Goal: Information Seeking & Learning: Check status

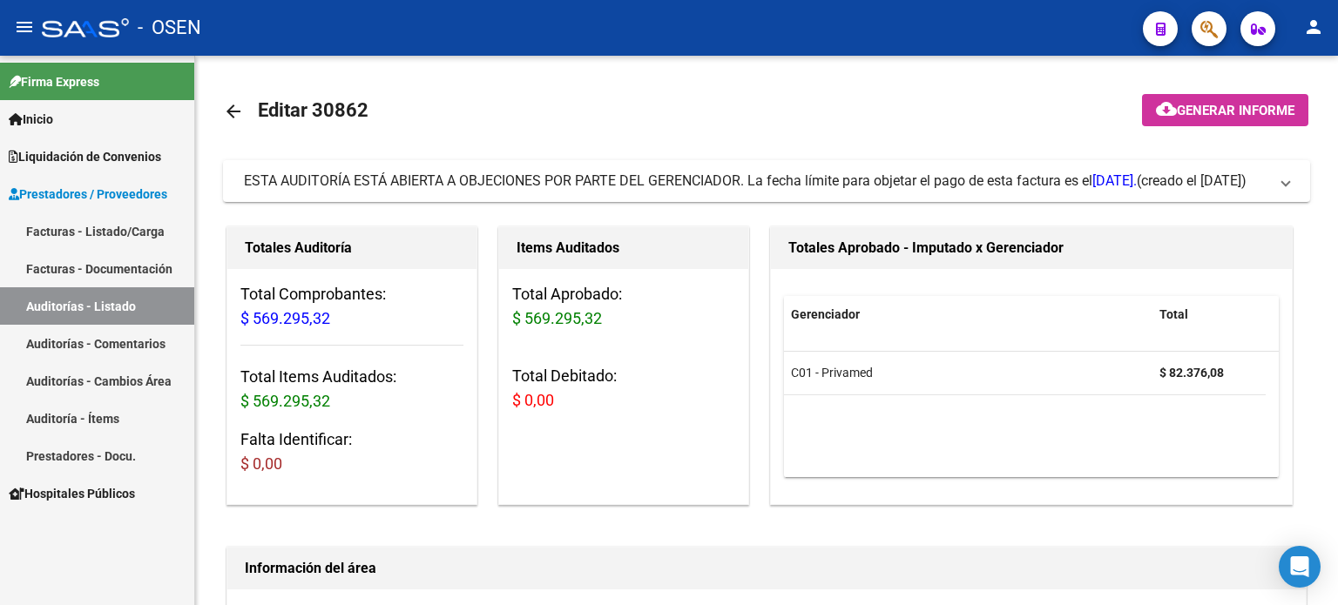
click at [76, 307] on link "Auditorías - Listado" at bounding box center [97, 305] width 194 height 37
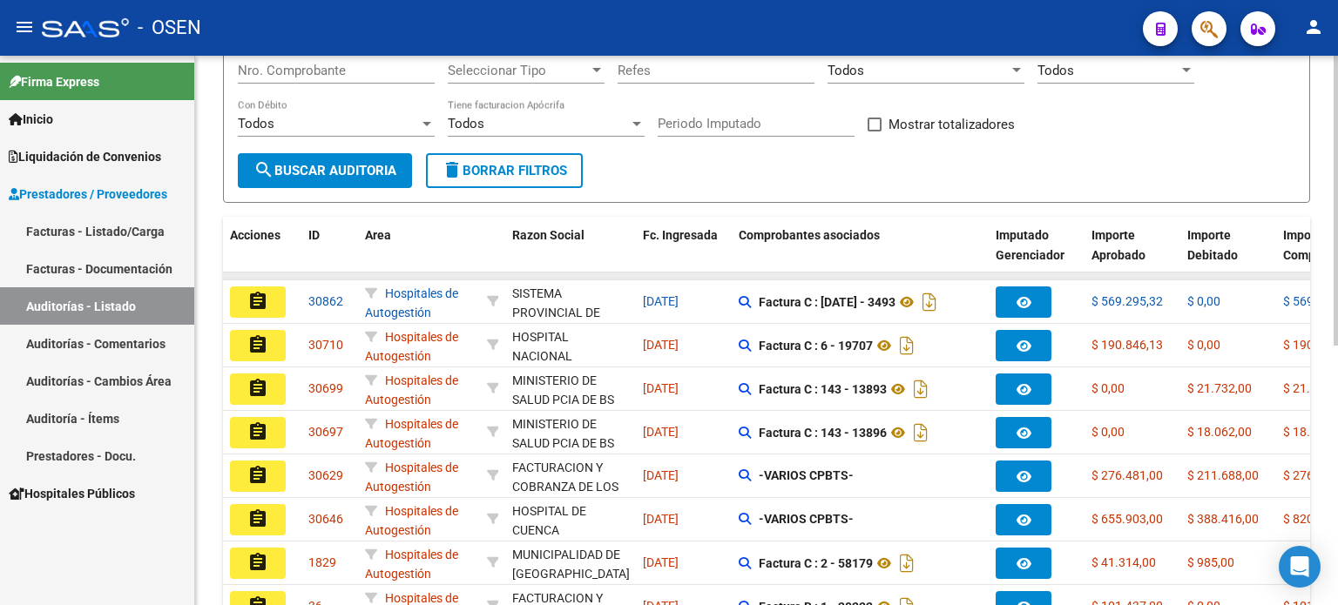
scroll to position [261, 0]
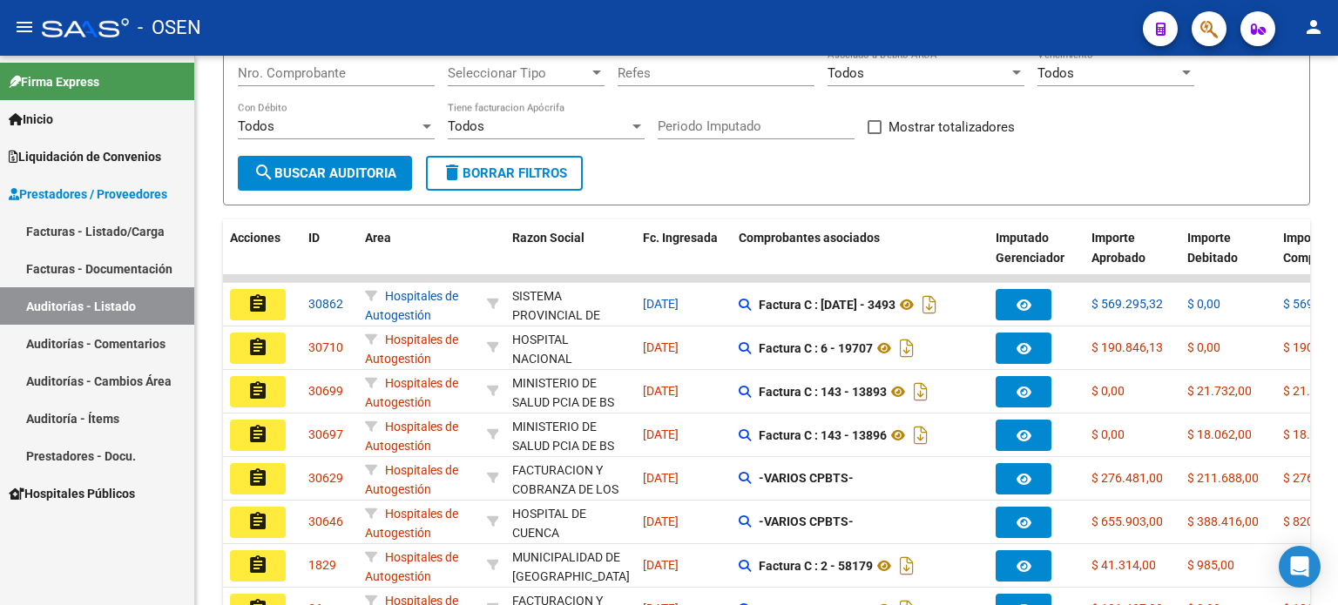
click at [64, 156] on span "Liquidación de Convenios" at bounding box center [85, 156] width 152 height 19
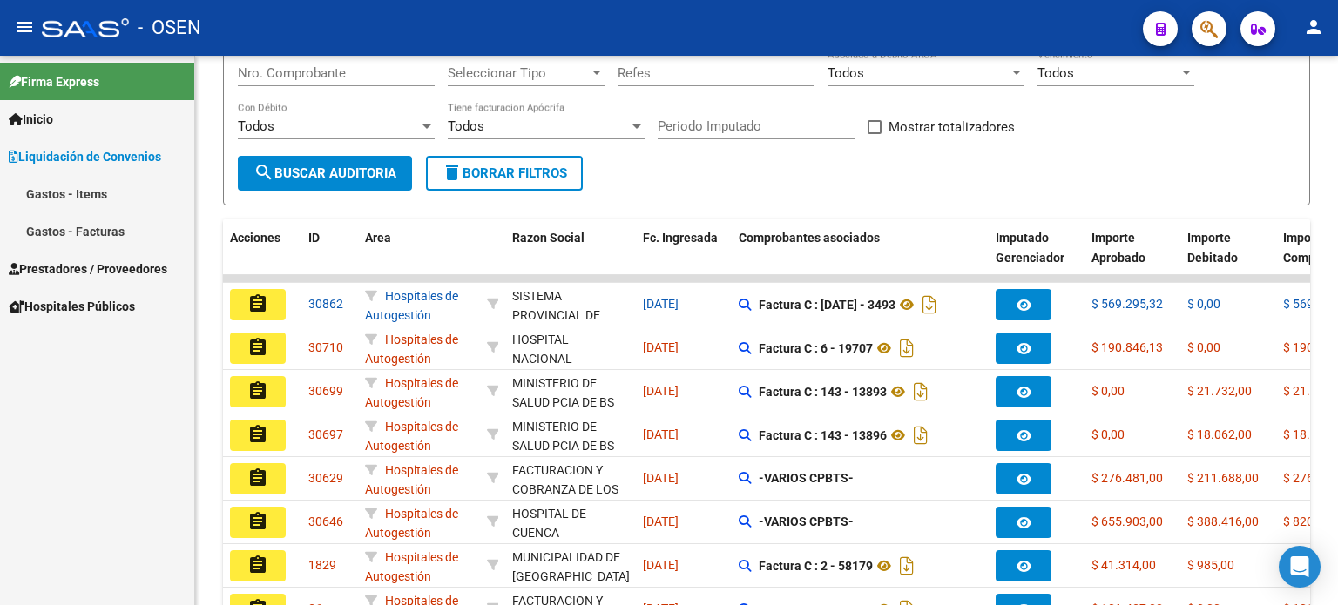
click at [57, 234] on link "Gastos - Facturas" at bounding box center [97, 230] width 194 height 37
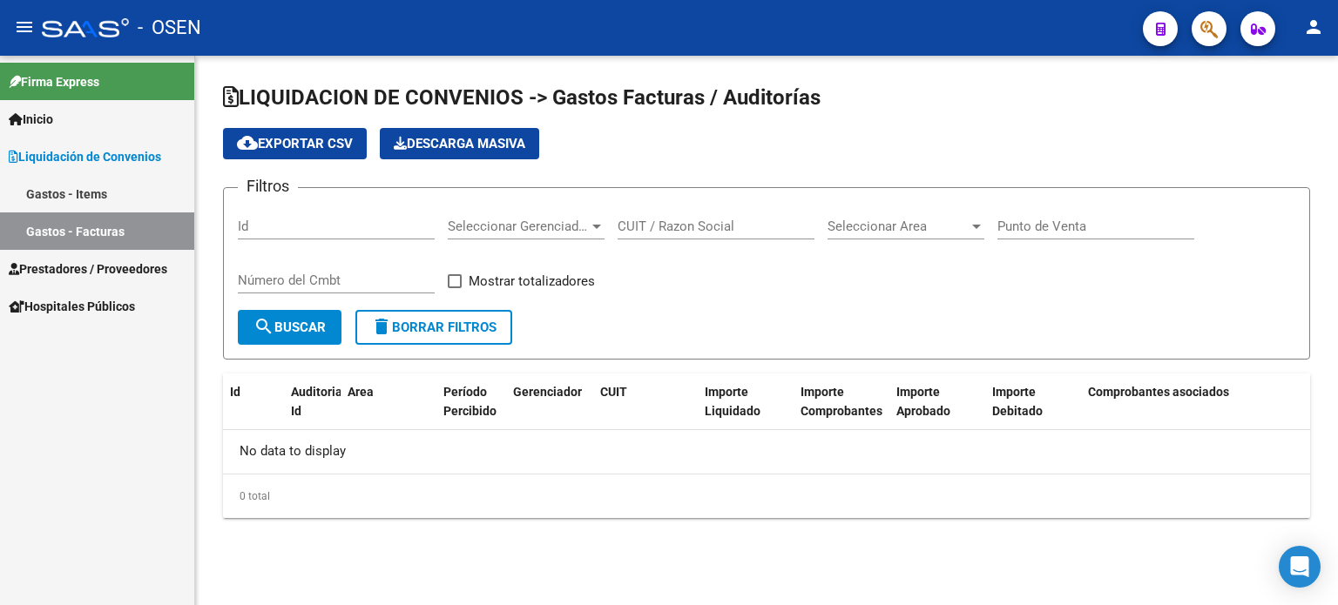
checkbox input "true"
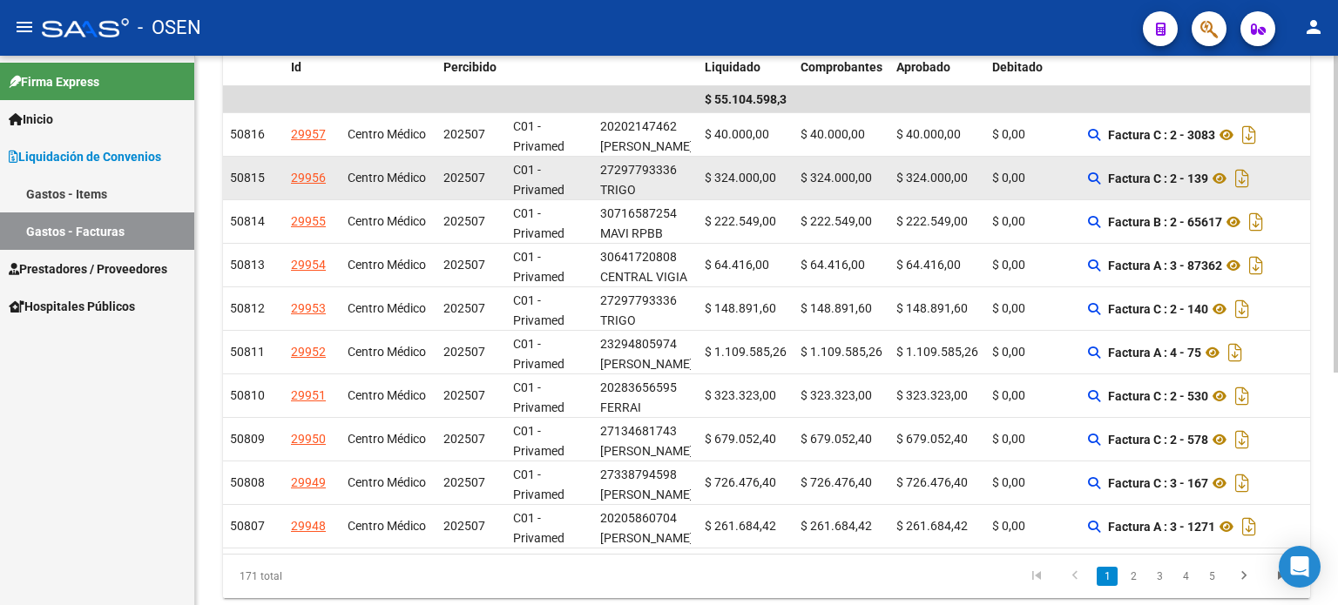
scroll to position [348, 0]
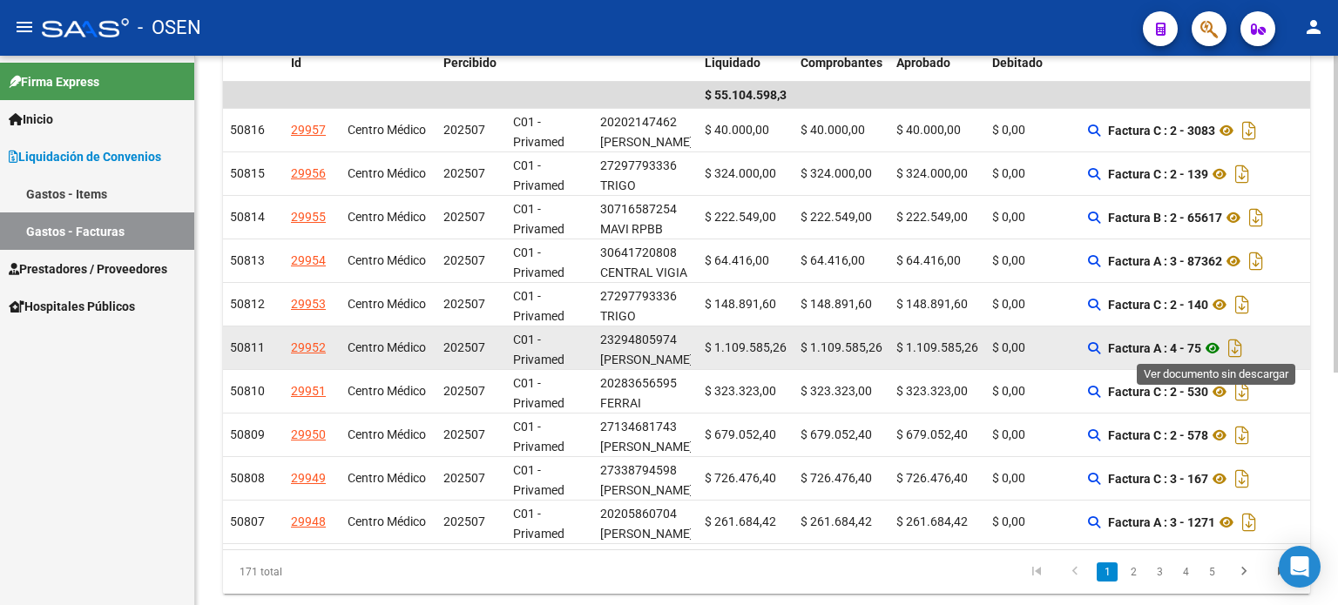
click at [1223, 345] on icon at bounding box center [1212, 348] width 23 height 21
click at [1218, 346] on icon at bounding box center [1212, 348] width 23 height 21
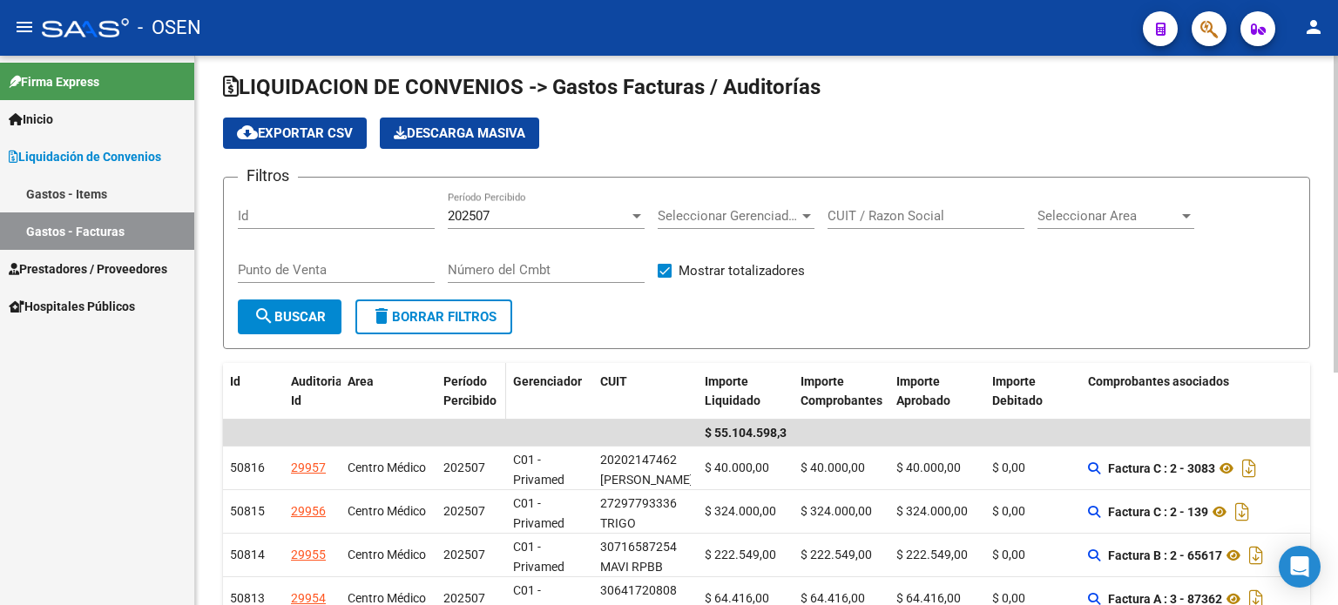
scroll to position [0, 0]
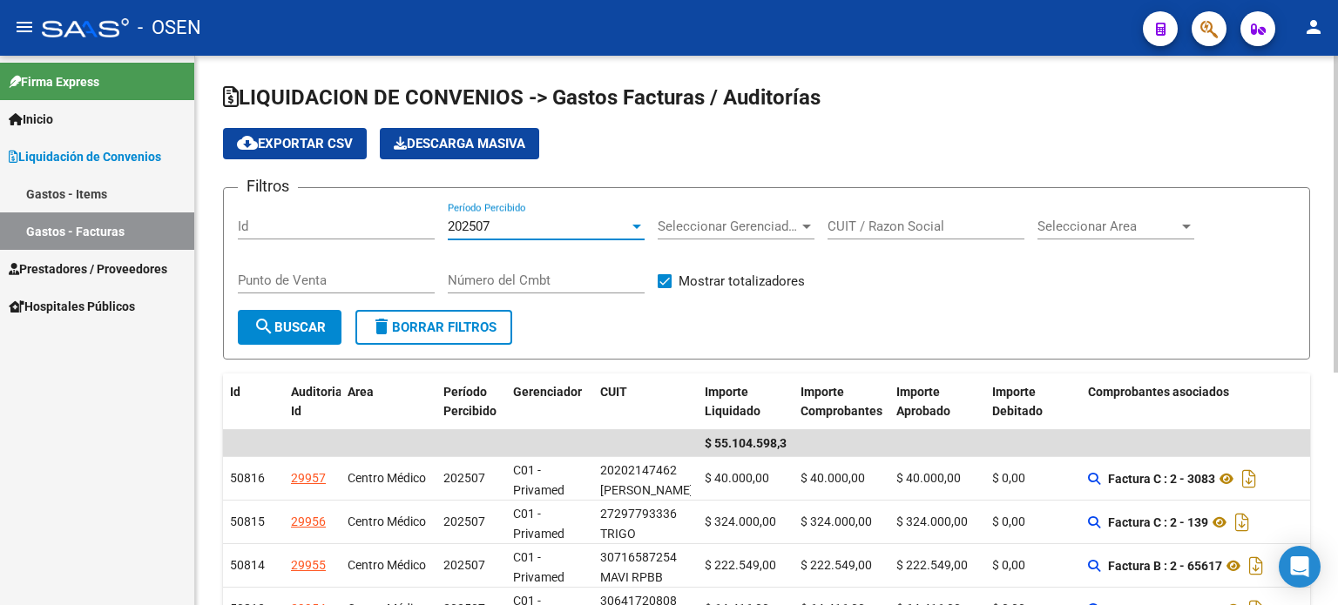
click at [636, 226] on div at bounding box center [636, 227] width 9 height 4
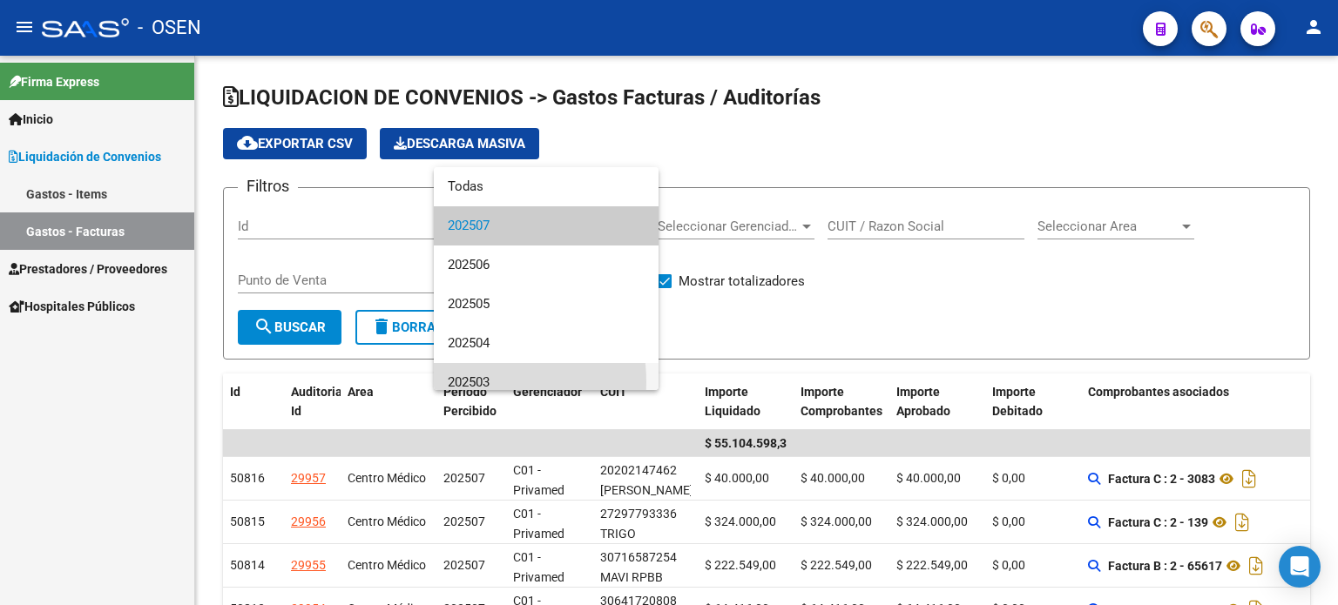
click at [467, 382] on span "202503" at bounding box center [546, 382] width 197 height 39
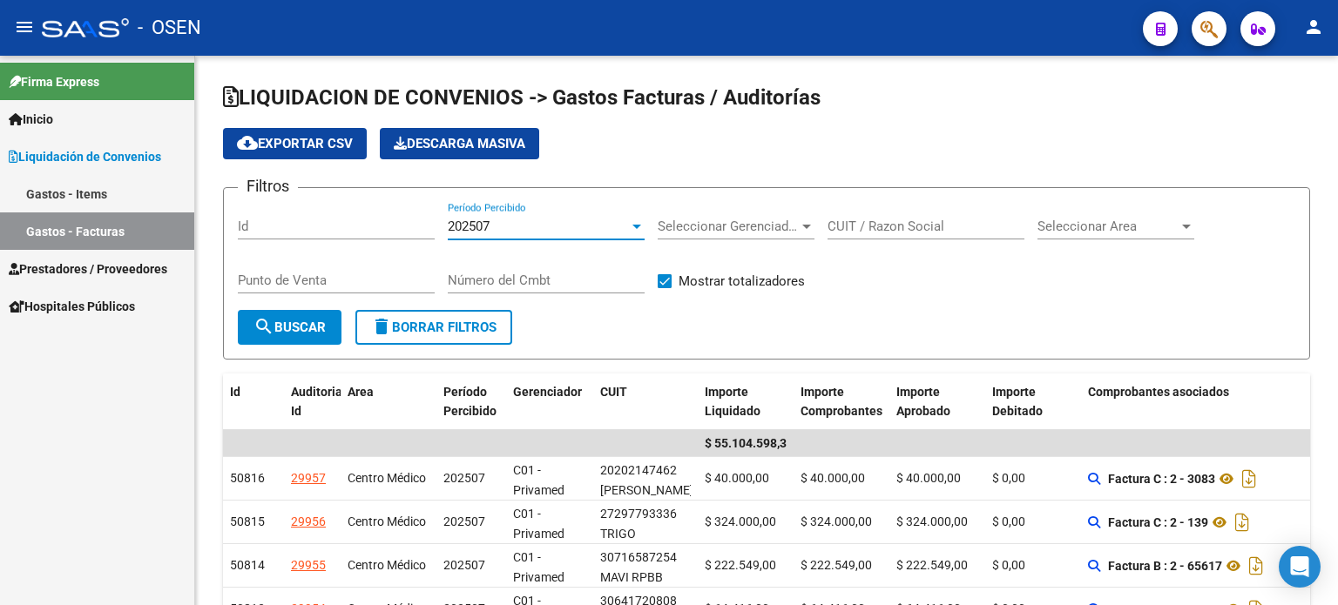
scroll to position [11, 0]
click at [278, 327] on span "search Buscar" at bounding box center [289, 328] width 72 height 16
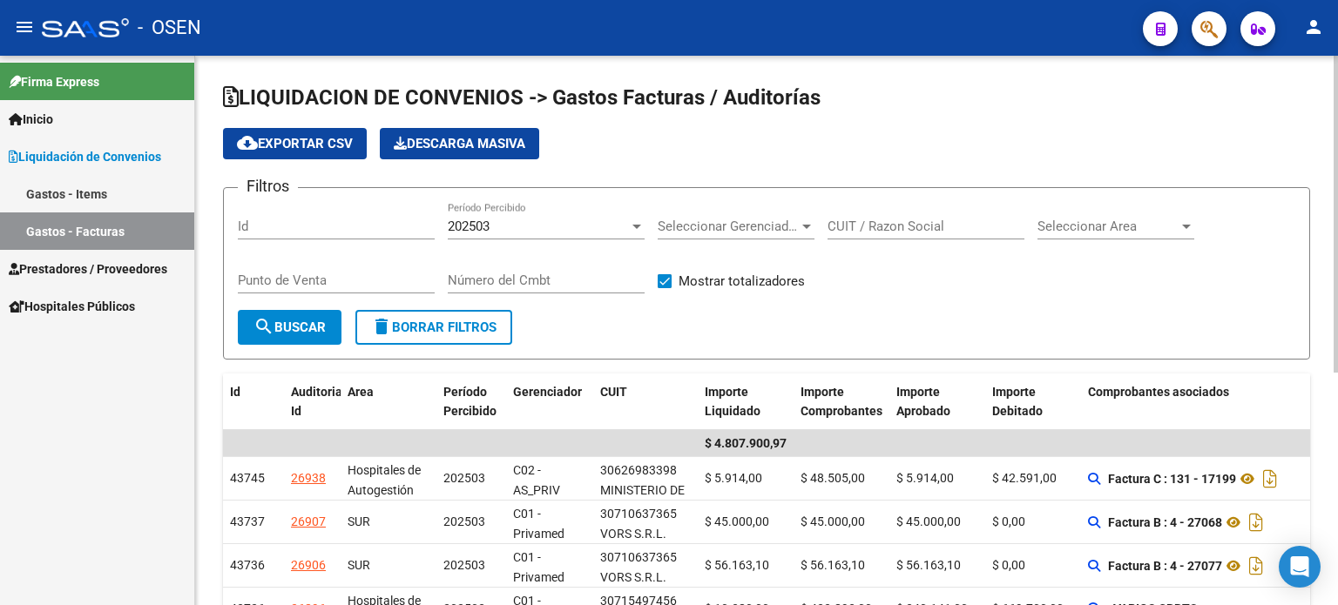
click at [887, 229] on input "CUIT / Razon Social" at bounding box center [925, 227] width 197 height 16
type input "0"
type input "CENTRO MEDICO"
click at [279, 334] on button "search Buscar" at bounding box center [290, 327] width 104 height 35
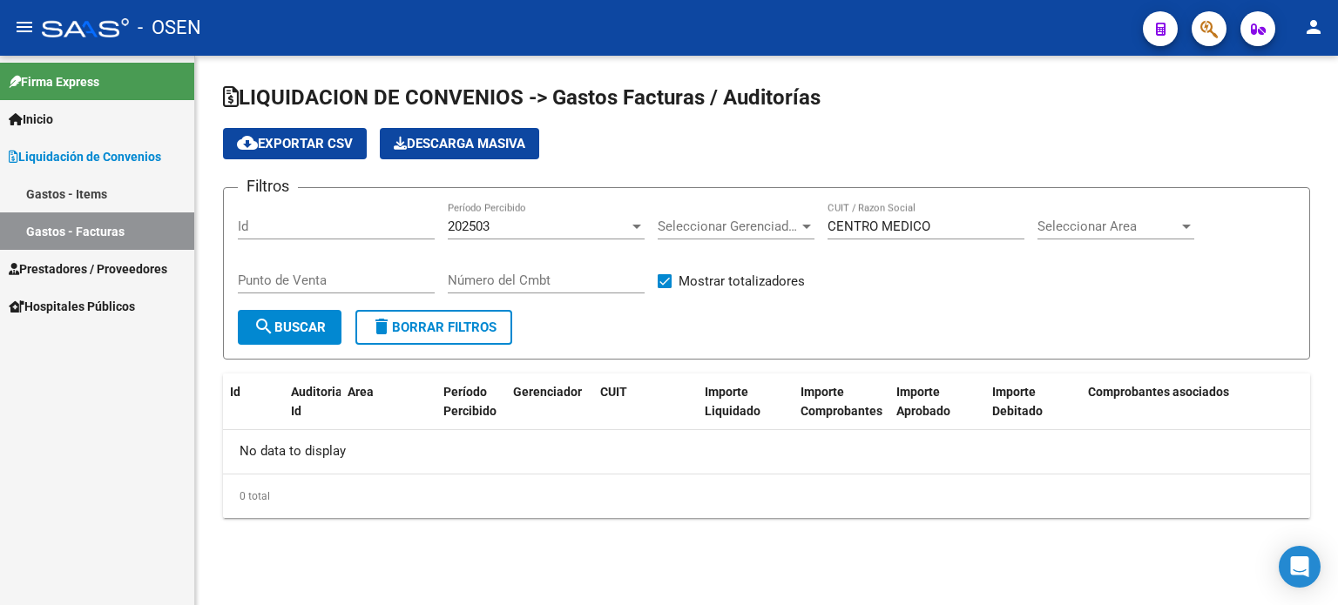
click at [634, 222] on div at bounding box center [637, 226] width 16 height 14
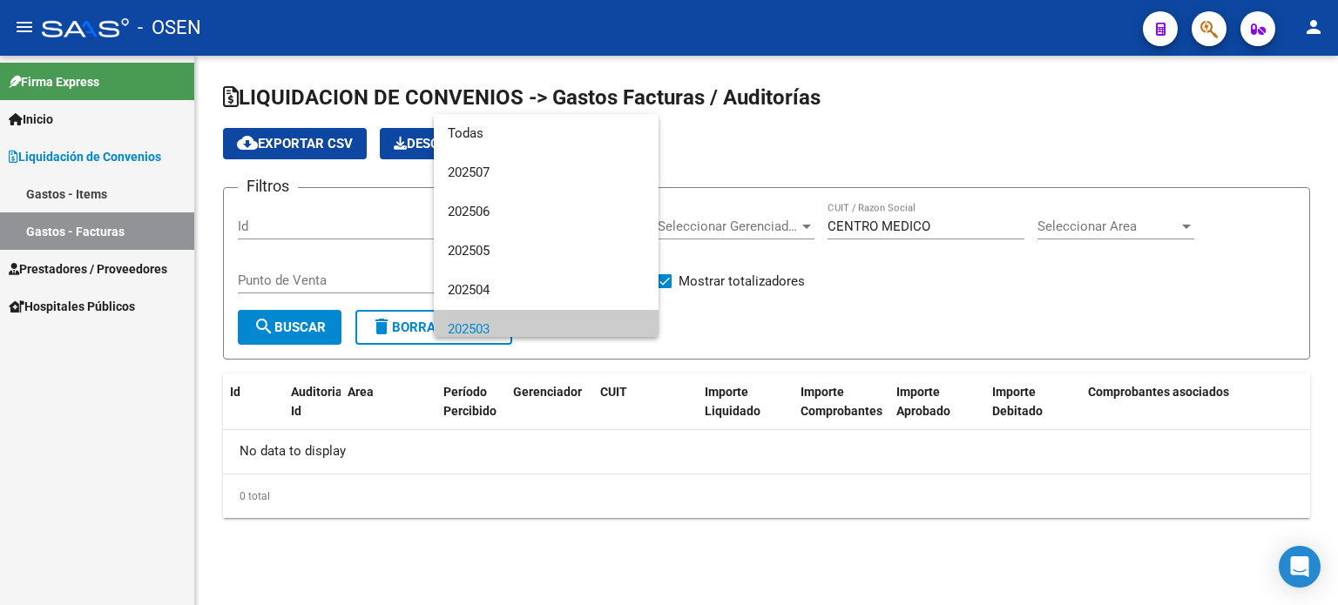
scroll to position [104, 0]
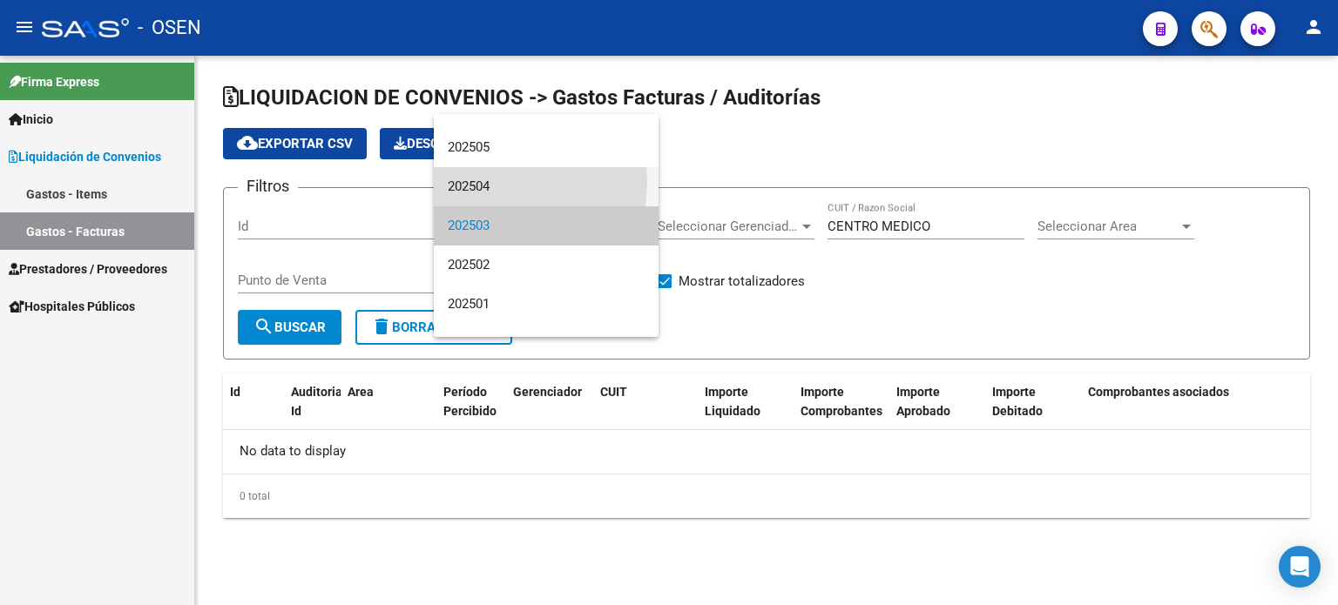
click at [488, 182] on span "202504" at bounding box center [546, 186] width 197 height 39
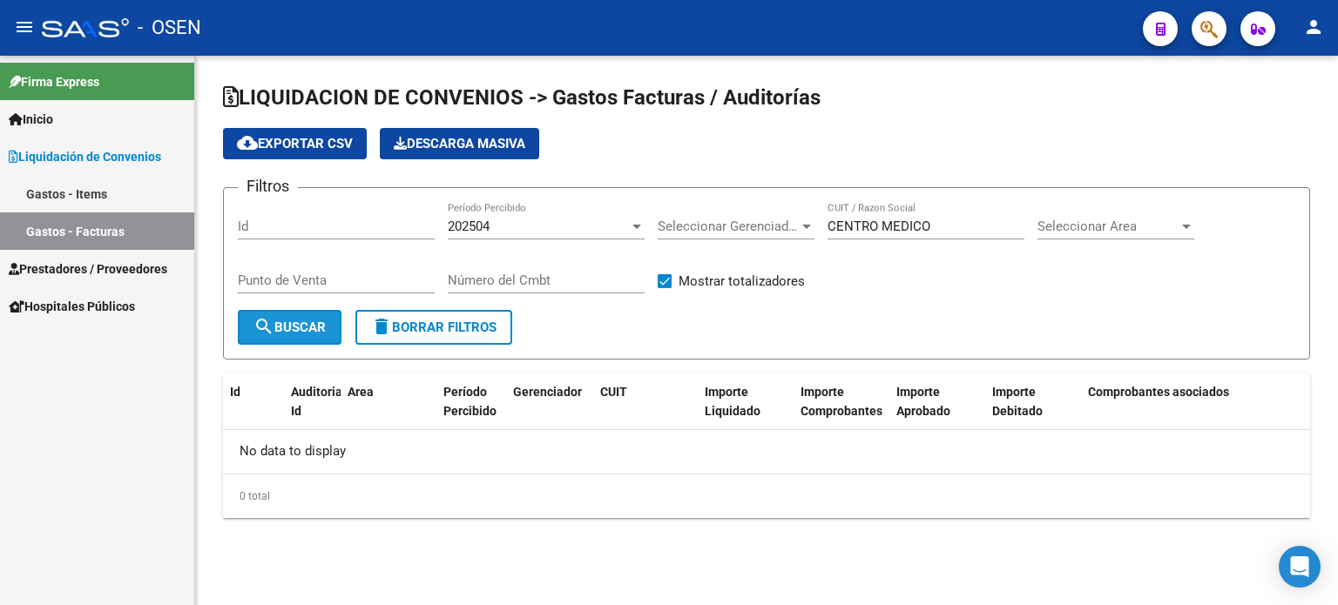
click at [300, 325] on span "search Buscar" at bounding box center [289, 328] width 72 height 16
click at [641, 222] on div at bounding box center [637, 226] width 16 height 14
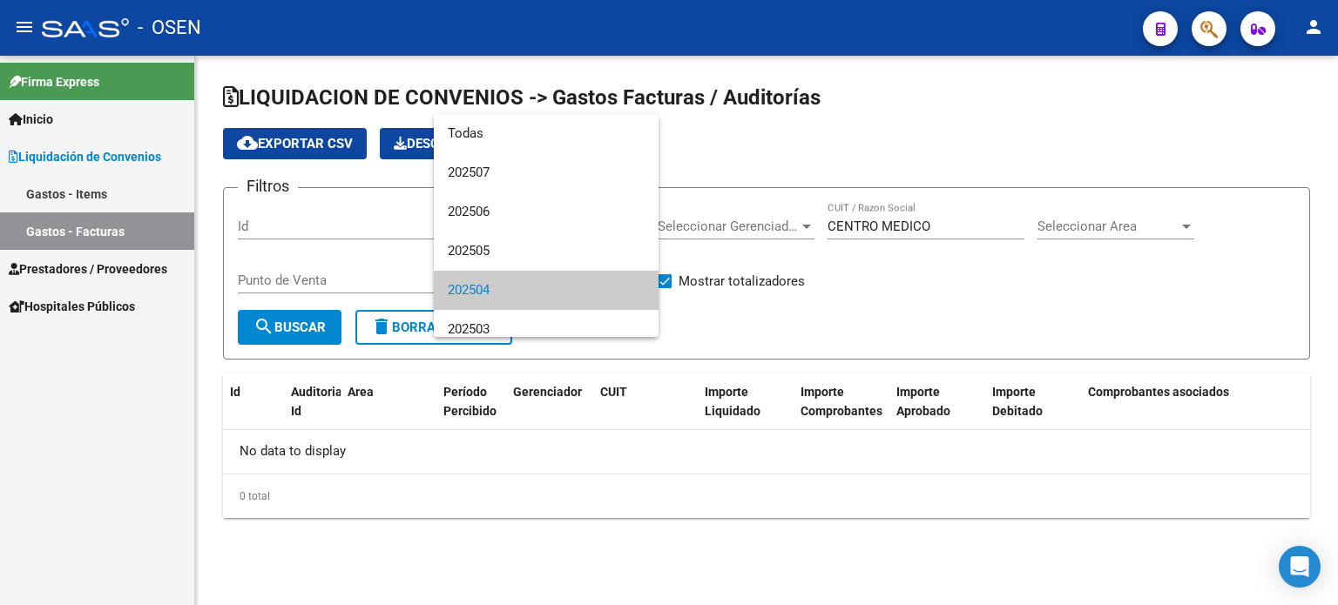
scroll to position [64, 0]
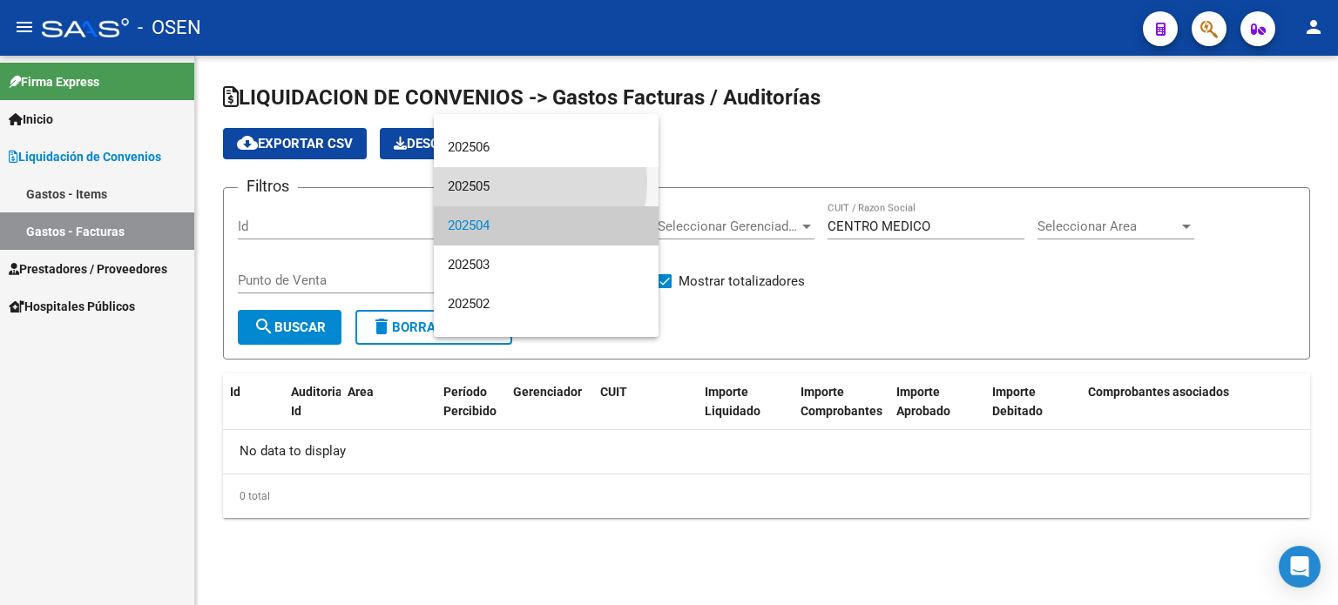
click at [508, 181] on span "202505" at bounding box center [546, 186] width 197 height 39
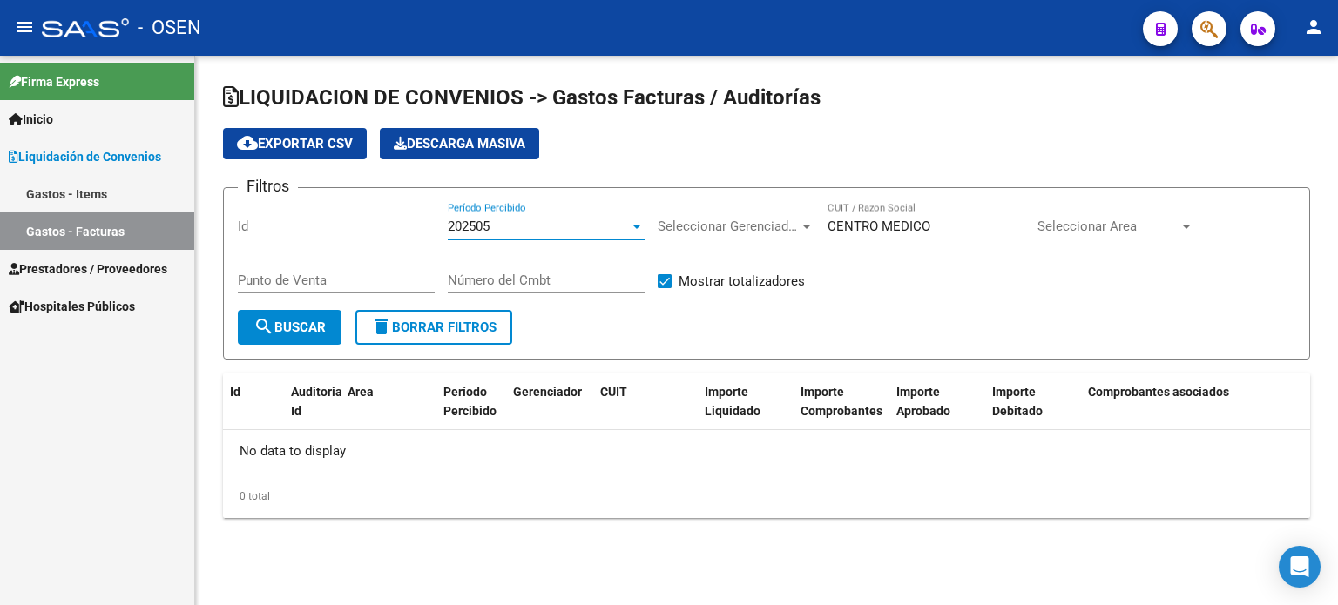
click at [293, 327] on span "search Buscar" at bounding box center [289, 328] width 72 height 16
click at [638, 225] on div at bounding box center [636, 227] width 9 height 4
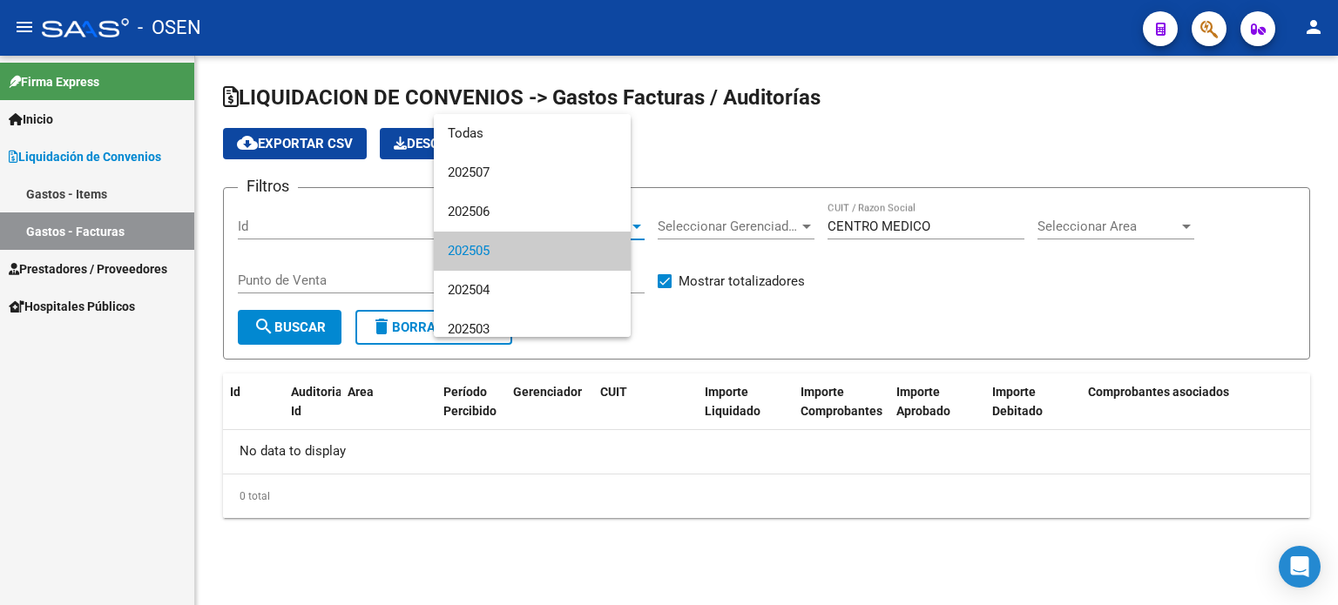
scroll to position [24, 0]
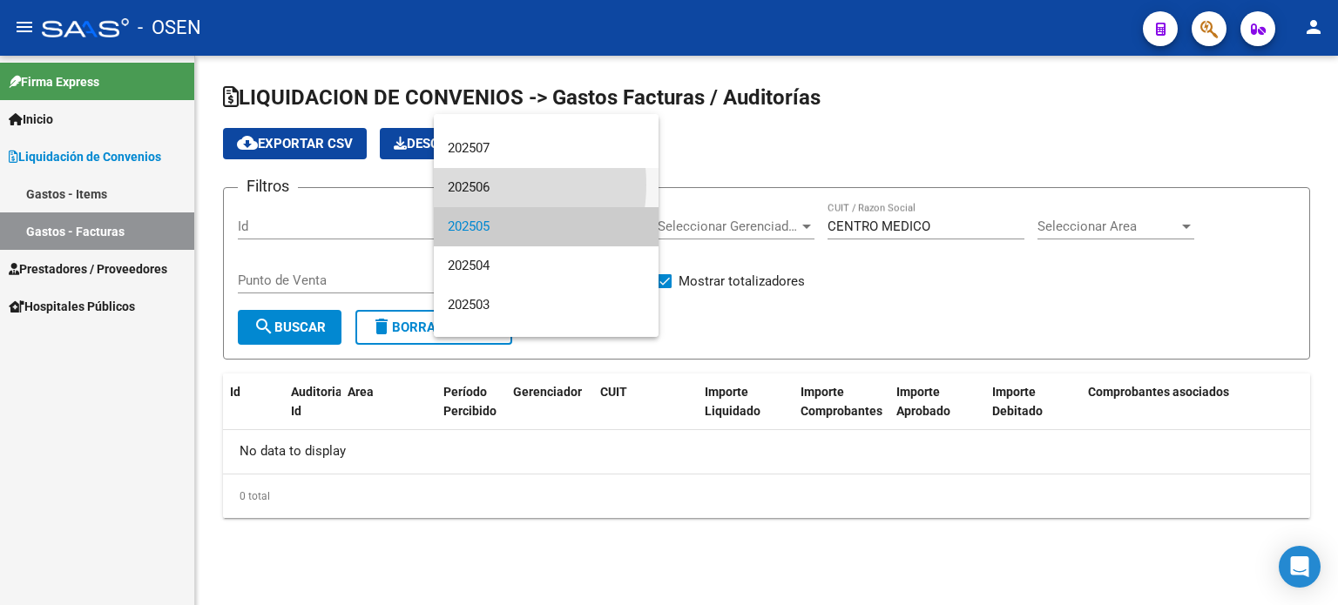
click at [471, 184] on span "202506" at bounding box center [546, 187] width 197 height 39
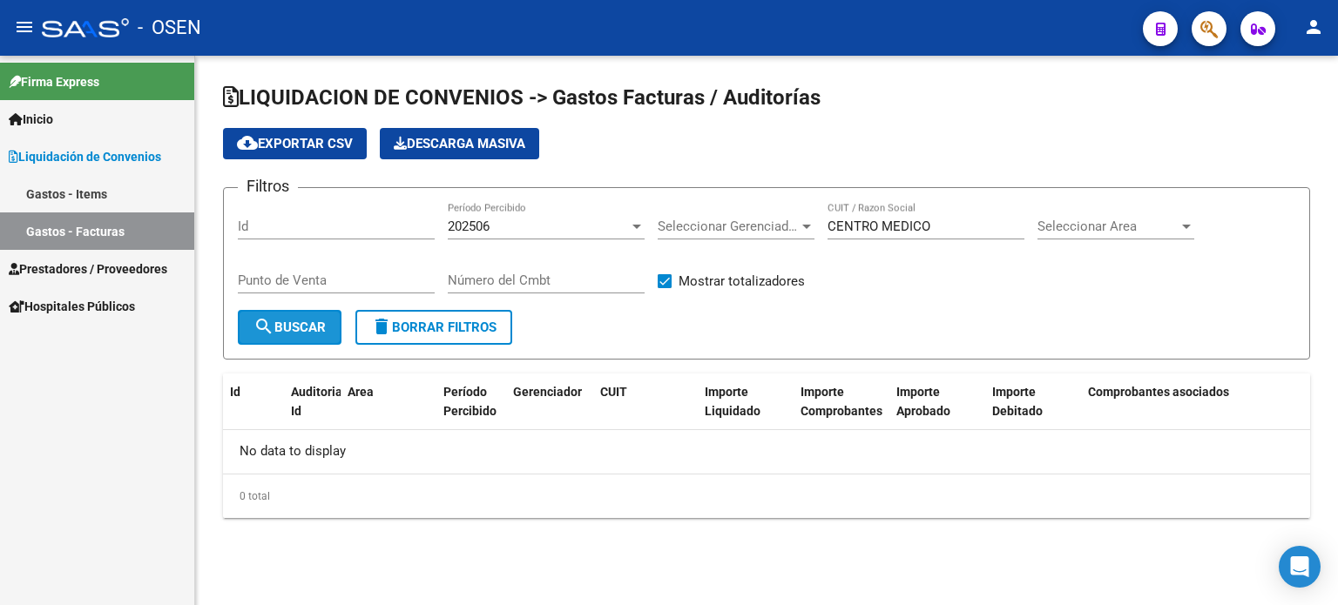
click at [288, 327] on span "search Buscar" at bounding box center [289, 328] width 72 height 16
click at [639, 226] on div at bounding box center [636, 227] width 9 height 4
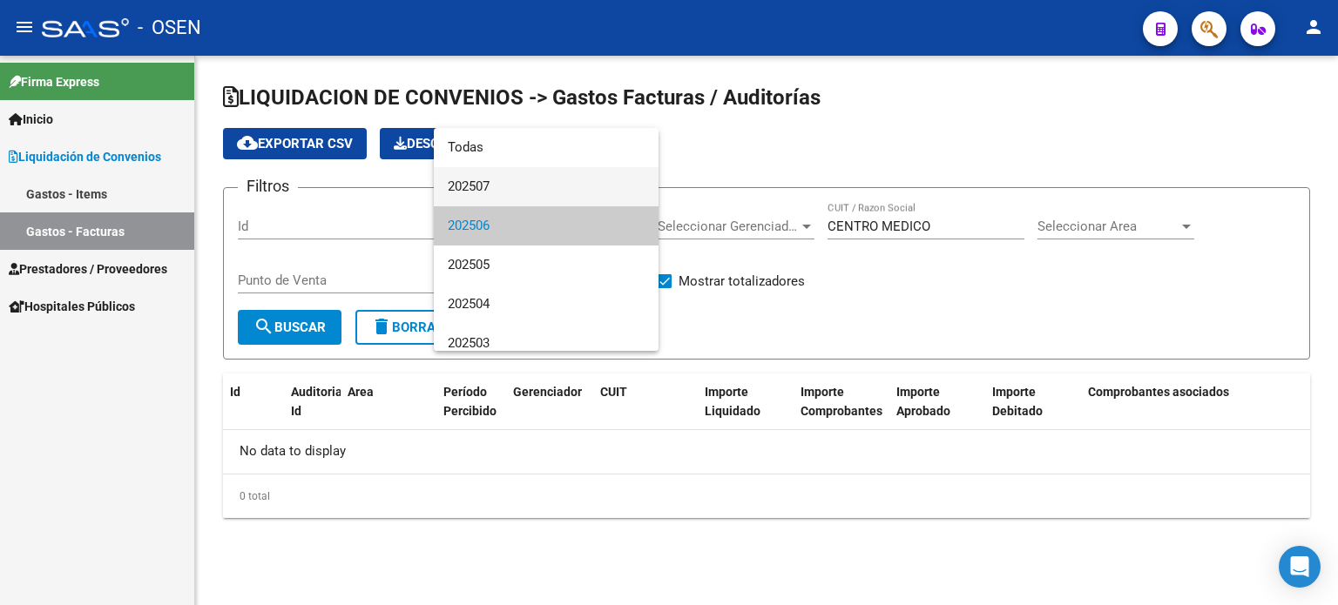
click at [497, 180] on span "202507" at bounding box center [546, 186] width 197 height 39
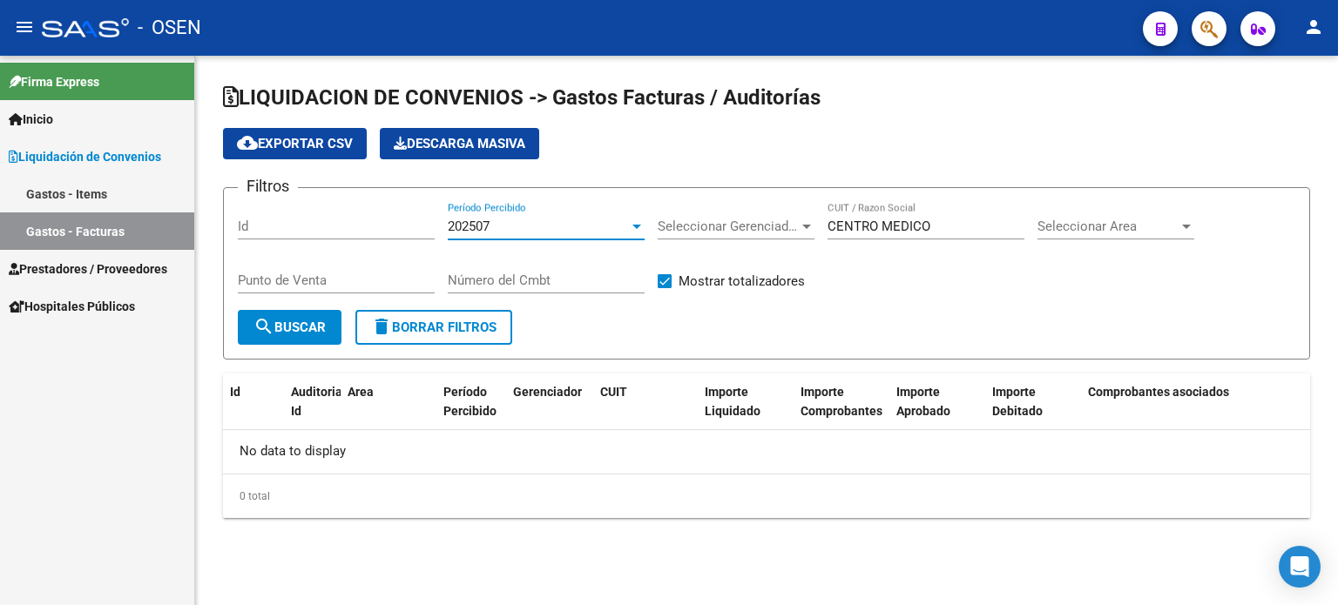
click at [286, 327] on span "search Buscar" at bounding box center [289, 328] width 72 height 16
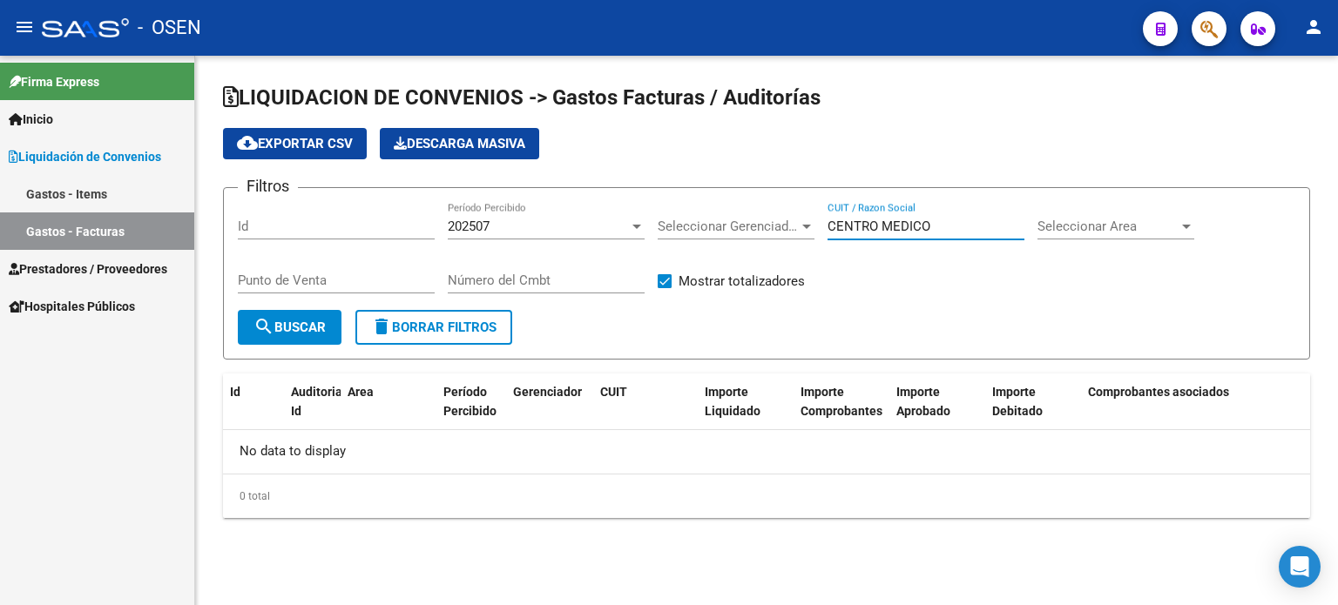
drag, startPoint x: 933, startPoint y: 227, endPoint x: 779, endPoint y: 223, distance: 154.2
click at [779, 223] on div "Filtros Id 202507 Período Percibido Seleccionar Gerenciador Seleccionar Gerenci…" at bounding box center [766, 256] width 1057 height 108
click at [300, 330] on span "search Buscar" at bounding box center [289, 328] width 72 height 16
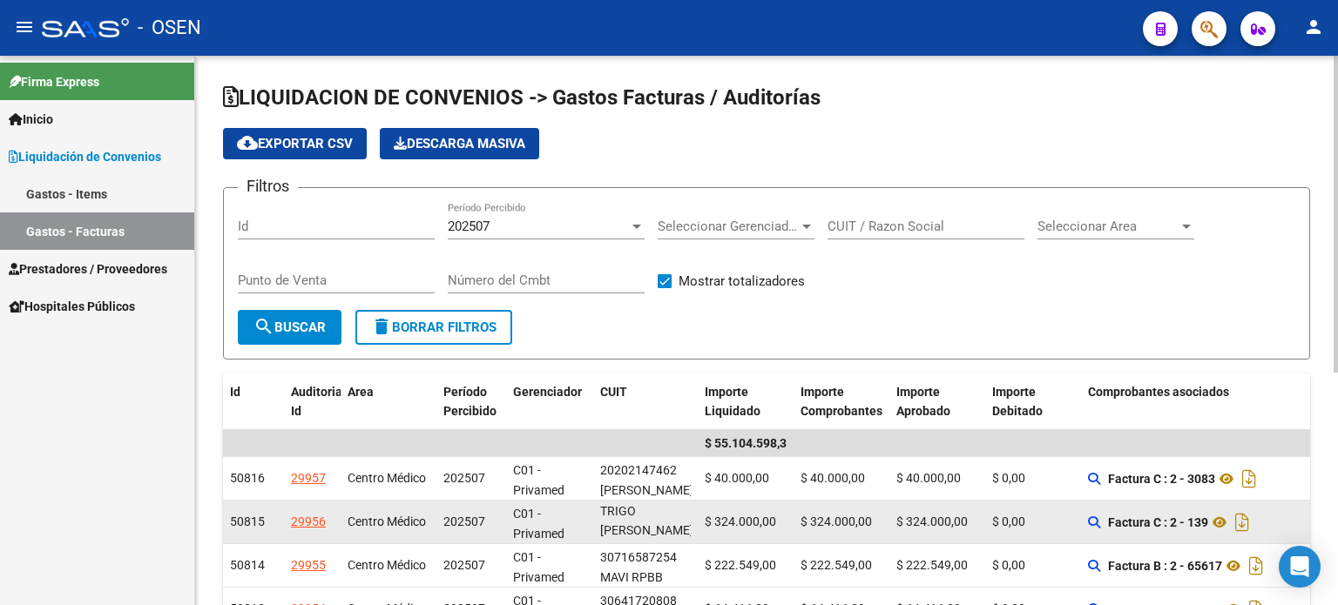
scroll to position [42, 0]
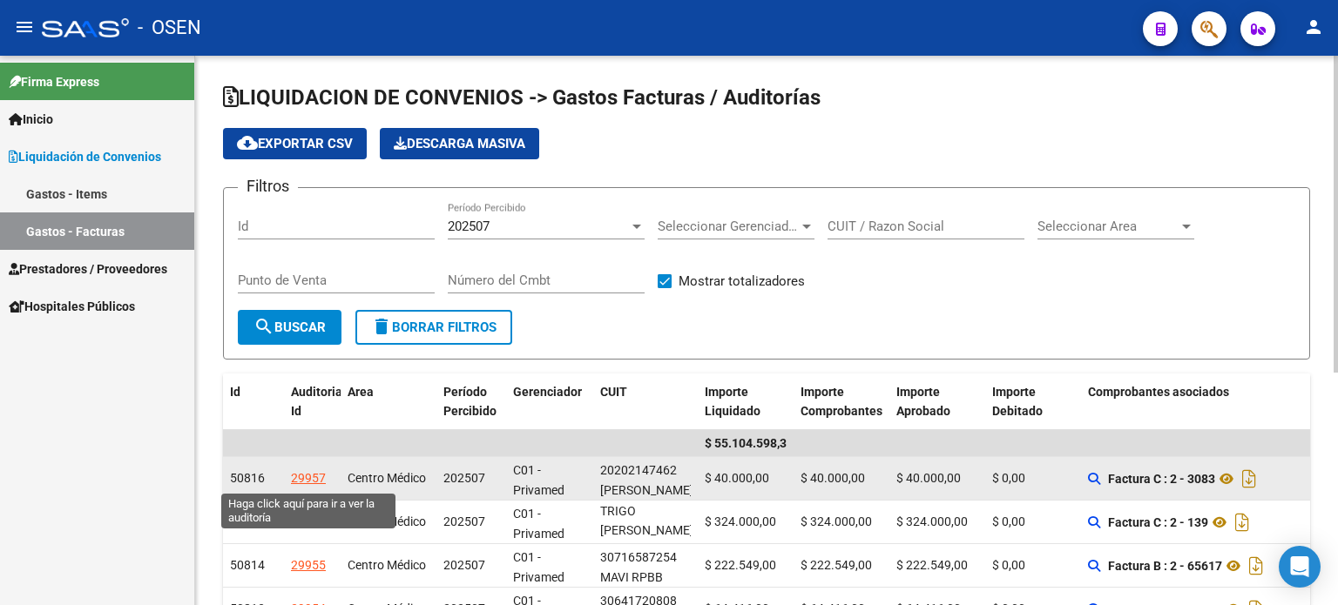
click at [301, 477] on div "29957" at bounding box center [308, 478] width 35 height 20
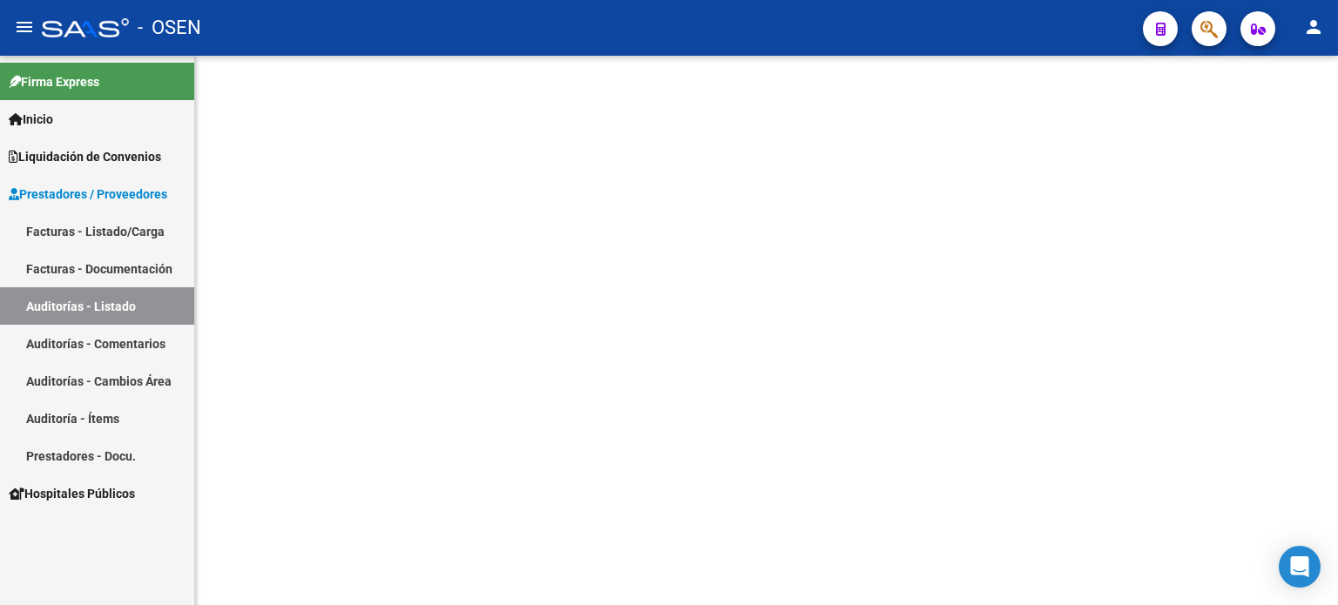
click at [70, 308] on link "Auditorías - Listado" at bounding box center [97, 305] width 194 height 37
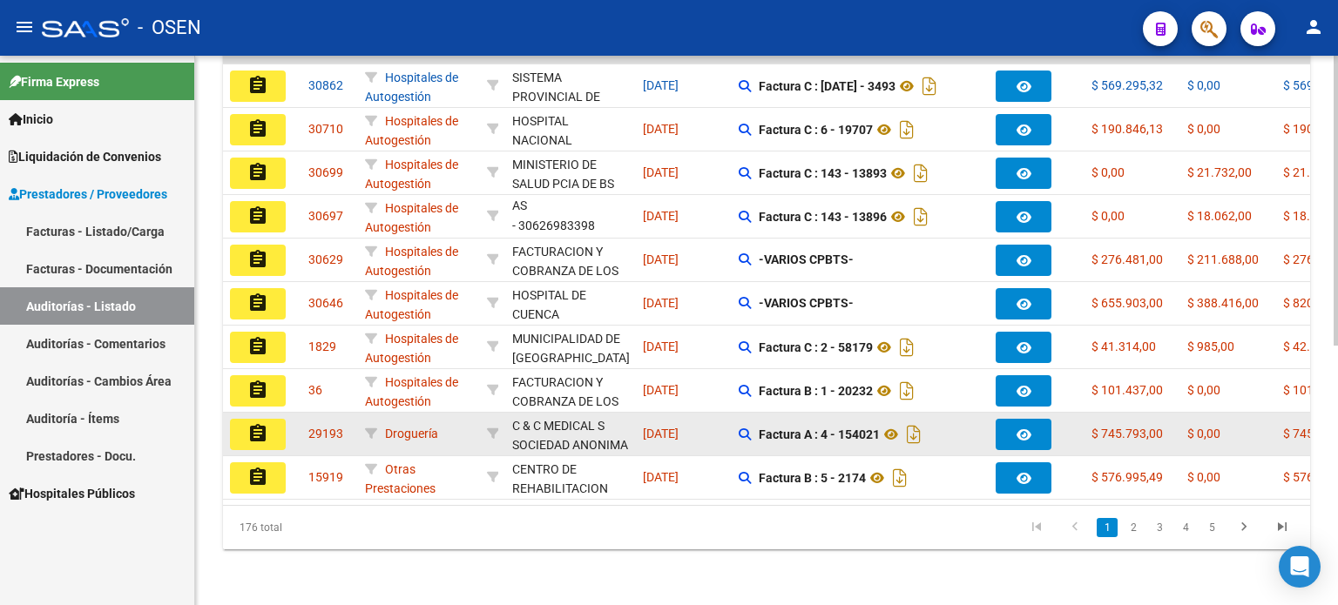
scroll to position [490, 0]
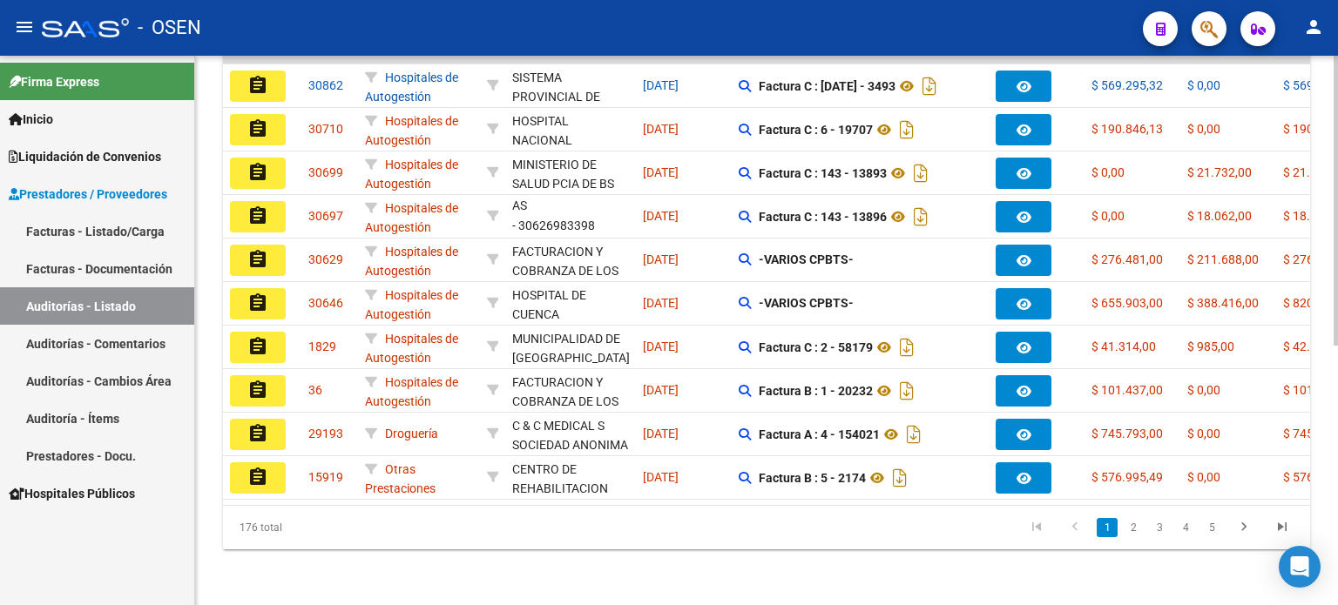
click at [1132, 529] on link "2" at bounding box center [1132, 527] width 21 height 19
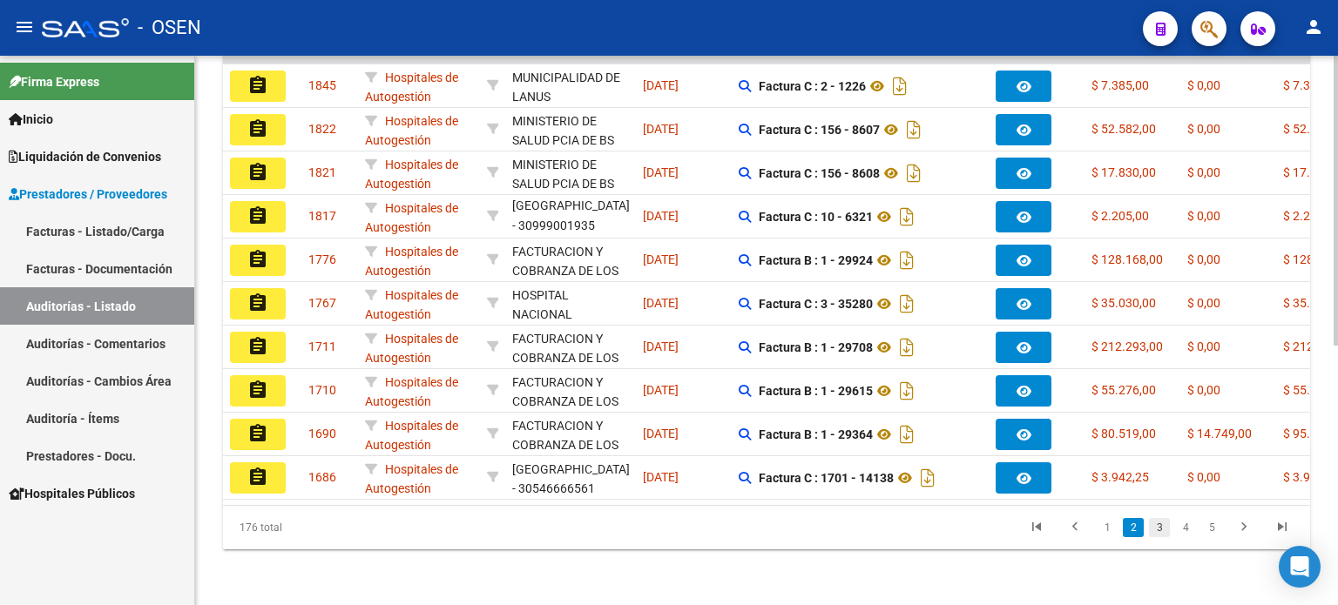
click at [1163, 530] on link "3" at bounding box center [1159, 527] width 21 height 19
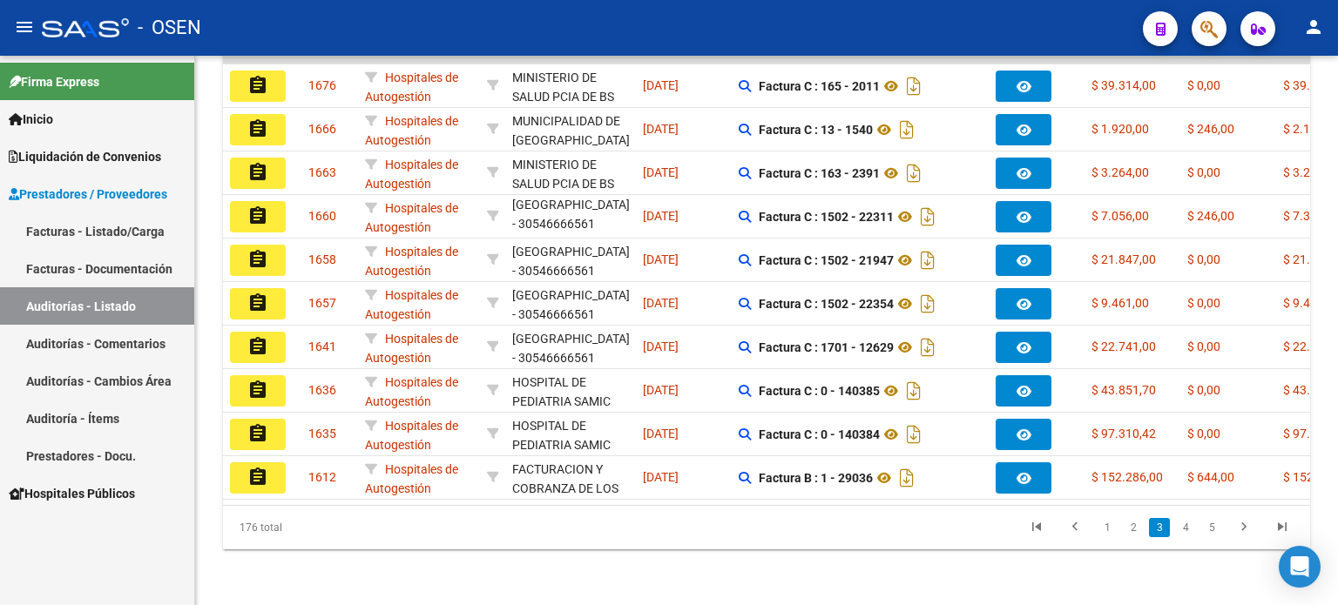
click at [80, 158] on span "Liquidación de Convenios" at bounding box center [85, 156] width 152 height 19
click at [59, 302] on link "Auditorías - Listado" at bounding box center [97, 305] width 194 height 37
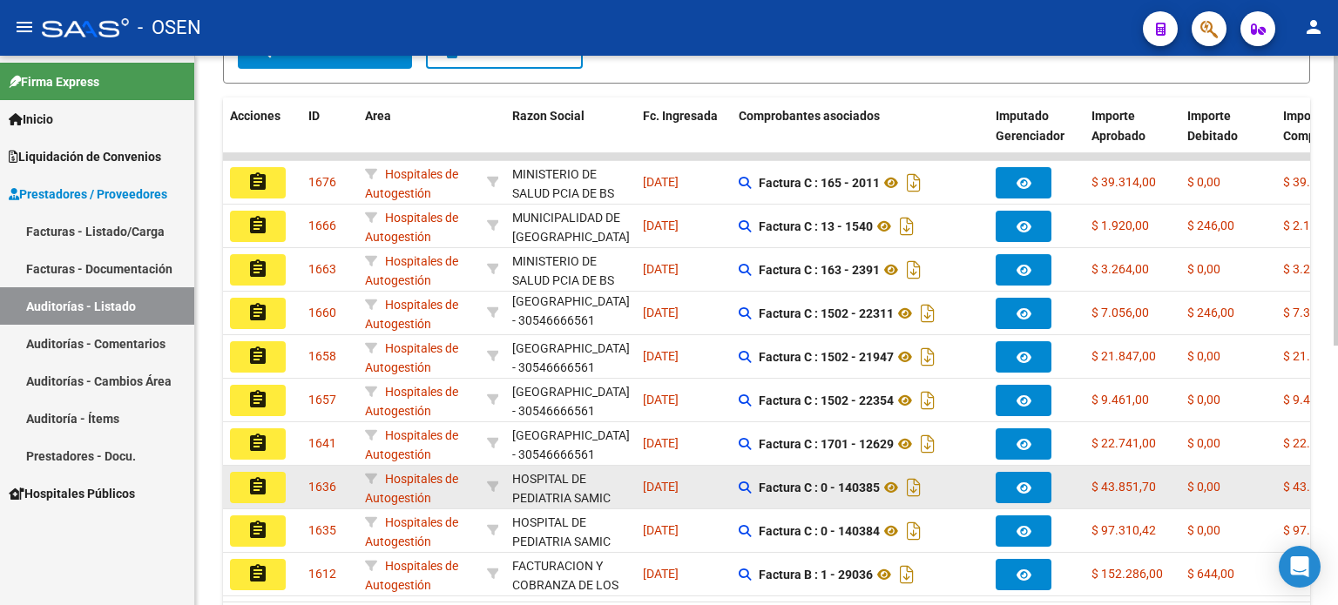
scroll to position [229, 0]
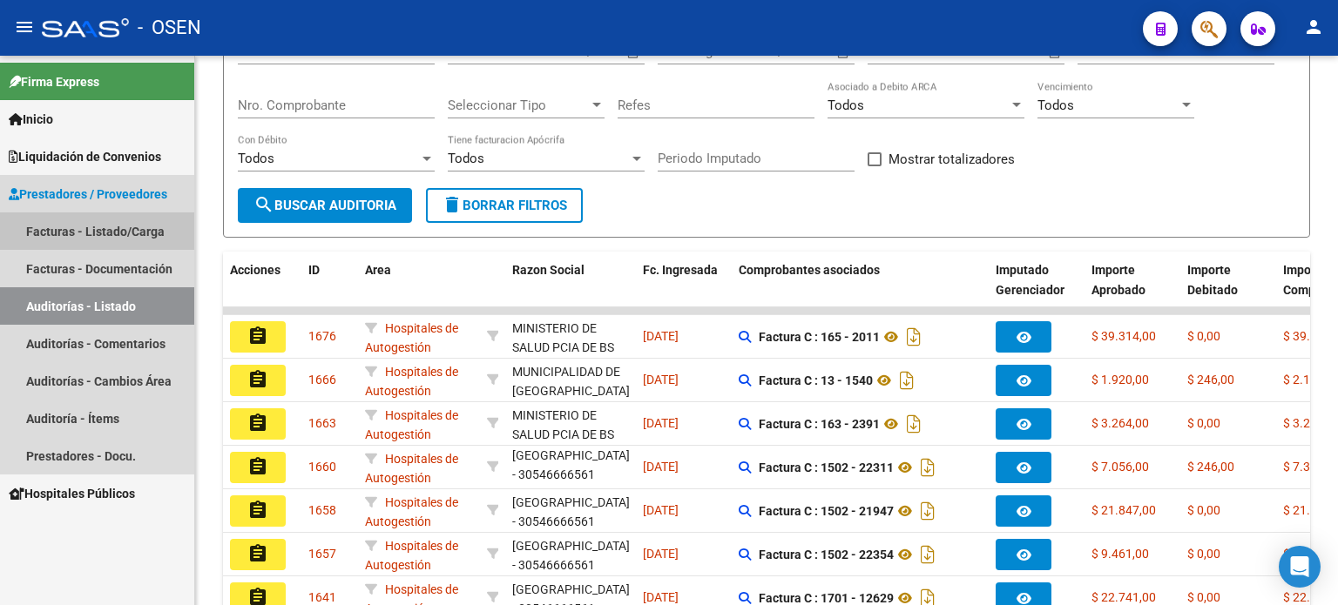
click at [59, 230] on link "Facturas - Listado/Carga" at bounding box center [97, 230] width 194 height 37
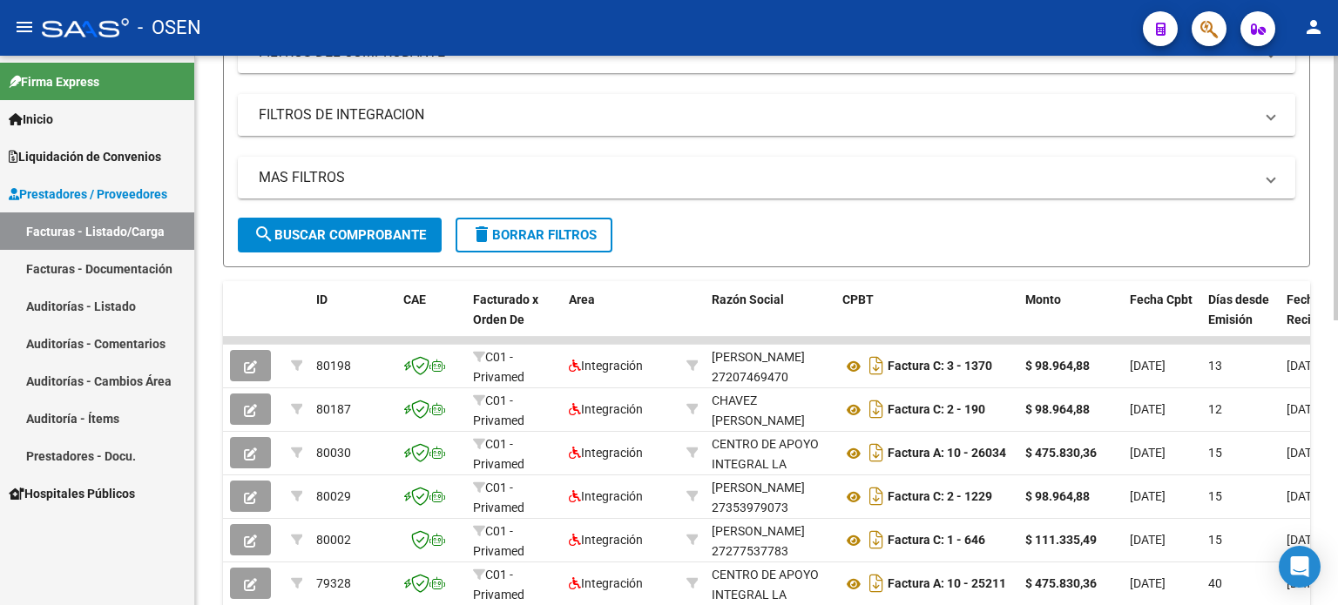
scroll to position [490, 0]
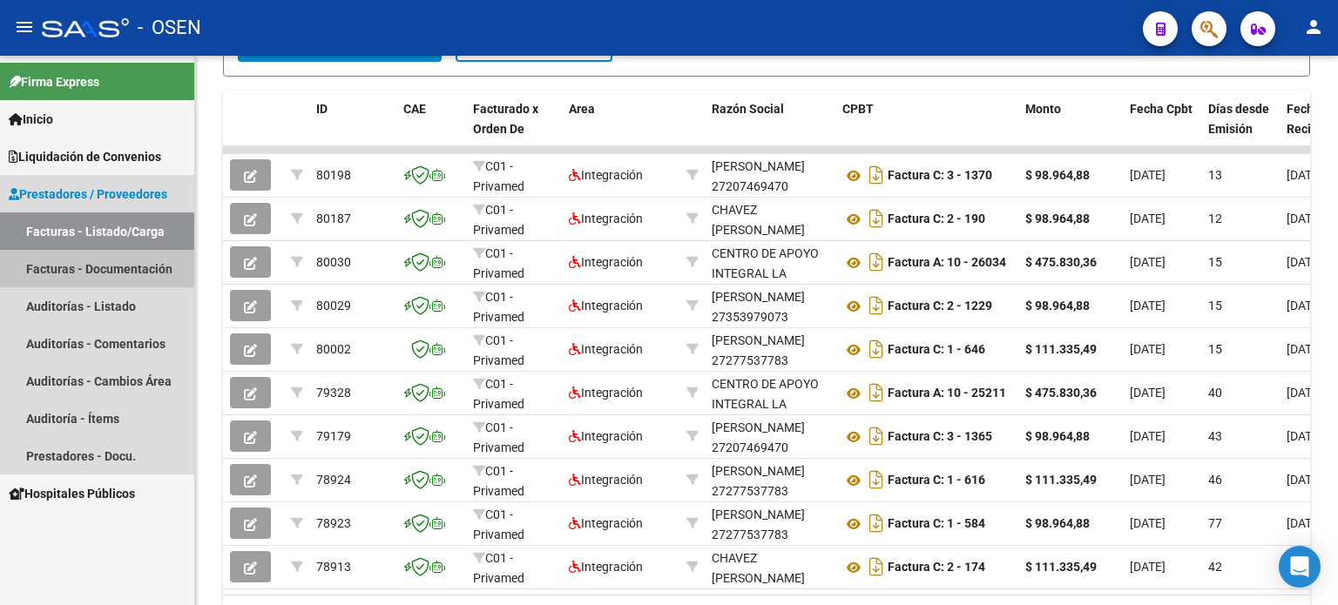
click at [99, 267] on link "Facturas - Documentación" at bounding box center [97, 268] width 194 height 37
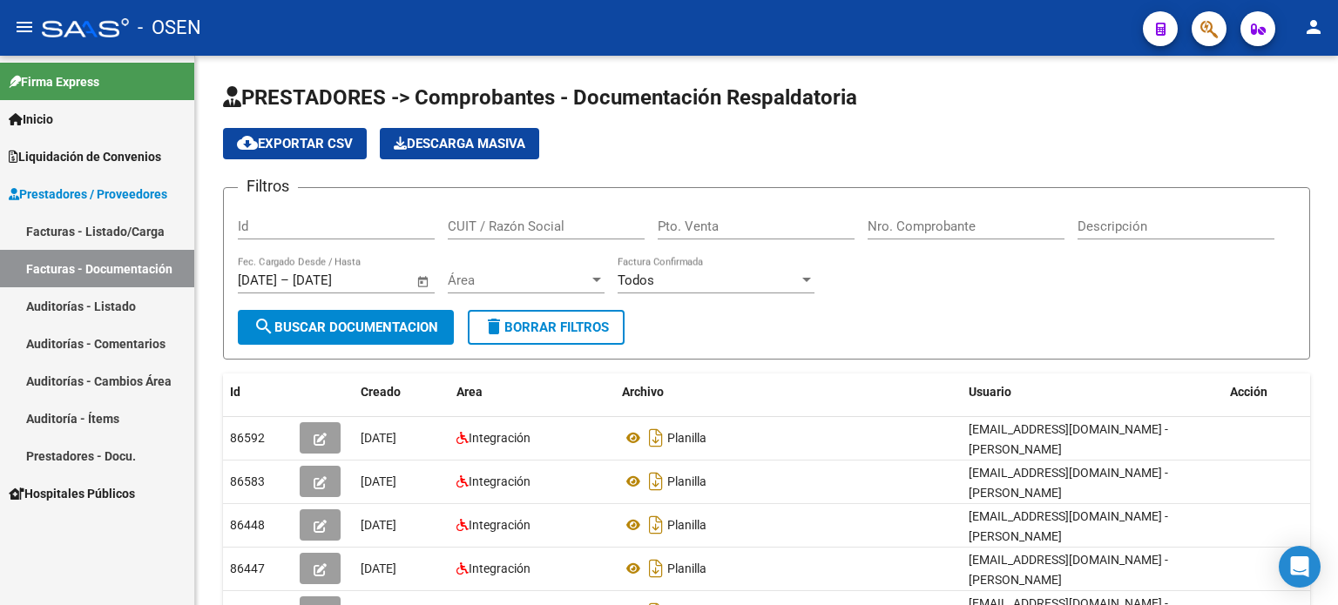
click at [64, 158] on span "Liquidación de Convenios" at bounding box center [85, 156] width 152 height 19
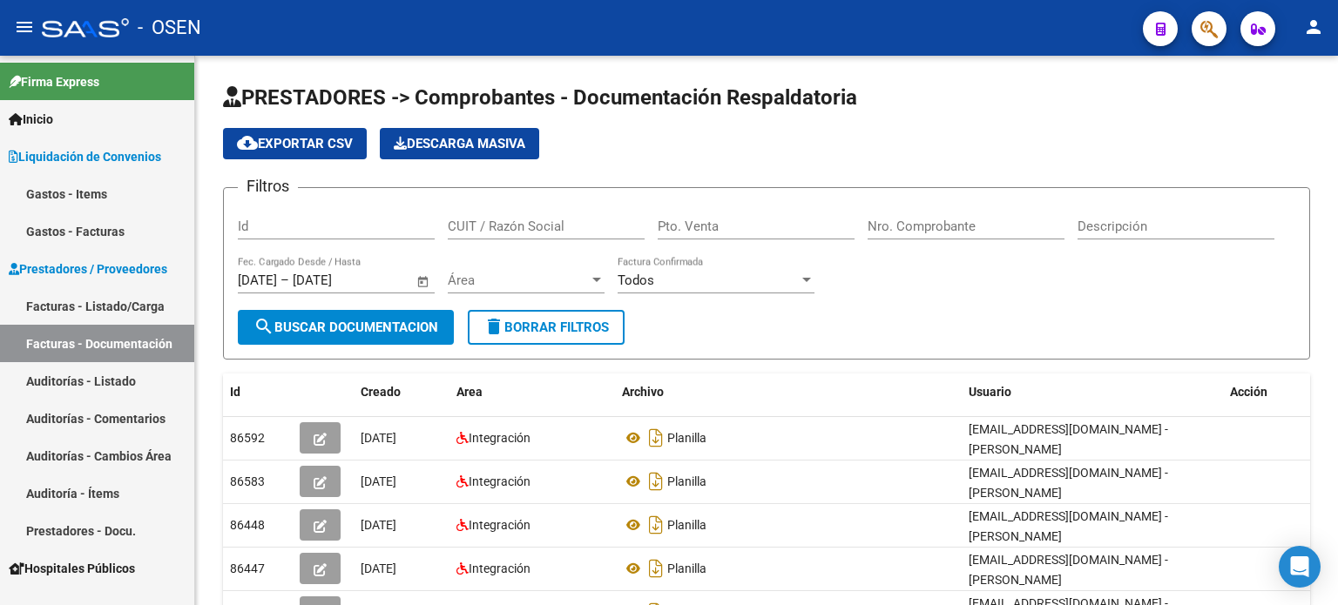
click at [53, 229] on link "Gastos - Facturas" at bounding box center [97, 230] width 194 height 37
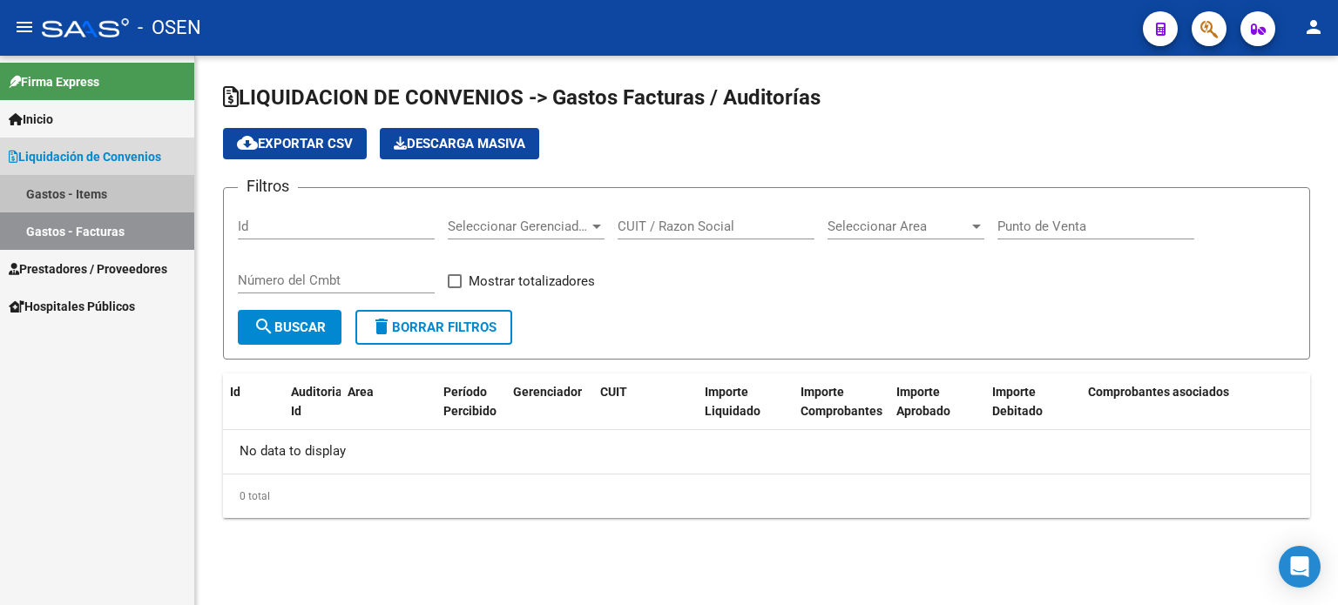
checkbox input "true"
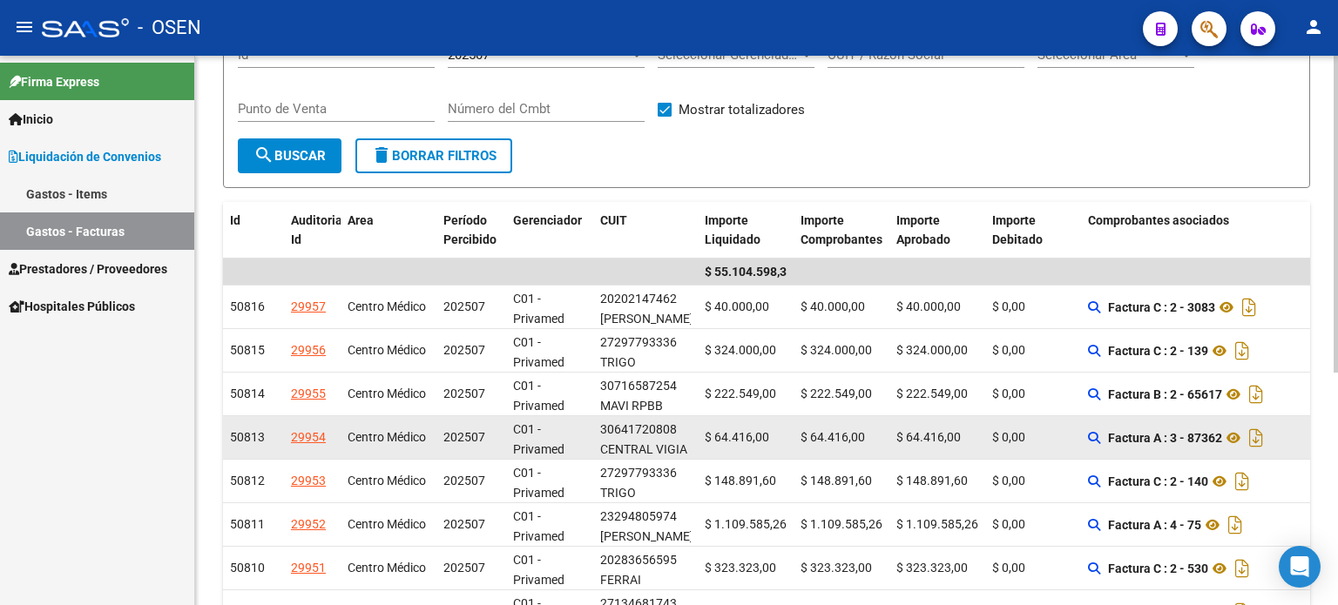
scroll to position [174, 0]
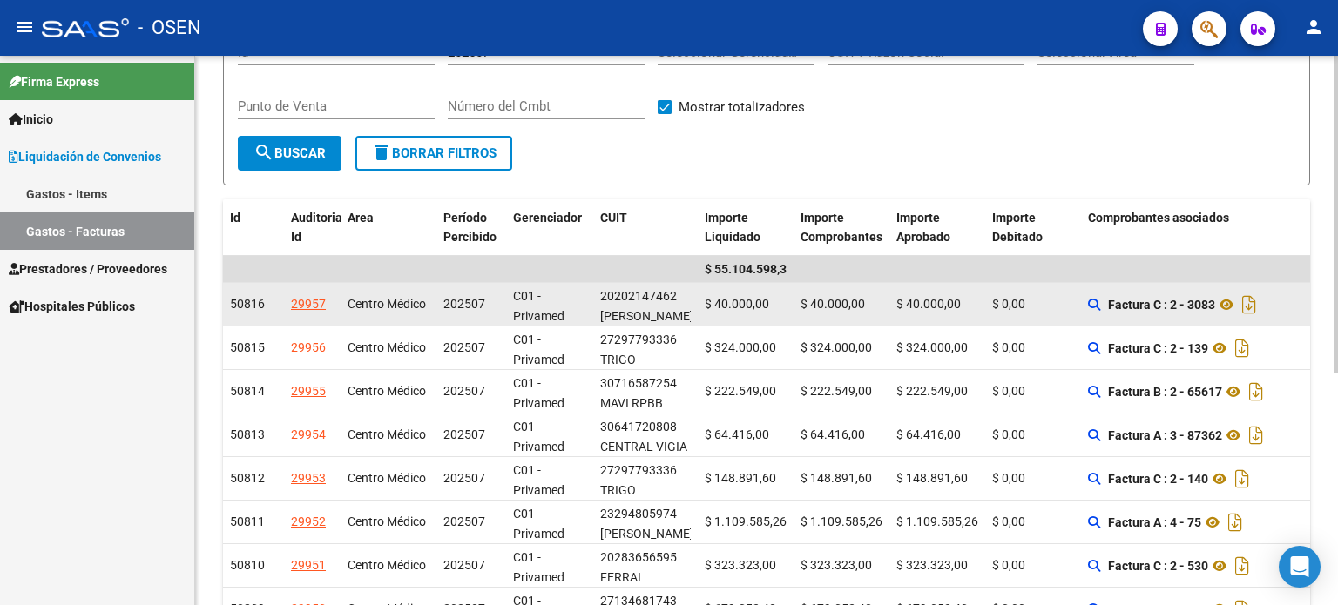
drag, startPoint x: 348, startPoint y: 300, endPoint x: 434, endPoint y: 300, distance: 85.3
click at [434, 300] on datatable-body-cell "Centro Médico" at bounding box center [388, 304] width 96 height 43
copy span "Centro Médico"
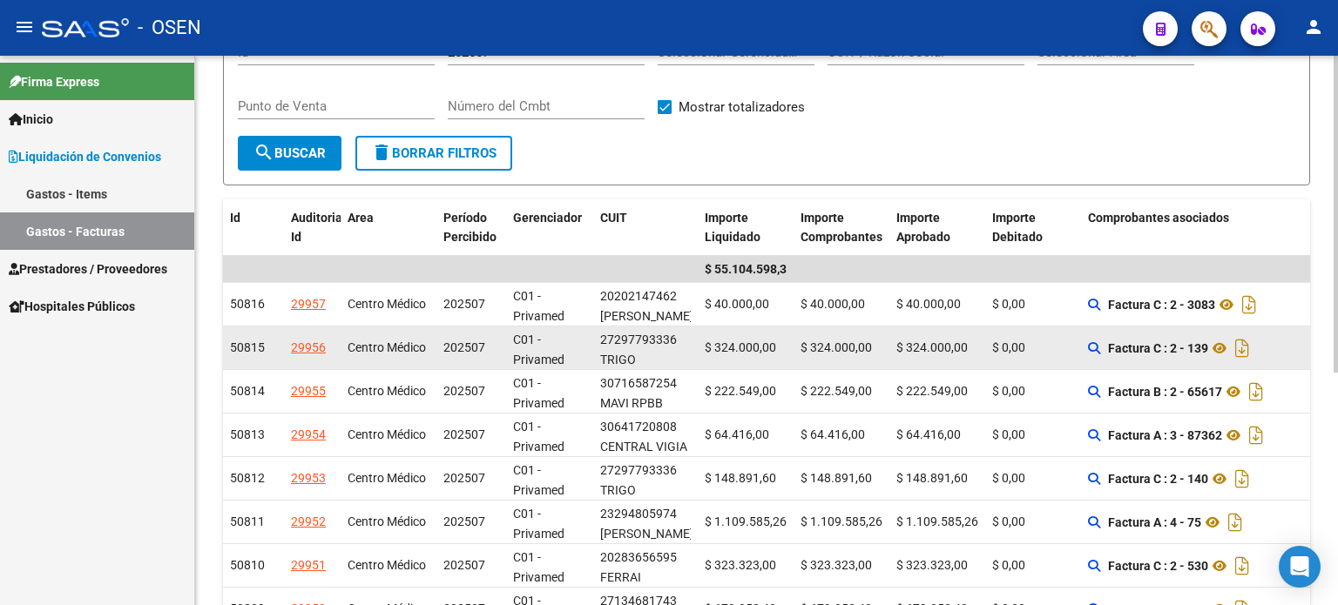
scroll to position [0, 0]
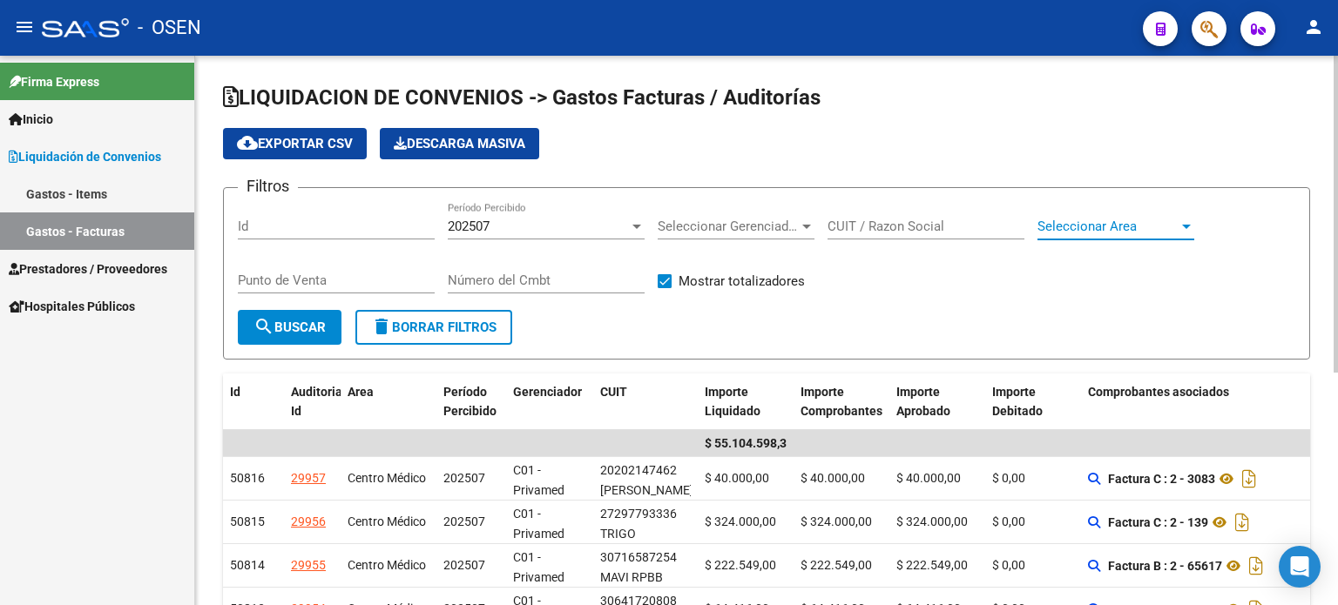
click at [1055, 223] on span "Seleccionar Area" at bounding box center [1107, 227] width 141 height 16
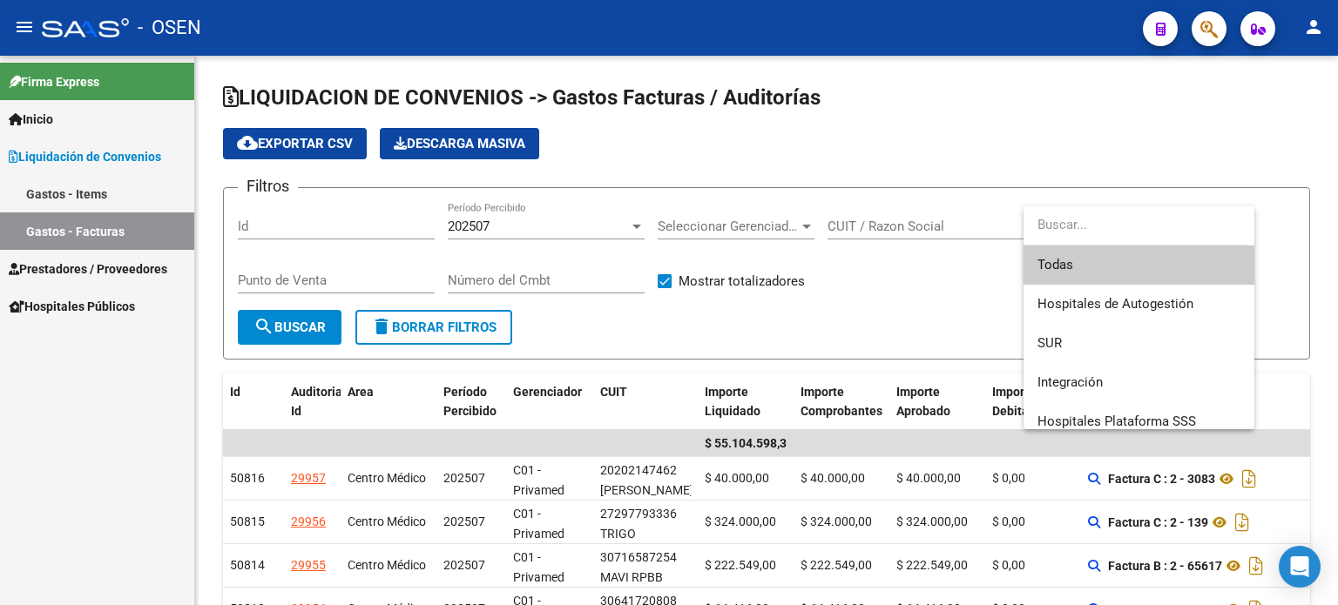
click at [890, 220] on div at bounding box center [669, 302] width 1338 height 605
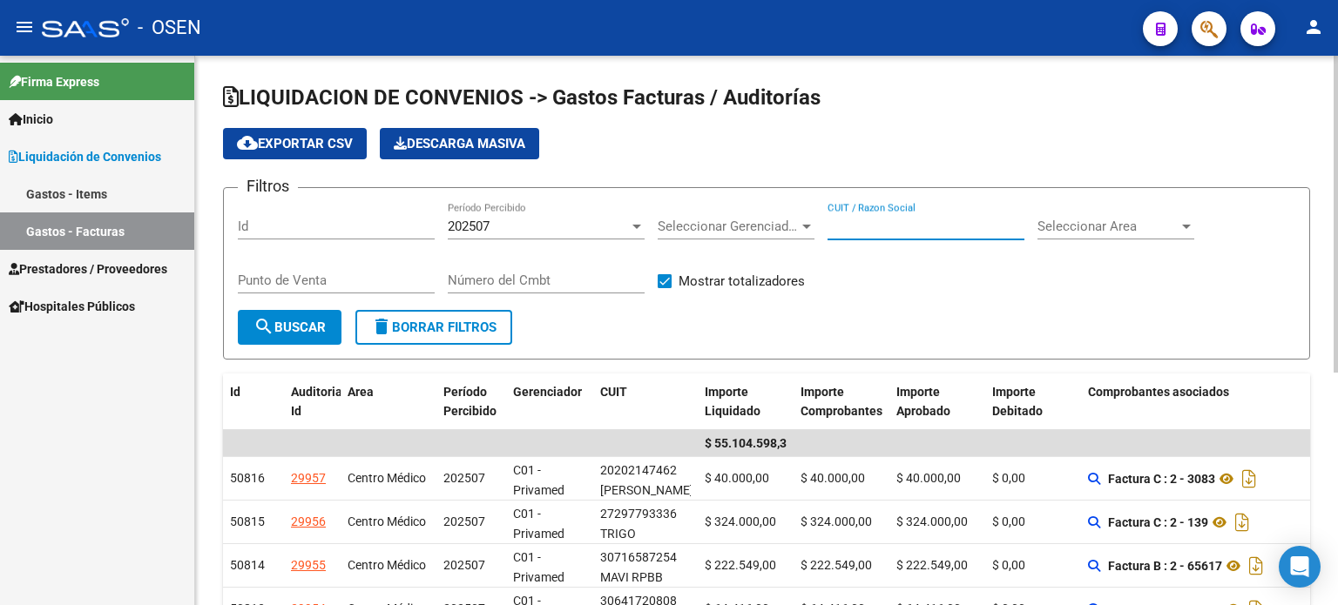
click at [839, 224] on input "CUIT / Razon Social" at bounding box center [925, 227] width 197 height 16
paste input "Centro Médico"
type input "Centro Médico"
click at [638, 226] on div at bounding box center [636, 227] width 9 height 4
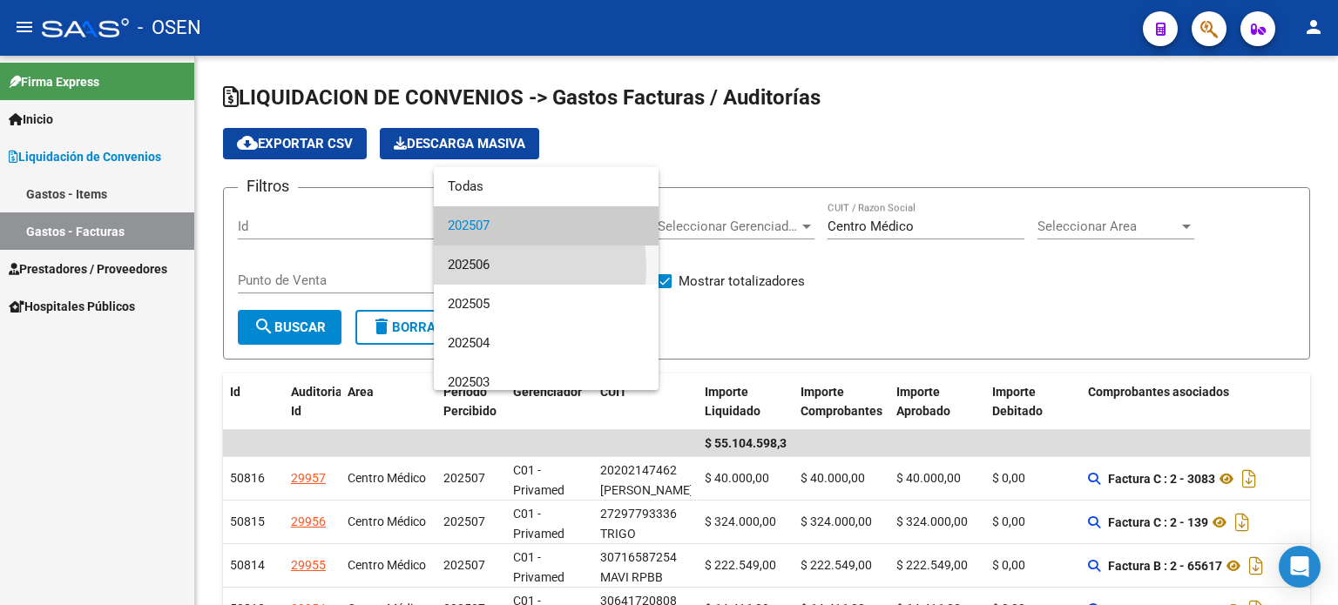
click at [474, 268] on span "202506" at bounding box center [546, 265] width 197 height 39
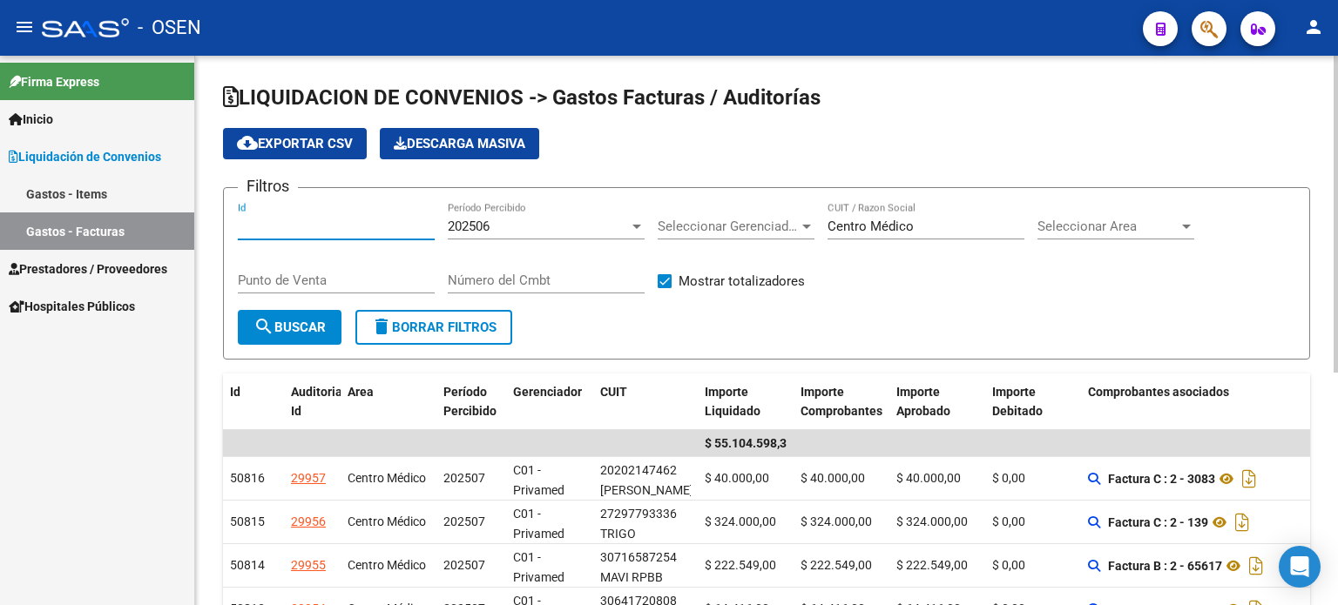
click at [265, 226] on input "Id" at bounding box center [336, 227] width 197 height 16
click at [292, 328] on span "search Buscar" at bounding box center [289, 328] width 72 height 16
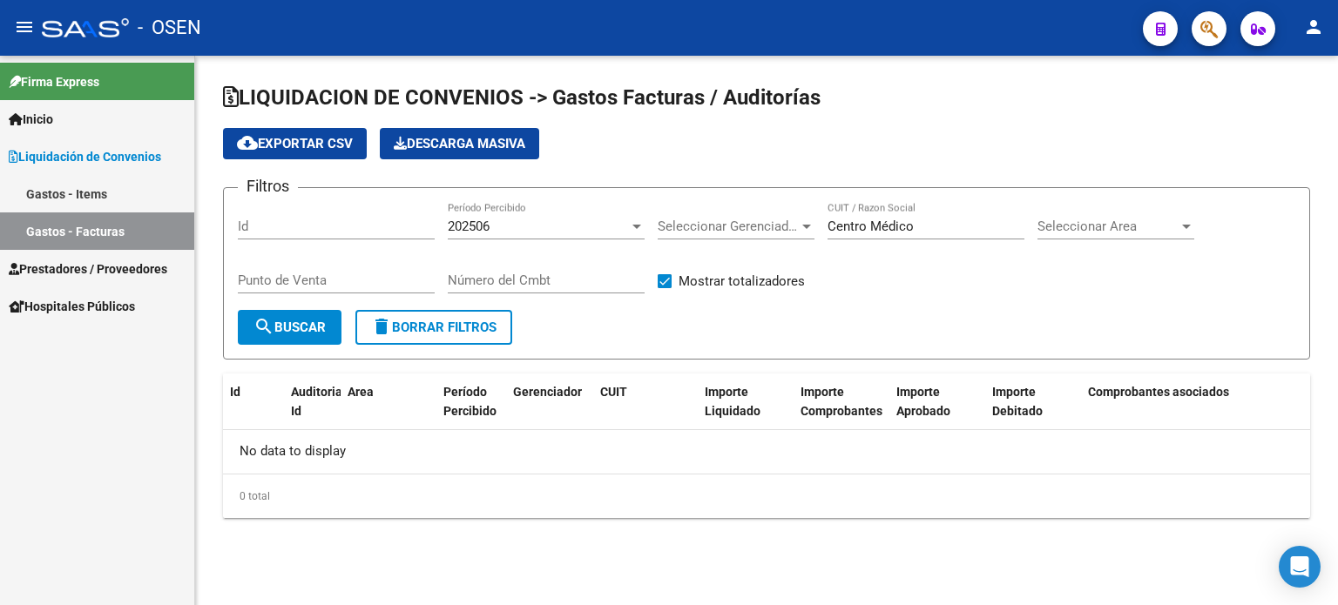
click at [281, 221] on input "Id" at bounding box center [336, 227] width 197 height 16
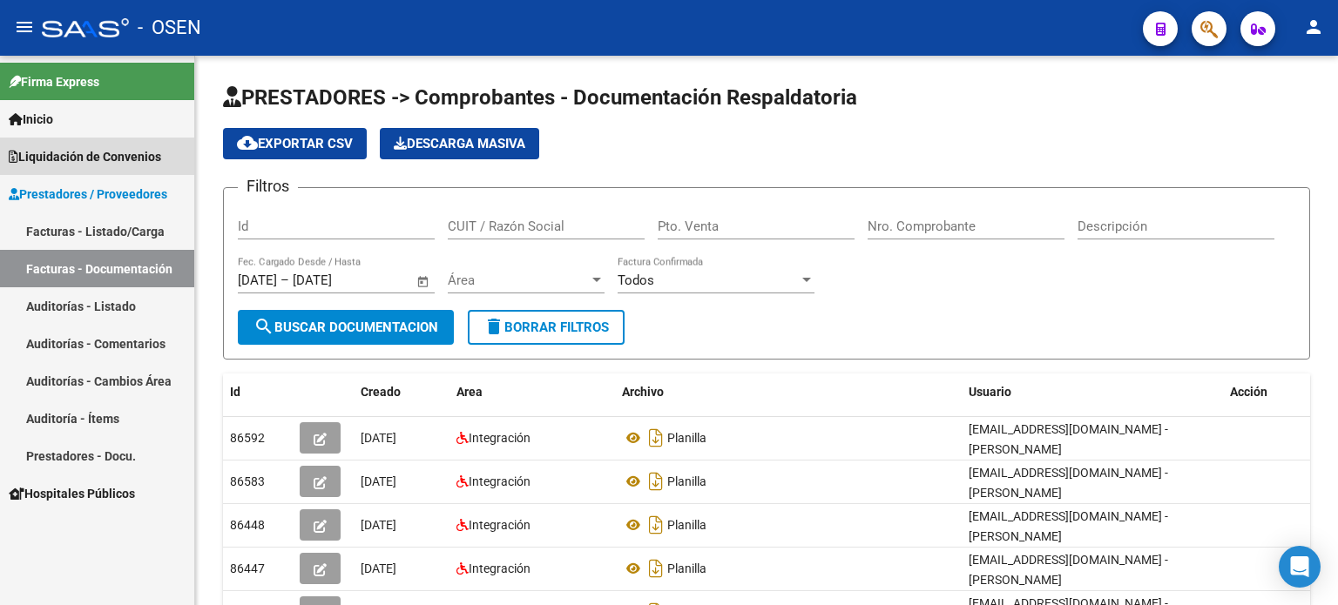
click at [82, 157] on span "Liquidación de Convenios" at bounding box center [85, 156] width 152 height 19
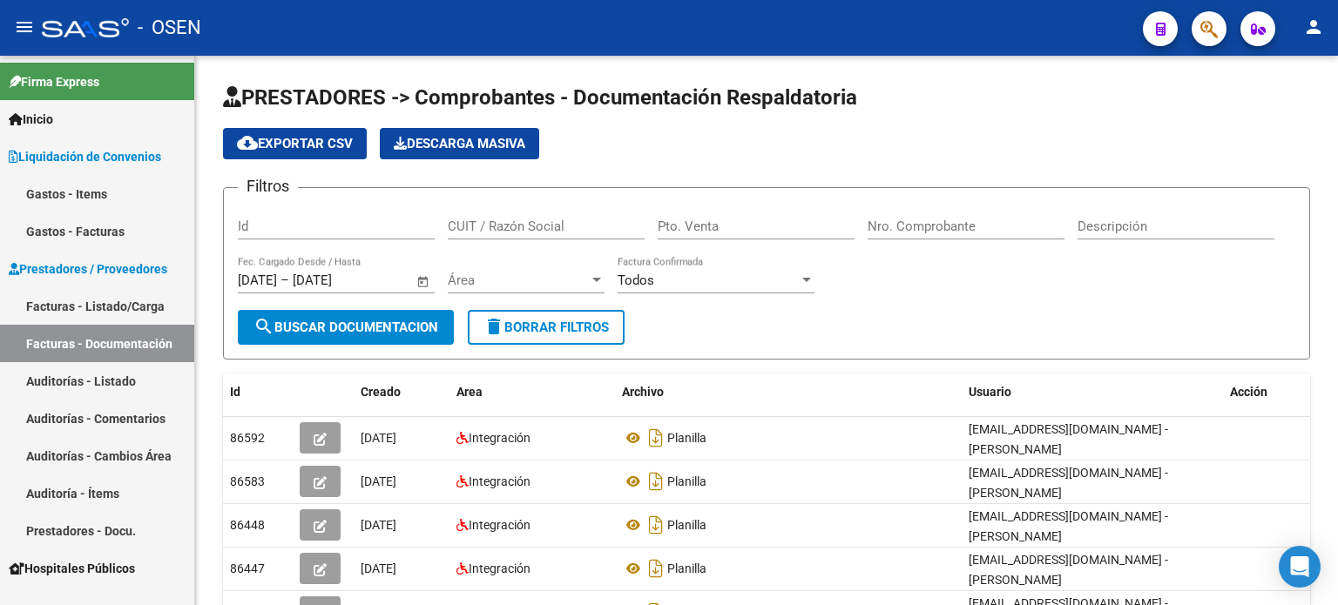
click at [49, 232] on link "Gastos - Facturas" at bounding box center [97, 230] width 194 height 37
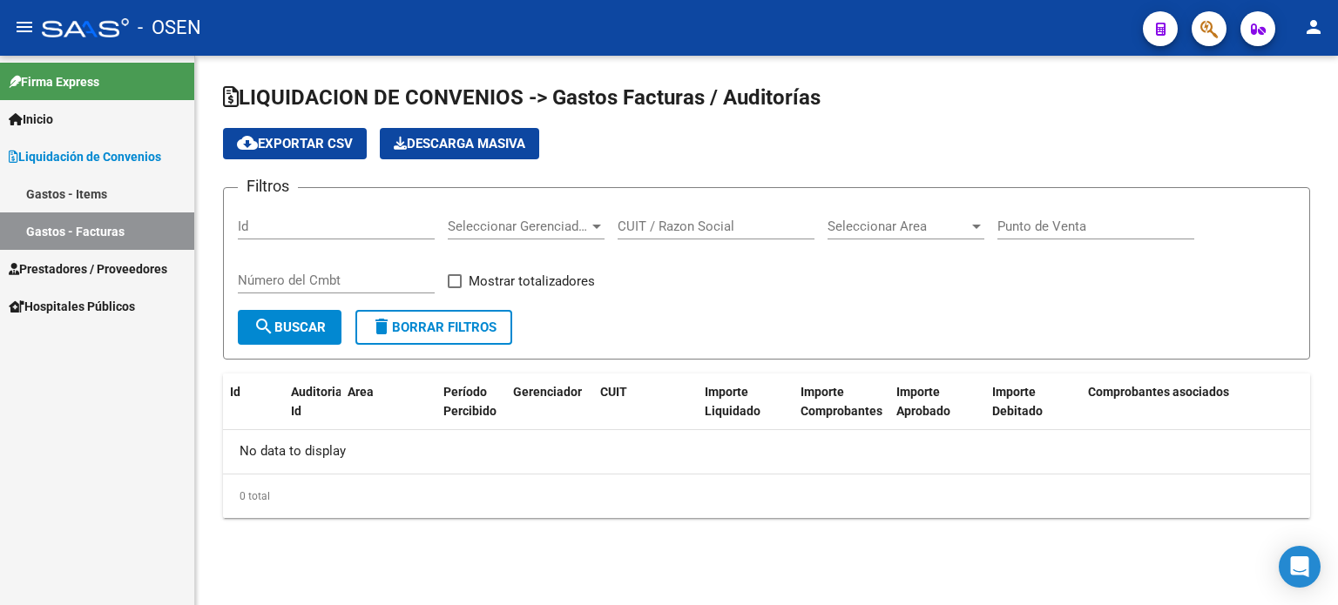
checkbox input "true"
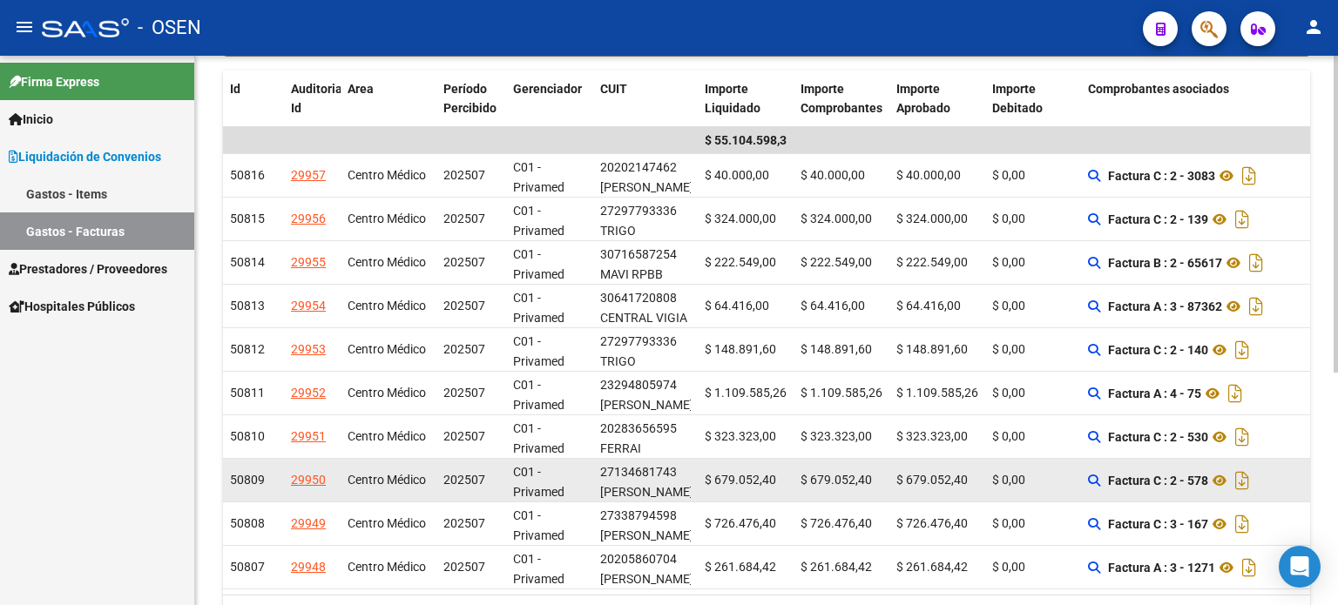
scroll to position [261, 0]
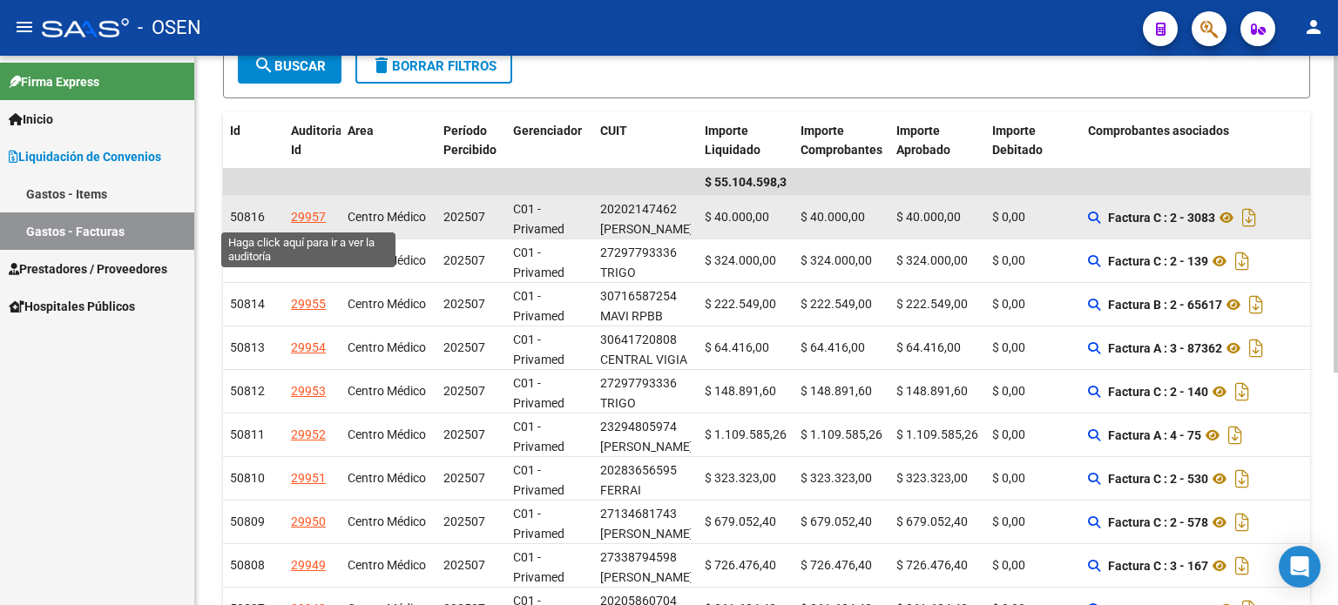
click at [300, 213] on div "29957" at bounding box center [308, 217] width 35 height 20
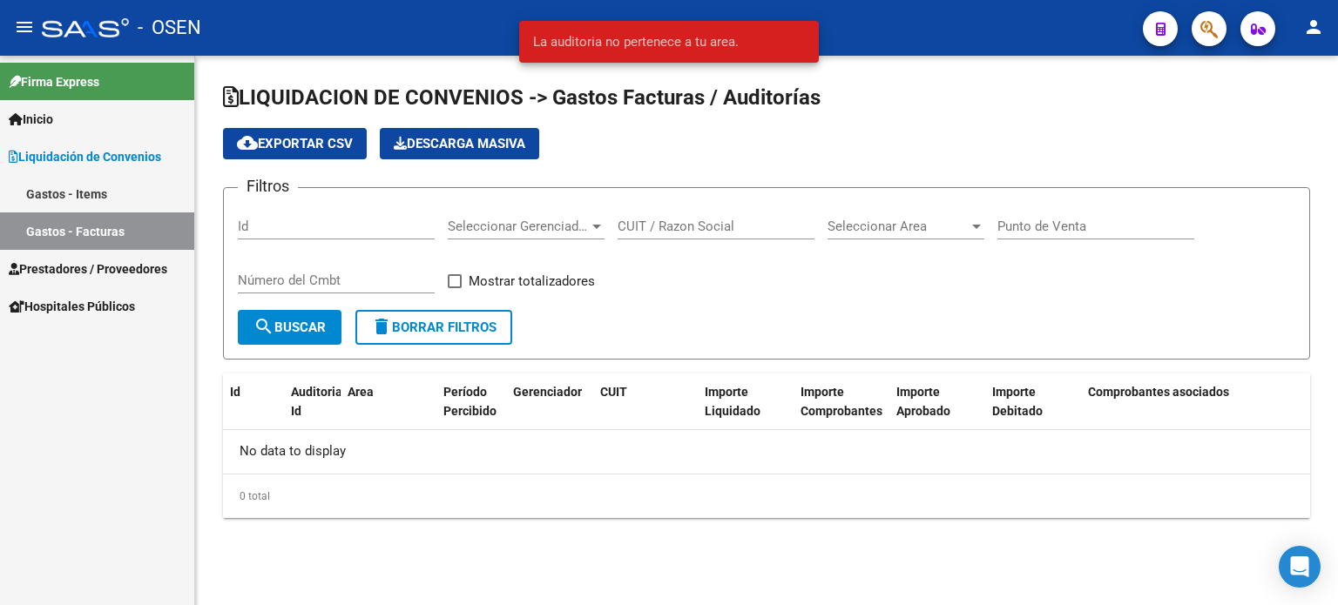
checkbox input "true"
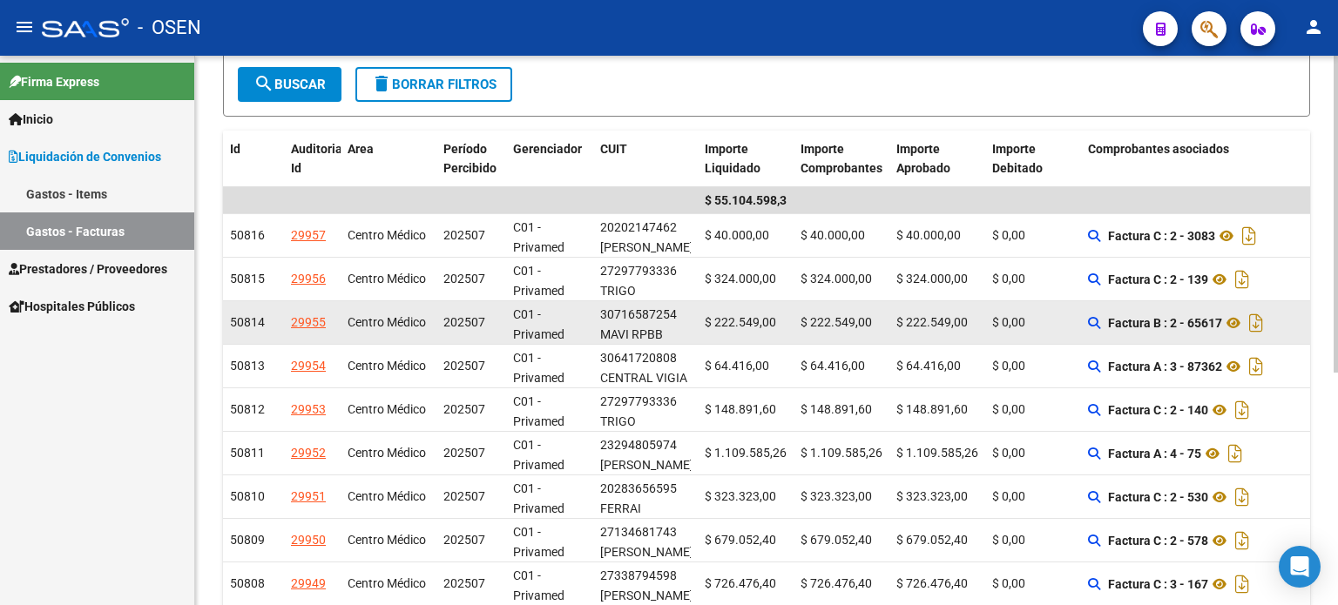
scroll to position [261, 0]
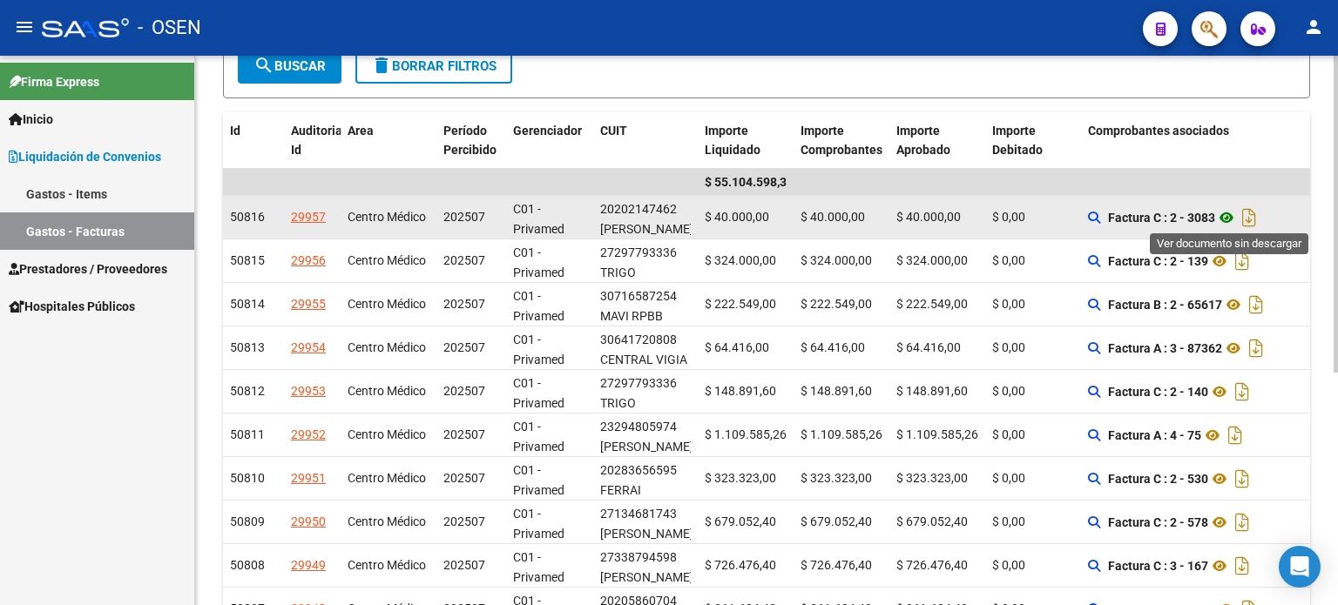
click at [1233, 216] on icon at bounding box center [1226, 217] width 23 height 21
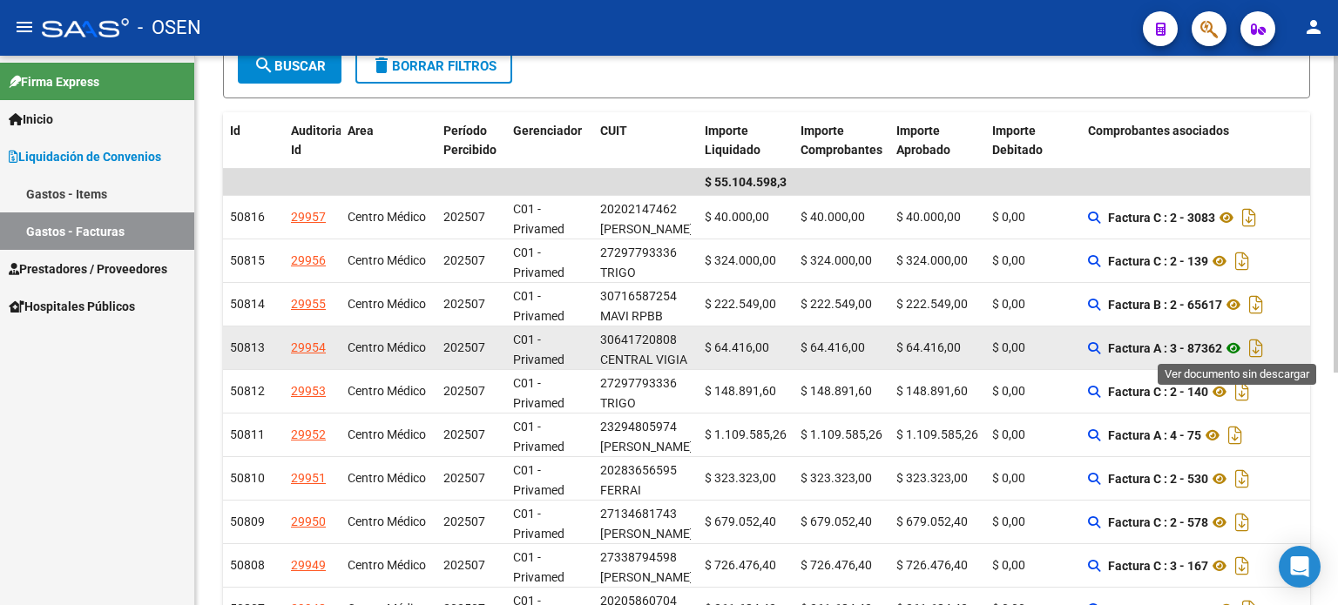
click at [1237, 347] on icon at bounding box center [1233, 348] width 23 height 21
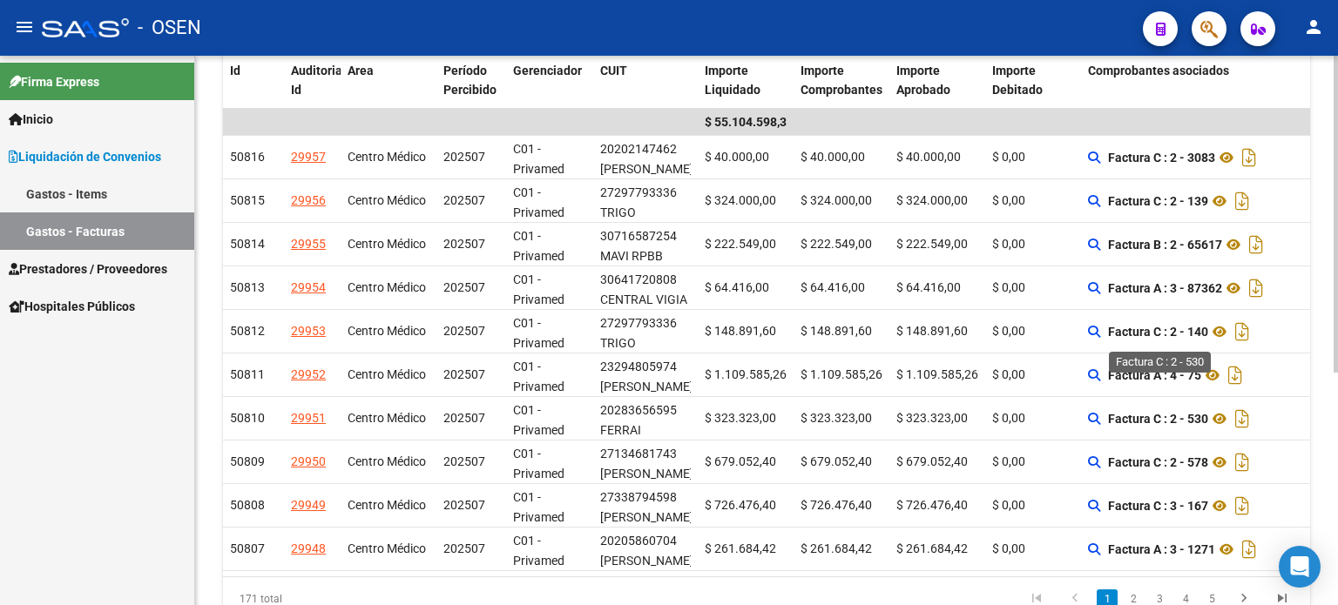
scroll to position [404, 0]
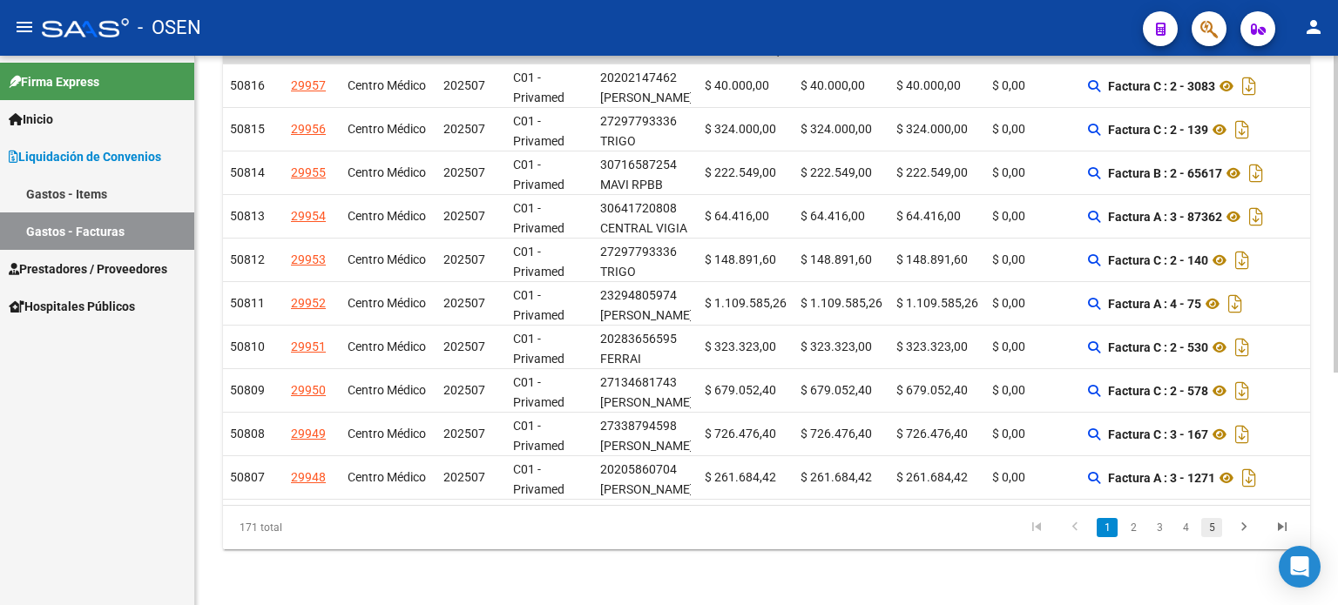
click at [1212, 528] on link "5" at bounding box center [1211, 527] width 21 height 19
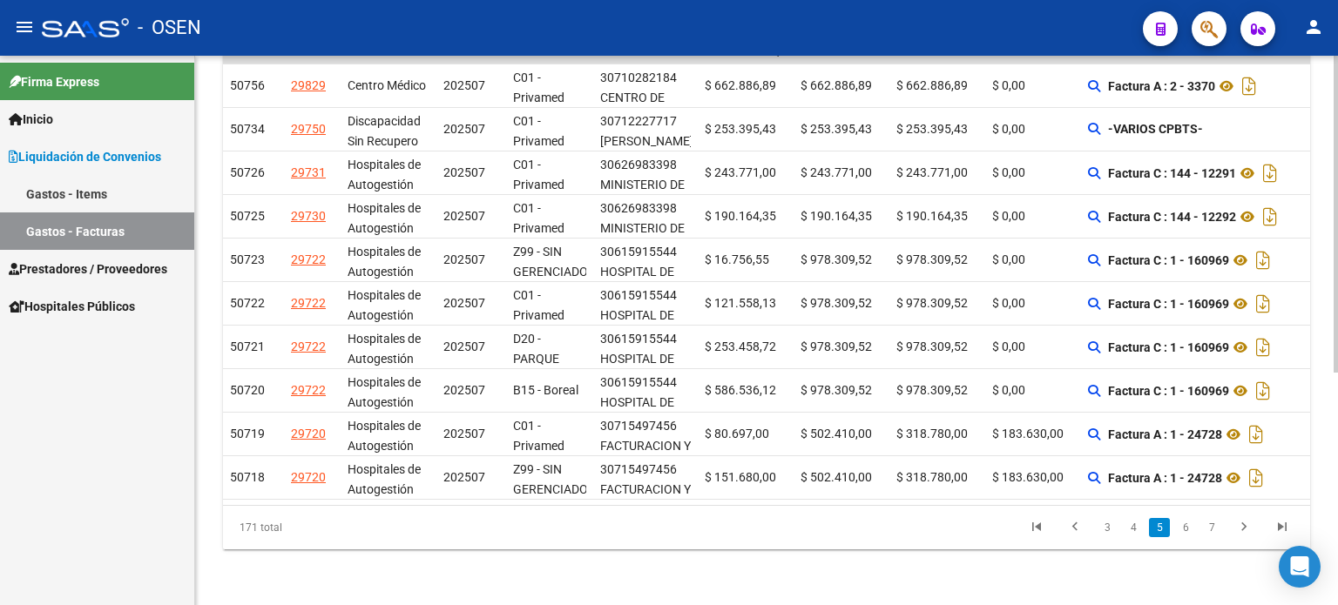
click at [1212, 528] on link "7" at bounding box center [1211, 527] width 21 height 19
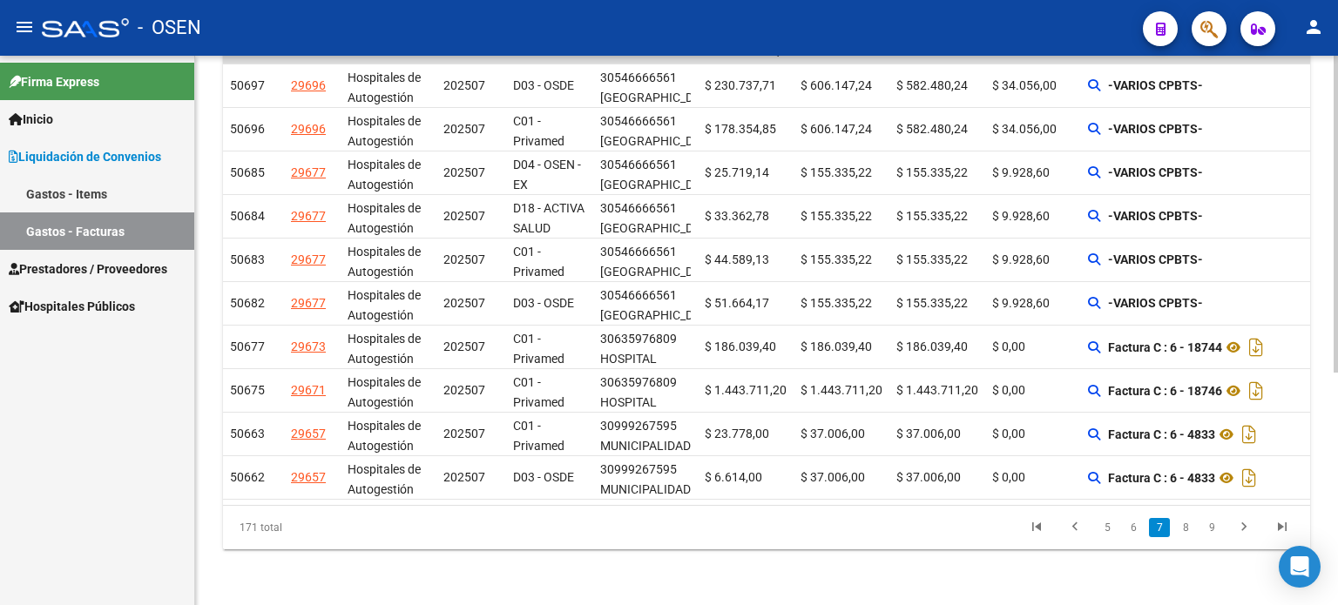
click at [1212, 528] on link "9" at bounding box center [1211, 527] width 21 height 19
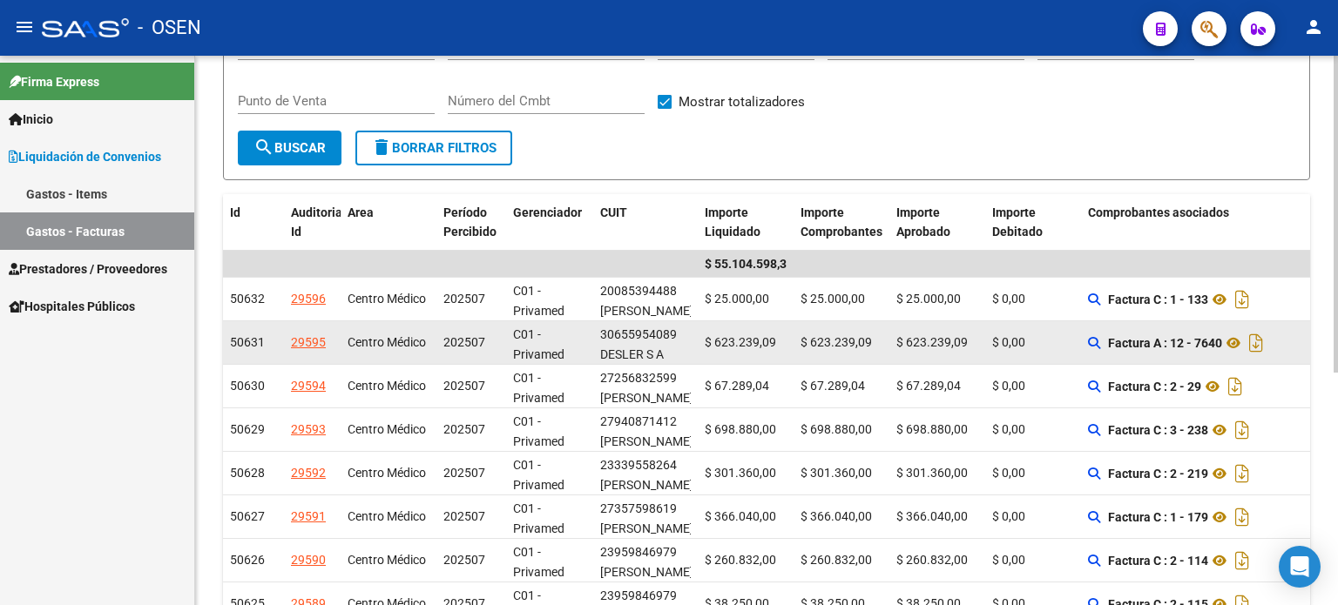
scroll to position [56, 0]
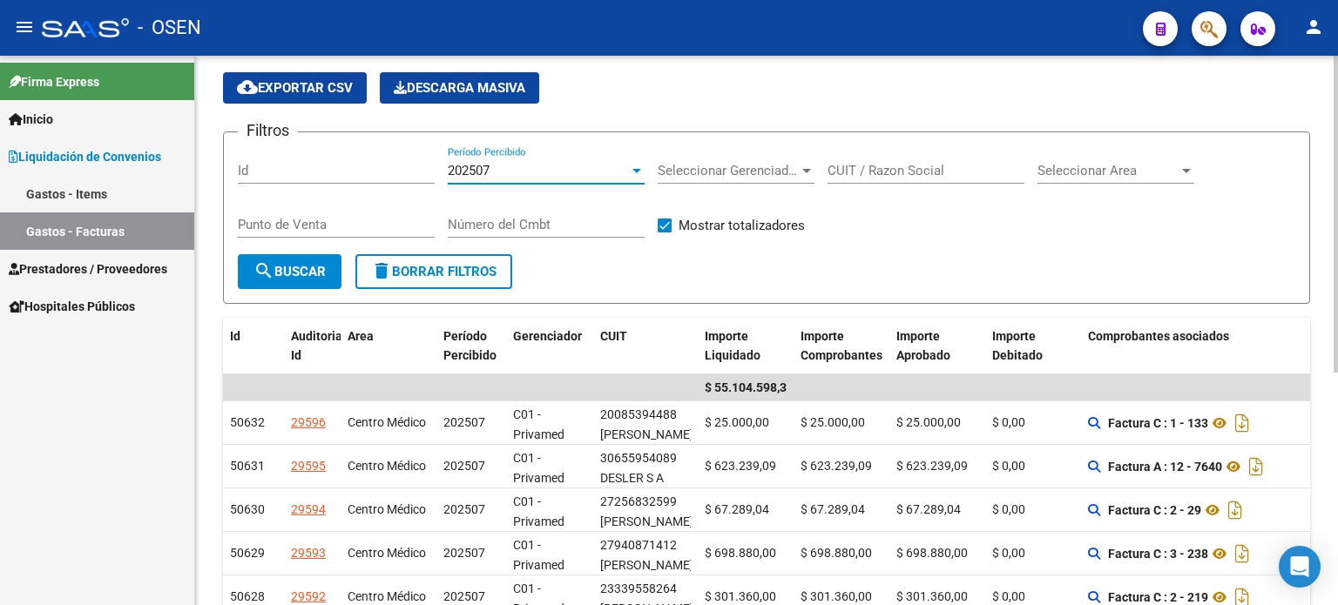
click at [639, 169] on div at bounding box center [636, 171] width 9 height 4
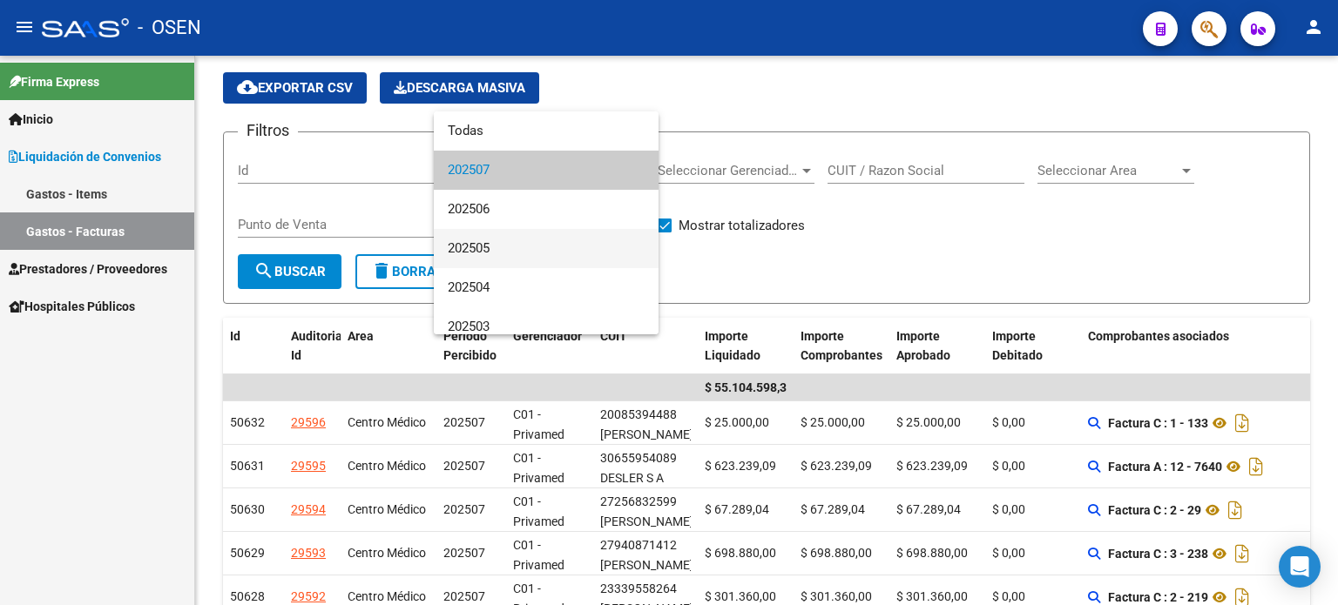
click at [474, 251] on span "202505" at bounding box center [546, 248] width 197 height 39
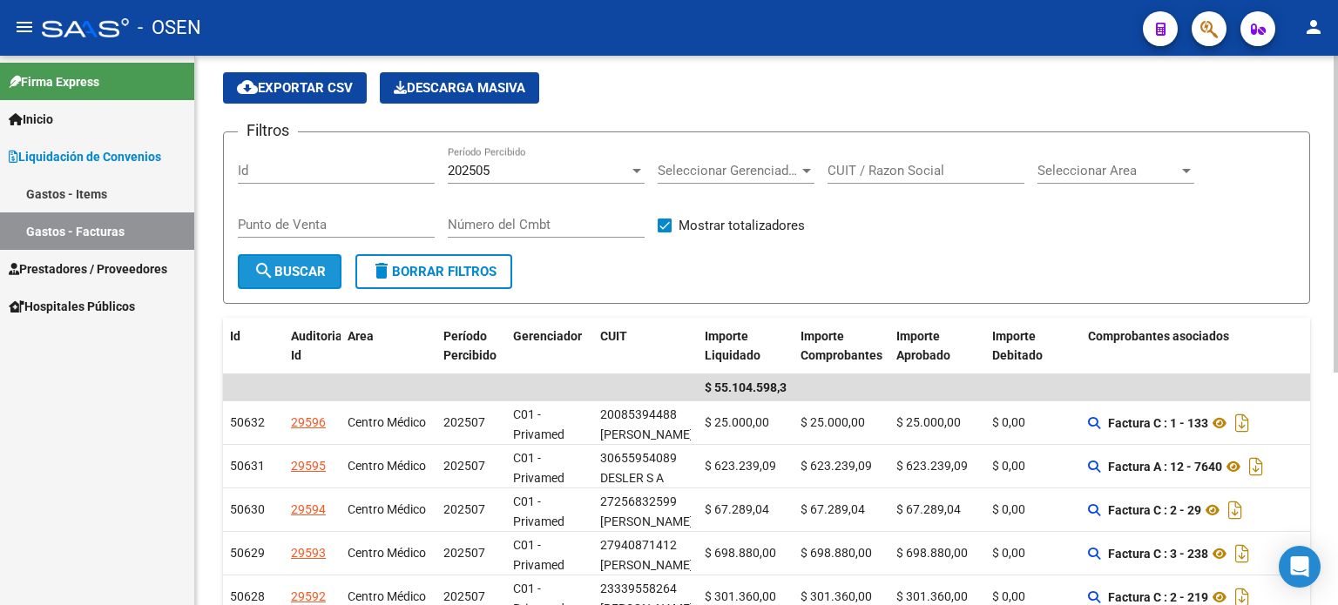
click at [286, 269] on span "search Buscar" at bounding box center [289, 272] width 72 height 16
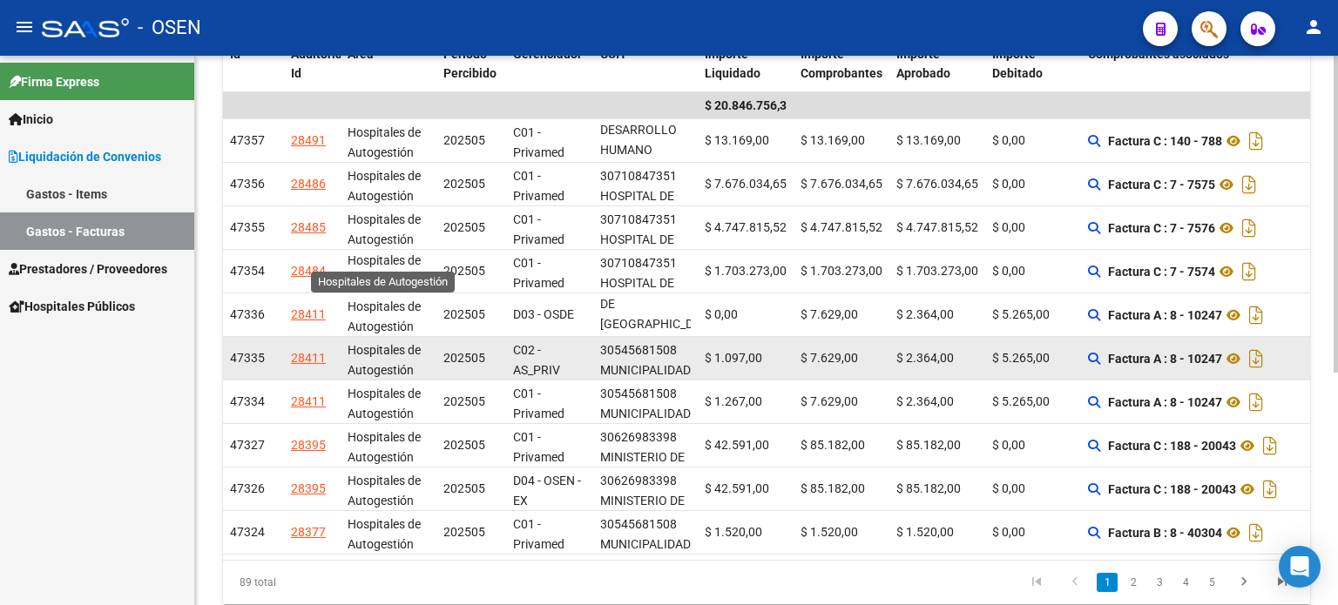
scroll to position [404, 0]
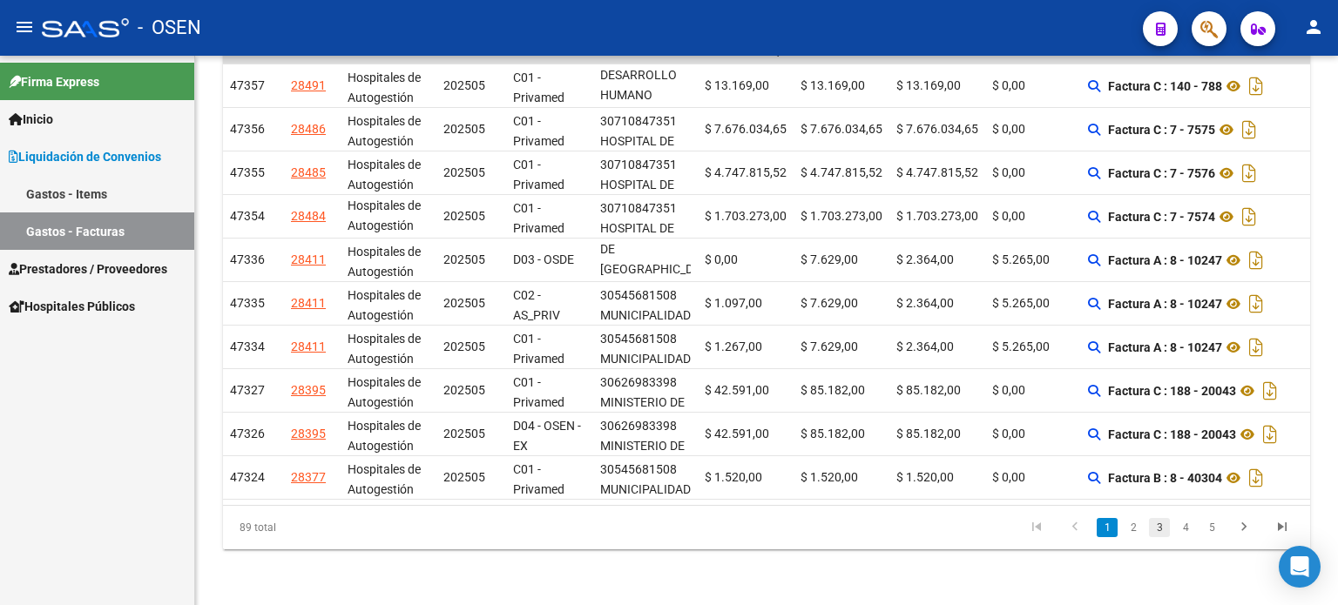
click at [1156, 529] on link "3" at bounding box center [1159, 527] width 21 height 19
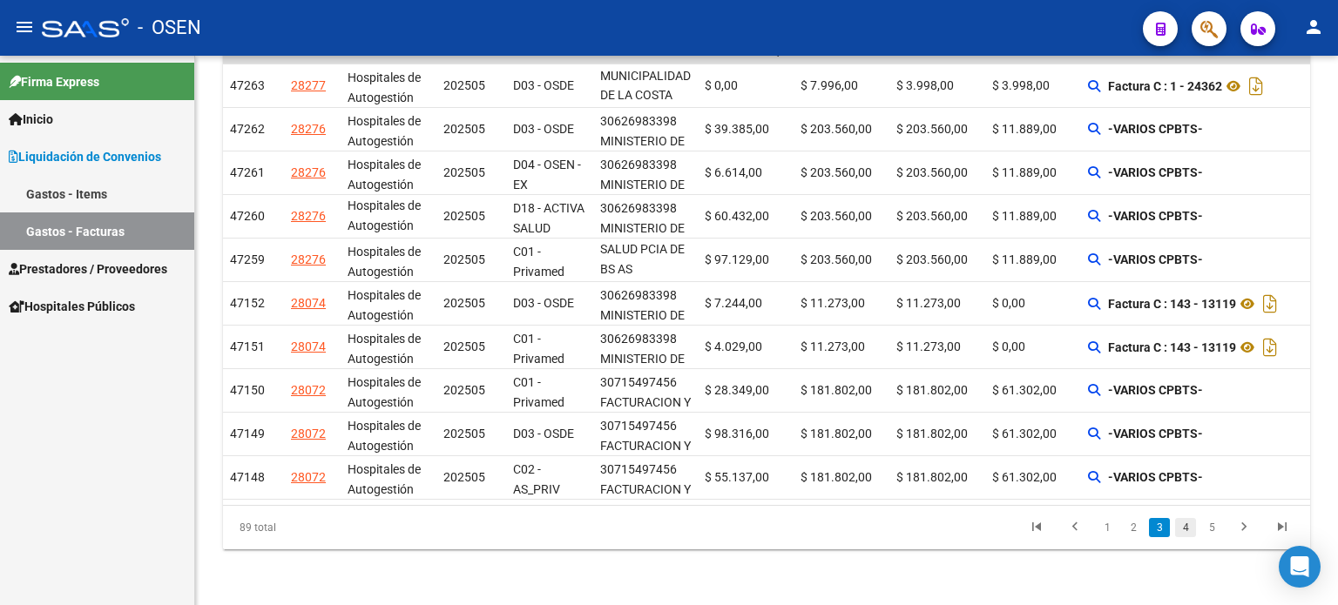
click at [1185, 532] on link "4" at bounding box center [1185, 527] width 21 height 19
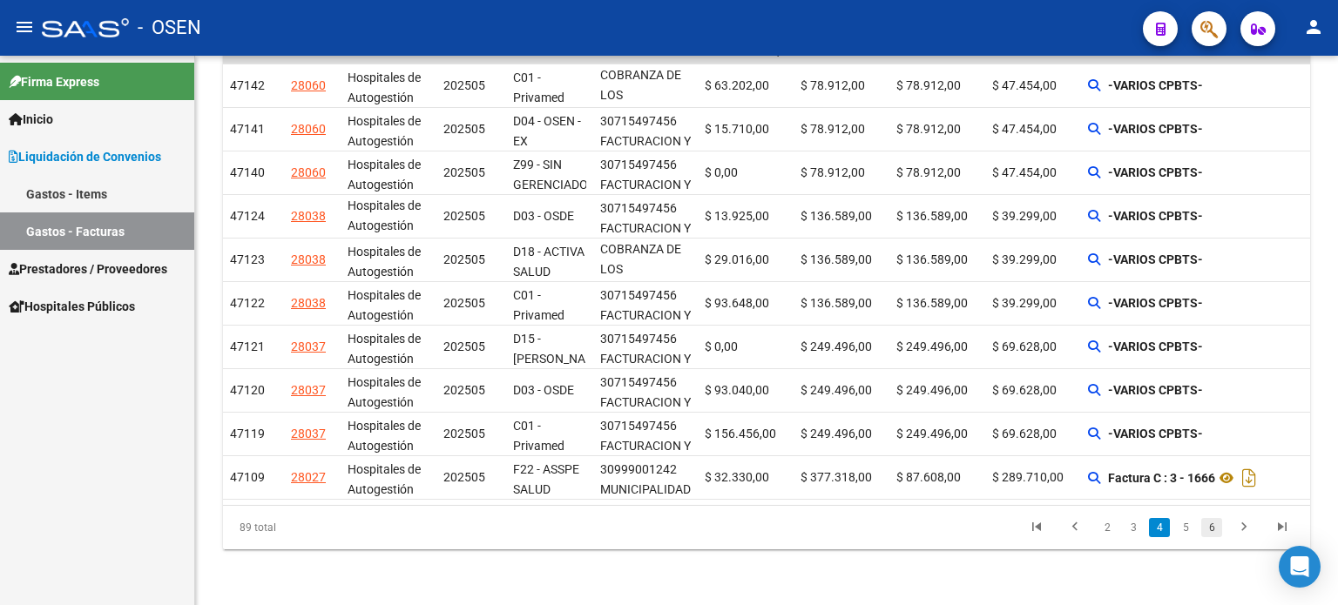
click at [1214, 530] on link "6" at bounding box center [1211, 527] width 21 height 19
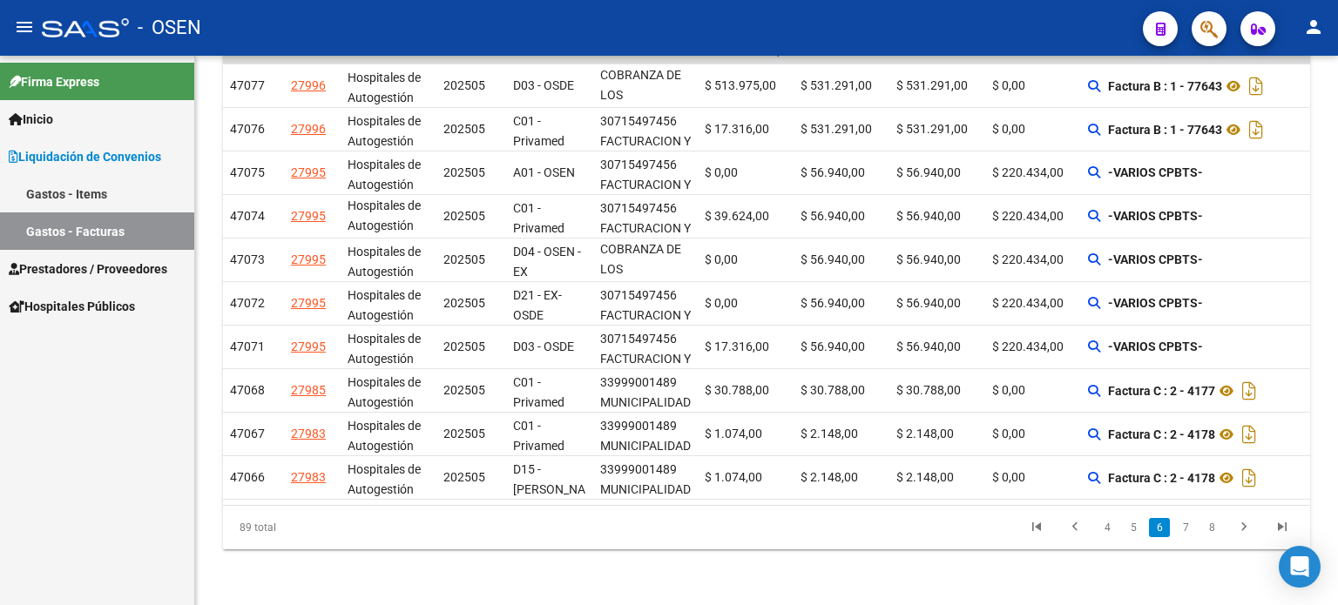
scroll to position [404, 0]
click at [1243, 528] on icon "go to next page" at bounding box center [1243, 529] width 23 height 21
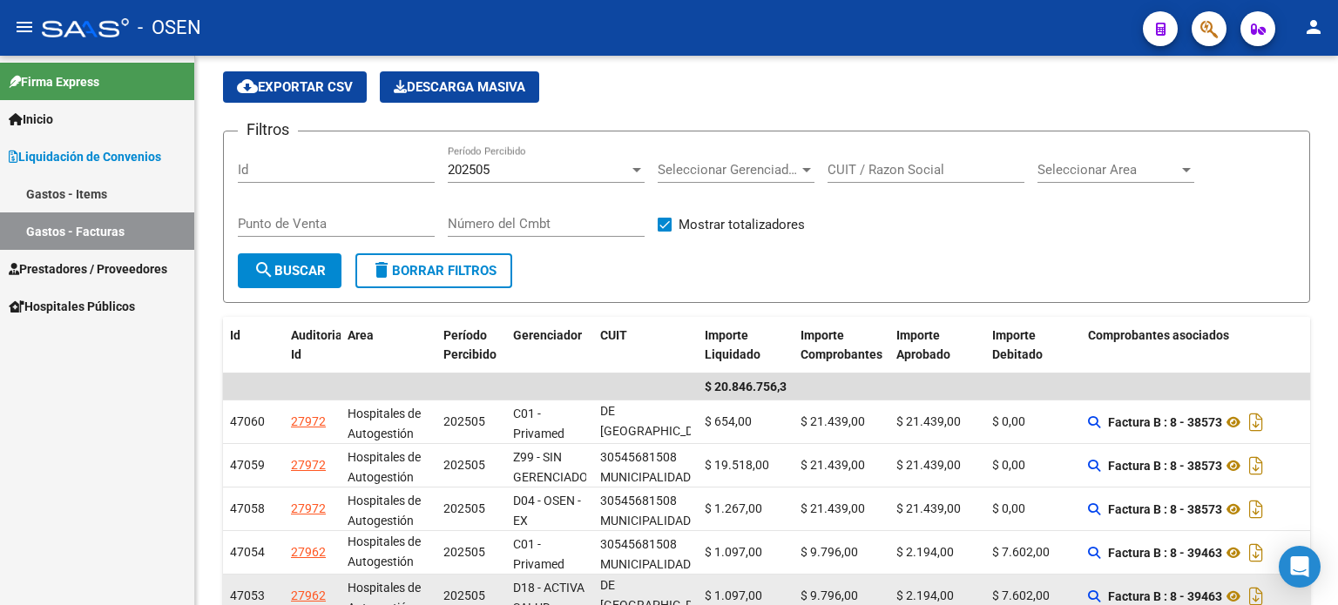
scroll to position [56, 0]
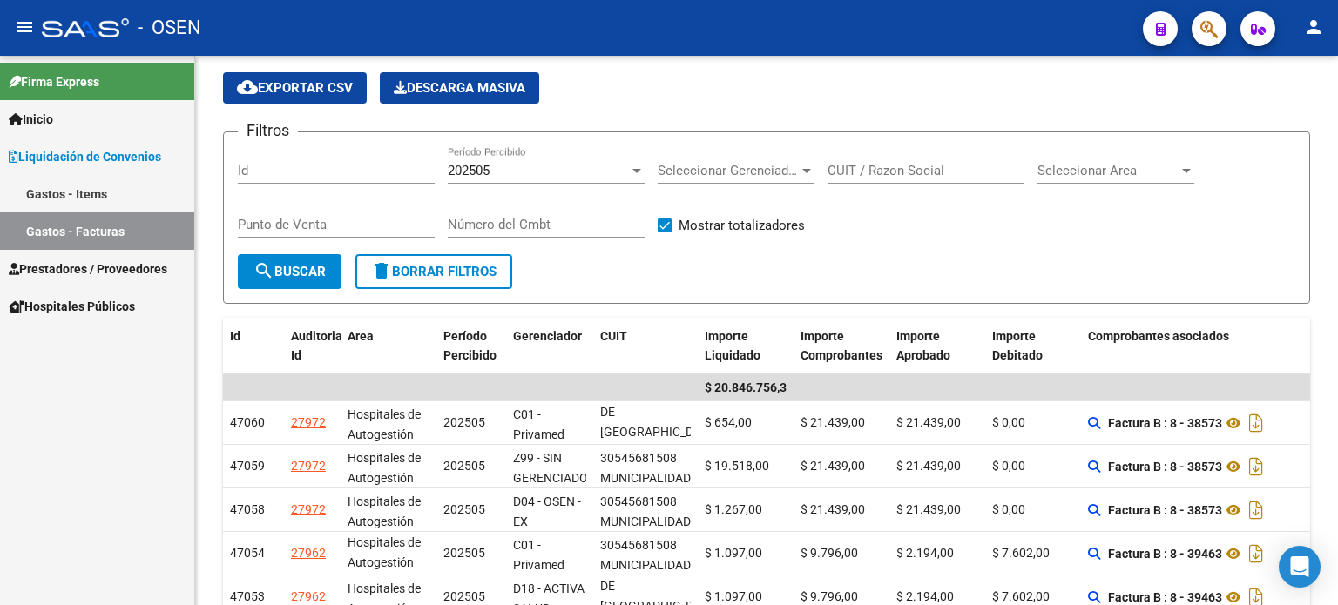
click at [802, 170] on div at bounding box center [806, 171] width 9 height 4
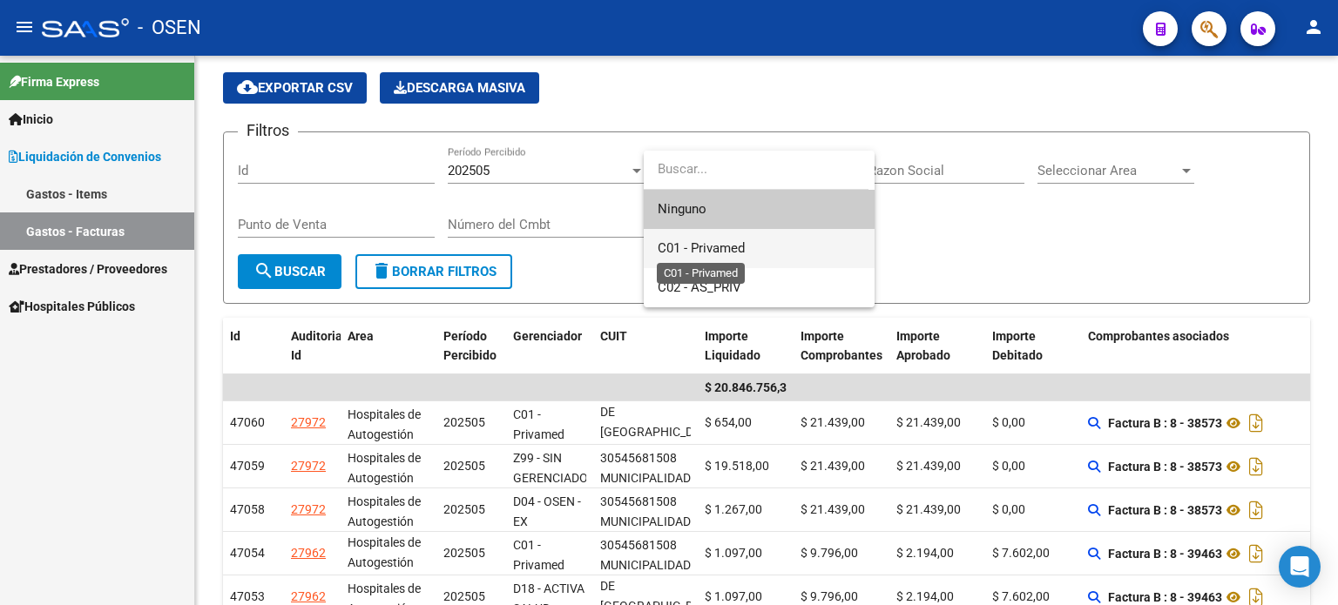
click at [712, 251] on span "C01 - Privamed" at bounding box center [700, 248] width 87 height 16
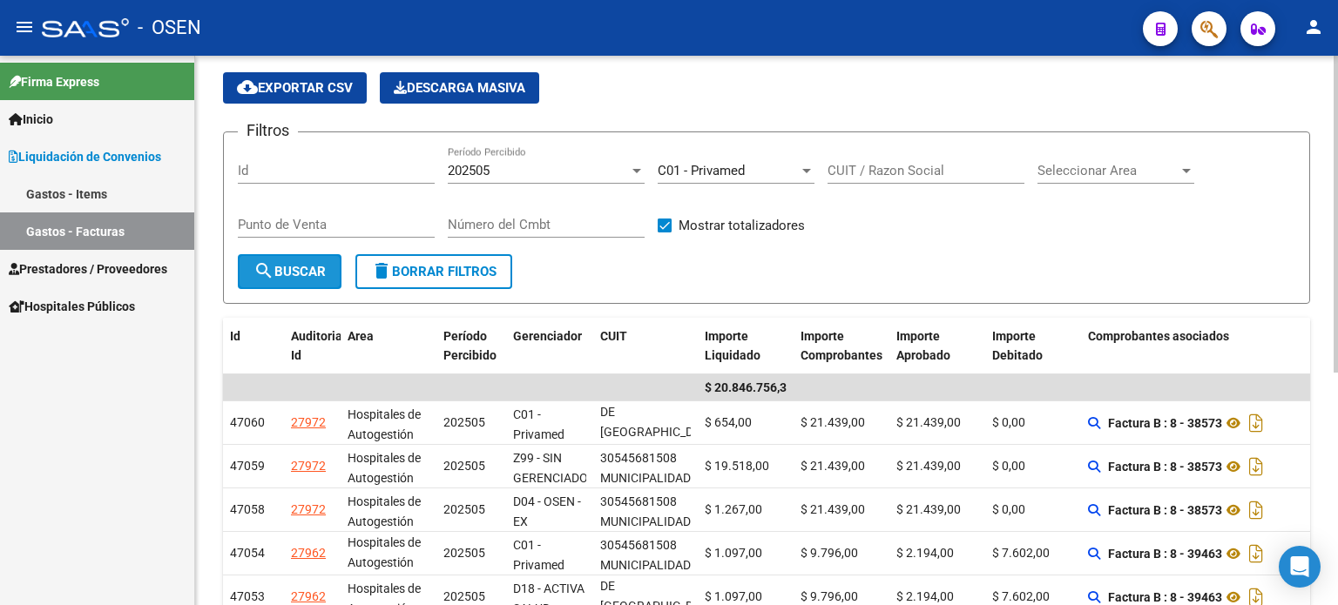
click at [283, 264] on span "search Buscar" at bounding box center [289, 272] width 72 height 16
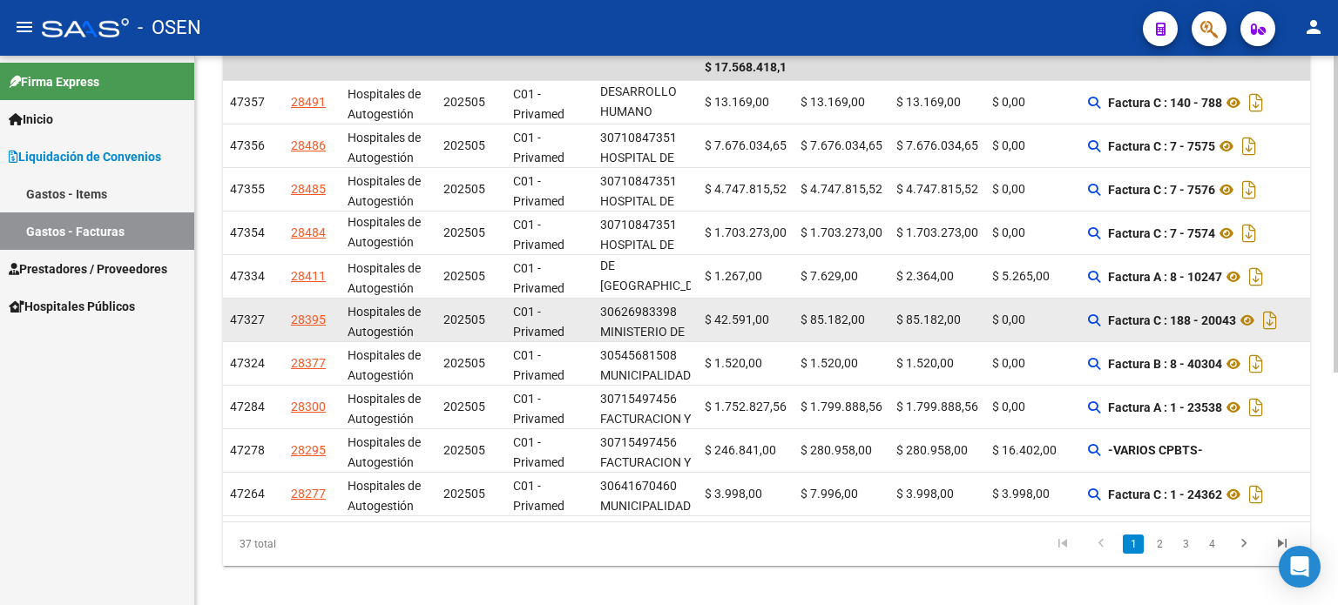
scroll to position [404, 0]
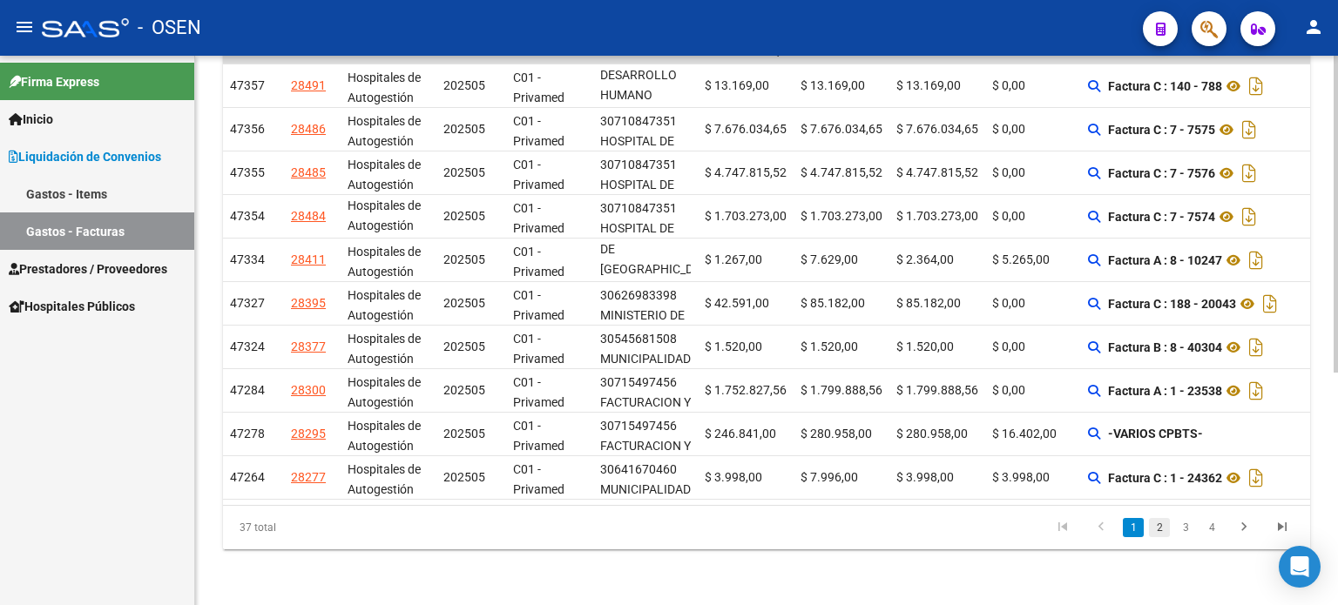
click at [1162, 531] on link "2" at bounding box center [1159, 527] width 21 height 19
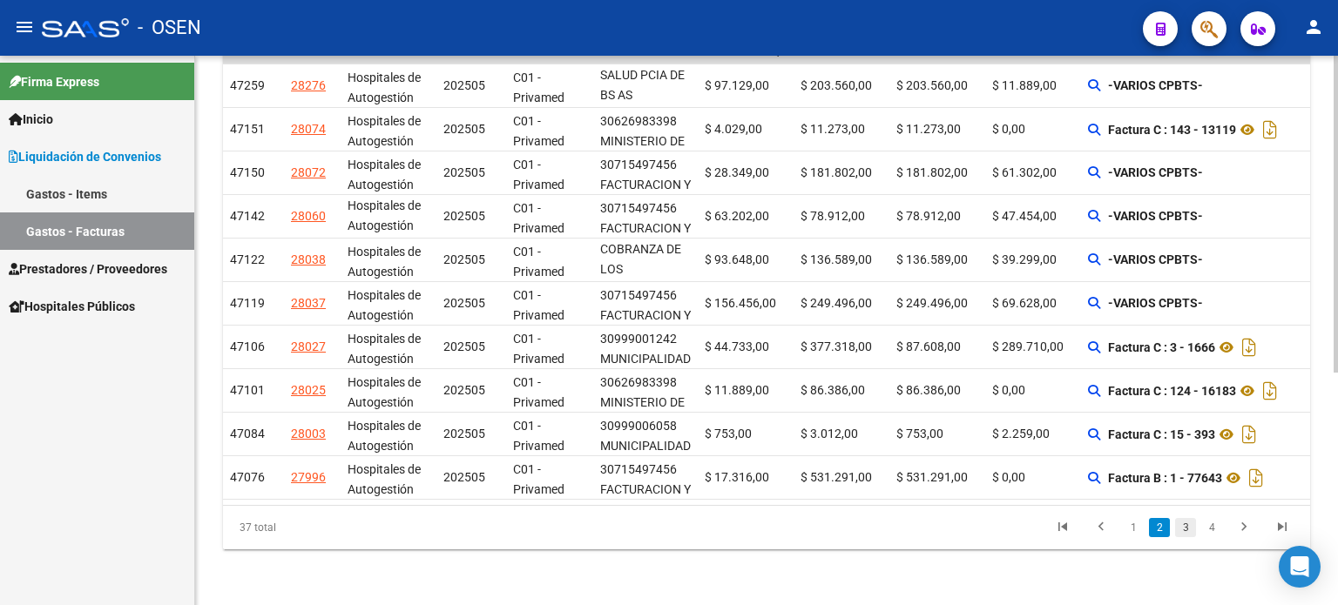
click at [1186, 535] on link "3" at bounding box center [1185, 527] width 21 height 19
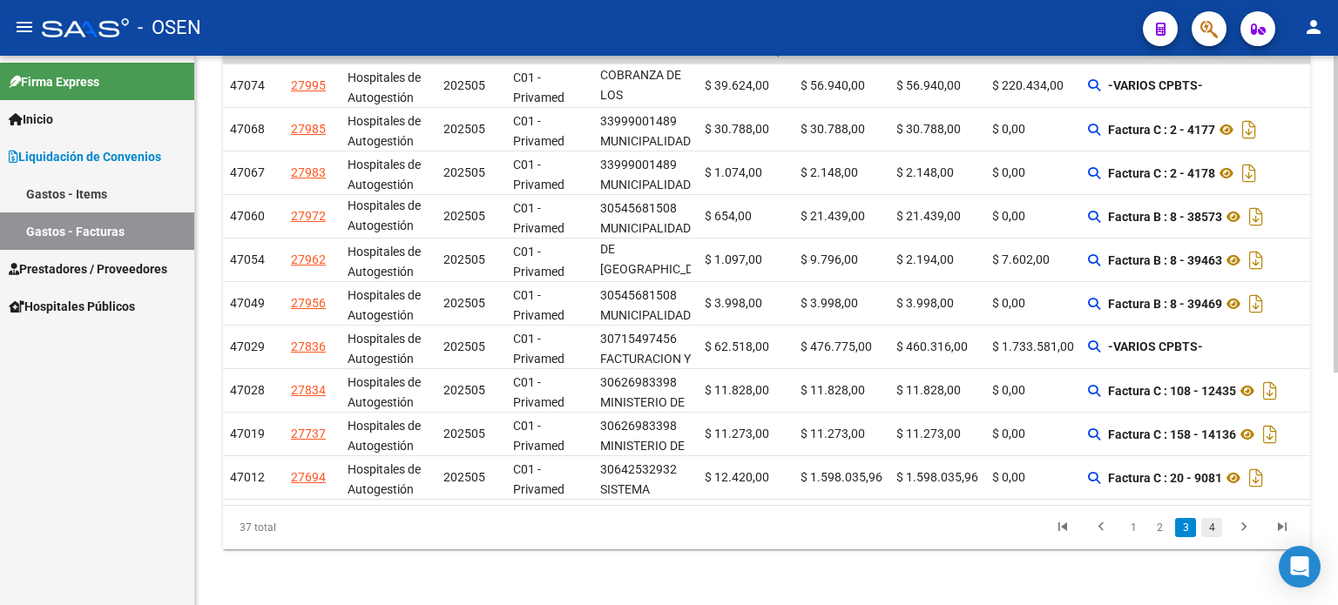
click at [1209, 536] on link "4" at bounding box center [1211, 527] width 21 height 19
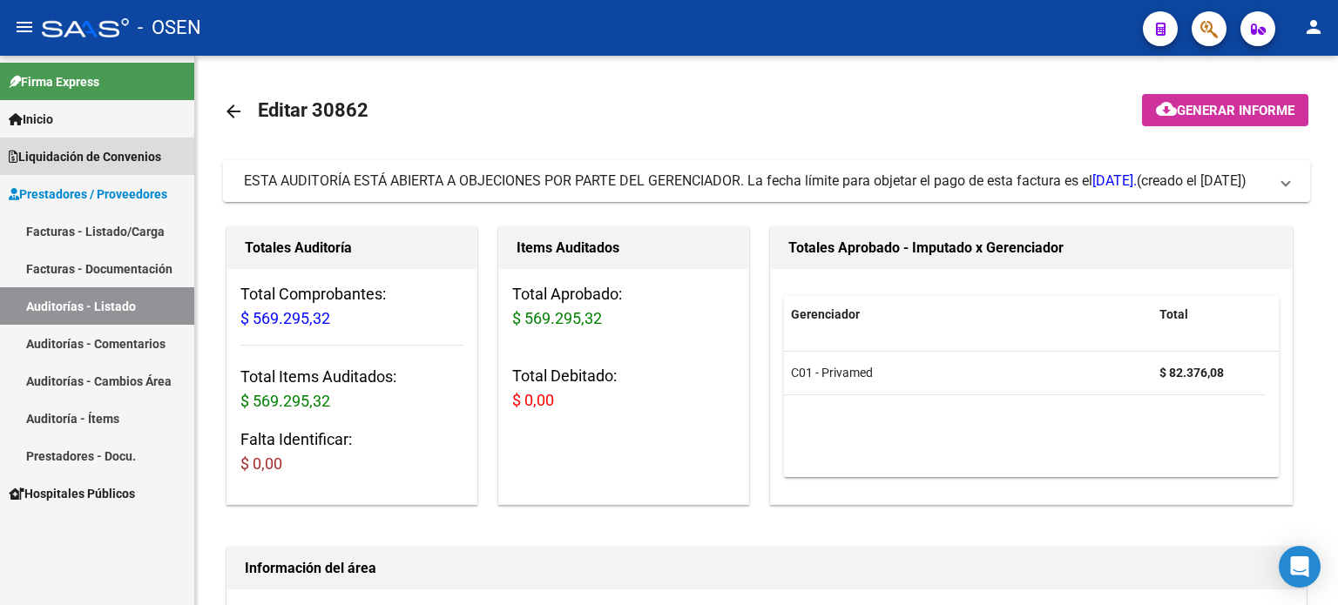
click at [88, 154] on span "Liquidación de Convenios" at bounding box center [85, 156] width 152 height 19
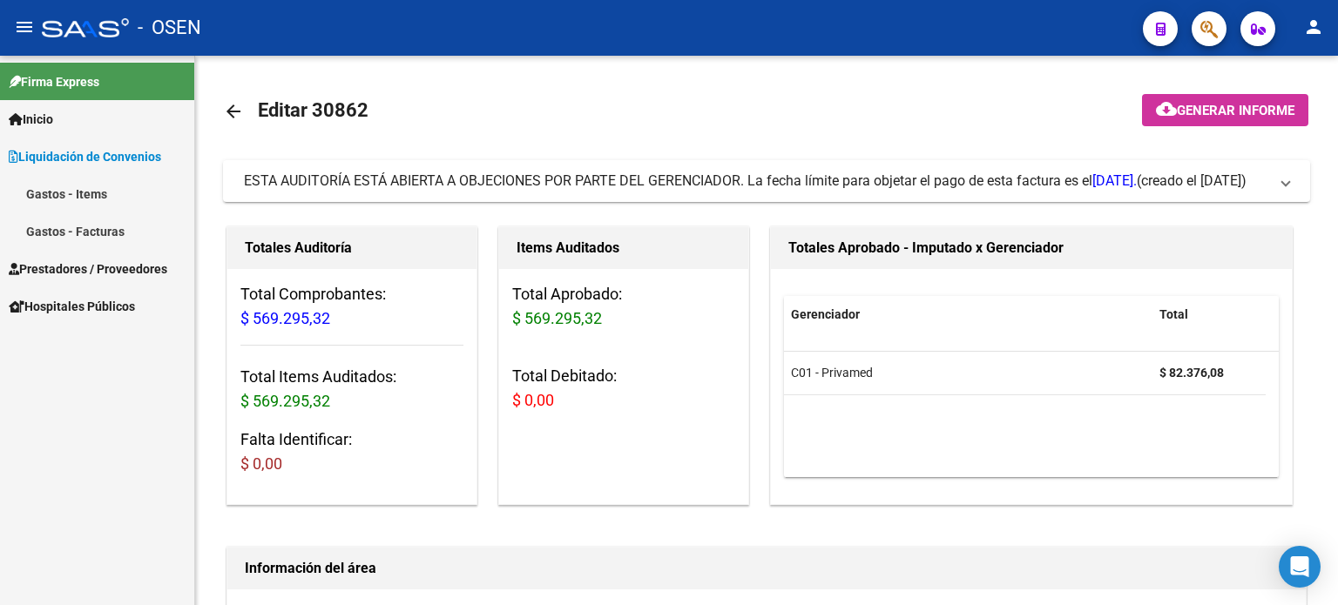
click at [100, 238] on link "Gastos - Facturas" at bounding box center [97, 230] width 194 height 37
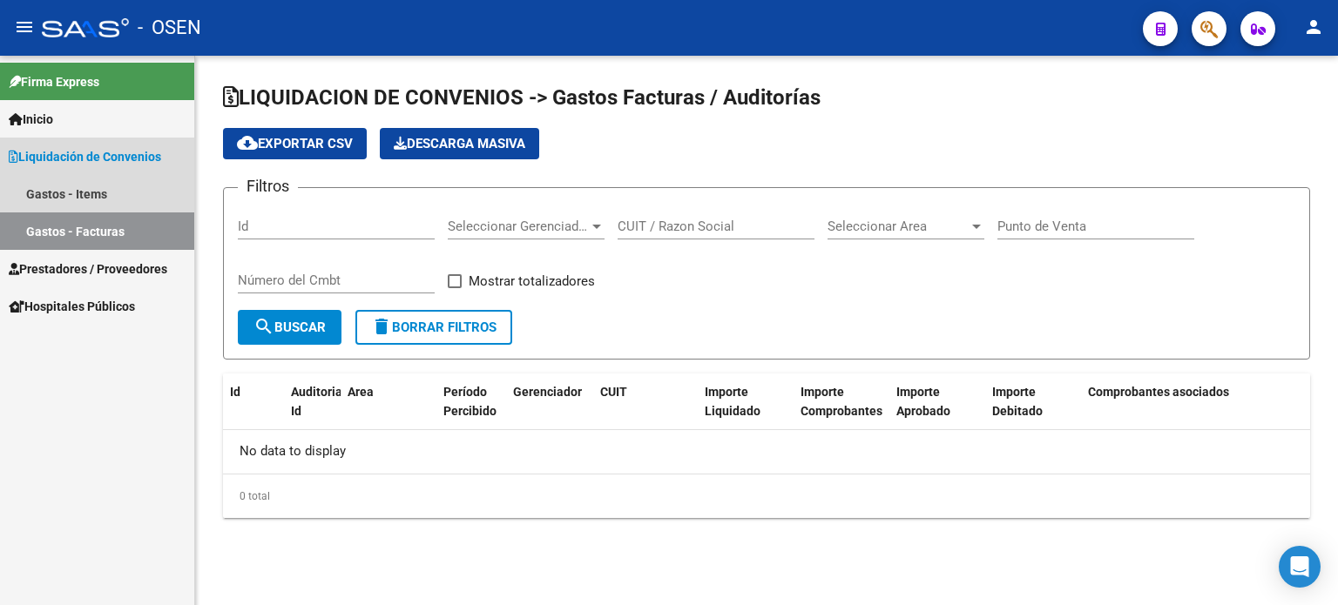
checkbox input "true"
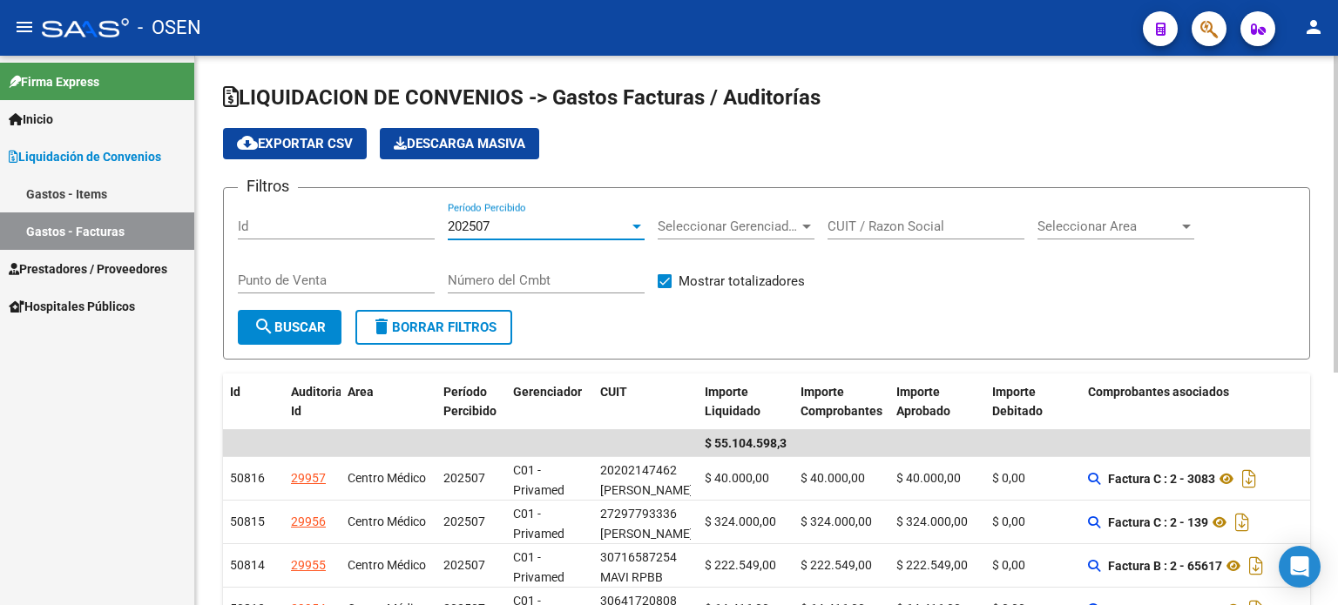
click at [641, 225] on div at bounding box center [637, 226] width 16 height 14
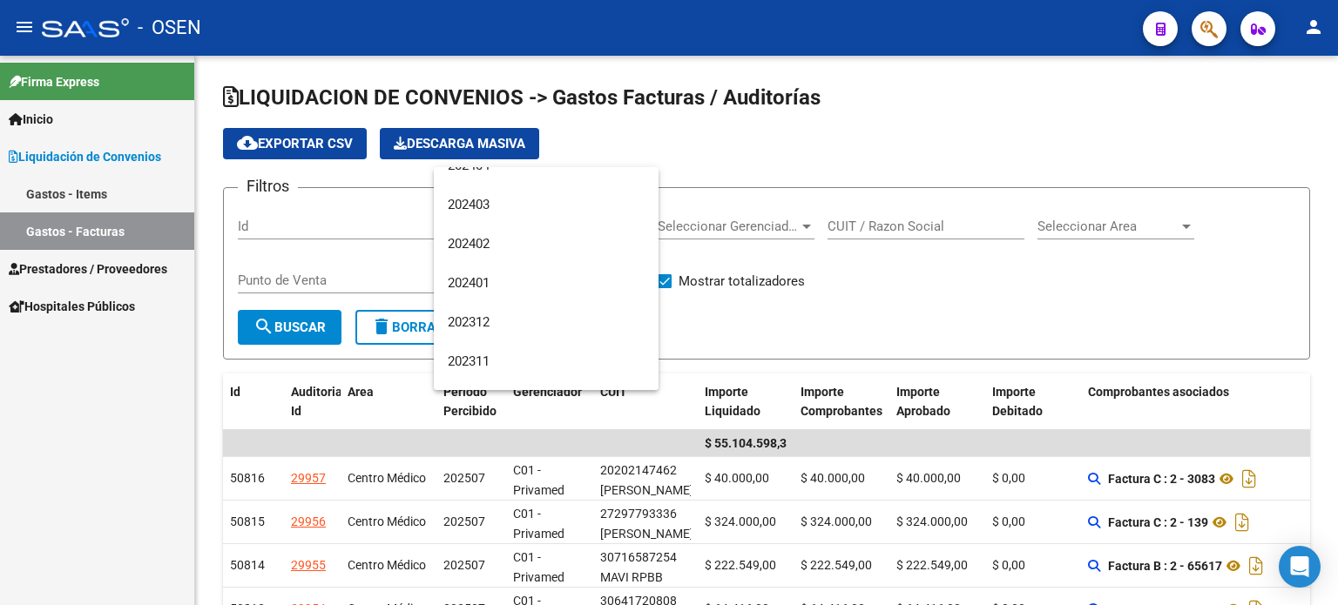
scroll to position [664, 0]
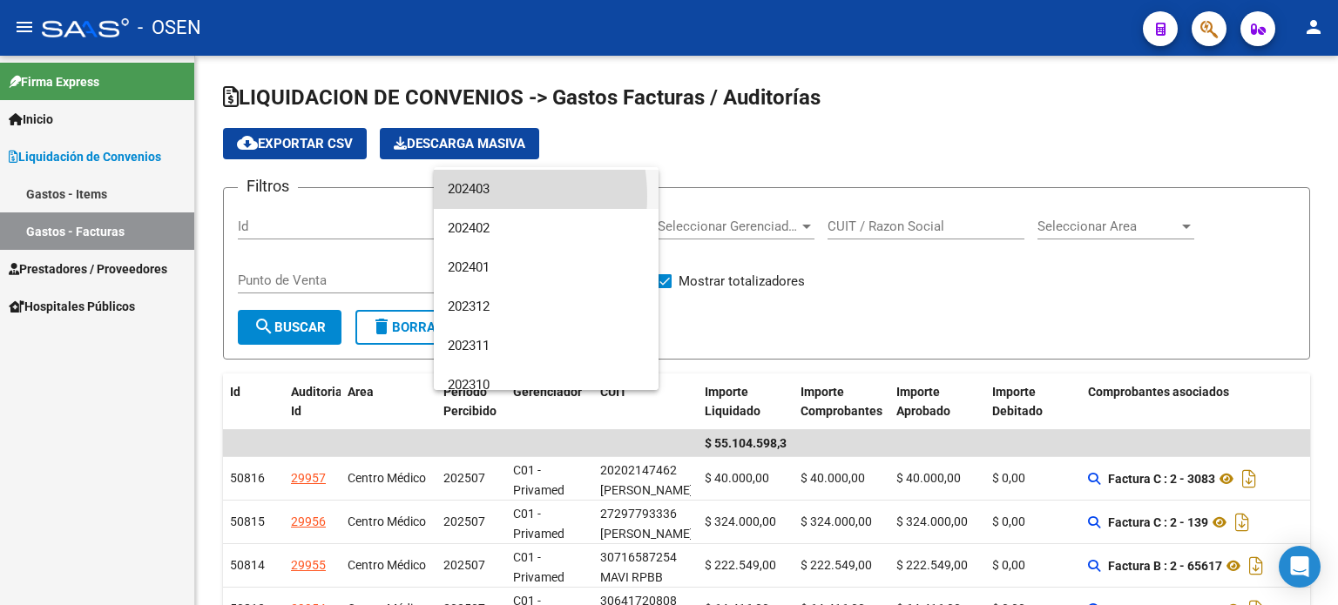
click at [463, 196] on span "202403" at bounding box center [546, 189] width 197 height 39
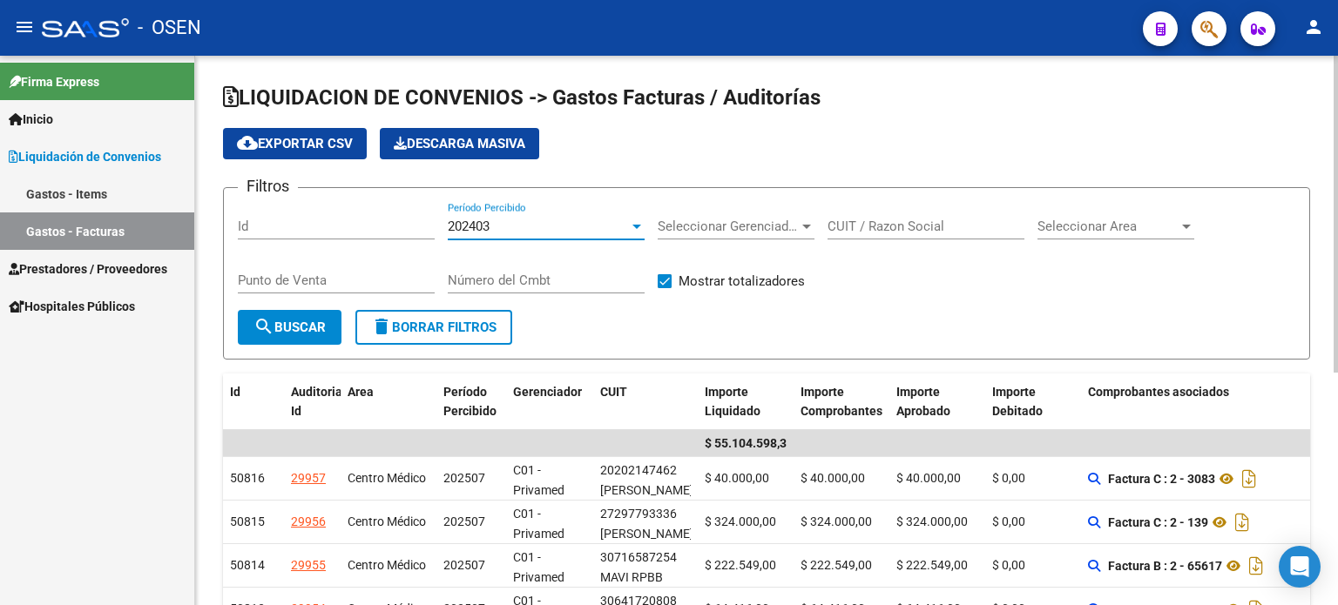
click at [807, 226] on div at bounding box center [806, 227] width 9 height 4
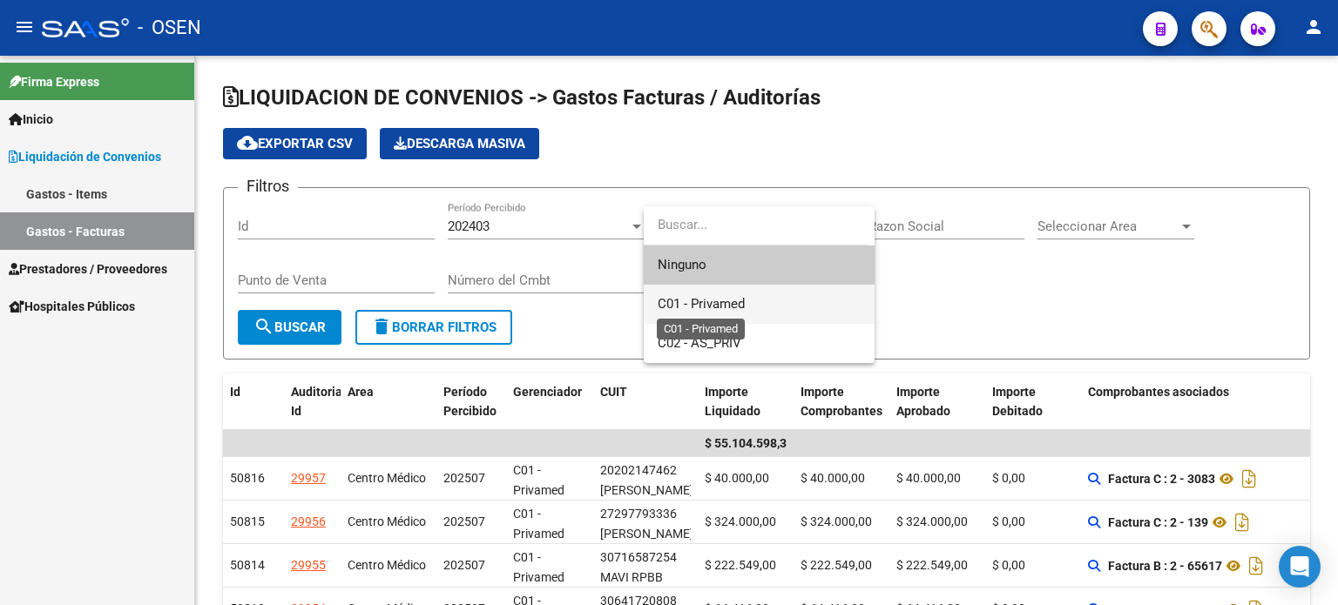
click at [708, 306] on span "C01 - Privamed" at bounding box center [700, 304] width 87 height 16
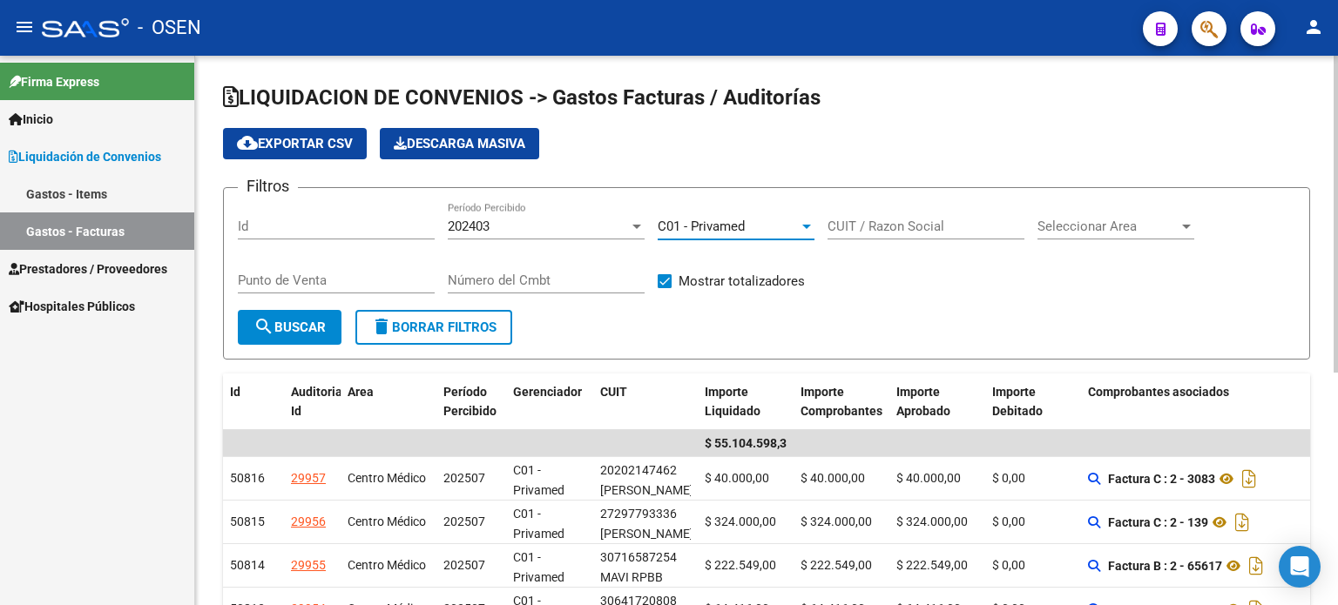
click at [292, 323] on span "search Buscar" at bounding box center [289, 328] width 72 height 16
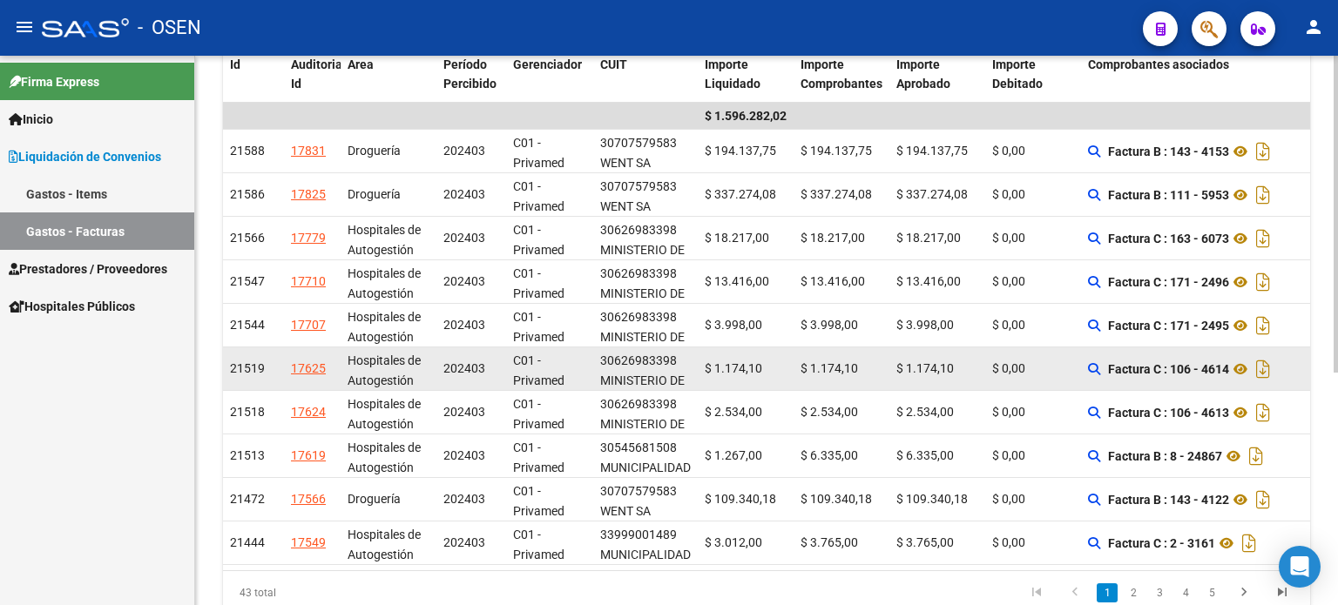
scroll to position [404, 0]
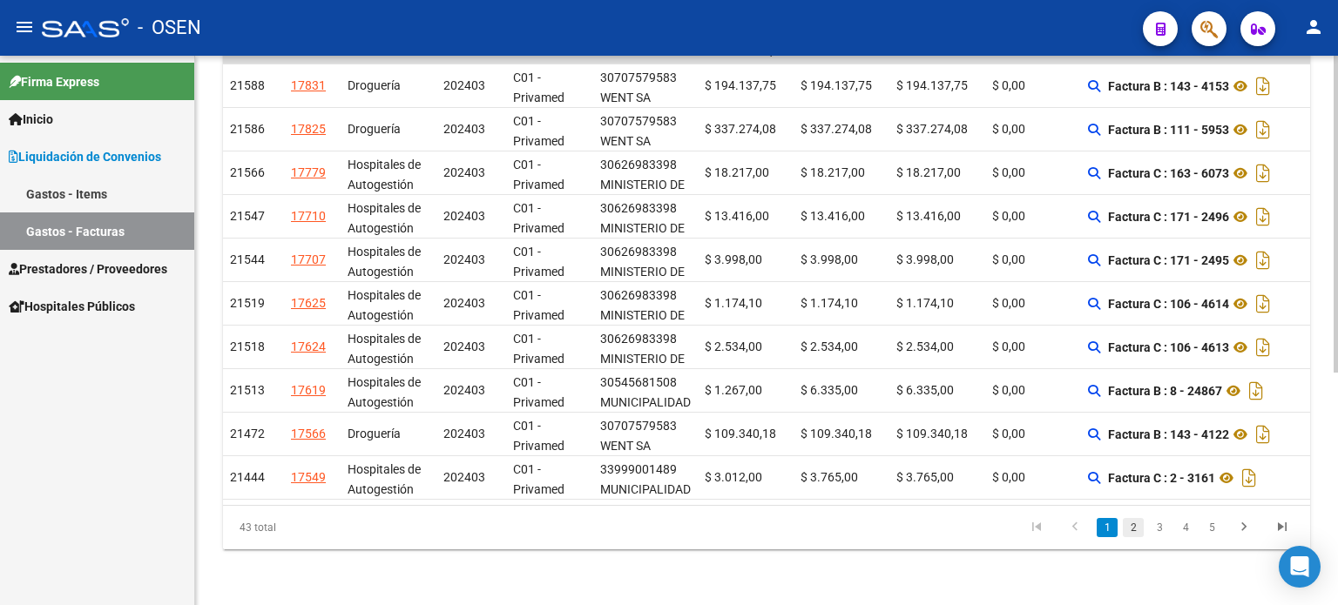
click at [1136, 532] on link "2" at bounding box center [1132, 527] width 21 height 19
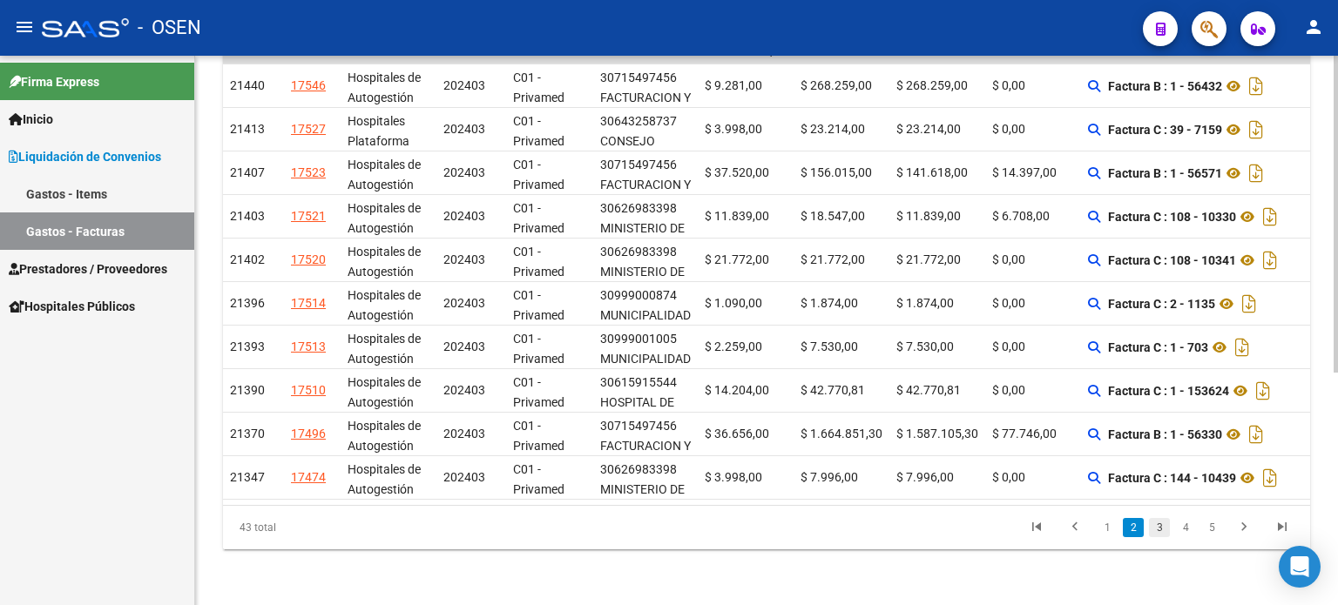
click at [1160, 531] on link "3" at bounding box center [1159, 527] width 21 height 19
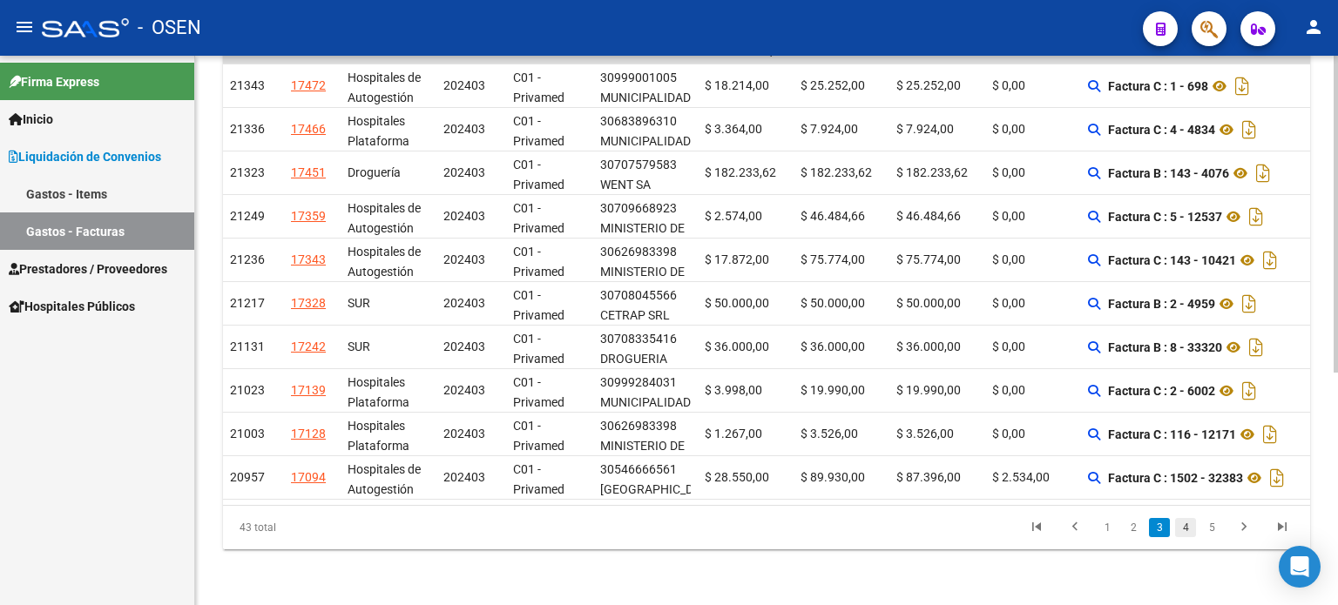
click at [1188, 532] on link "4" at bounding box center [1185, 527] width 21 height 19
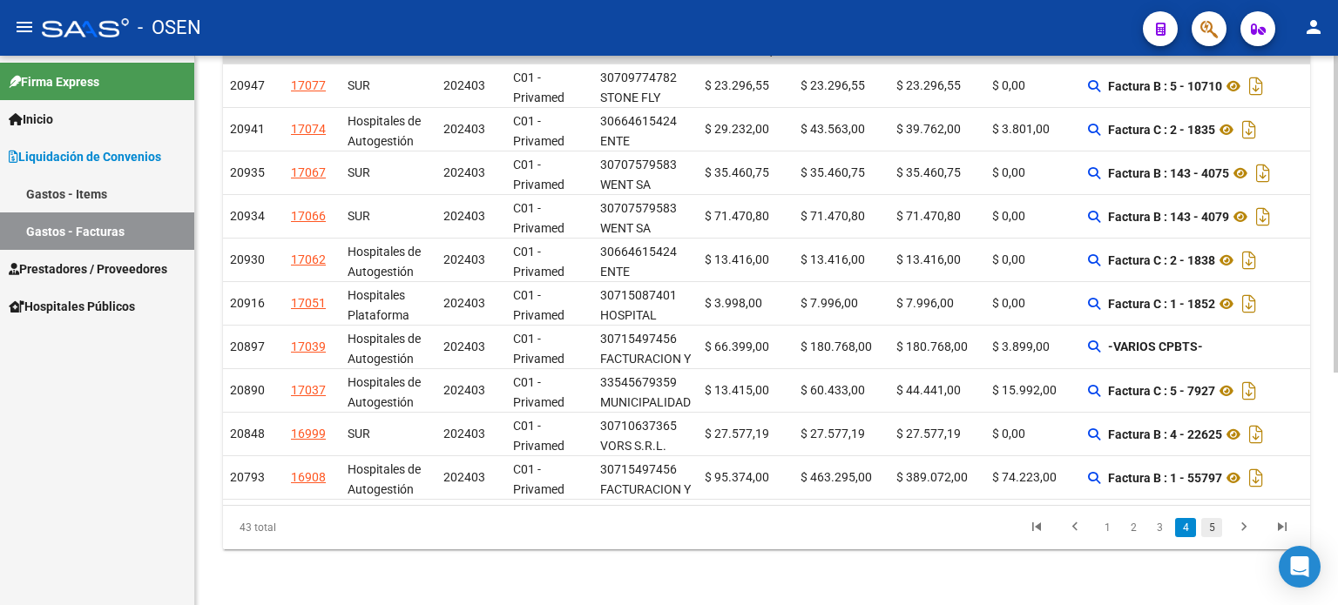
click at [1215, 529] on link "5" at bounding box center [1211, 527] width 21 height 19
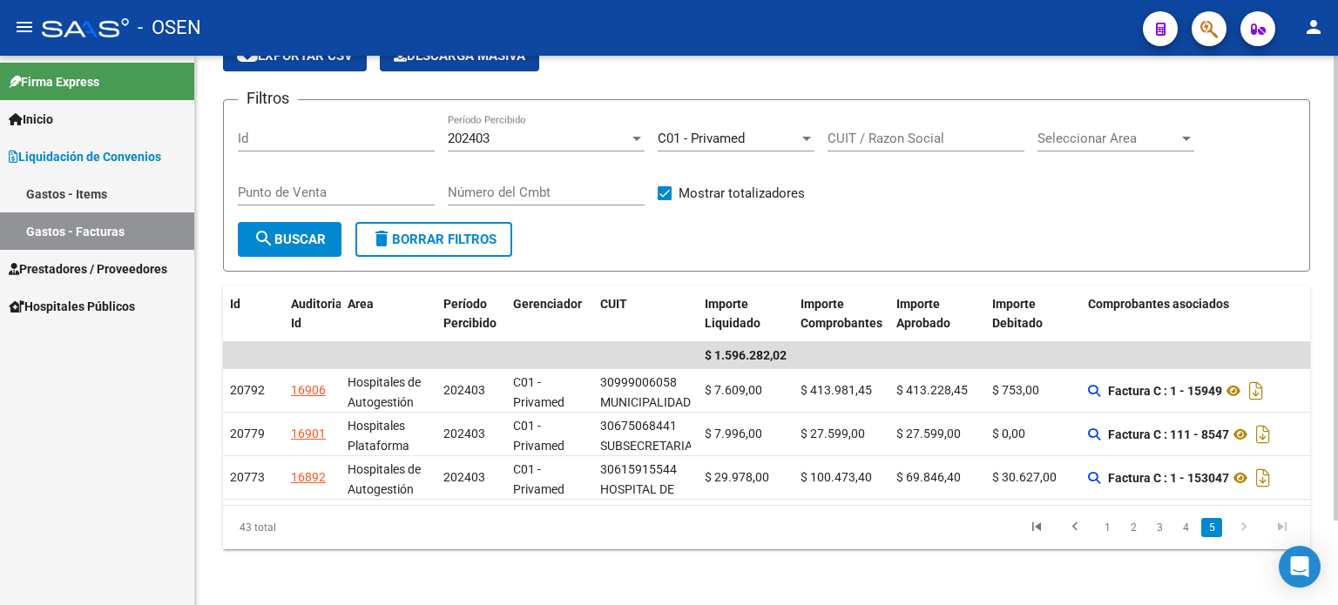
scroll to position [98, 0]
click at [47, 113] on span "Inicio" at bounding box center [31, 119] width 44 height 19
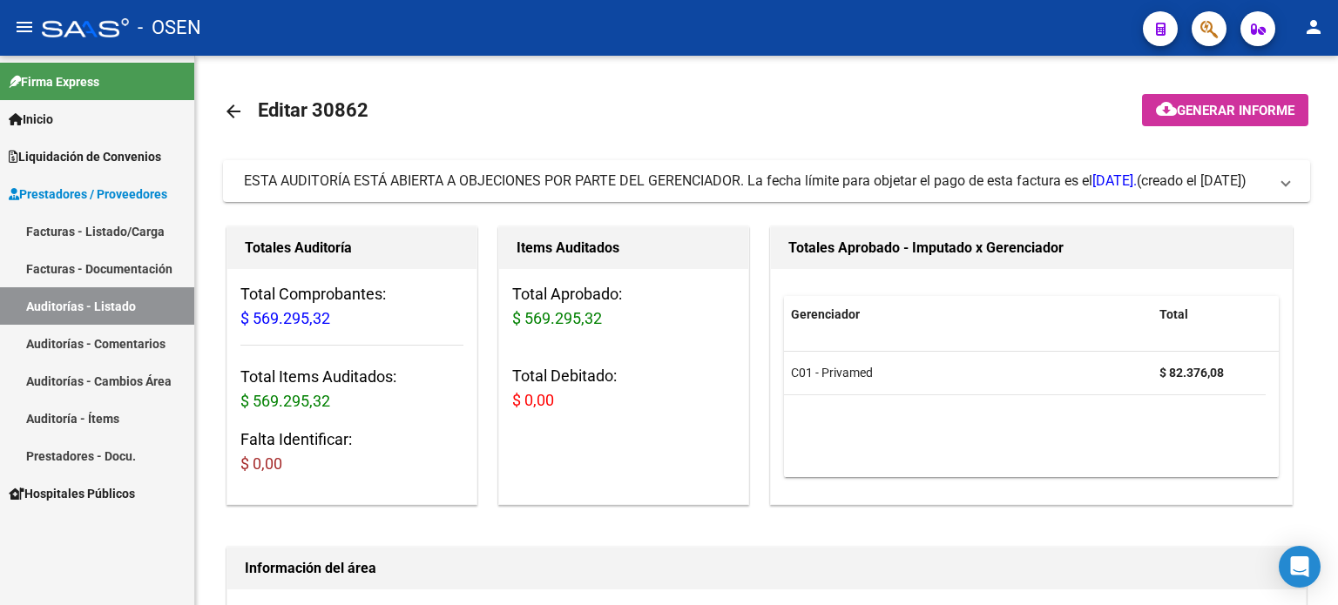
click at [66, 306] on link "Auditorías - Listado" at bounding box center [97, 305] width 194 height 37
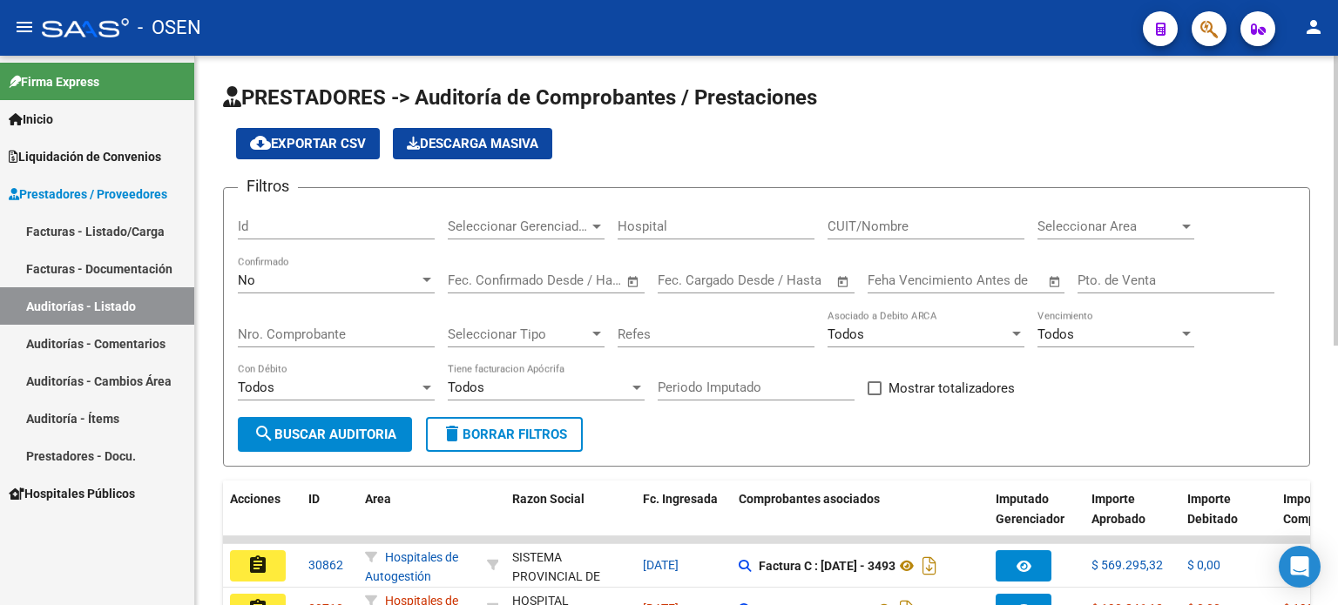
click at [591, 222] on div at bounding box center [597, 226] width 16 height 14
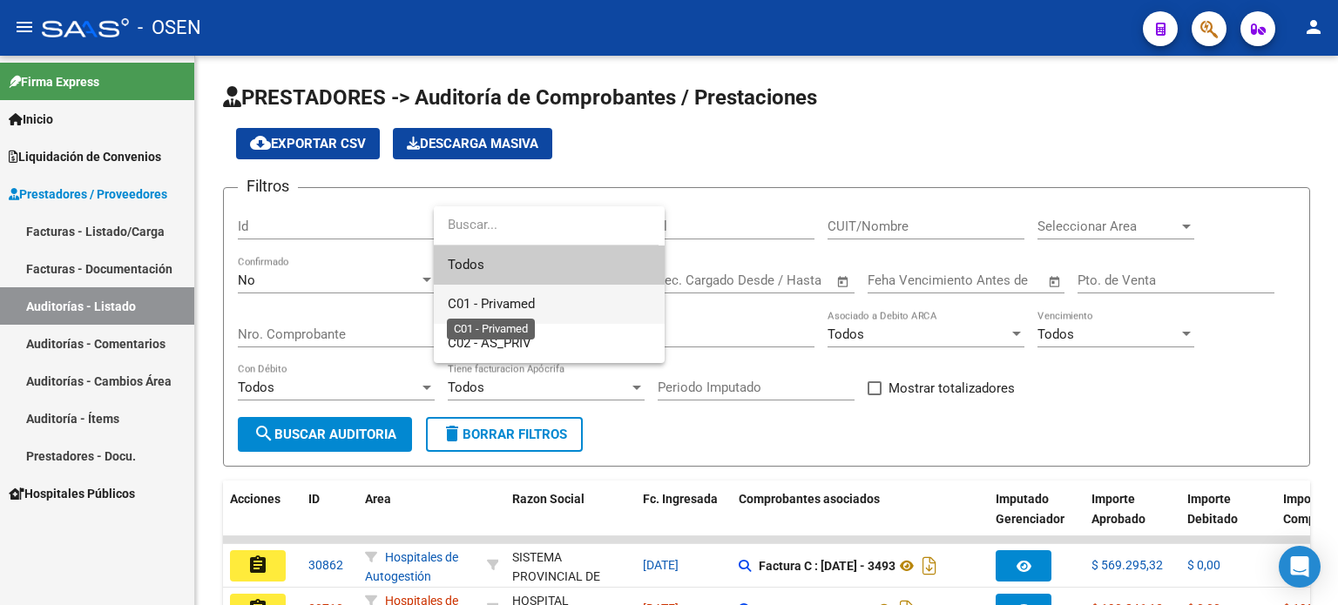
click at [509, 304] on span "C01 - Privamed" at bounding box center [491, 304] width 87 height 16
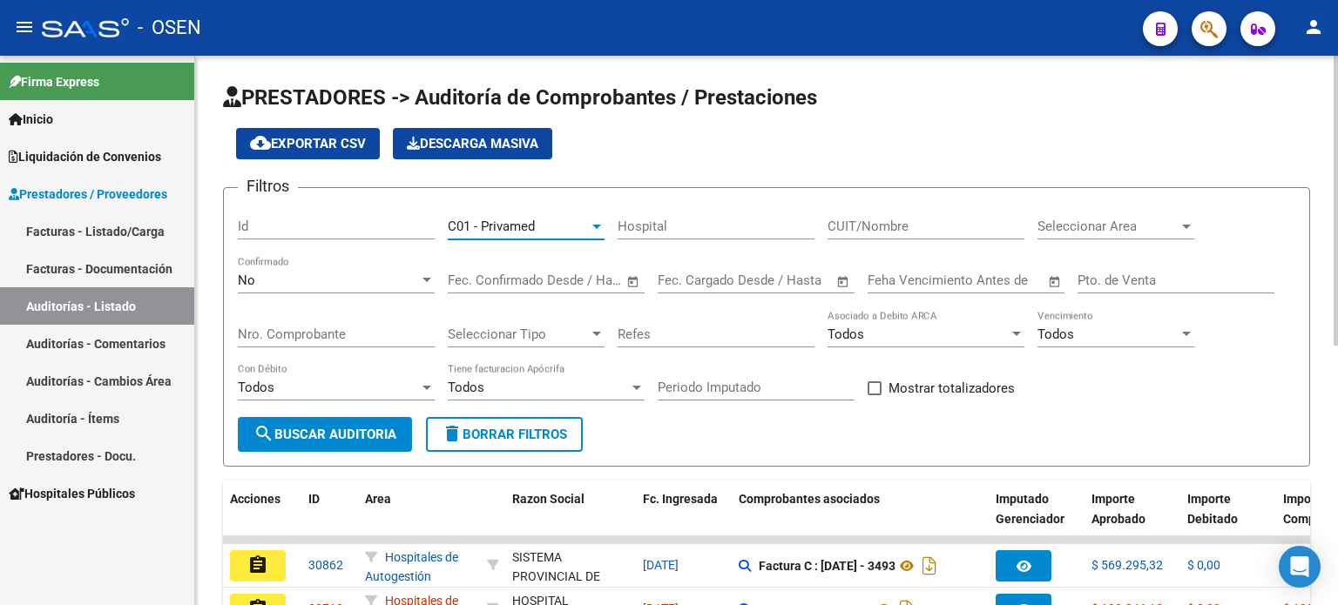
click at [313, 438] on span "search Buscar Auditoria" at bounding box center [324, 435] width 143 height 16
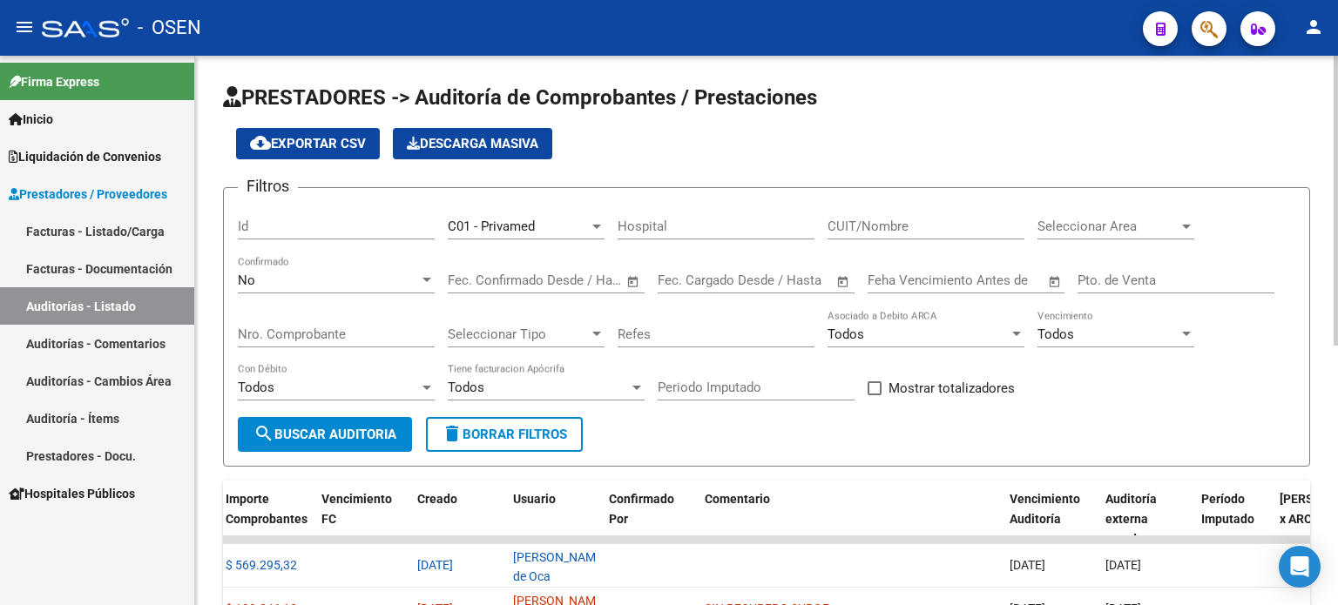
click at [880, 387] on span at bounding box center [874, 388] width 14 height 14
click at [874, 395] on input "Mostrar totalizadores" at bounding box center [873, 395] width 1 height 1
checkbox input "true"
click at [307, 428] on span "search Buscar Auditoria" at bounding box center [324, 435] width 143 height 16
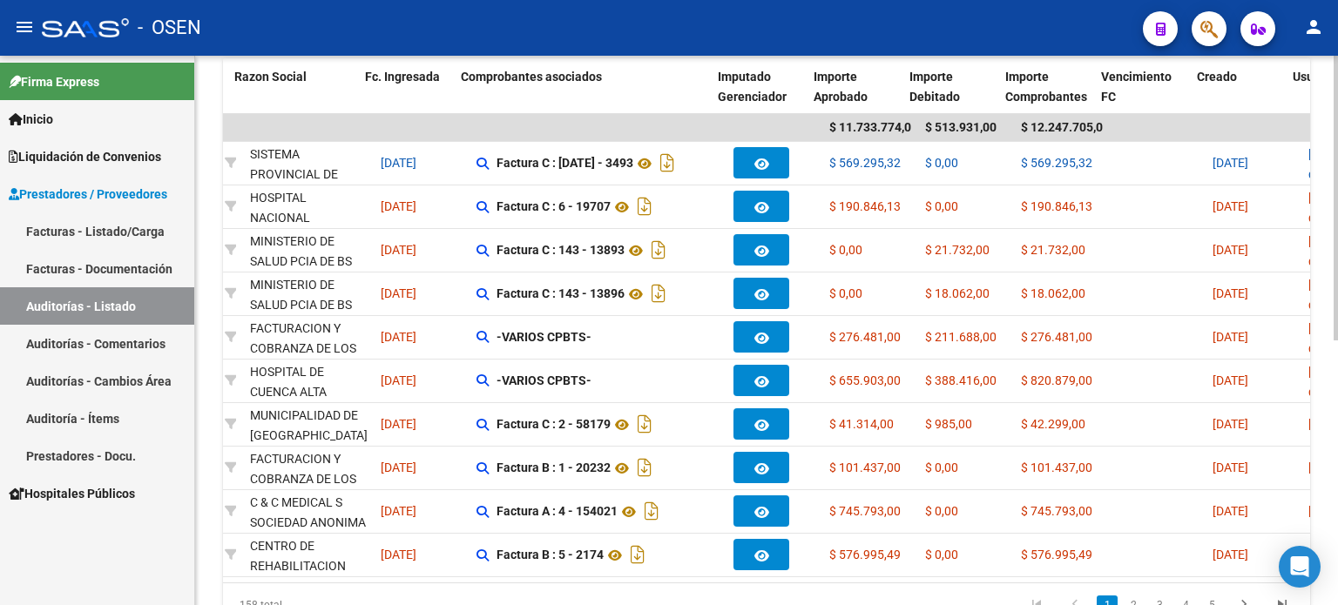
scroll to position [0, 278]
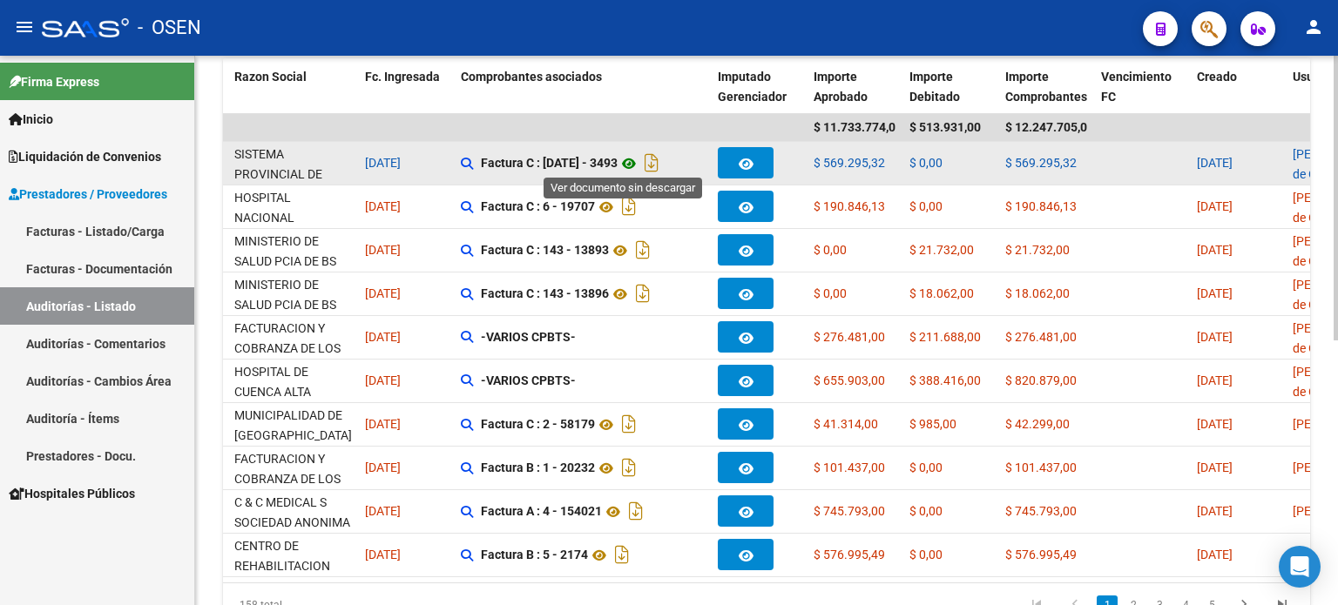
click at [622, 158] on icon at bounding box center [628, 163] width 23 height 21
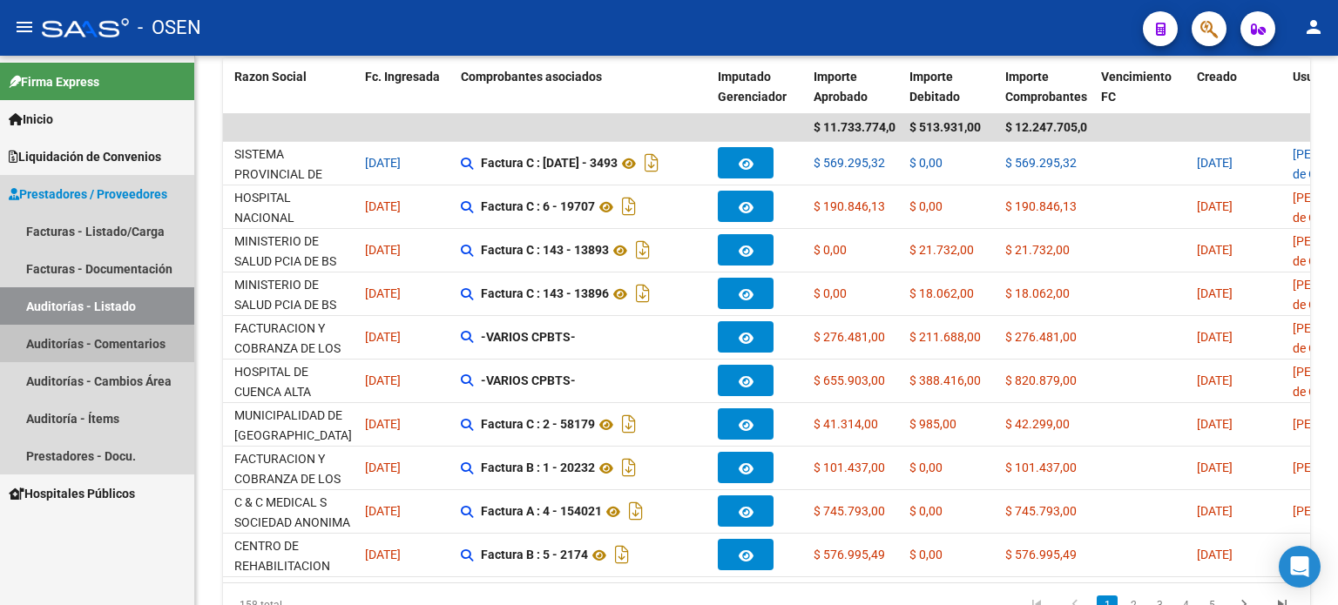
click at [85, 345] on link "Auditorías - Comentarios" at bounding box center [97, 343] width 194 height 37
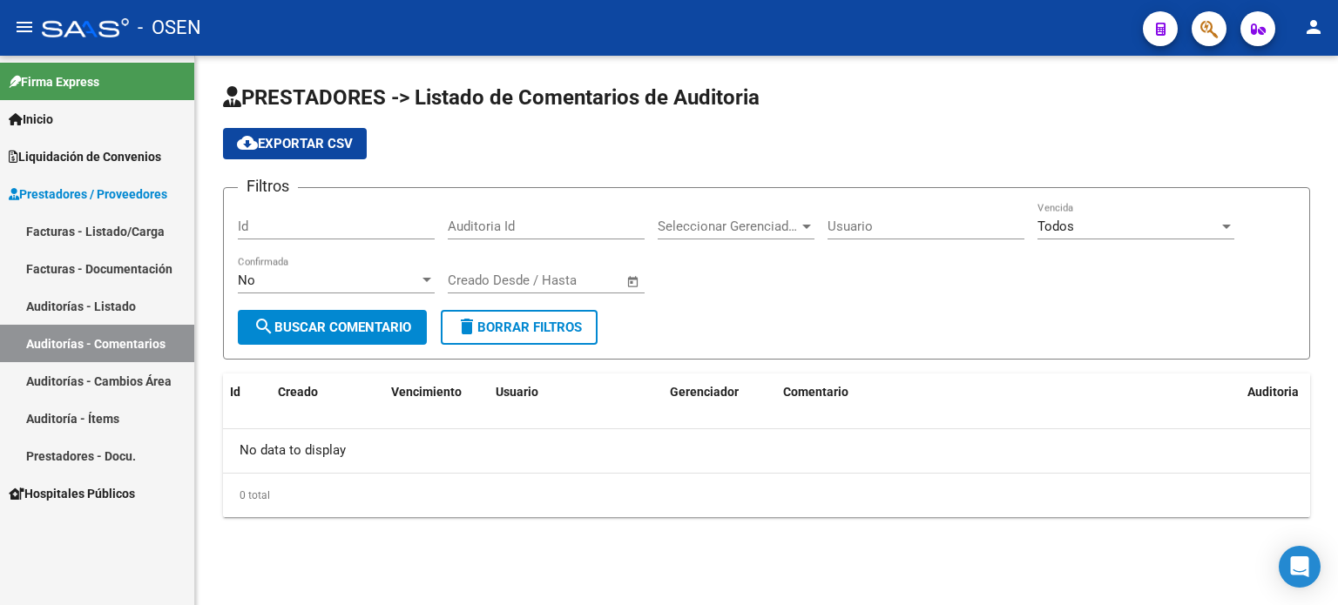
click at [70, 375] on link "Auditorías - Cambios Área" at bounding box center [97, 380] width 194 height 37
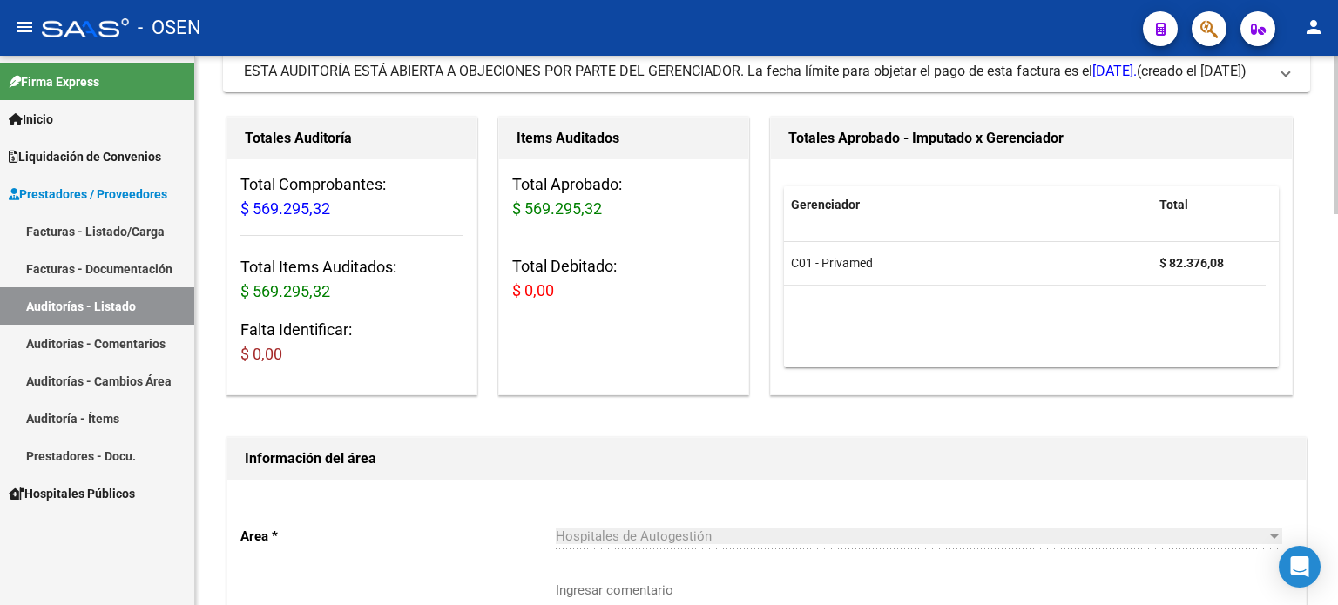
scroll to position [111, 0]
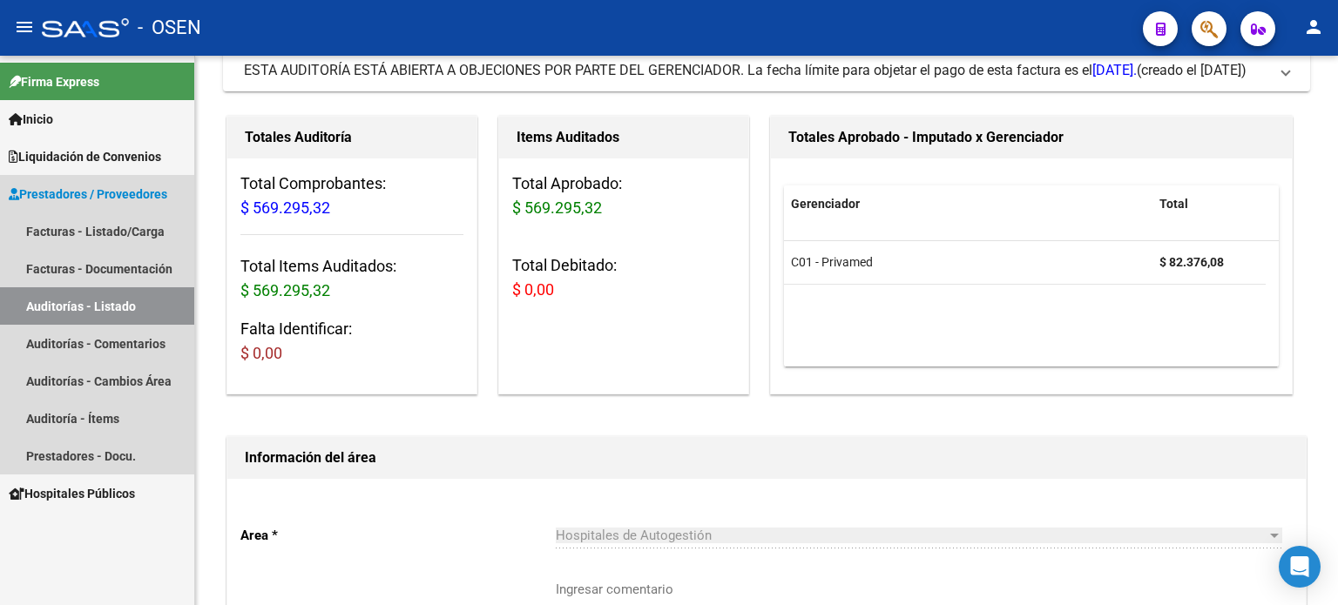
click at [98, 191] on span "Prestadores / Proveedores" at bounding box center [88, 194] width 158 height 19
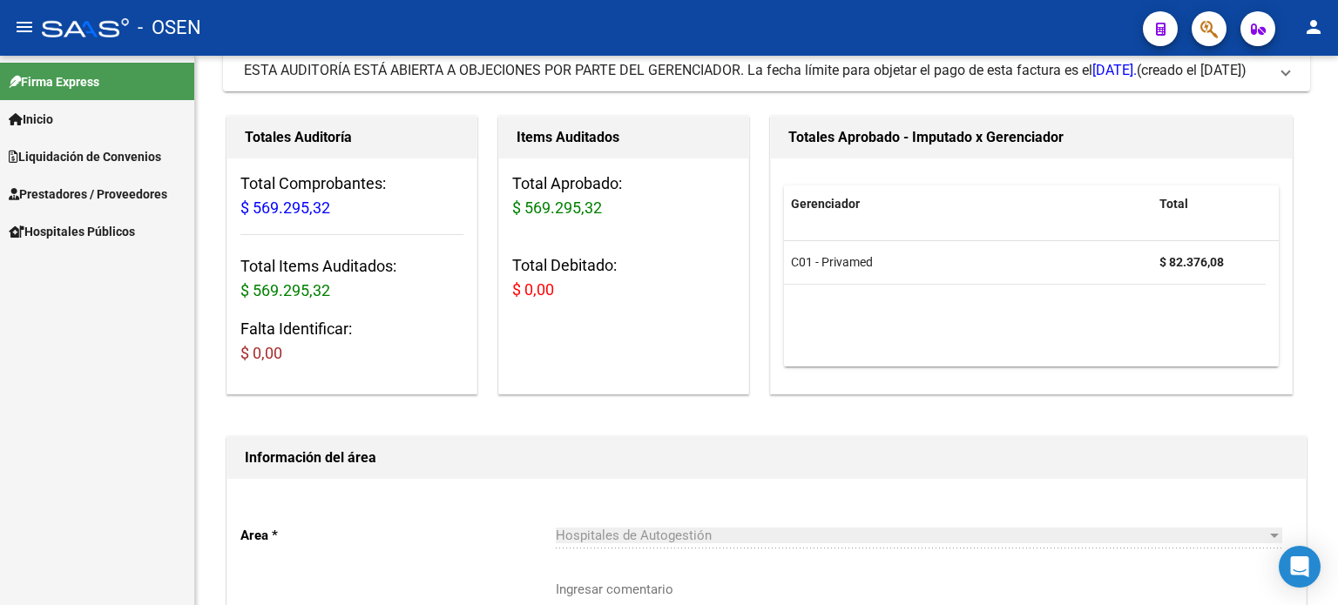
click at [98, 191] on span "Prestadores / Proveedores" at bounding box center [88, 194] width 158 height 19
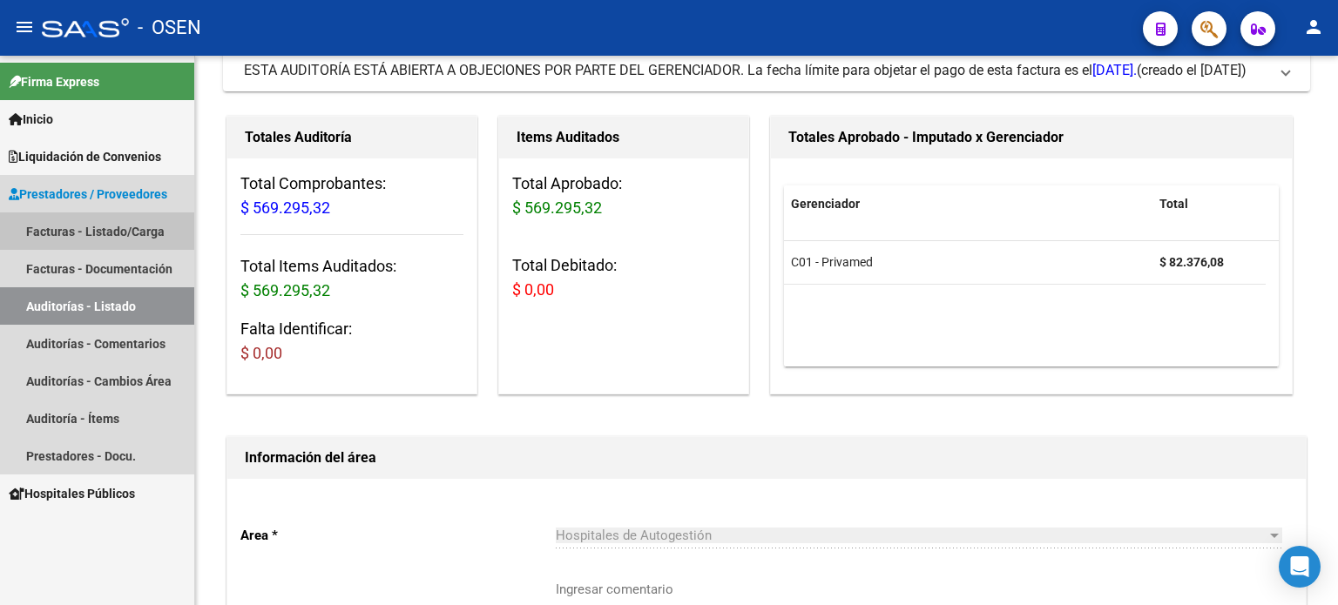
click at [84, 234] on link "Facturas - Listado/Carga" at bounding box center [97, 230] width 194 height 37
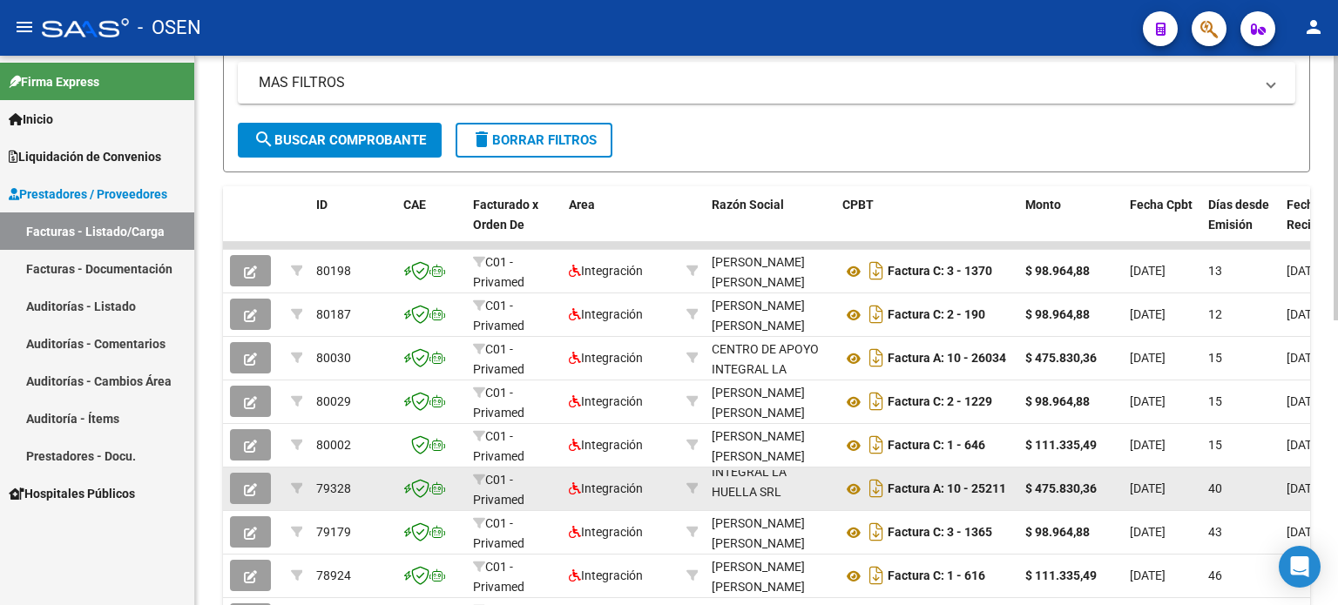
scroll to position [42, 0]
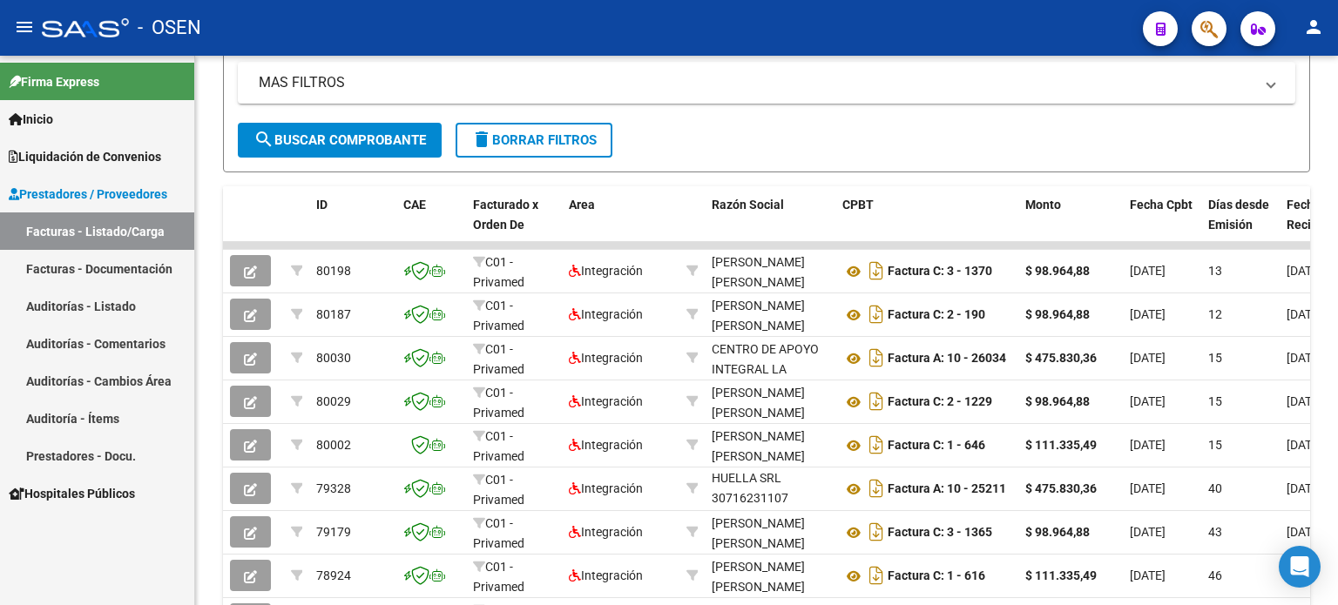
click at [63, 275] on link "Facturas - Documentación" at bounding box center [97, 268] width 194 height 37
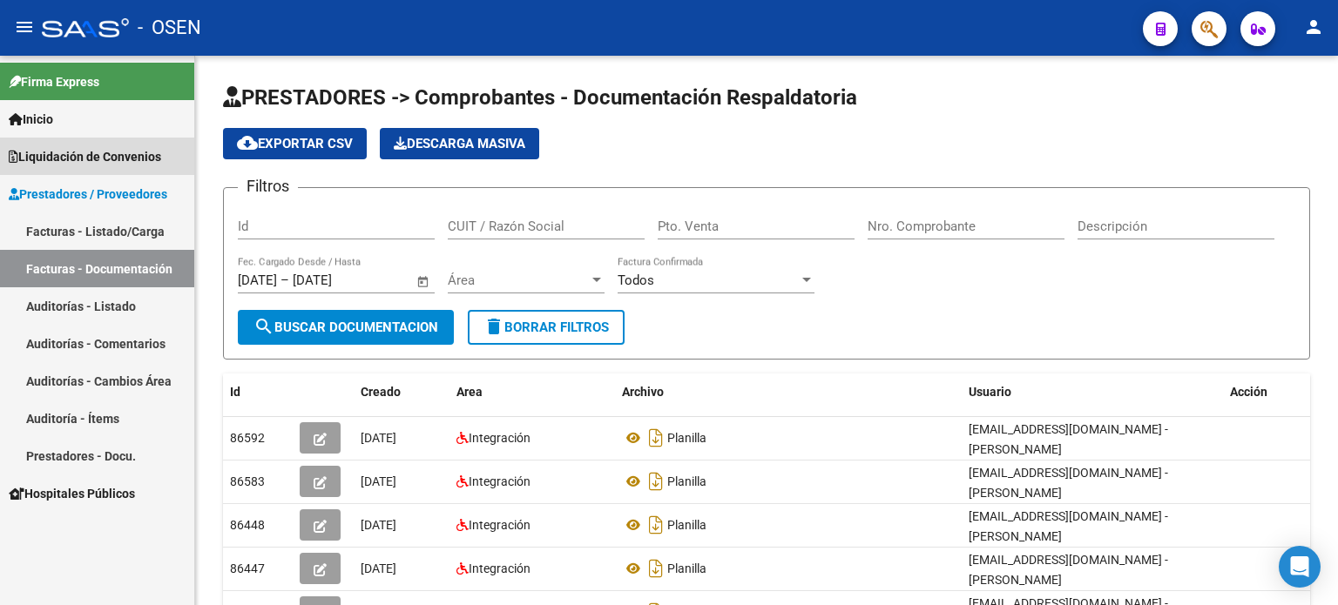
click at [111, 152] on span "Liquidación de Convenios" at bounding box center [85, 156] width 152 height 19
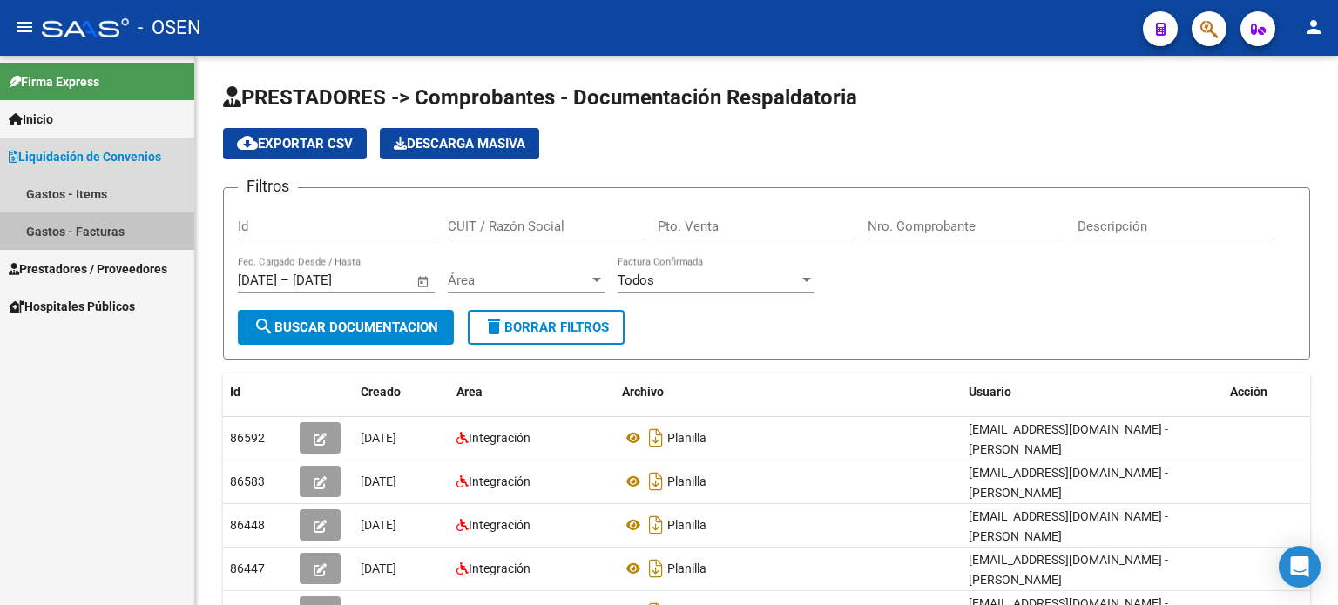
click at [93, 235] on link "Gastos - Facturas" at bounding box center [97, 230] width 194 height 37
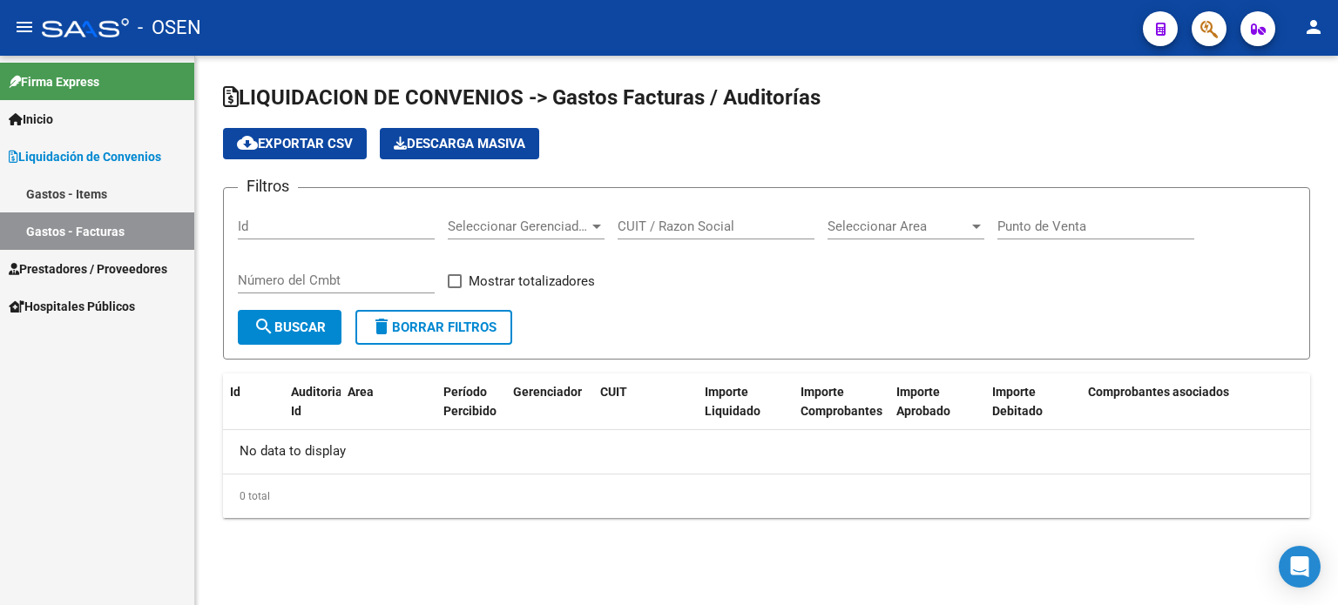
checkbox input "true"
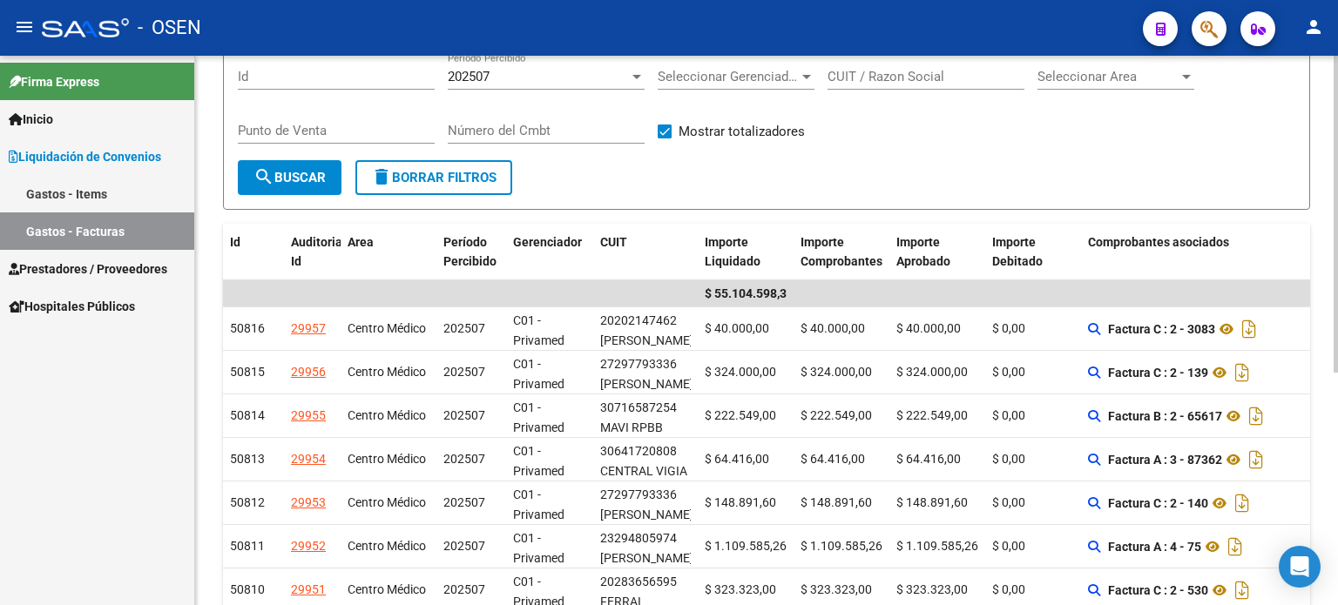
scroll to position [174, 0]
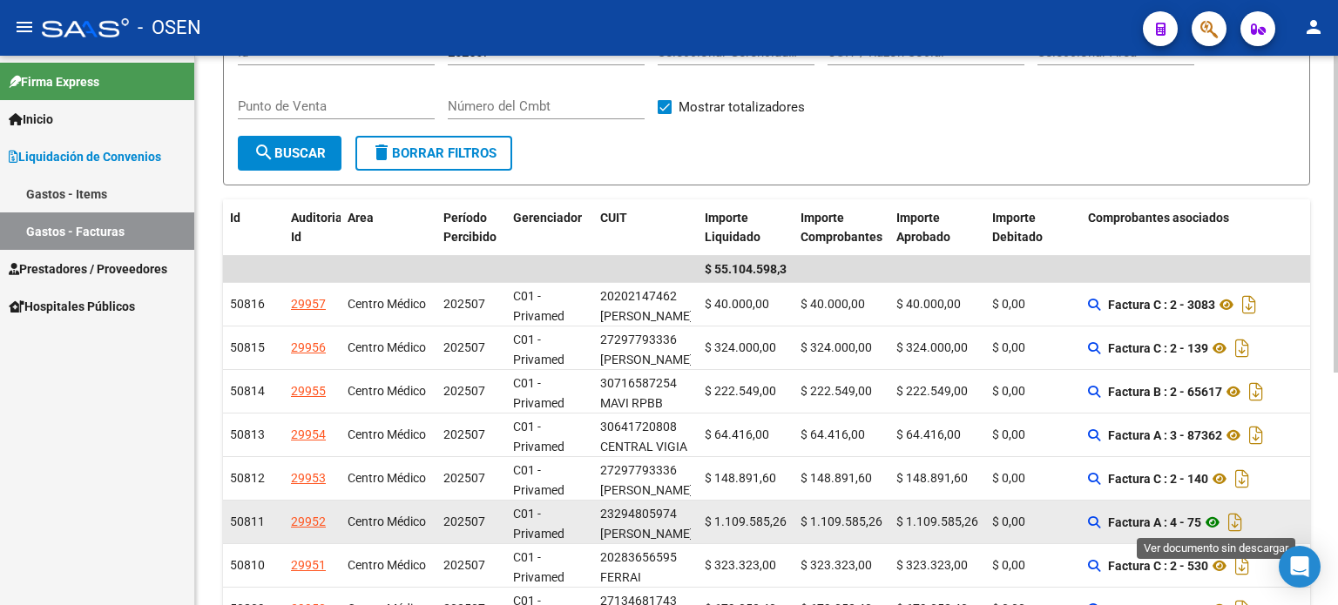
click at [1217, 522] on icon at bounding box center [1212, 522] width 23 height 21
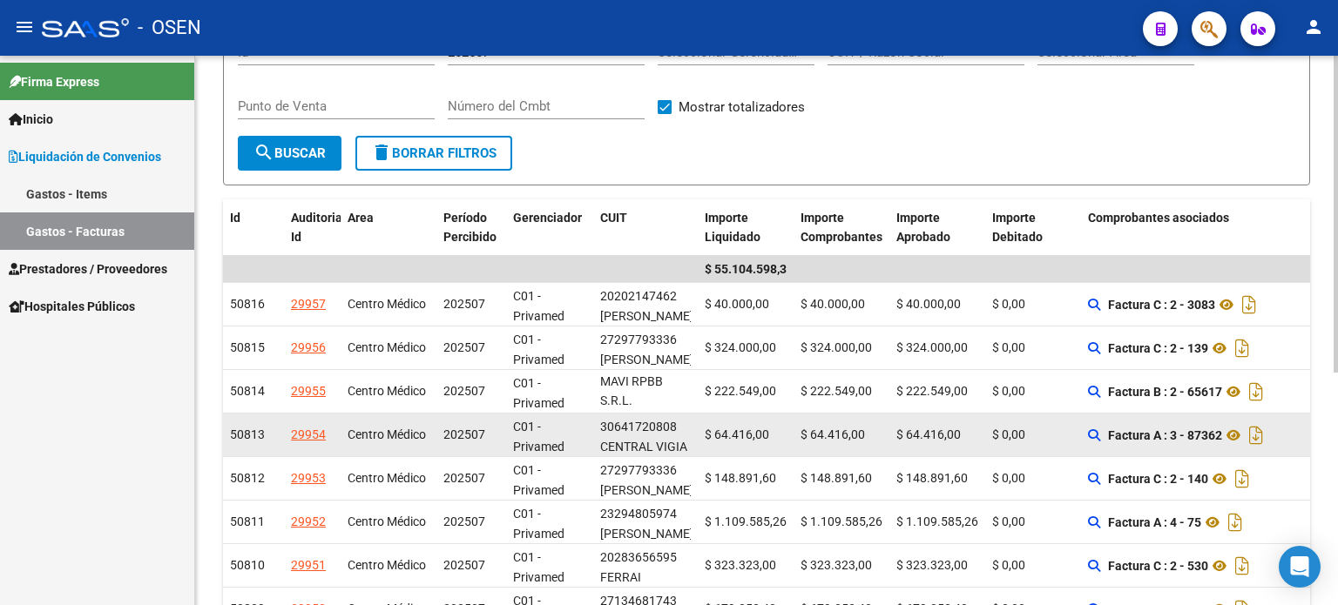
scroll to position [348, 0]
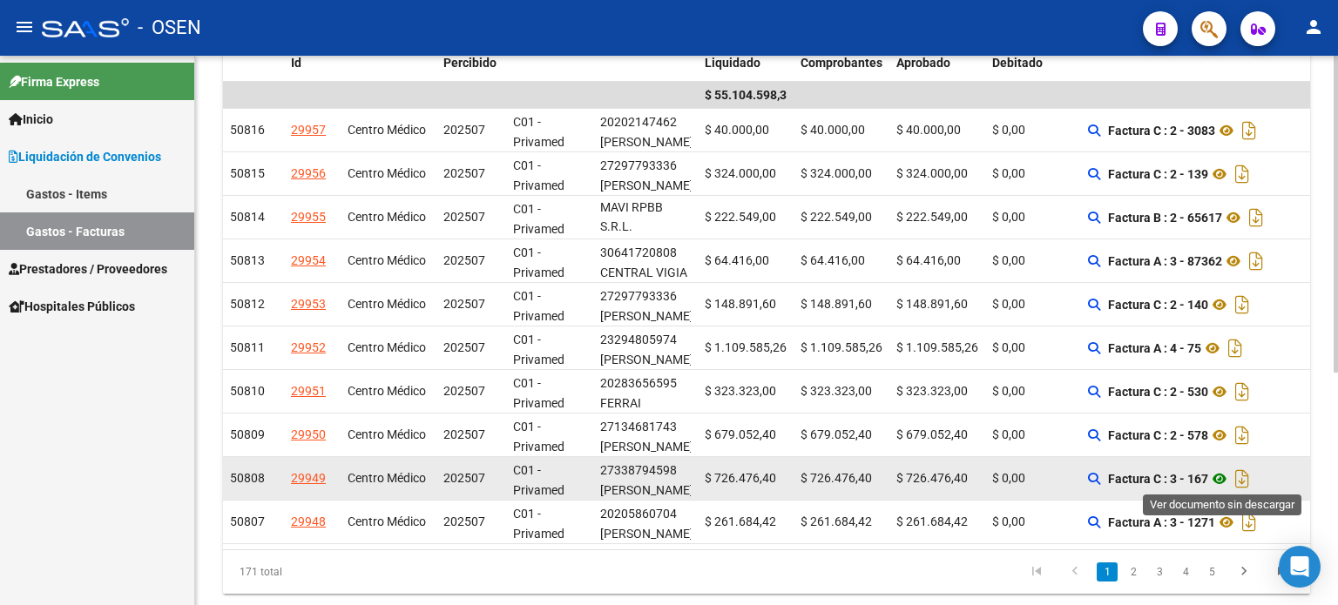
click at [1223, 479] on icon at bounding box center [1219, 478] width 23 height 21
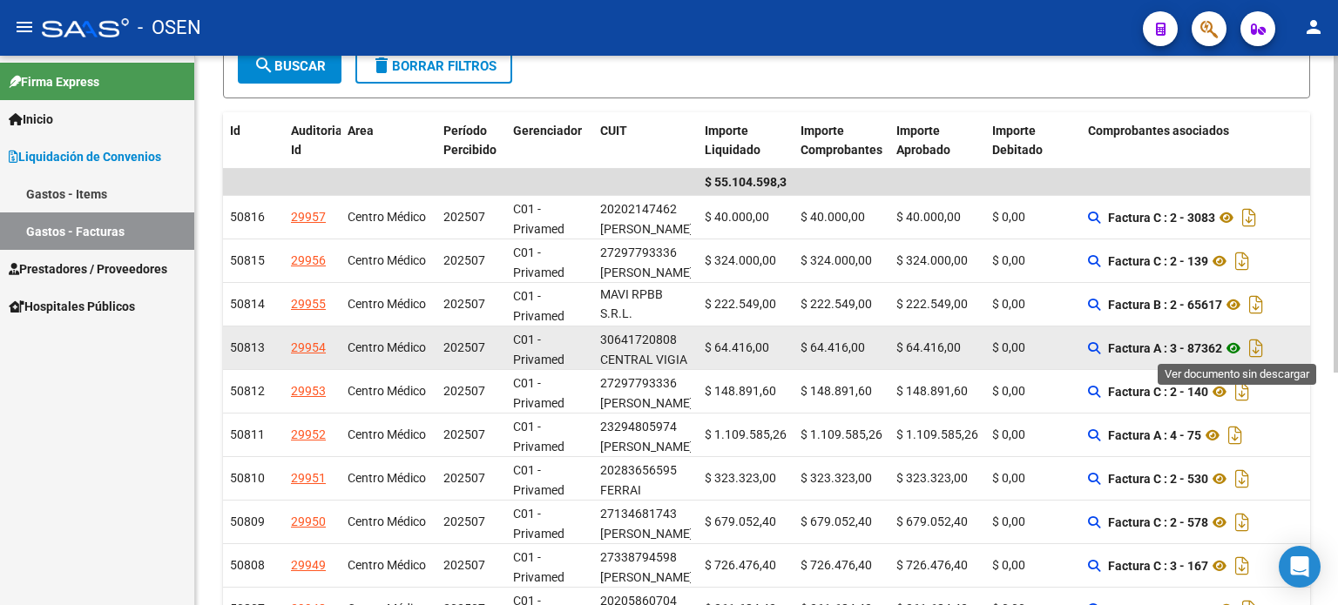
click at [1238, 345] on icon at bounding box center [1233, 348] width 23 height 21
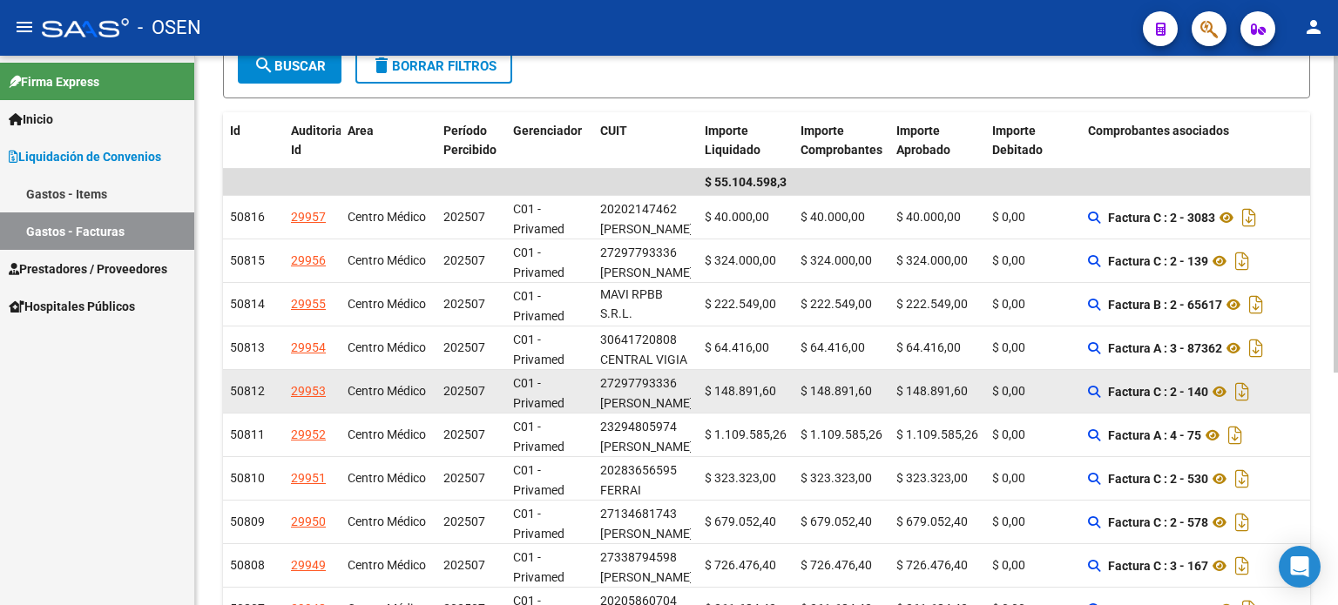
scroll to position [348, 0]
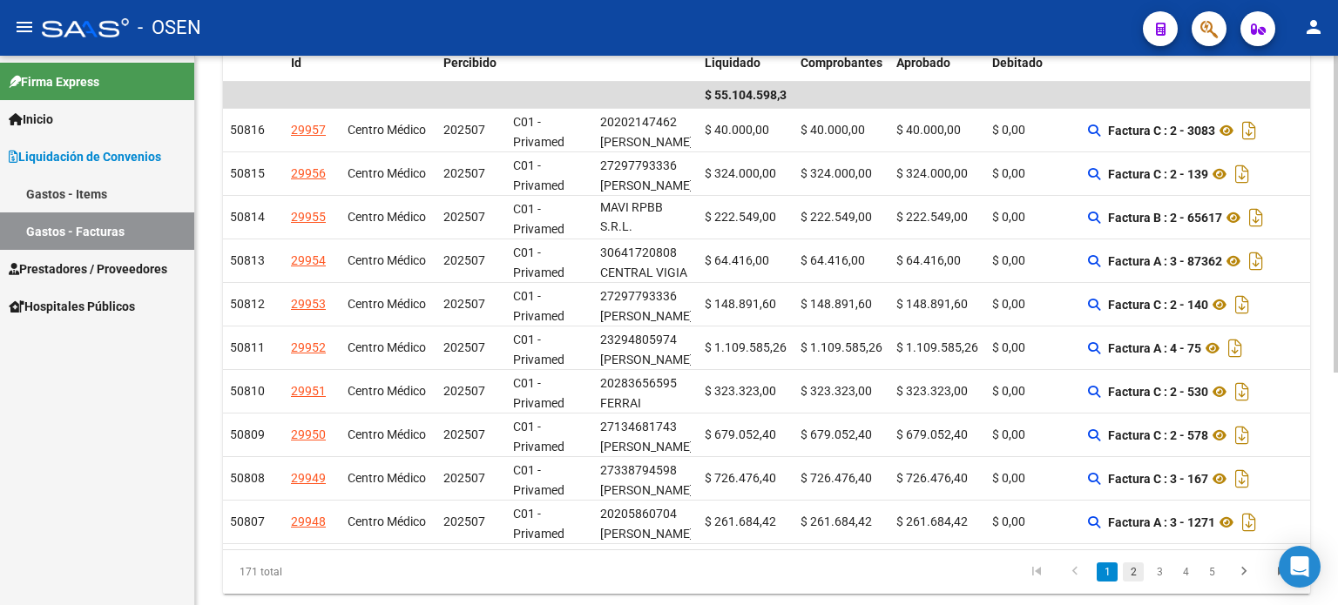
click at [1134, 582] on link "2" at bounding box center [1132, 572] width 21 height 19
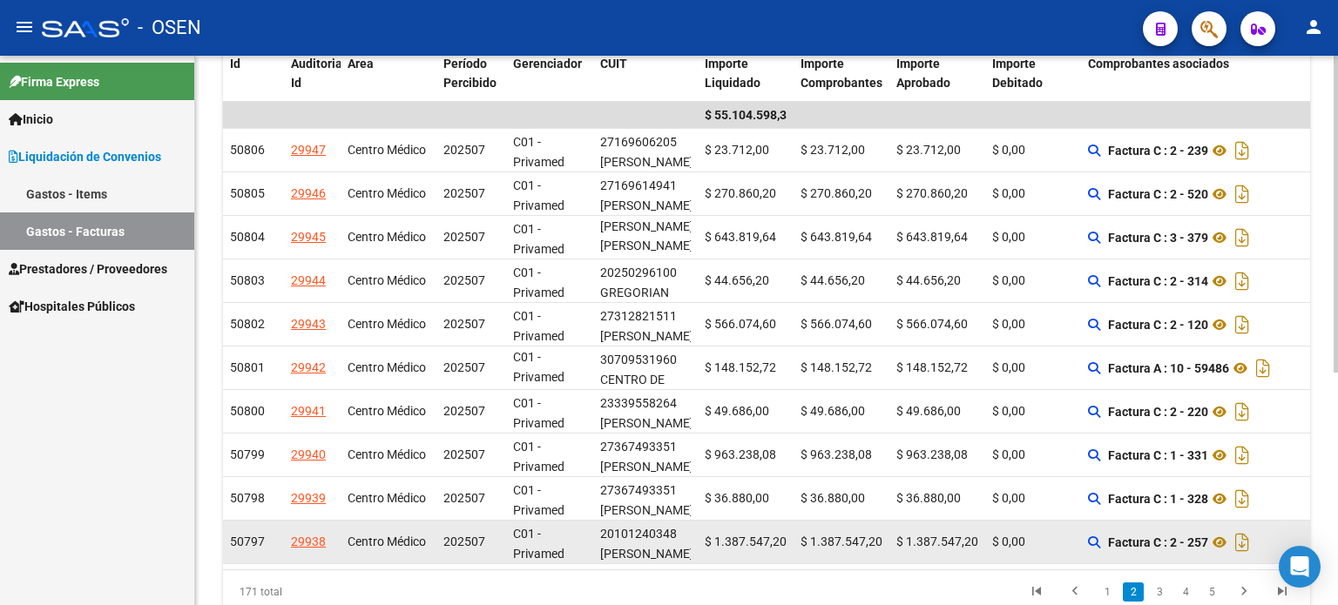
scroll to position [404, 0]
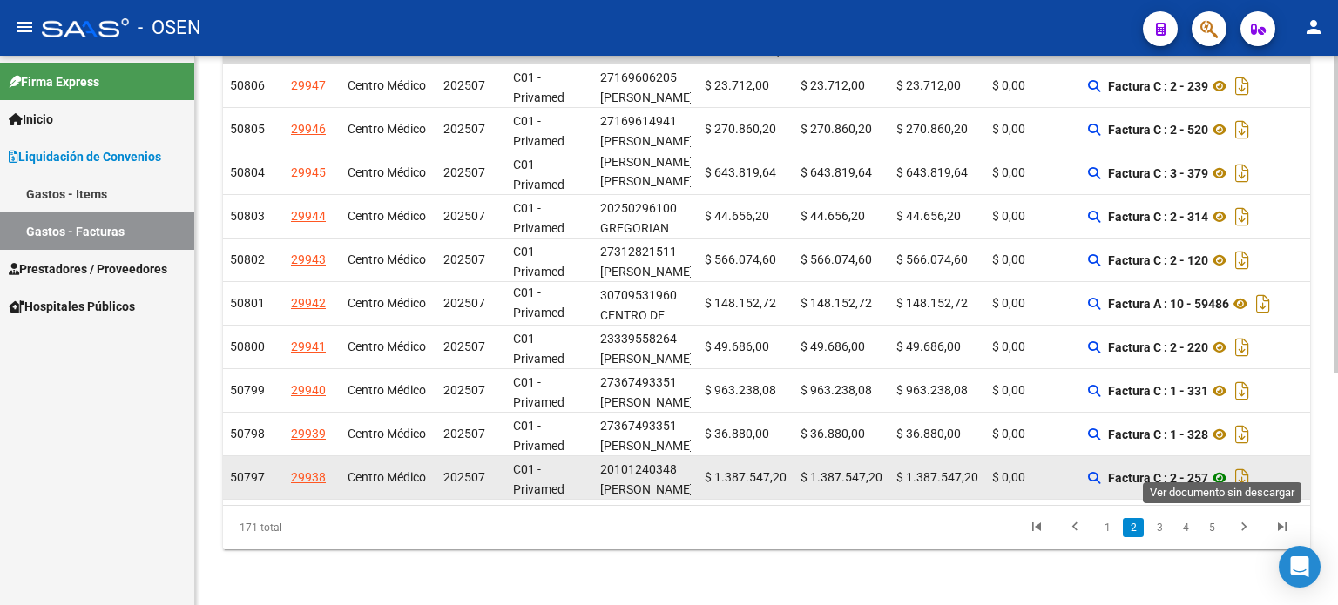
click at [1223, 468] on icon at bounding box center [1219, 478] width 23 height 21
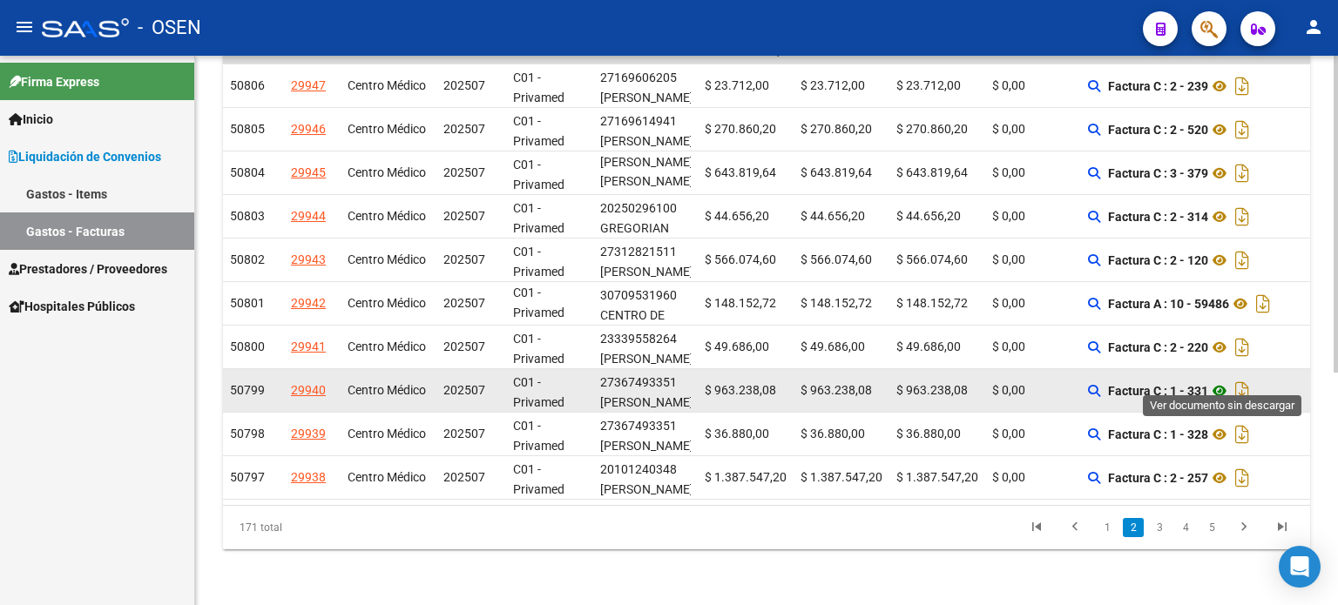
click at [1227, 381] on icon at bounding box center [1219, 391] width 23 height 21
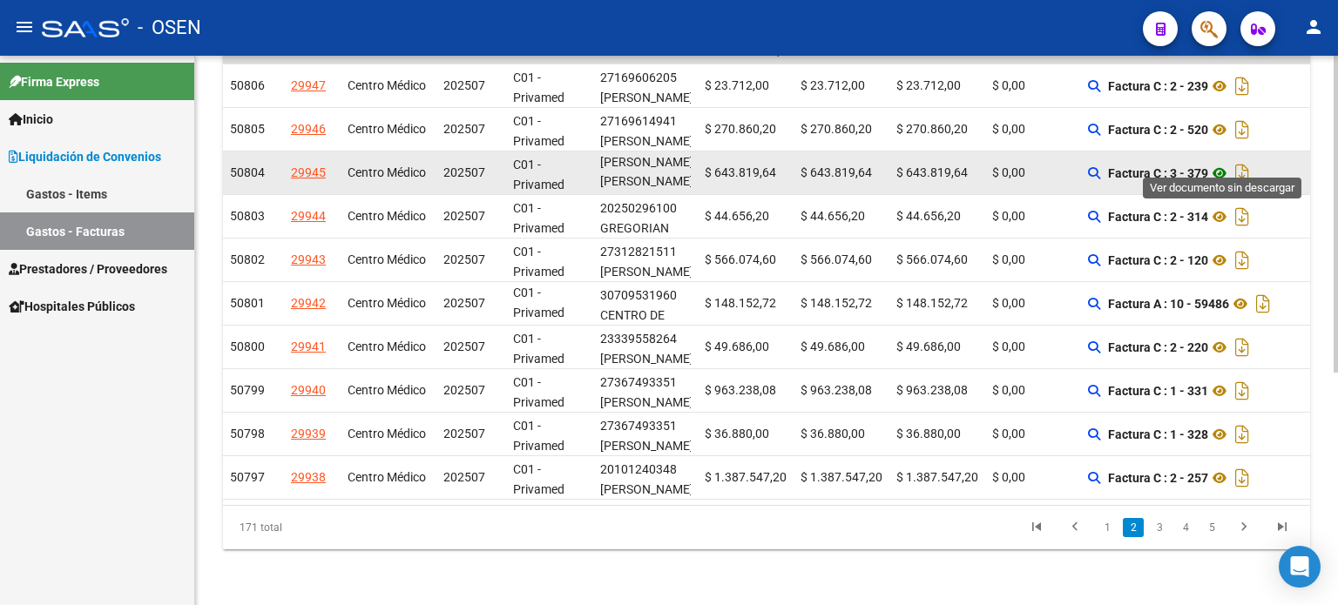
click at [1223, 165] on icon at bounding box center [1219, 173] width 23 height 21
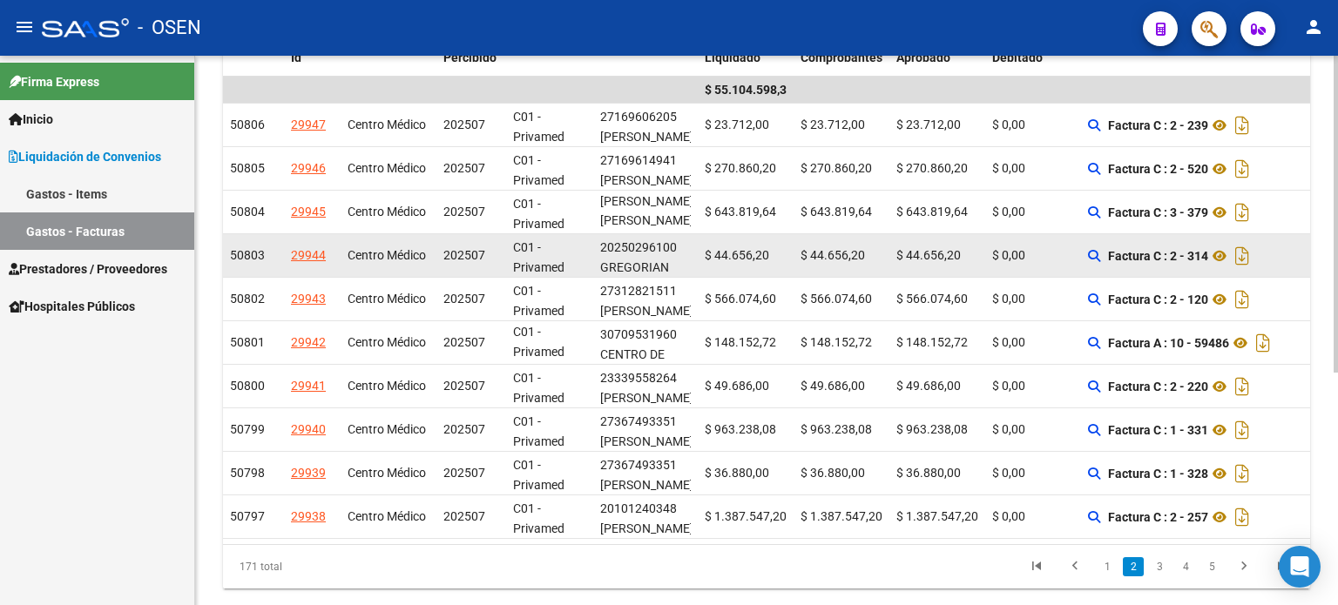
scroll to position [317, 0]
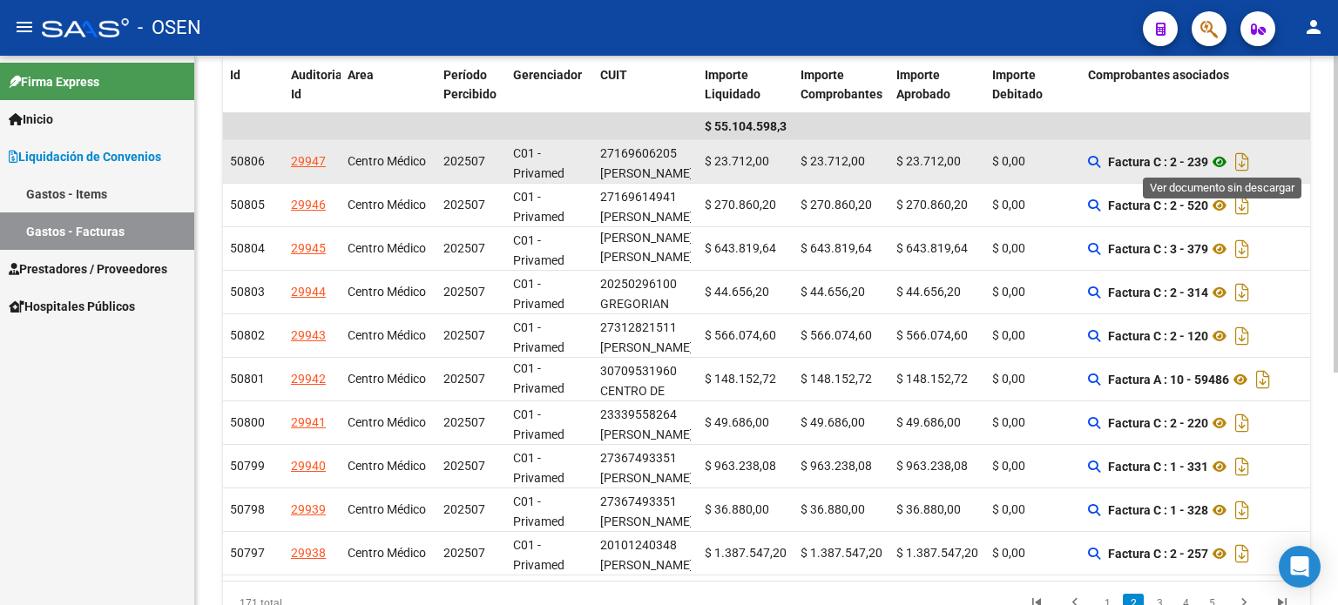
click at [1226, 164] on icon at bounding box center [1219, 162] width 23 height 21
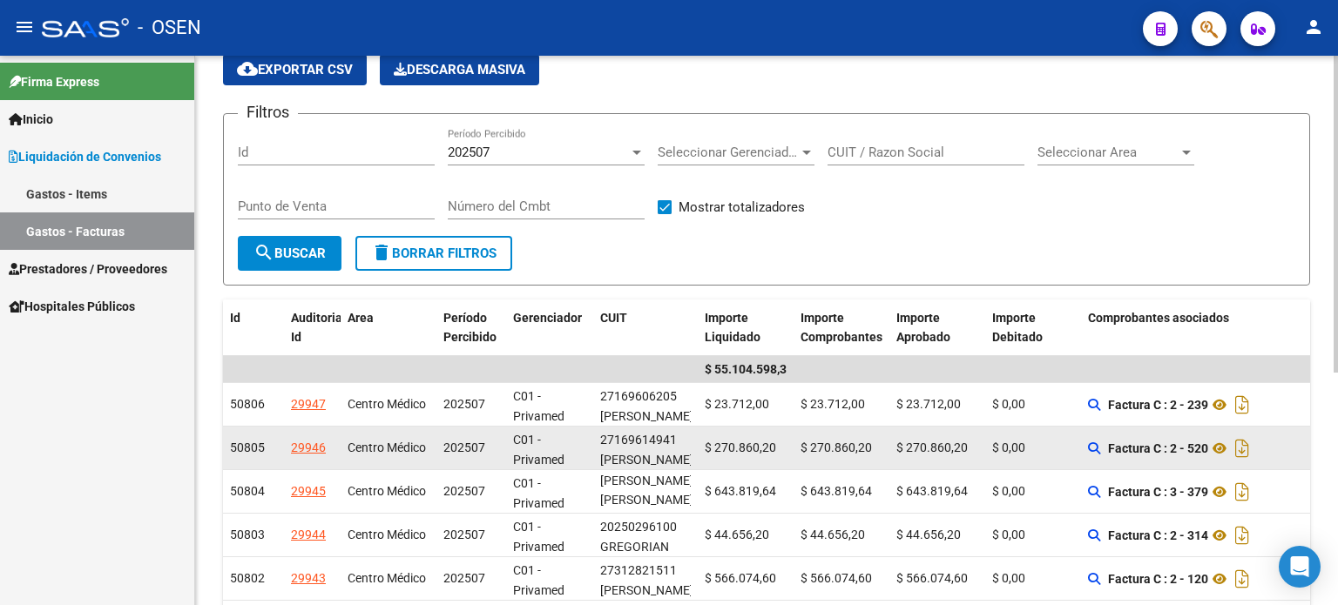
scroll to position [174, 0]
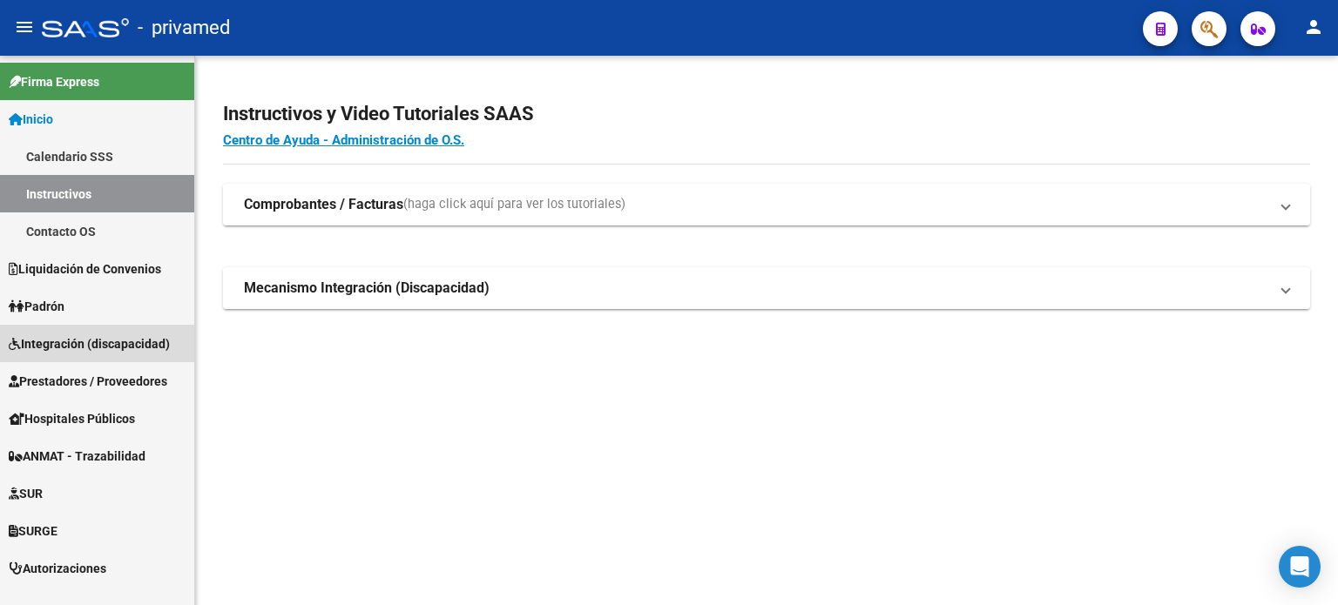
click at [51, 337] on span "Integración (discapacidad)" at bounding box center [89, 343] width 161 height 19
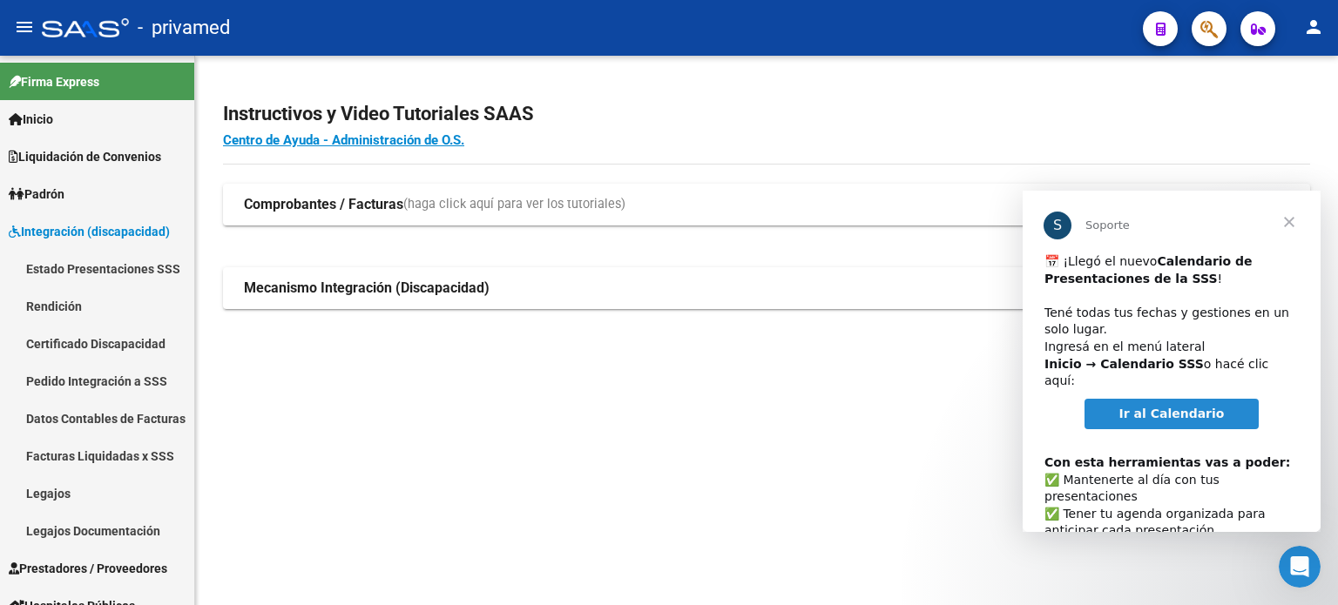
scroll to position [90, 0]
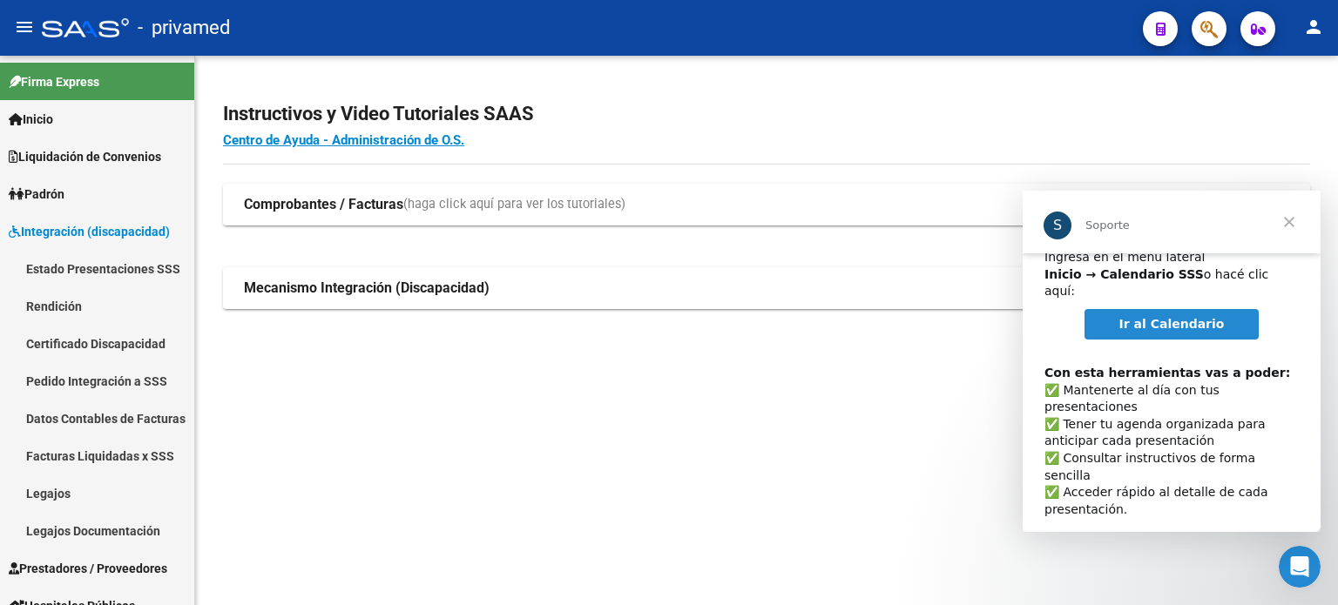
click at [1296, 224] on span "Cerrar" at bounding box center [1288, 222] width 63 height 63
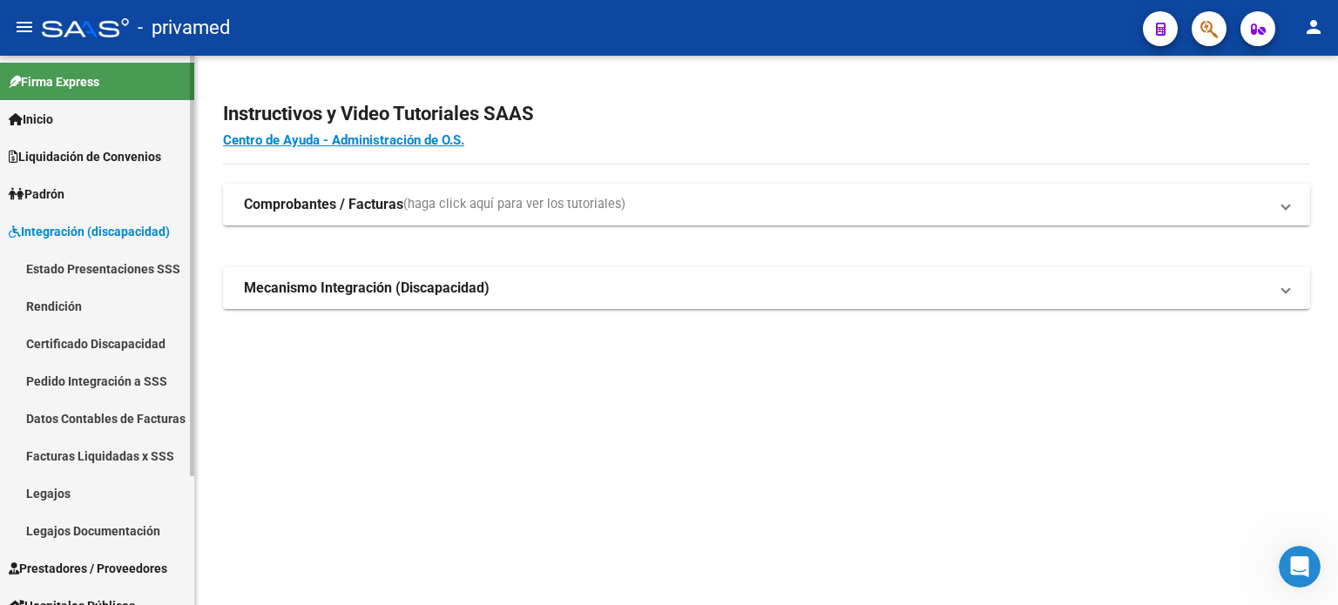
click at [57, 304] on link "Rendición" at bounding box center [97, 305] width 194 height 37
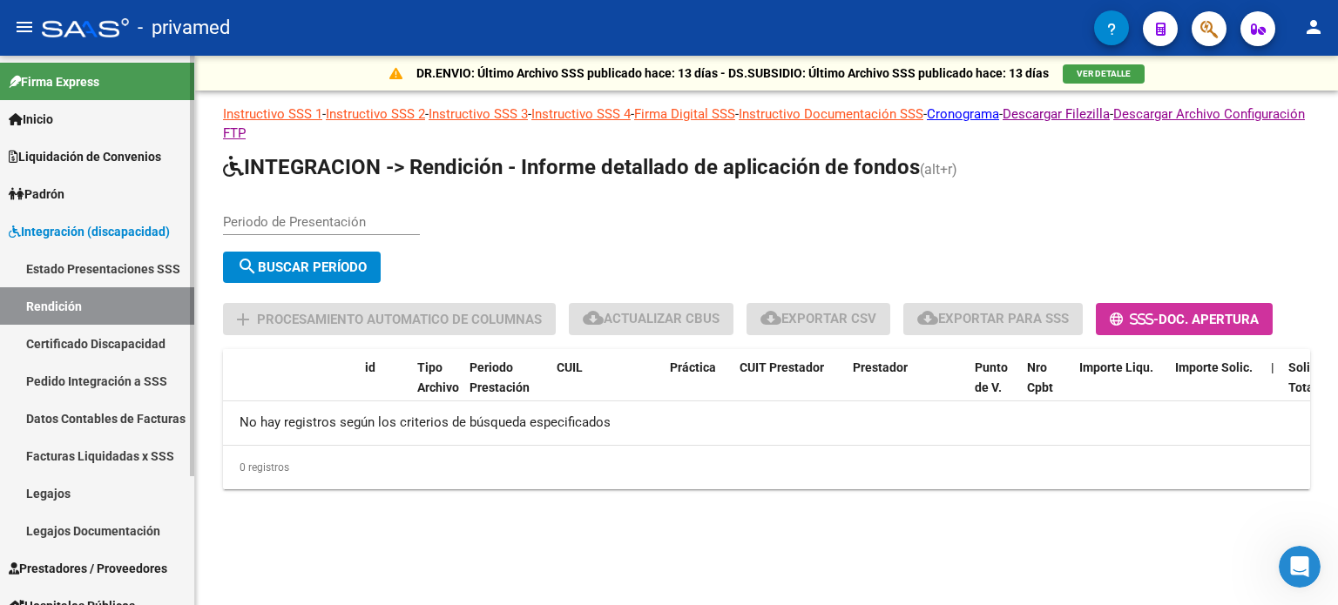
click at [52, 379] on link "Pedido Integración a SSS" at bounding box center [97, 380] width 194 height 37
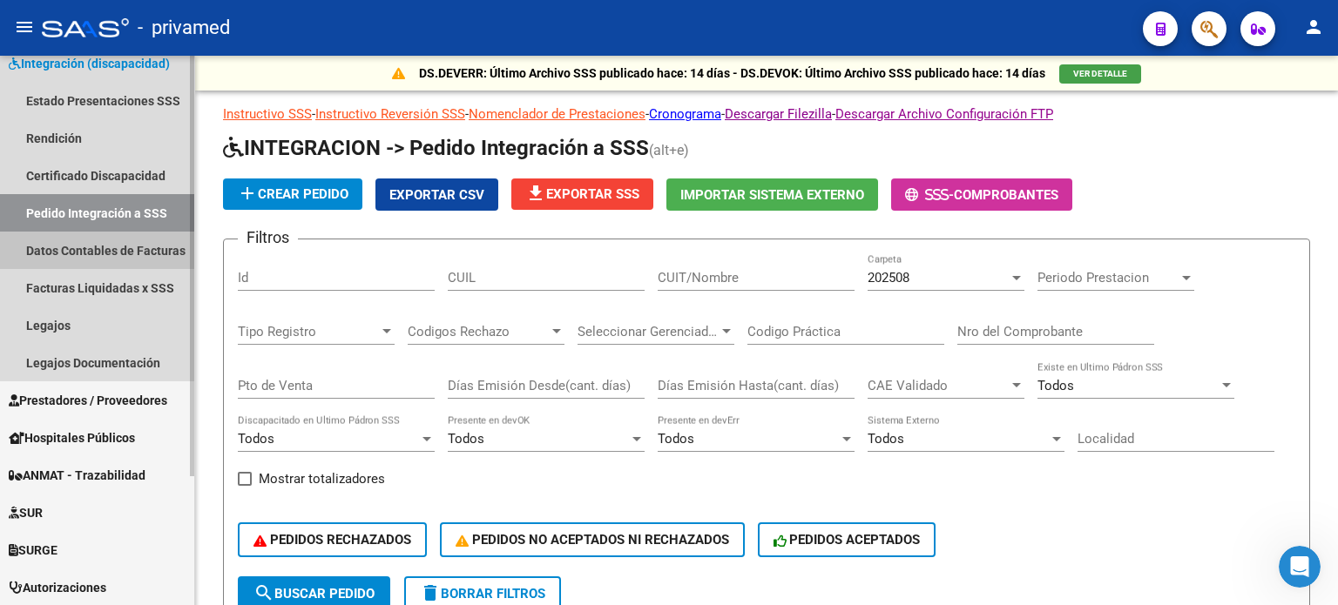
click at [51, 250] on link "Datos Contables de Facturas" at bounding box center [97, 250] width 194 height 37
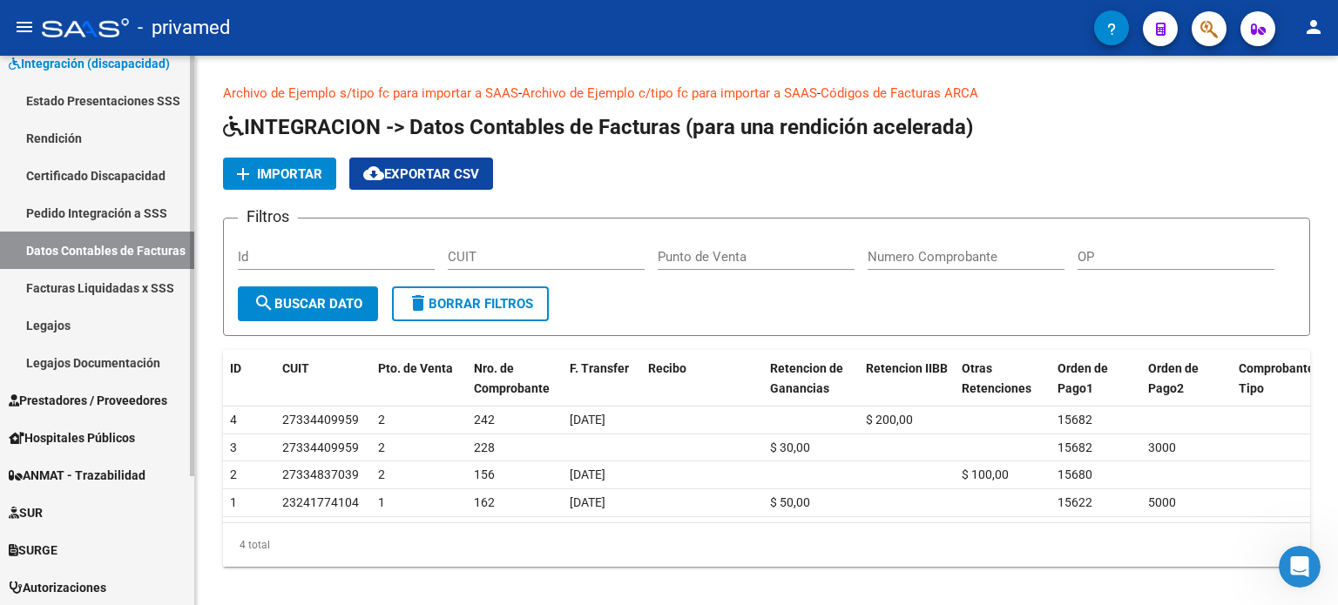
click at [63, 290] on link "Facturas Liquidadas x SSS" at bounding box center [97, 287] width 194 height 37
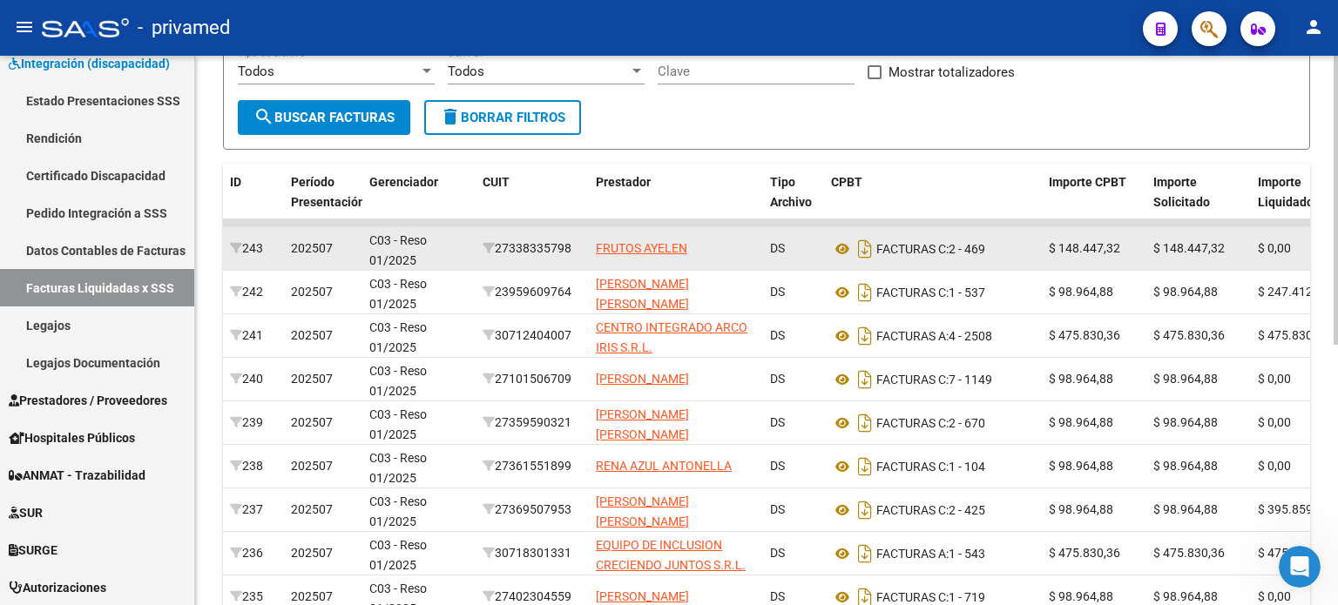
scroll to position [435, 0]
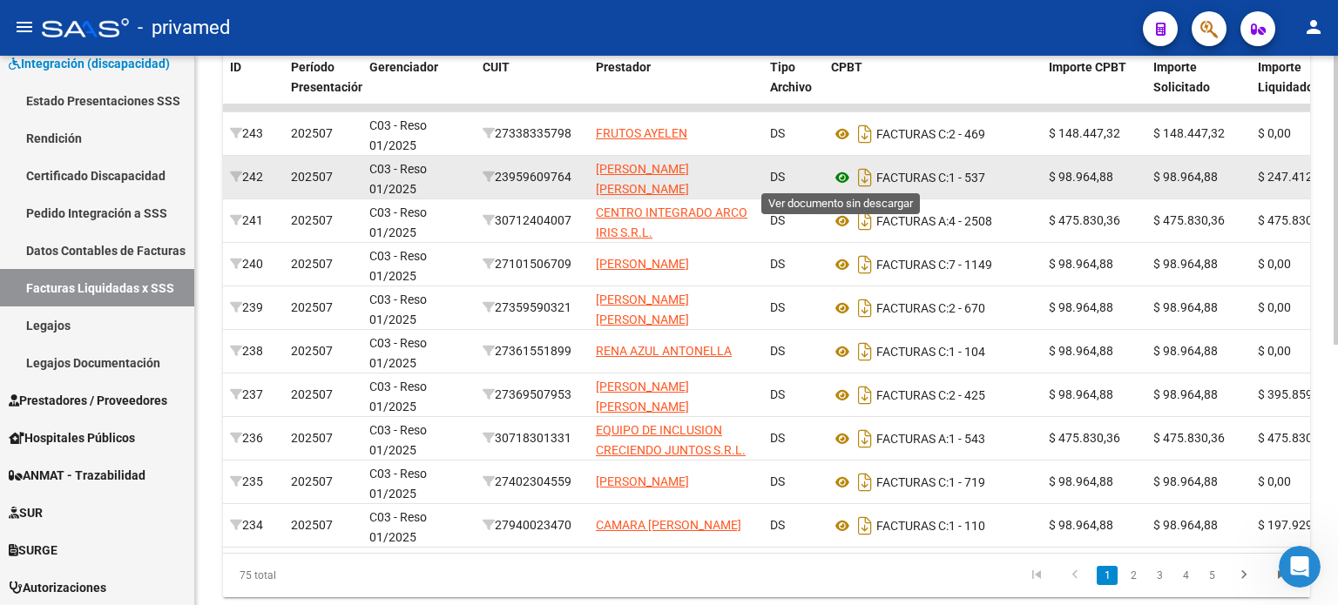
click at [839, 176] on icon at bounding box center [842, 177] width 23 height 21
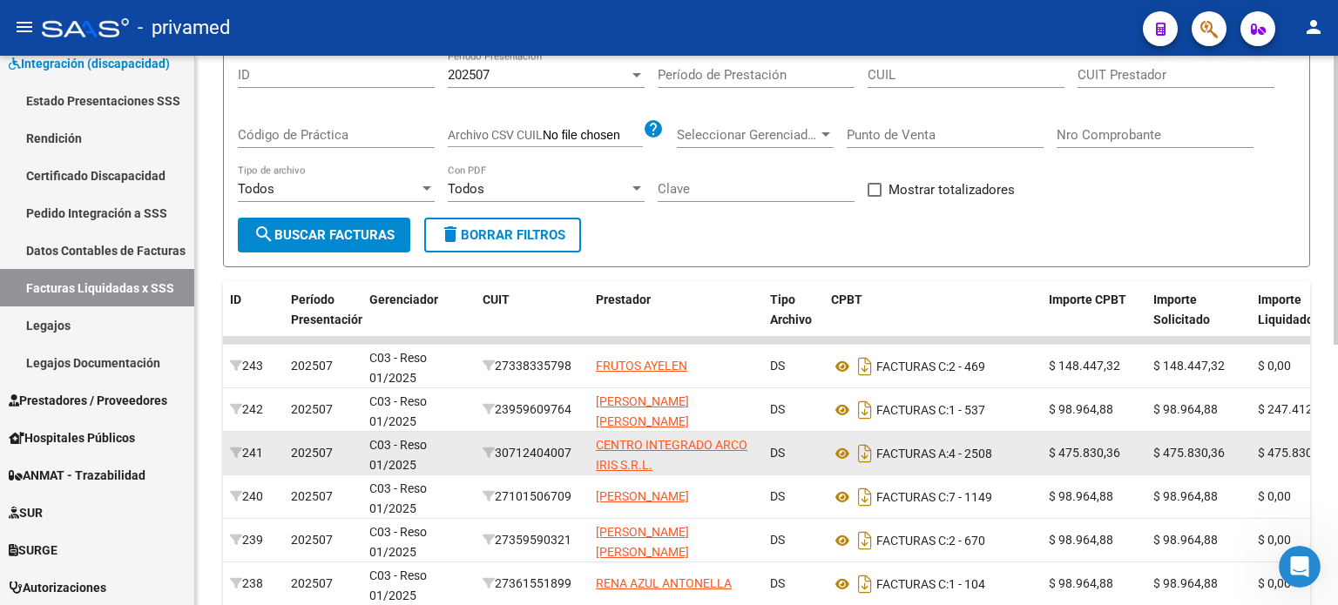
scroll to position [261, 0]
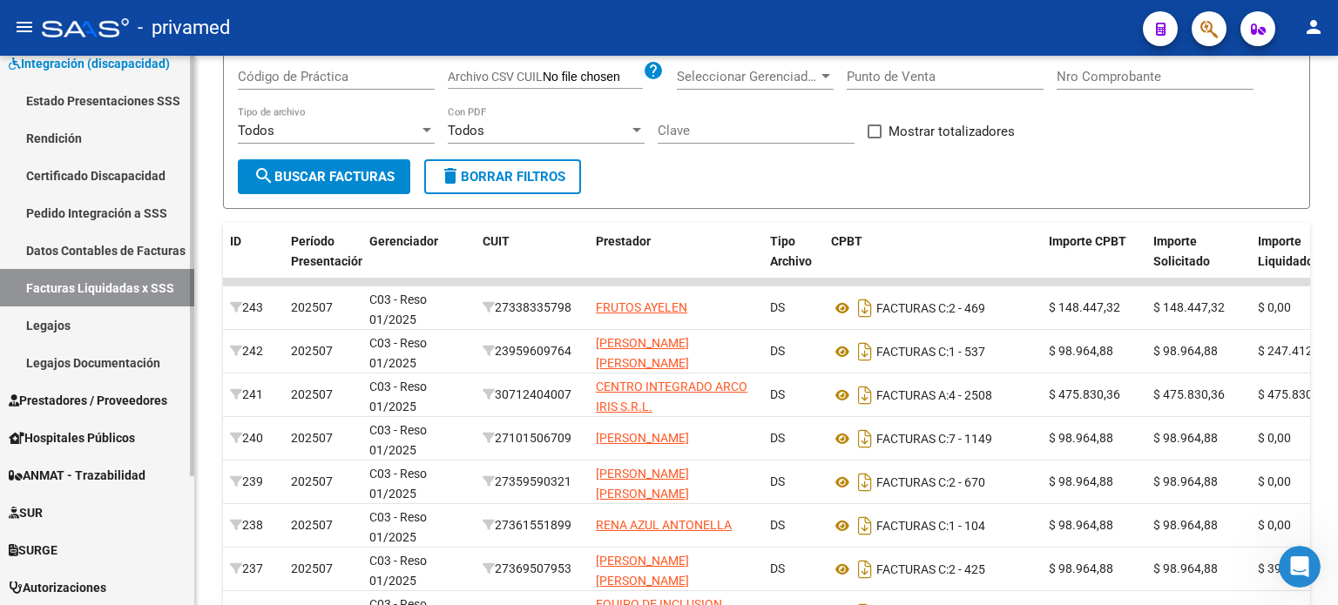
click at [124, 99] on link "Estado Presentaciones SSS" at bounding box center [97, 100] width 194 height 37
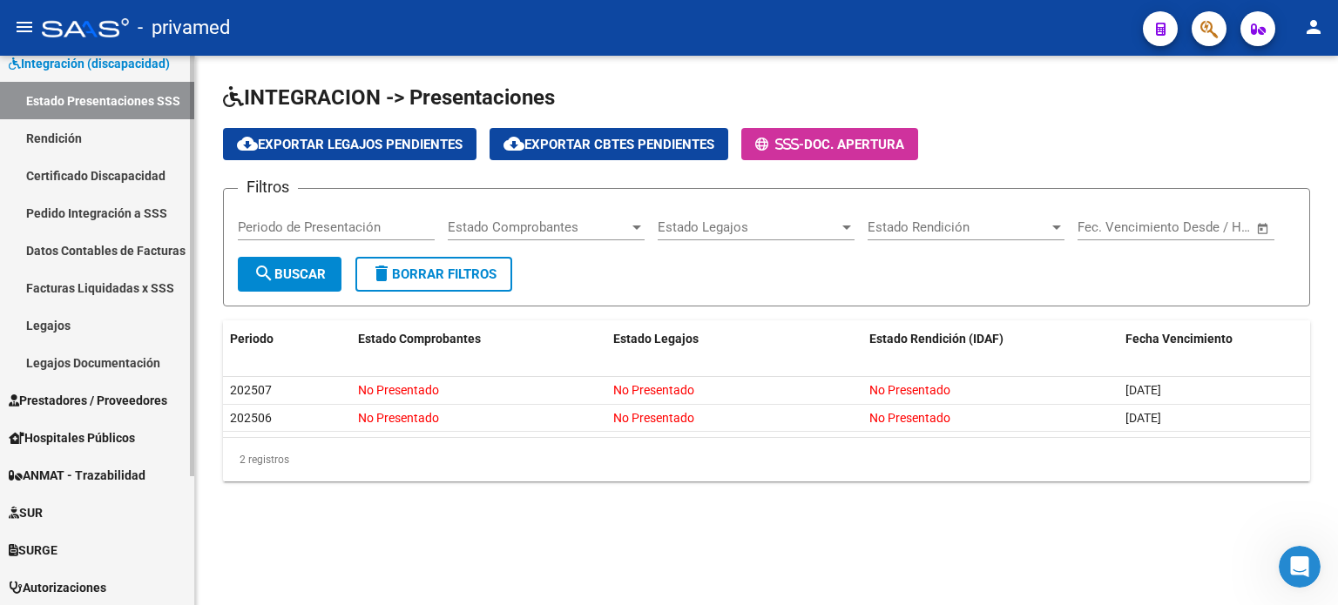
click at [97, 215] on link "Pedido Integración a SSS" at bounding box center [97, 212] width 194 height 37
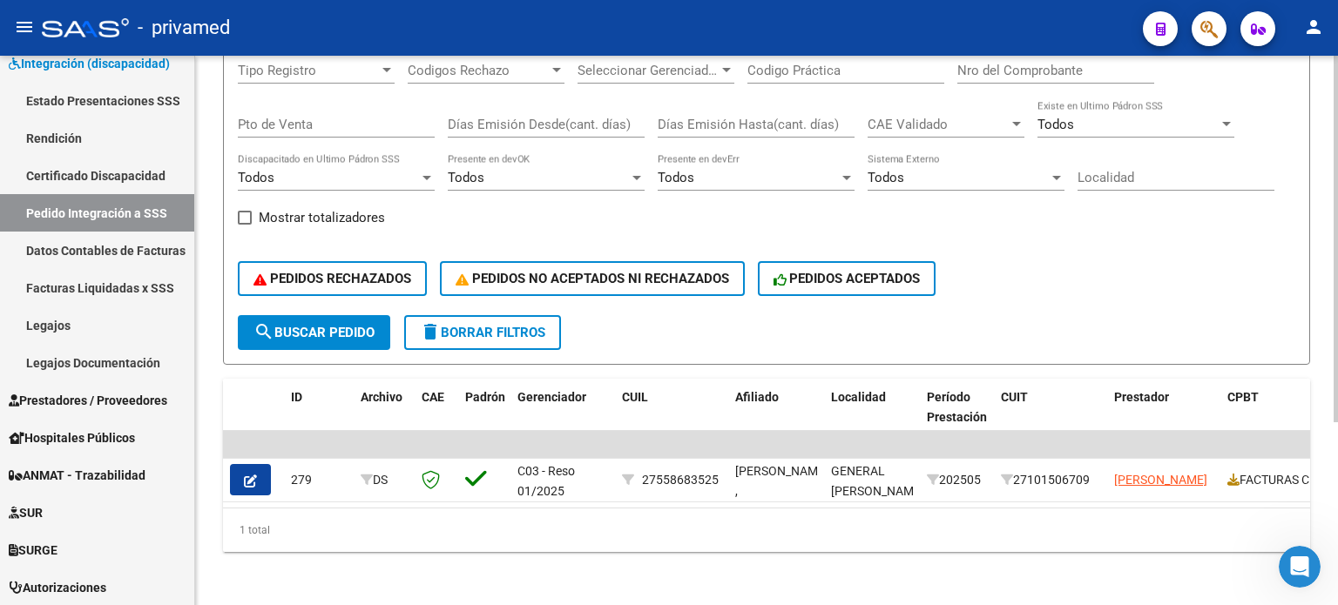
scroll to position [273, 0]
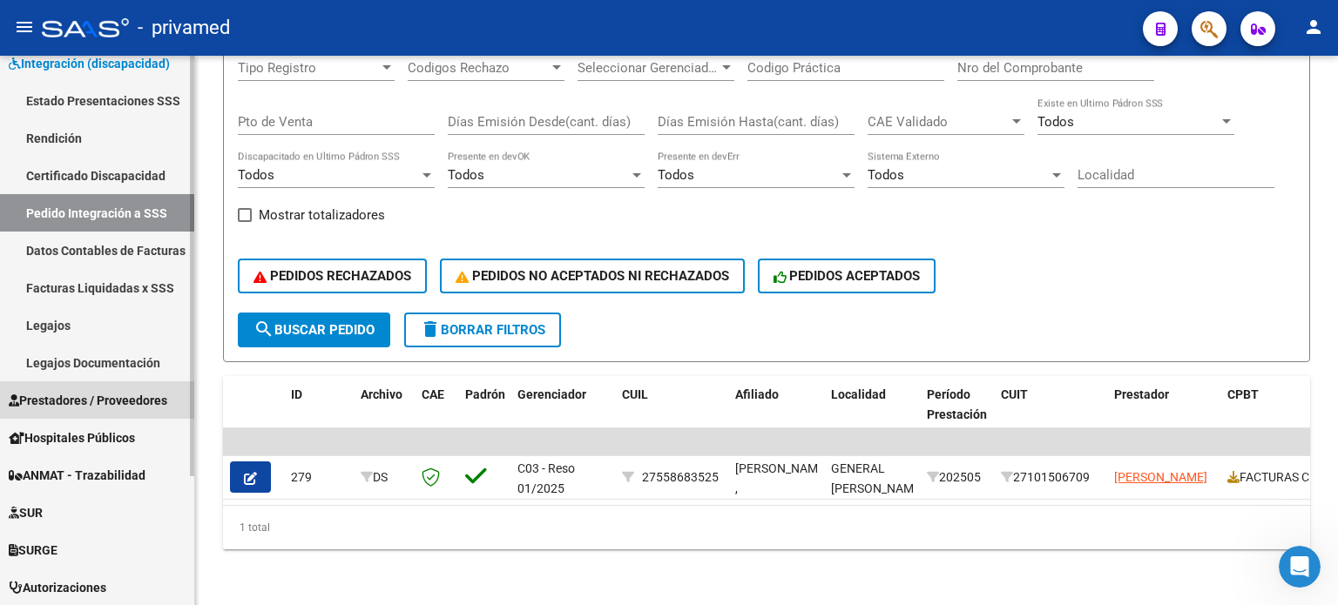
click at [56, 401] on span "Prestadores / Proveedores" at bounding box center [88, 400] width 158 height 19
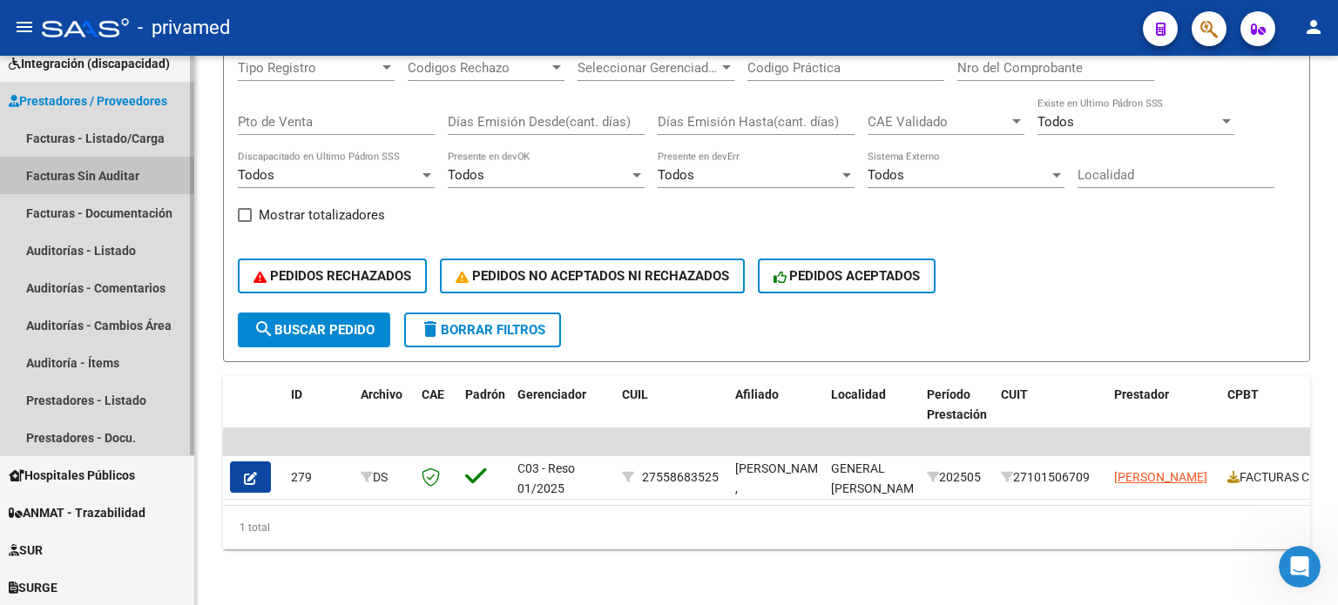
click at [75, 174] on link "Facturas Sin Auditar" at bounding box center [97, 175] width 194 height 37
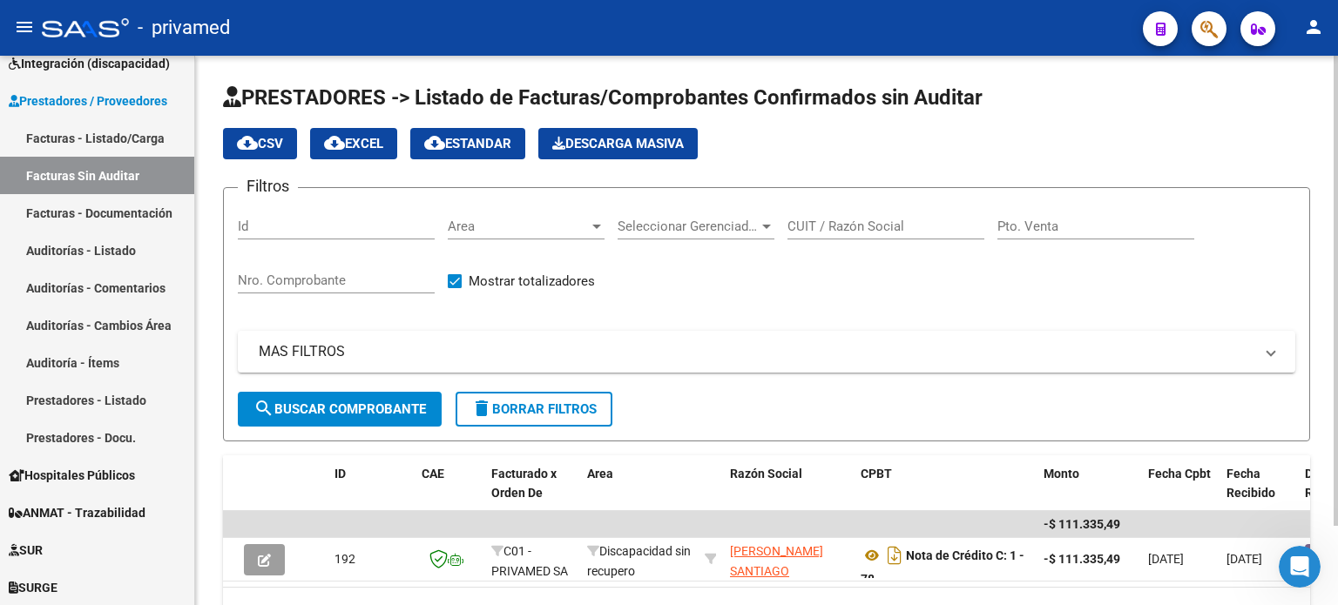
scroll to position [92, 0]
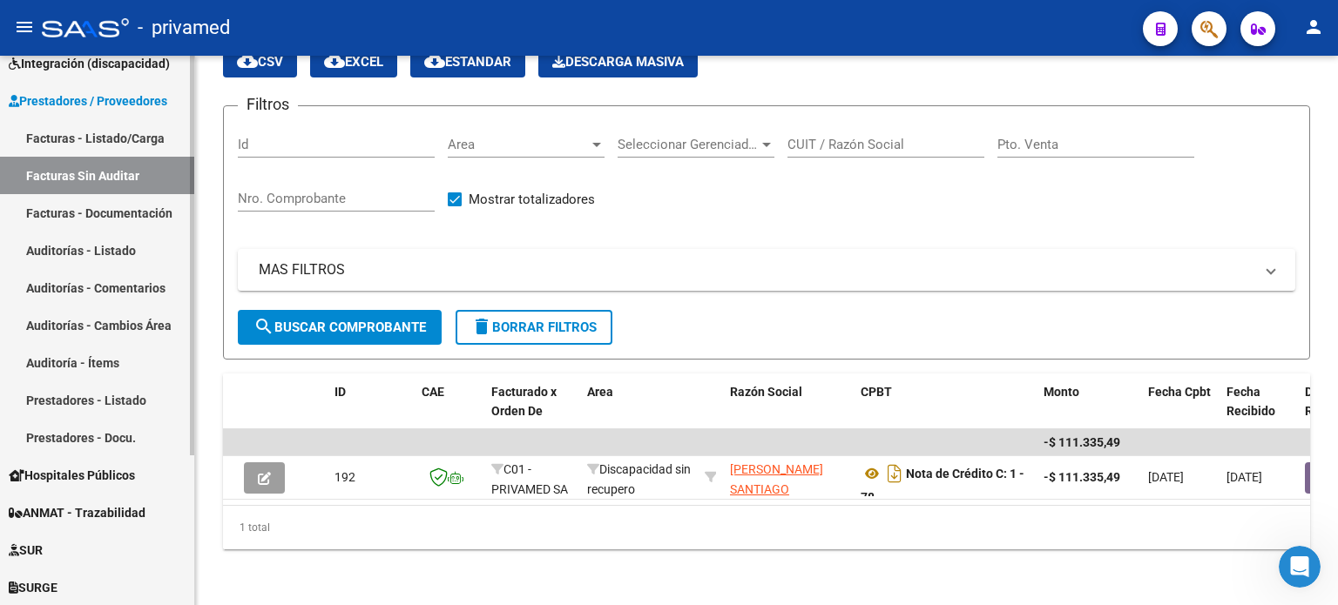
click at [128, 207] on link "Facturas - Documentación" at bounding box center [97, 212] width 194 height 37
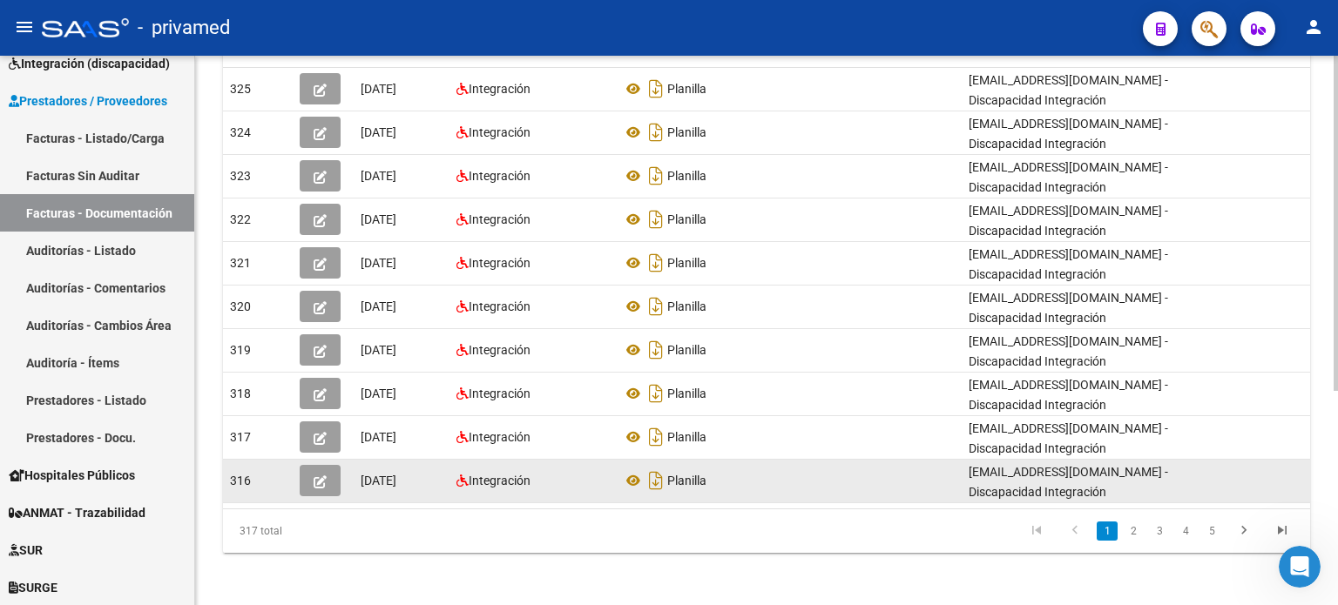
scroll to position [175, 0]
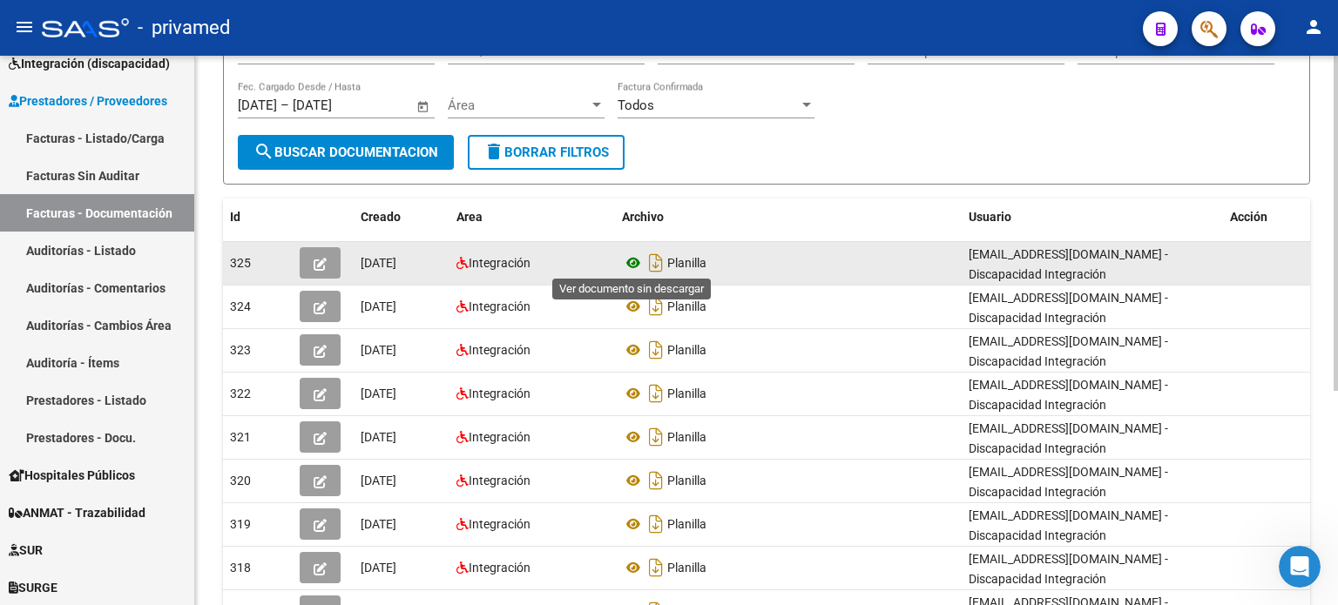
click at [635, 261] on icon at bounding box center [633, 263] width 23 height 21
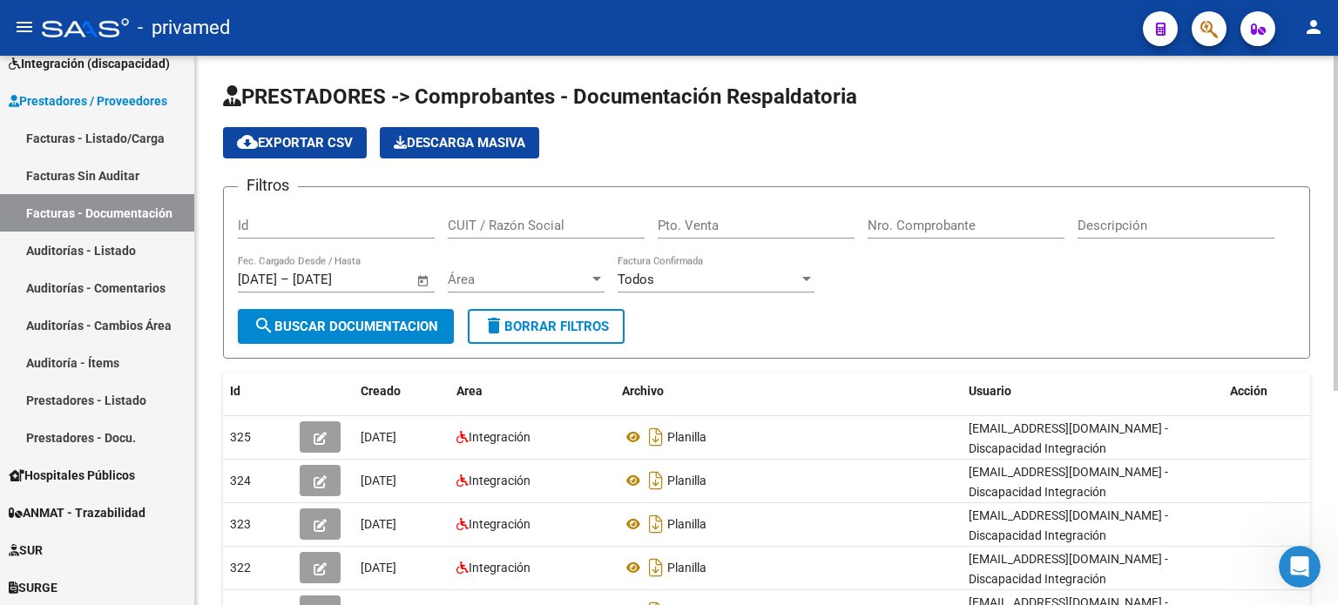
scroll to position [0, 0]
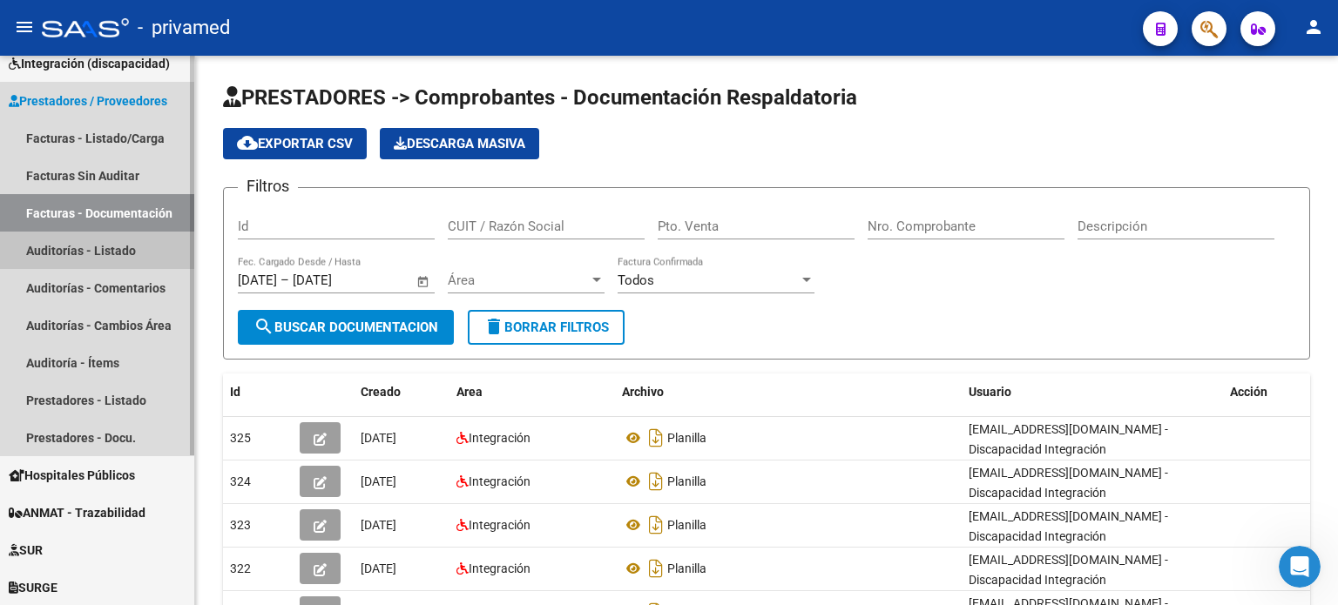
click at [46, 253] on link "Auditorías - Listado" at bounding box center [97, 250] width 194 height 37
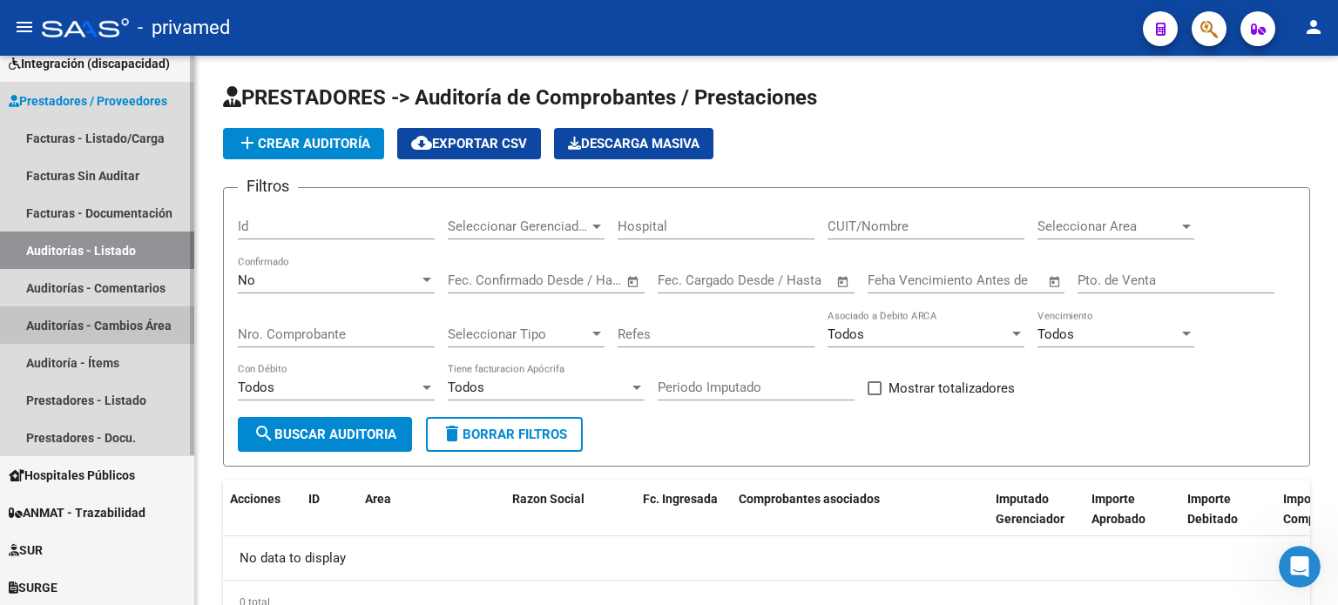
click at [59, 329] on link "Auditorías - Cambios Área" at bounding box center [97, 325] width 194 height 37
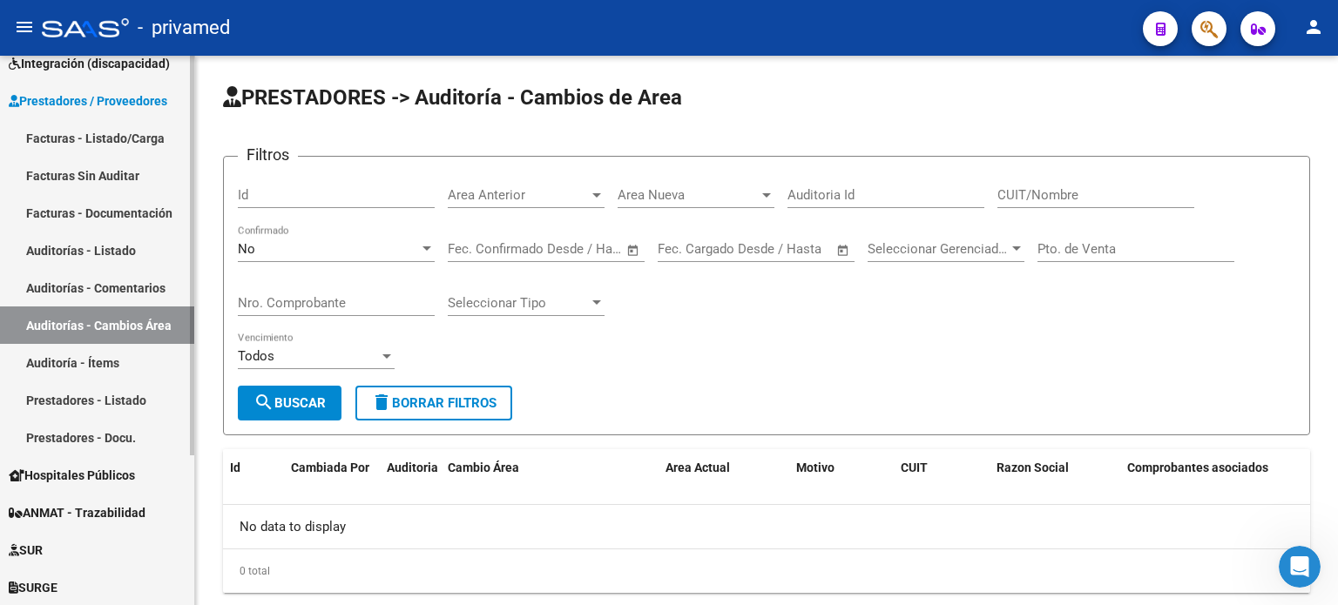
click at [62, 361] on link "Auditoría - Ítems" at bounding box center [97, 362] width 194 height 37
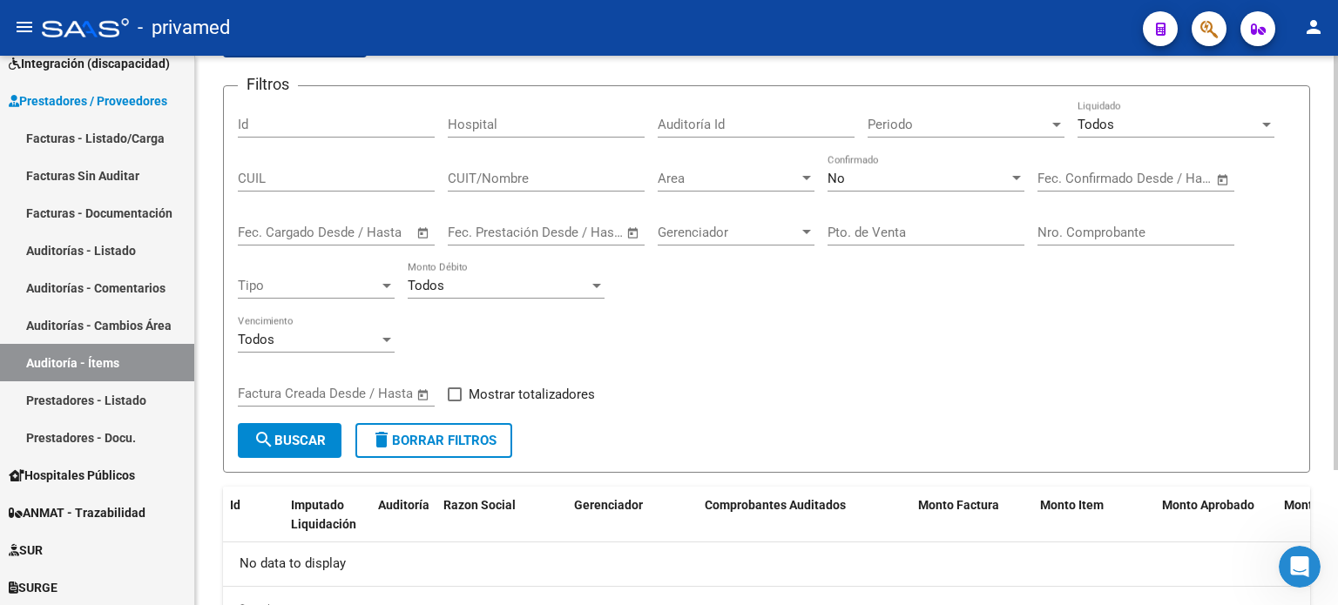
scroll to position [179, 0]
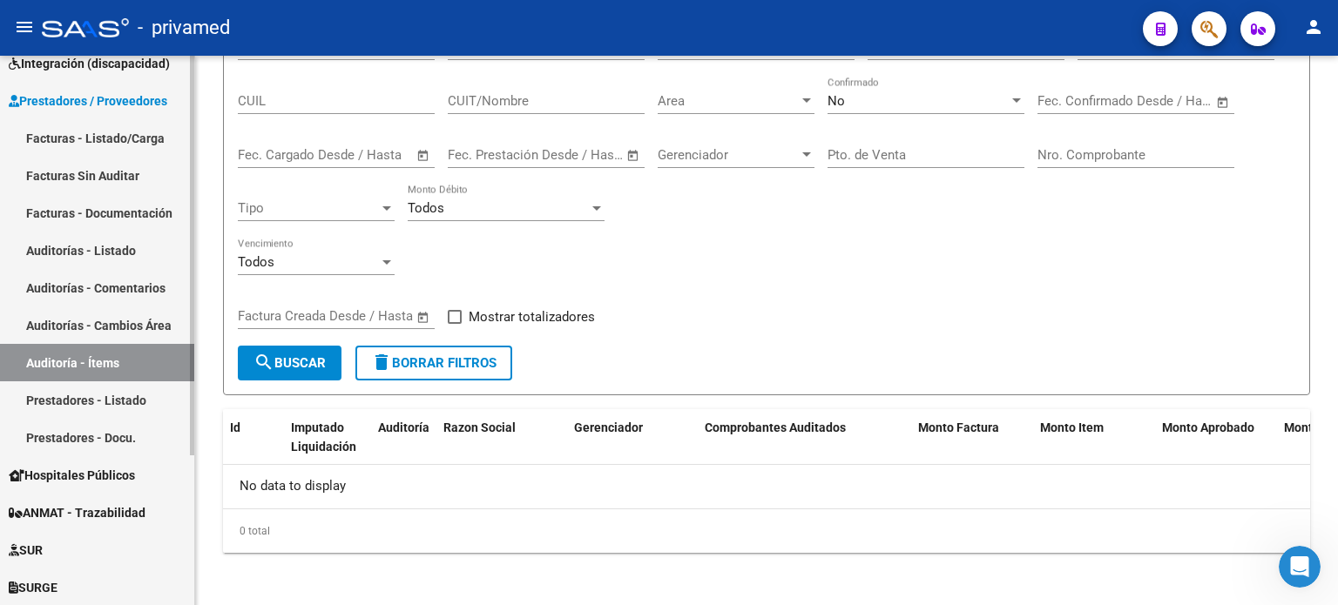
click at [80, 400] on link "Prestadores - Listado" at bounding box center [97, 399] width 194 height 37
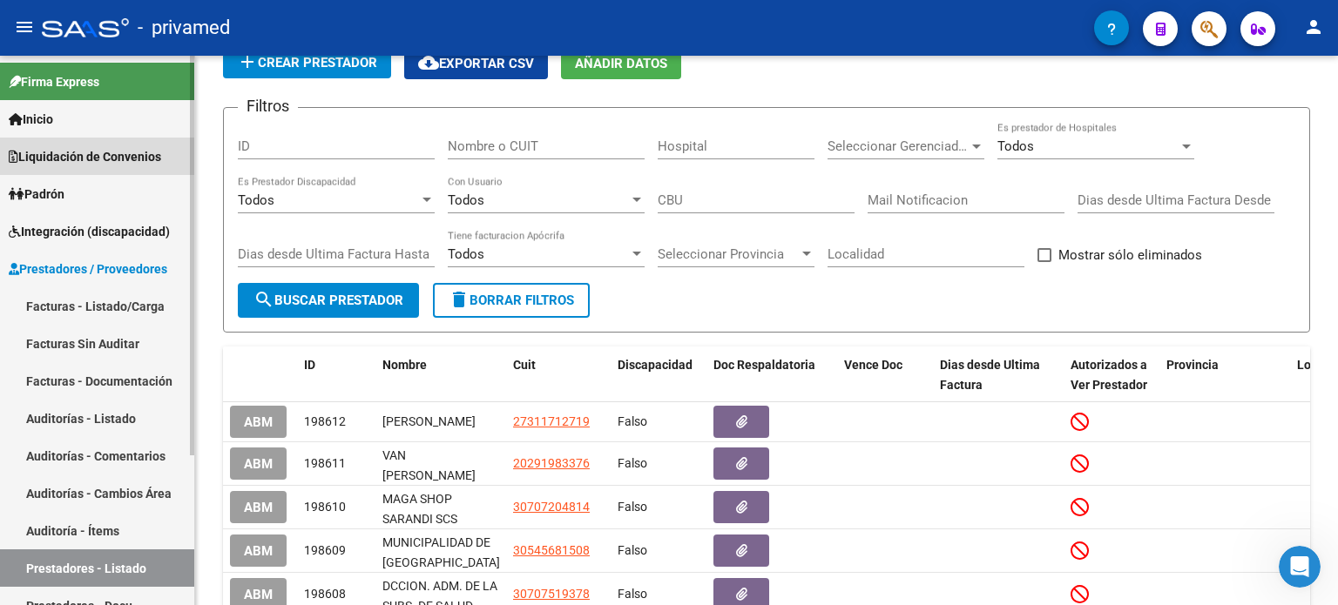
click at [97, 158] on span "Liquidación de Convenios" at bounding box center [85, 156] width 152 height 19
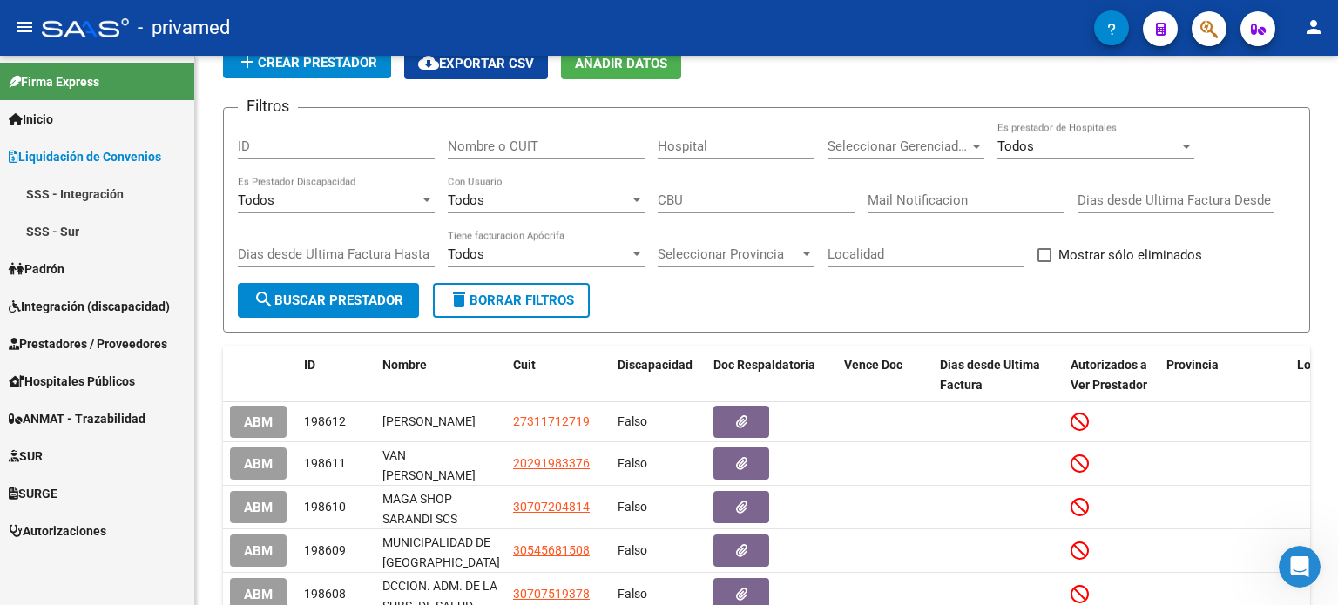
click at [111, 194] on link "SSS - Integración" at bounding box center [97, 193] width 194 height 37
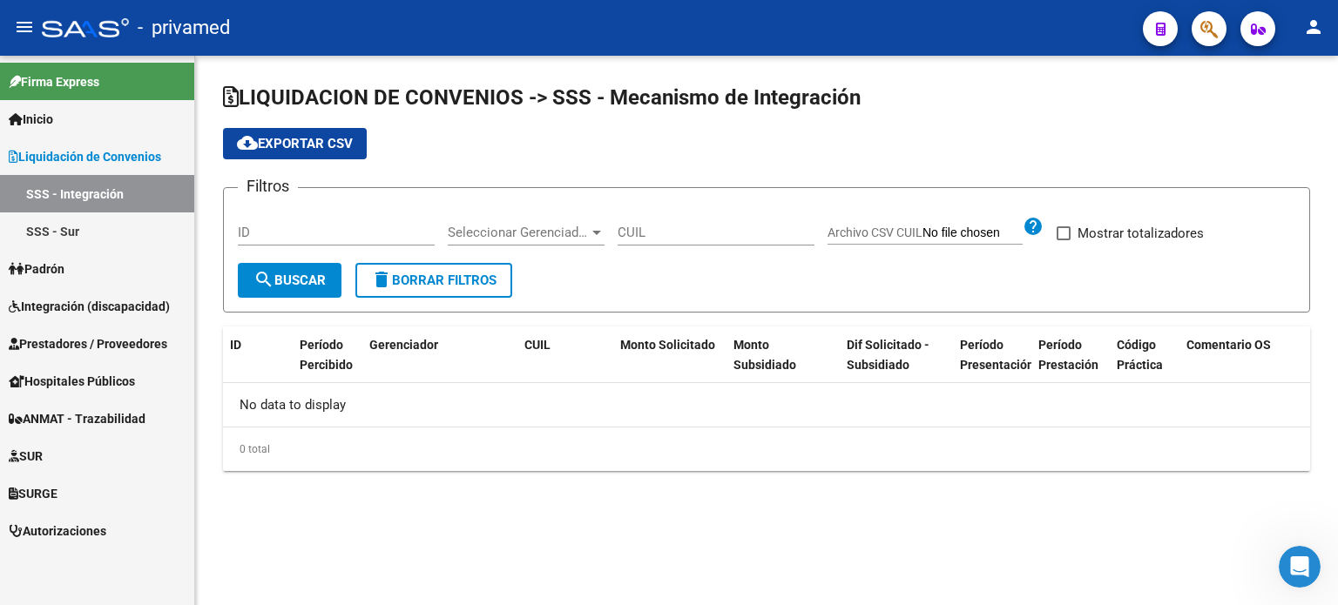
checkbox input "true"
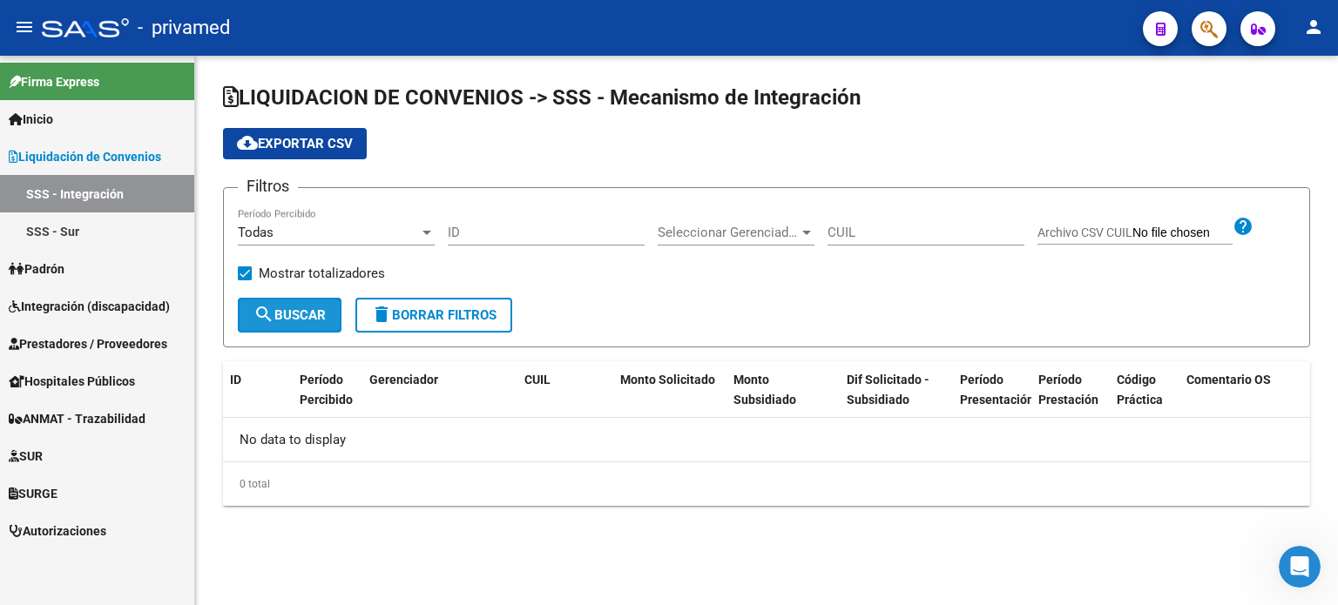
click at [300, 314] on span "search Buscar" at bounding box center [289, 315] width 72 height 16
click at [800, 233] on div at bounding box center [807, 233] width 16 height 14
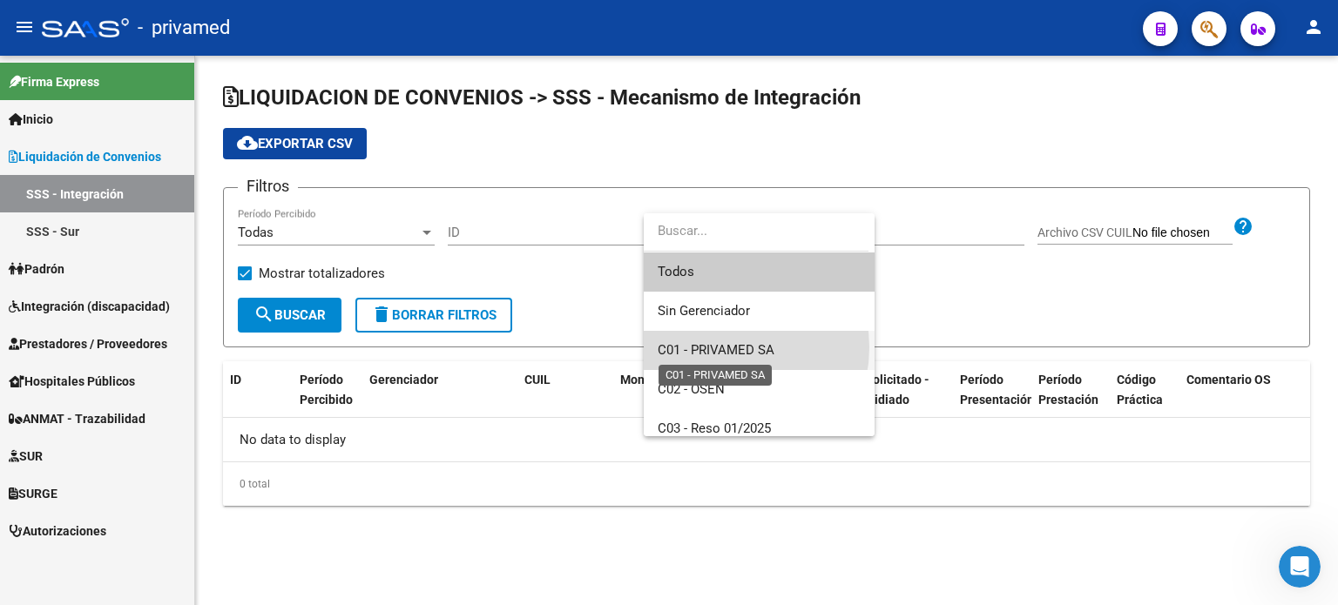
click at [719, 347] on span "C01 - PRIVAMED SA" at bounding box center [715, 350] width 117 height 16
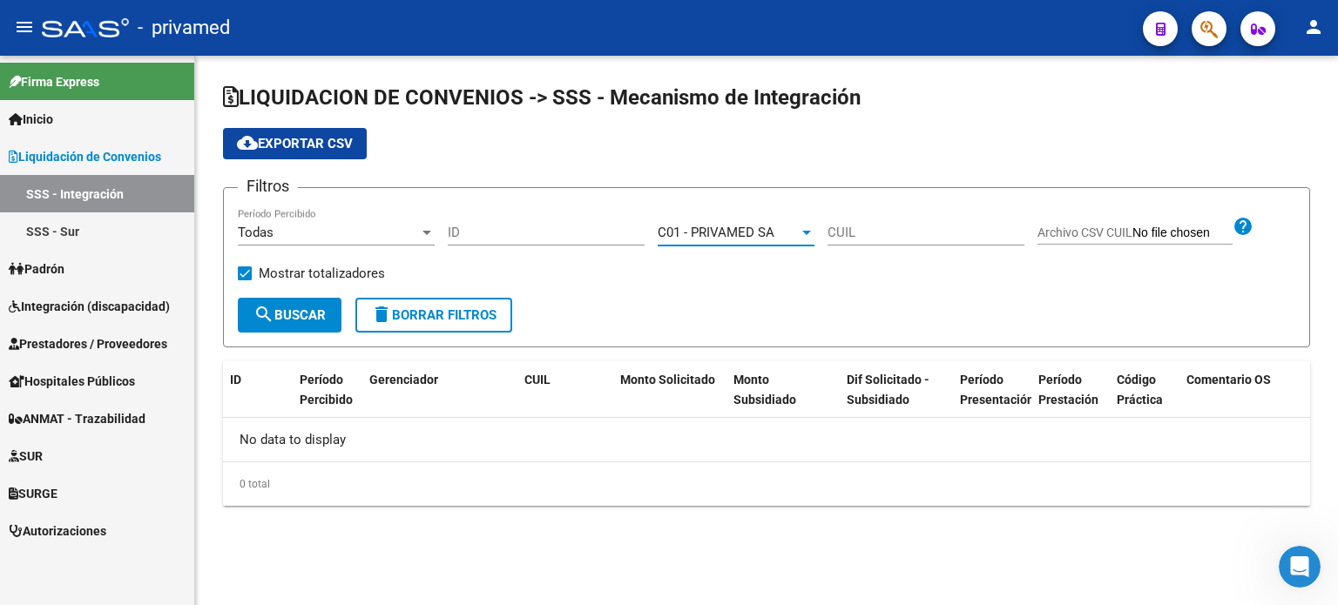
click at [286, 315] on span "search Buscar" at bounding box center [289, 315] width 72 height 16
click at [803, 231] on div at bounding box center [806, 233] width 9 height 4
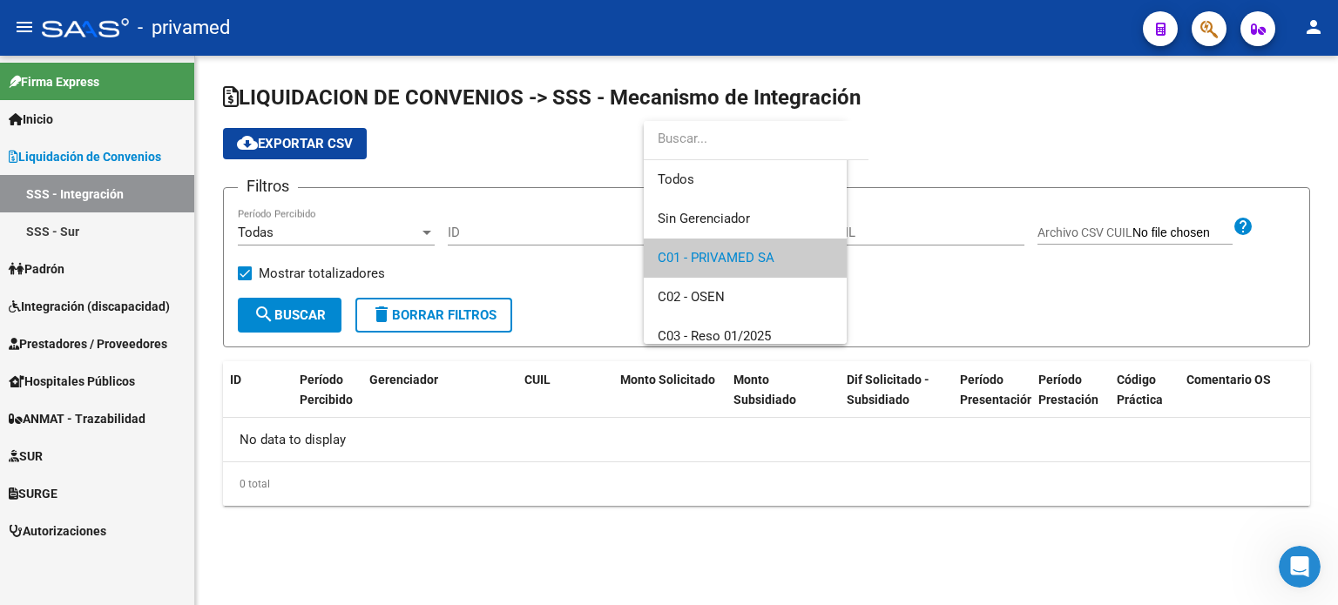
scroll to position [24, 0]
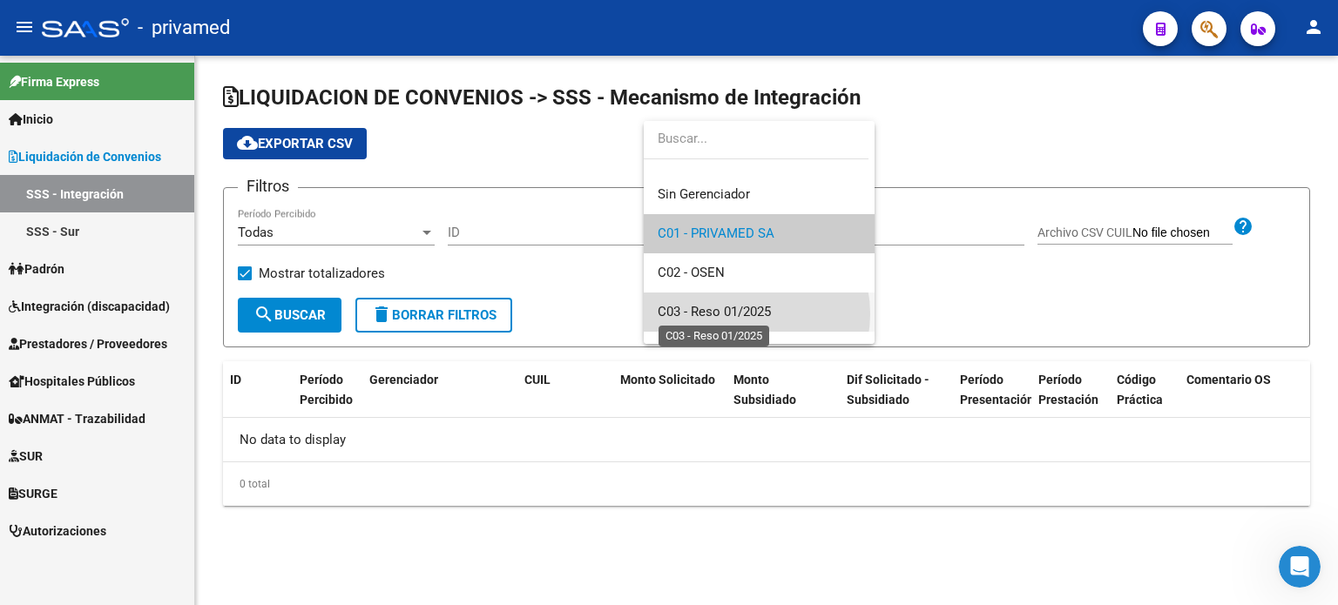
click at [738, 313] on span "C03 - Reso 01/2025" at bounding box center [713, 312] width 113 height 16
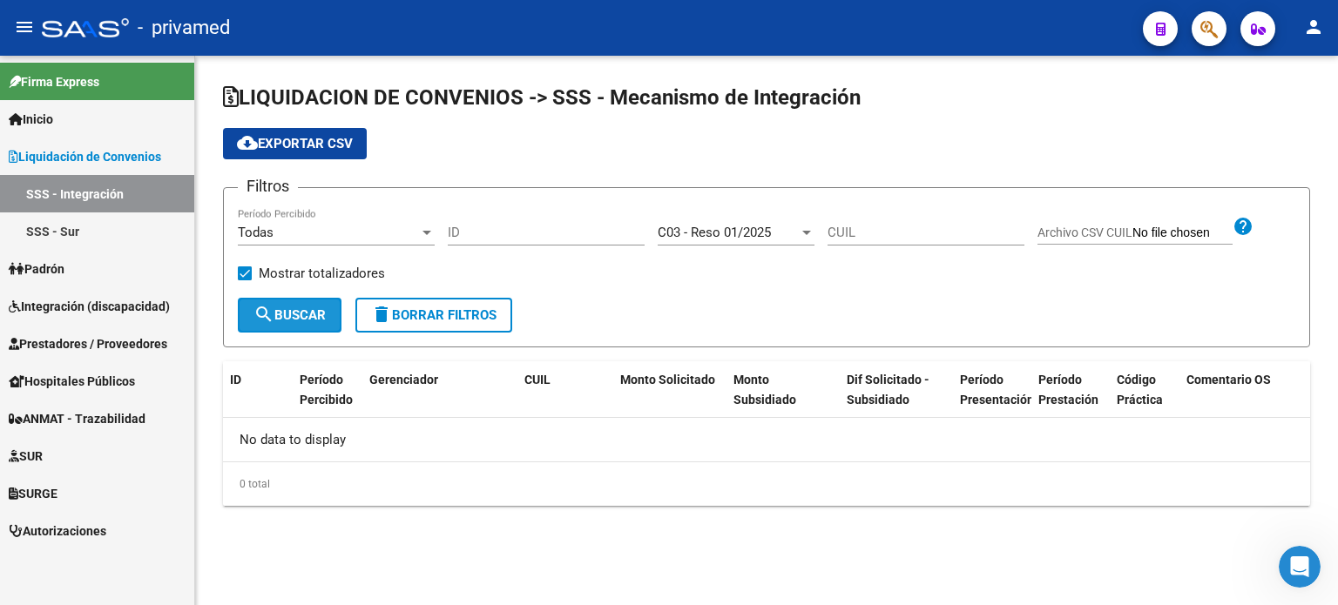
click at [290, 313] on span "search Buscar" at bounding box center [289, 315] width 72 height 16
click at [807, 229] on div at bounding box center [807, 233] width 16 height 14
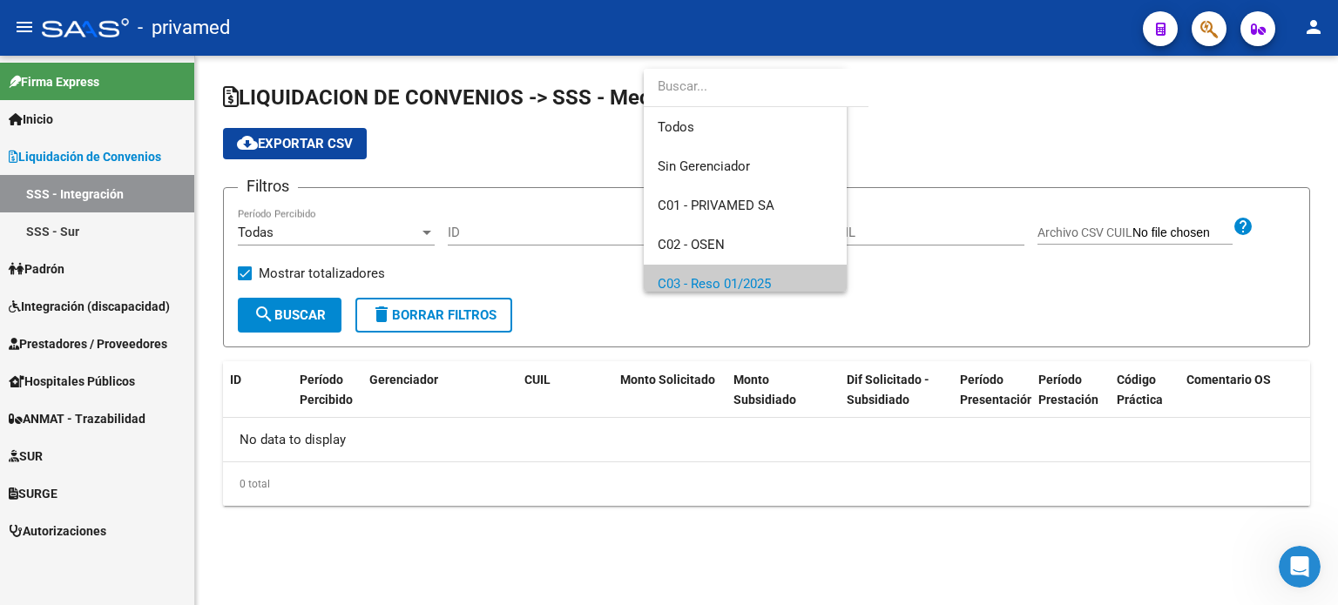
scroll to position [51, 0]
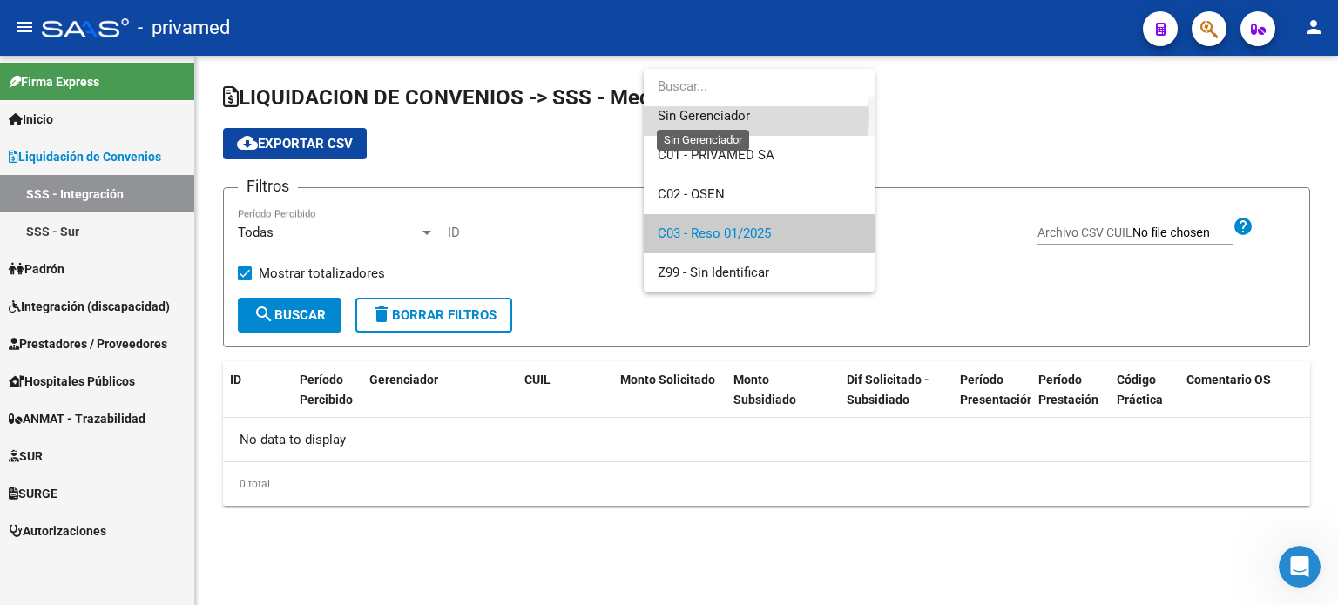
click at [715, 116] on span "Sin Gerenciador" at bounding box center [703, 116] width 92 height 16
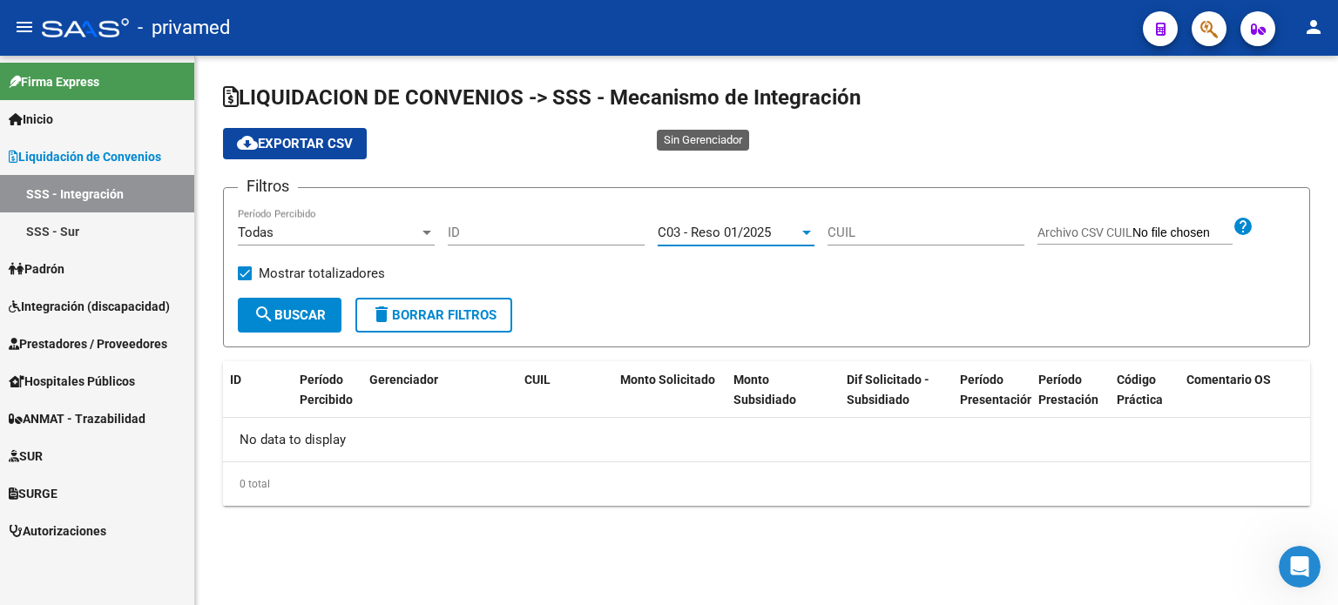
scroll to position [38, 0]
click at [285, 314] on span "search Buscar" at bounding box center [289, 315] width 72 height 16
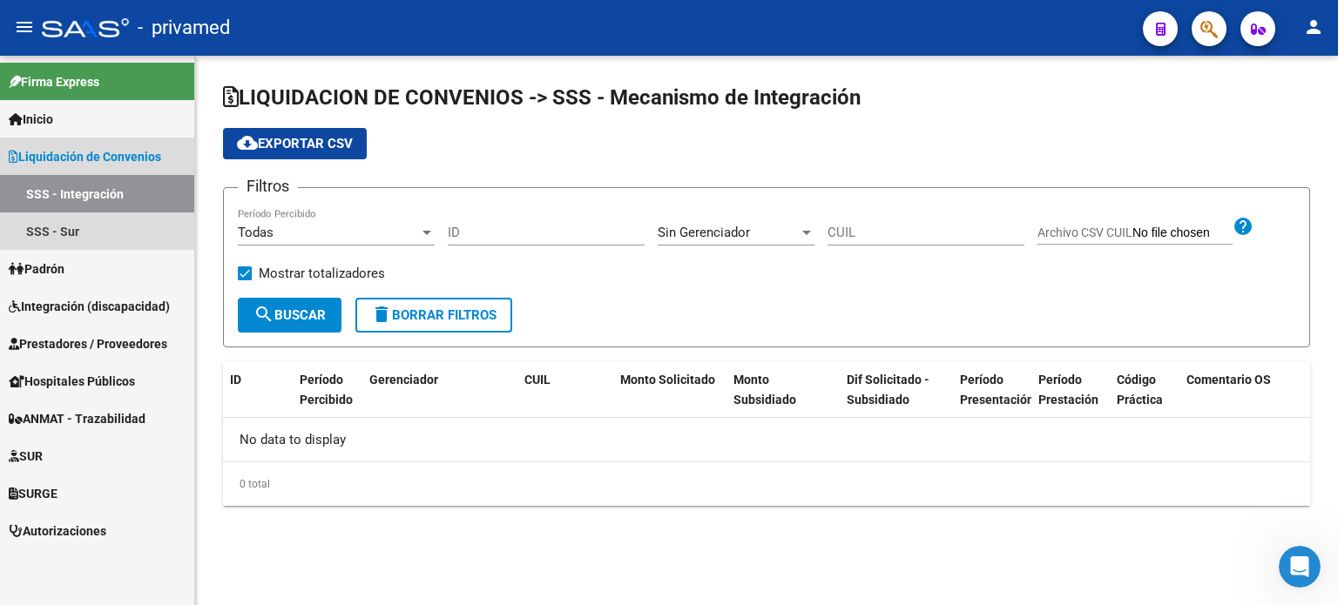
click at [70, 194] on link "SSS - Integración" at bounding box center [97, 193] width 194 height 37
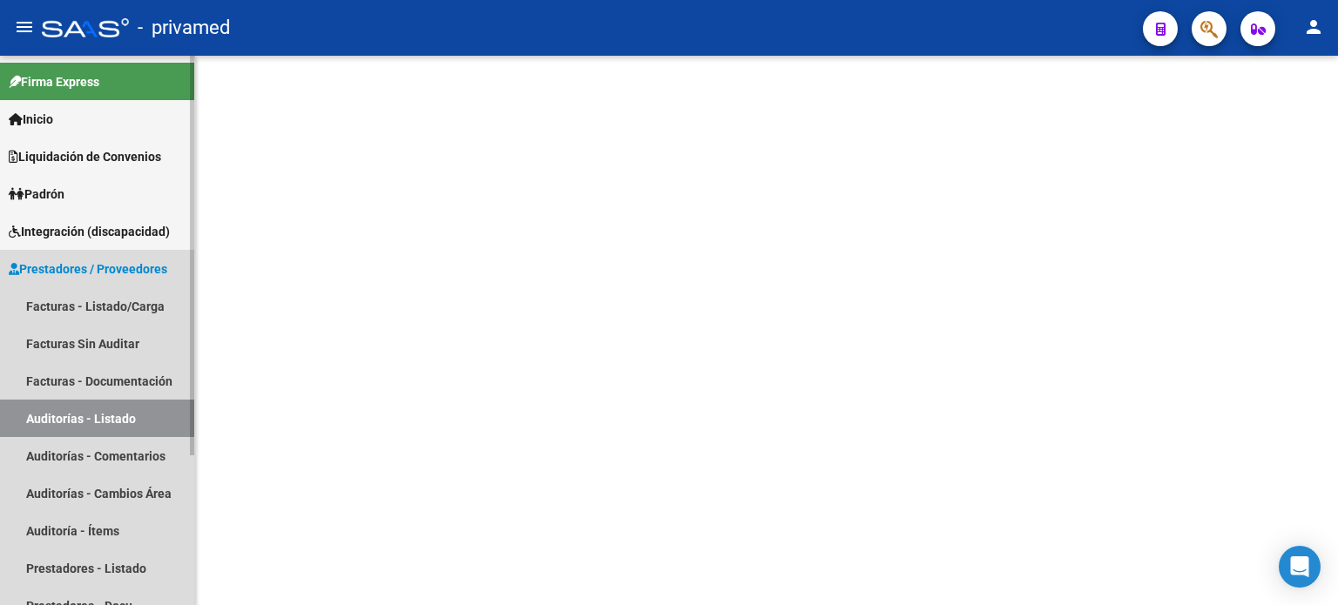
click at [91, 414] on link "Auditorías - Listado" at bounding box center [97, 418] width 194 height 37
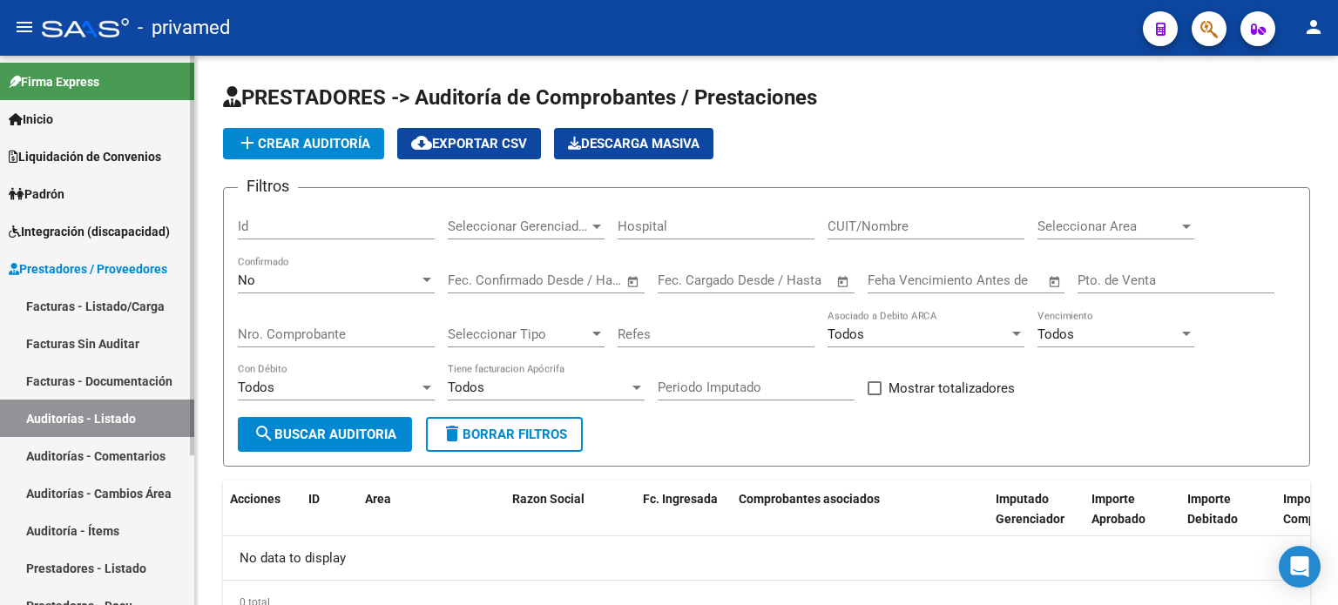
click at [102, 228] on span "Integración (discapacidad)" at bounding box center [89, 231] width 161 height 19
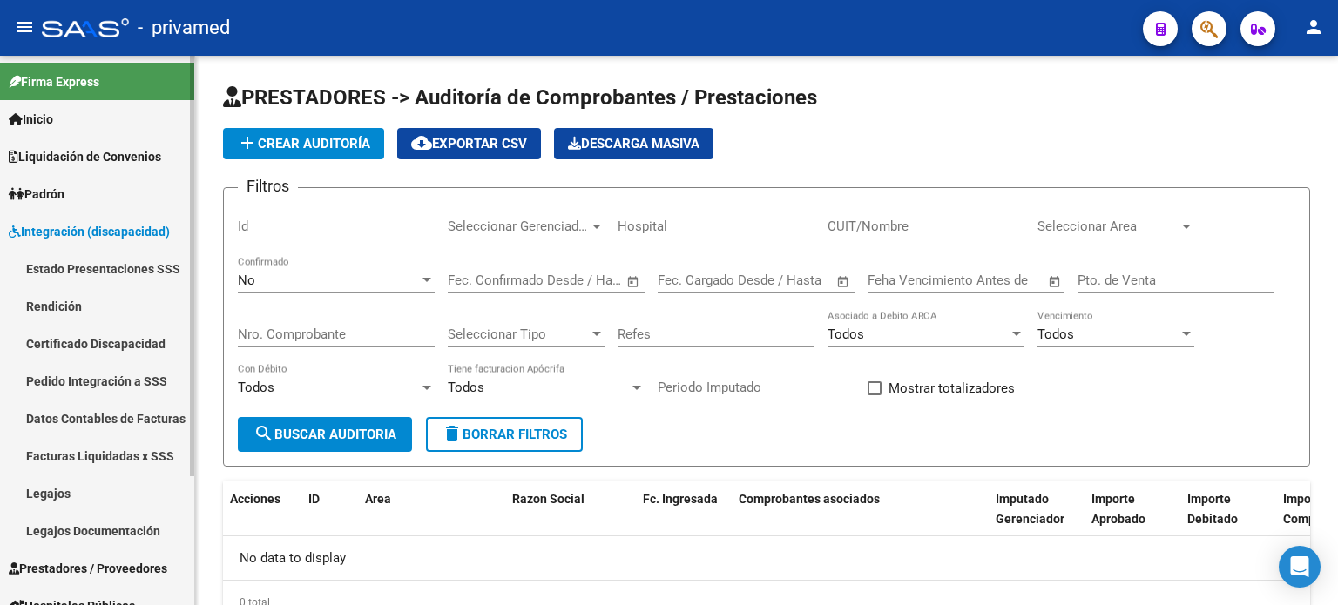
click at [87, 267] on link "Estado Presentaciones SSS" at bounding box center [97, 268] width 194 height 37
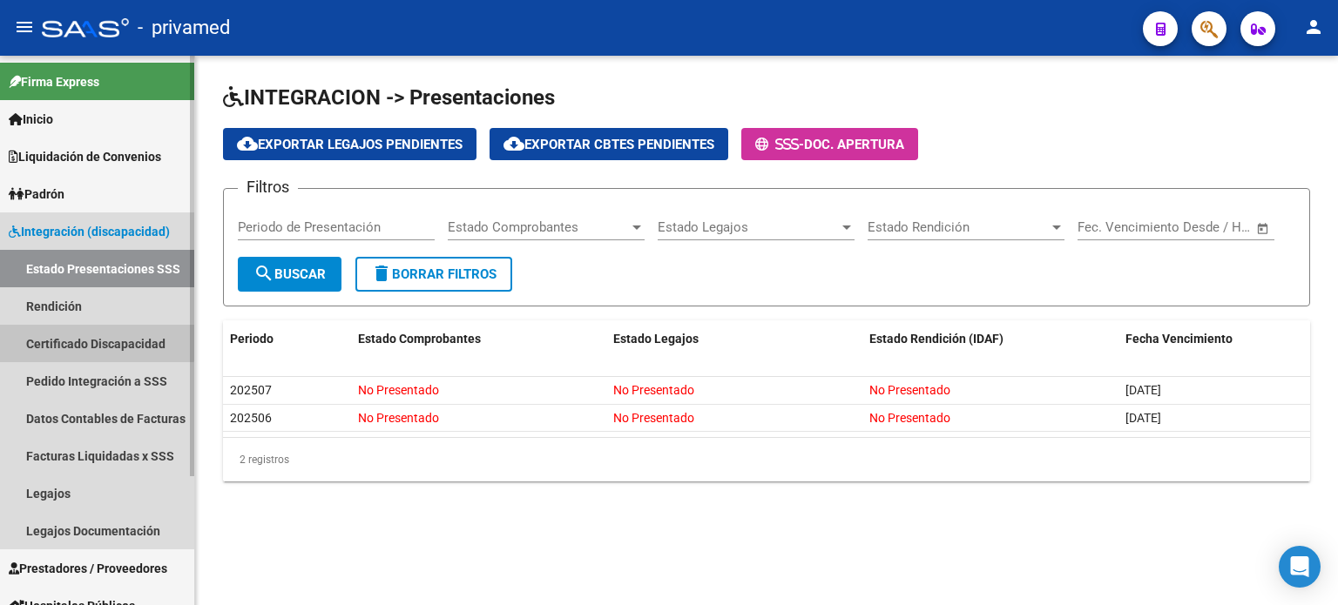
click at [63, 340] on link "Certificado Discapacidad" at bounding box center [97, 343] width 194 height 37
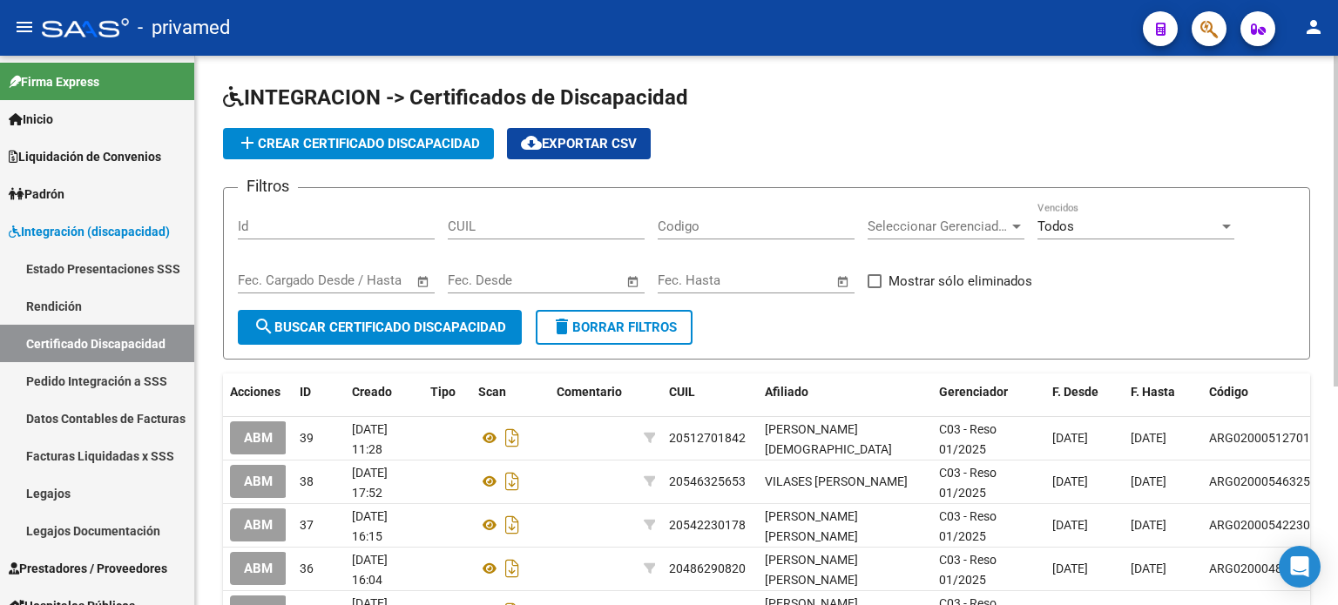
click at [590, 154] on button "cloud_download Exportar CSV" at bounding box center [579, 143] width 144 height 31
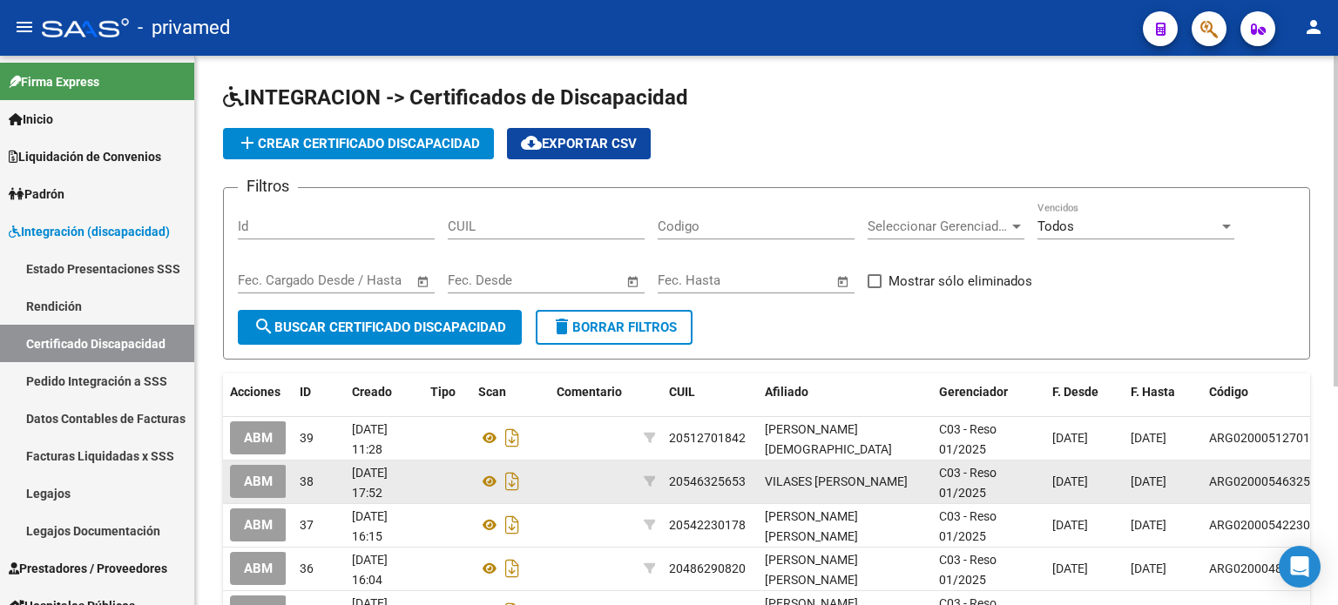
scroll to position [174, 0]
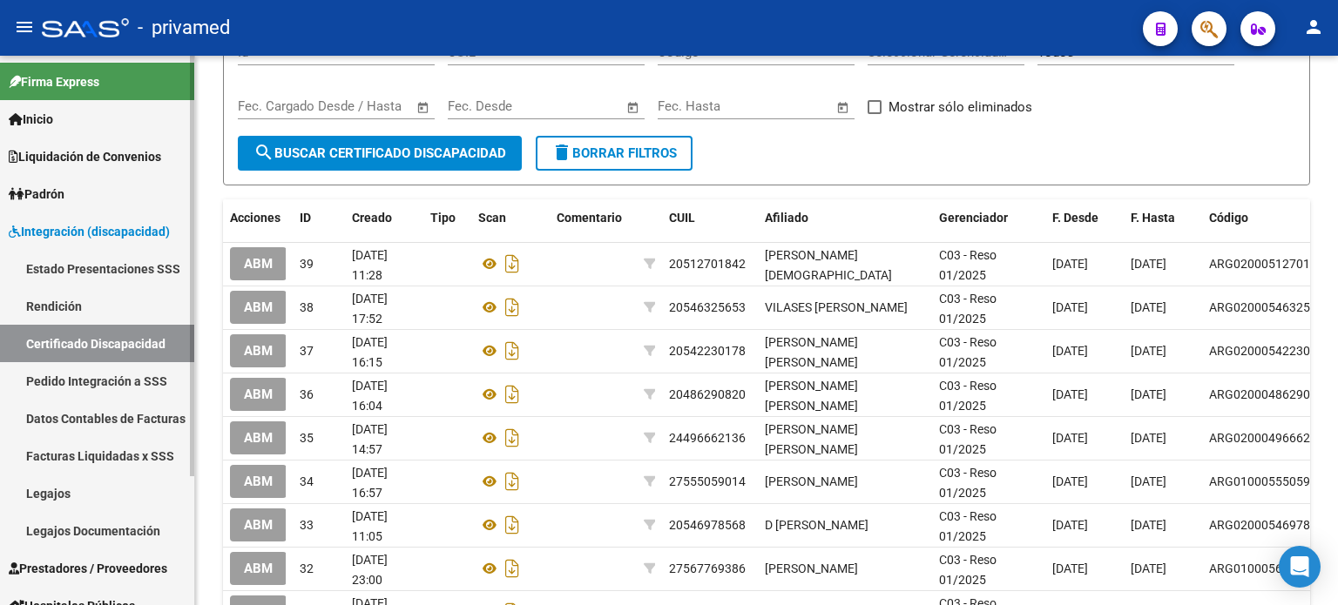
click at [88, 382] on link "Pedido Integración a SSS" at bounding box center [97, 380] width 194 height 37
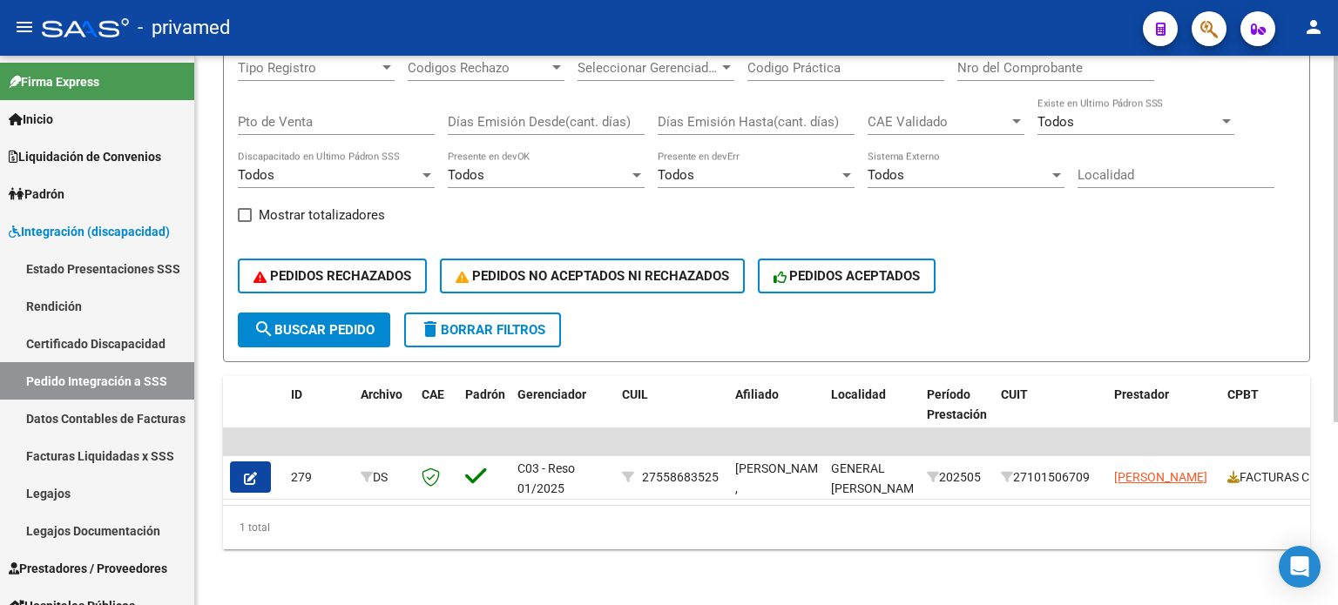
scroll to position [98, 0]
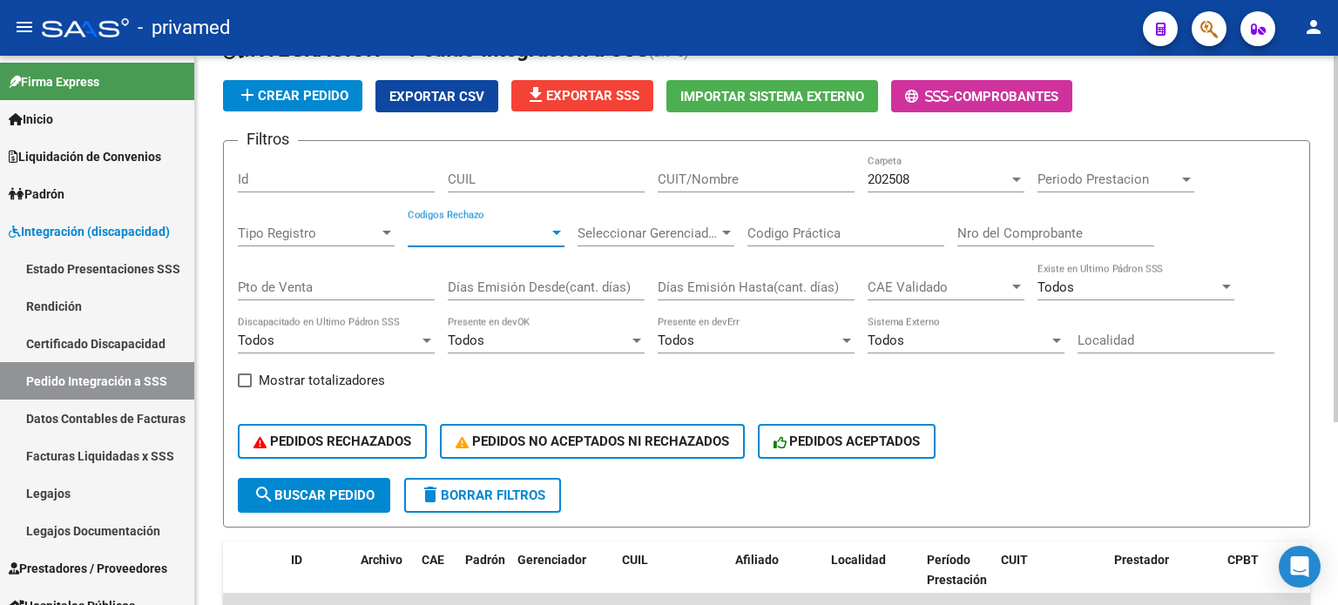
click at [560, 232] on div at bounding box center [556, 233] width 9 height 4
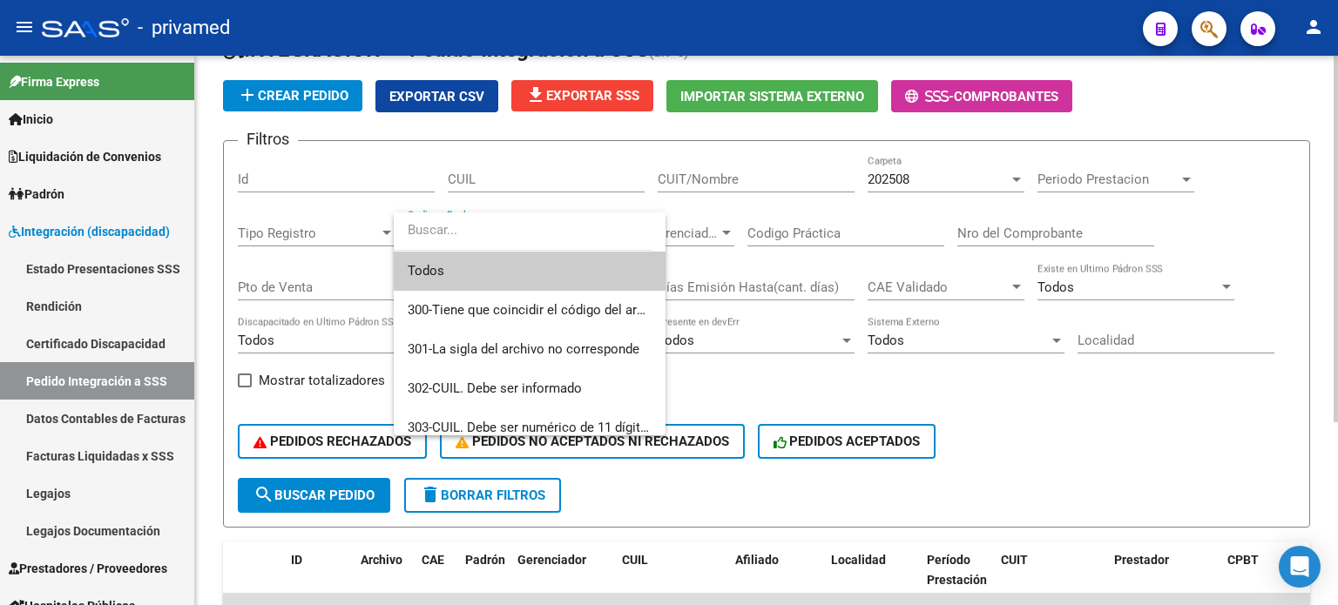
click at [560, 232] on input "dropdown search" at bounding box center [523, 230] width 259 height 39
click at [342, 221] on div at bounding box center [669, 302] width 1338 height 605
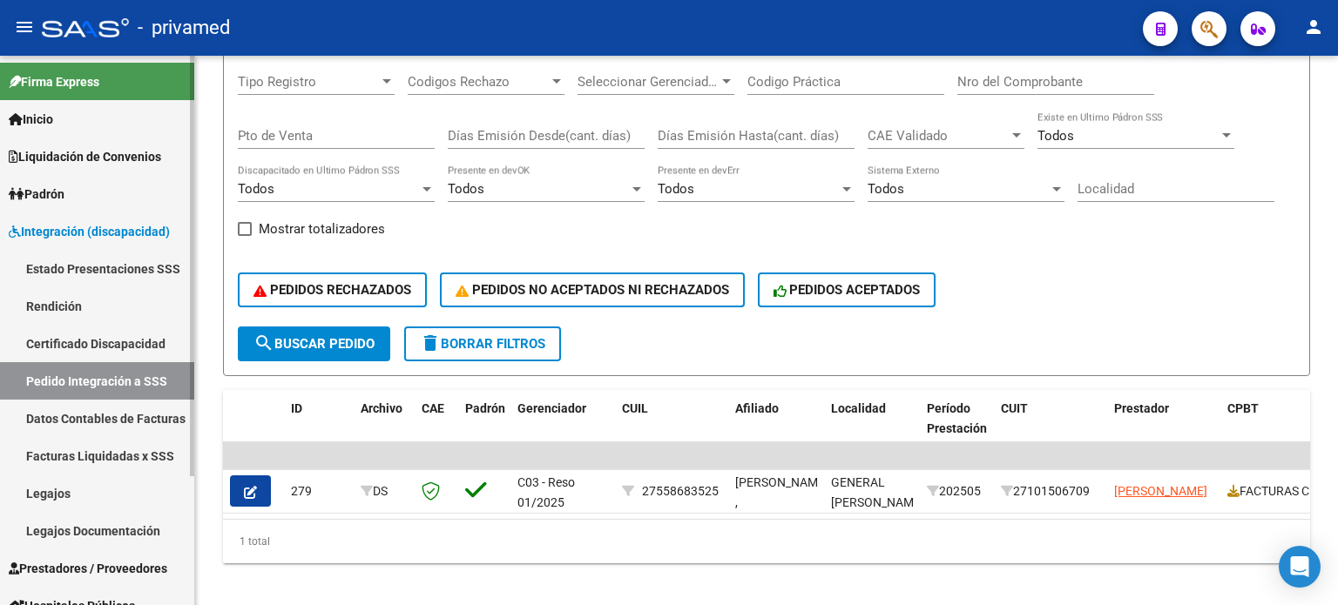
scroll to position [273, 0]
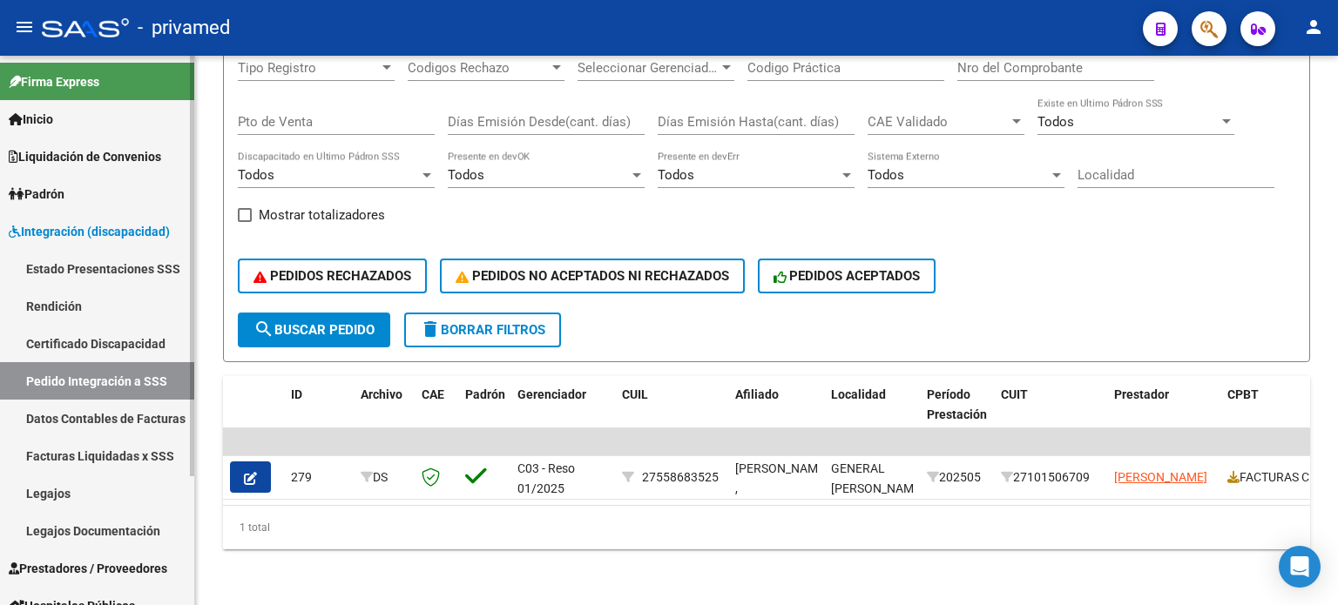
click at [133, 459] on link "Facturas Liquidadas x SSS" at bounding box center [97, 455] width 194 height 37
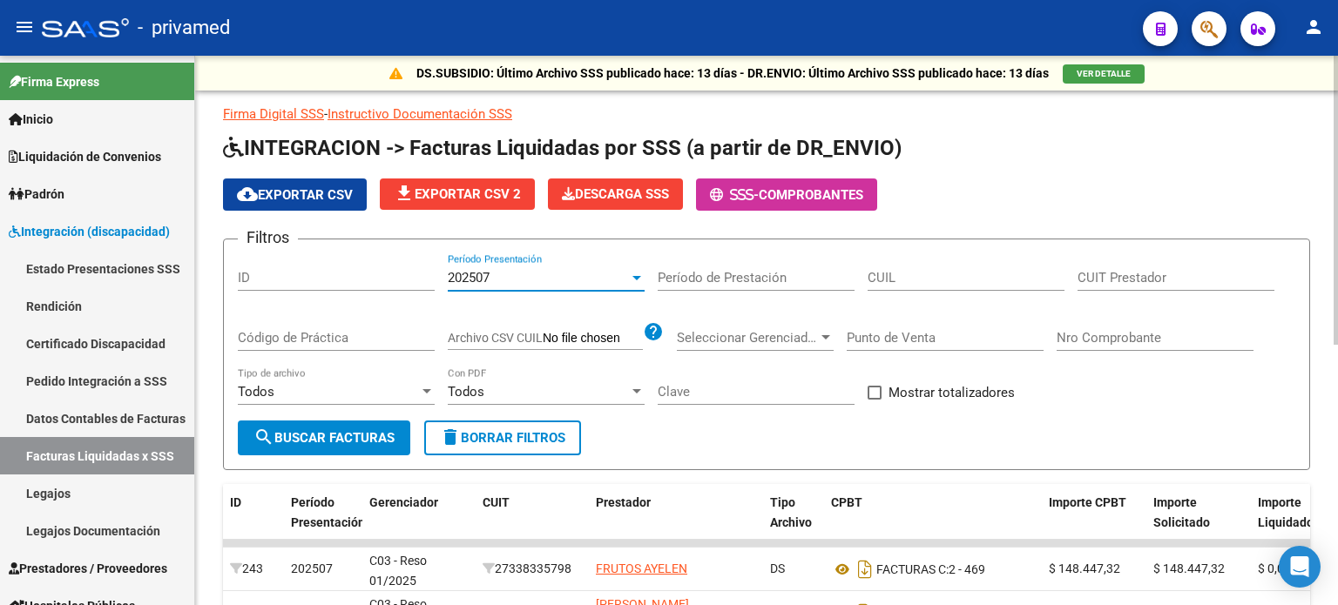
click at [531, 280] on div "202507" at bounding box center [538, 278] width 181 height 16
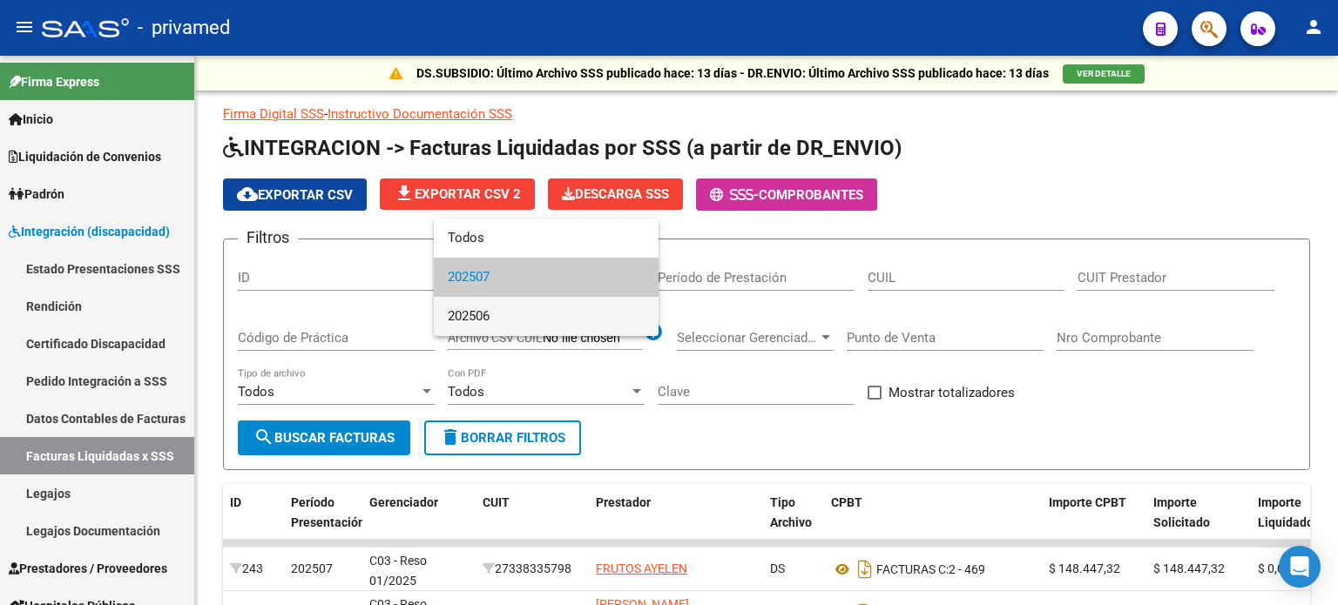
click at [536, 322] on span "202506" at bounding box center [546, 316] width 197 height 39
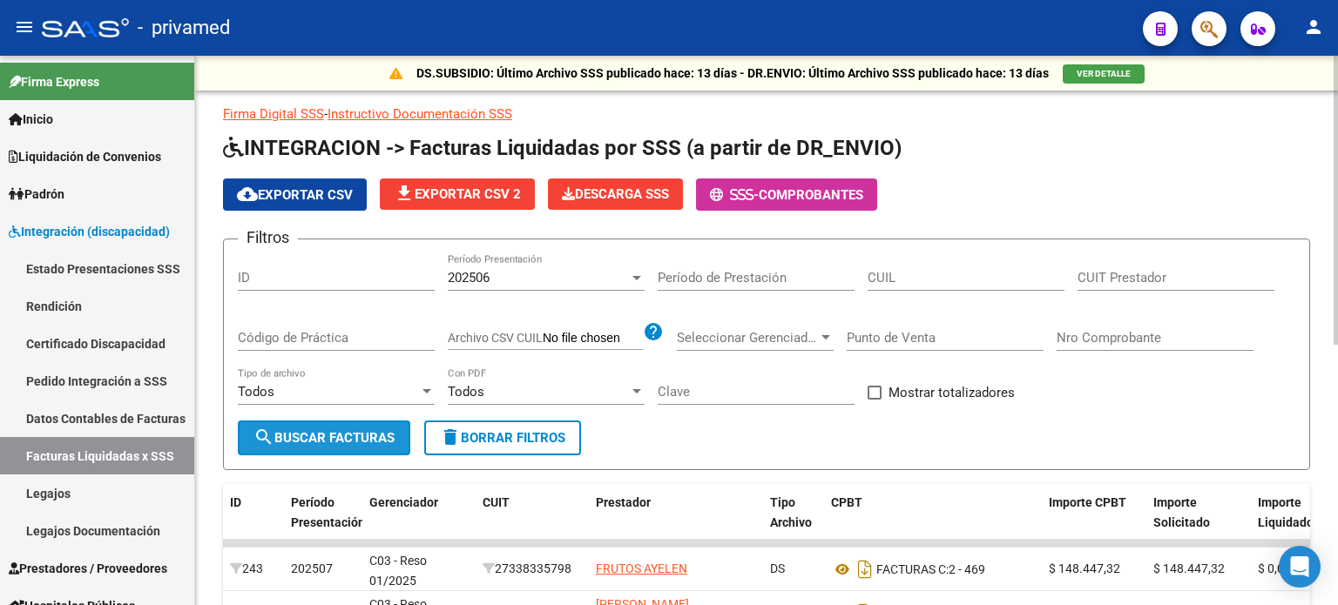
click at [341, 435] on span "search Buscar Facturas" at bounding box center [323, 438] width 141 height 16
click at [1222, 179] on div "cloud_download Exportar CSV file_download Exportar CSV 2 Descarga SSS - Comprob…" at bounding box center [766, 195] width 1087 height 32
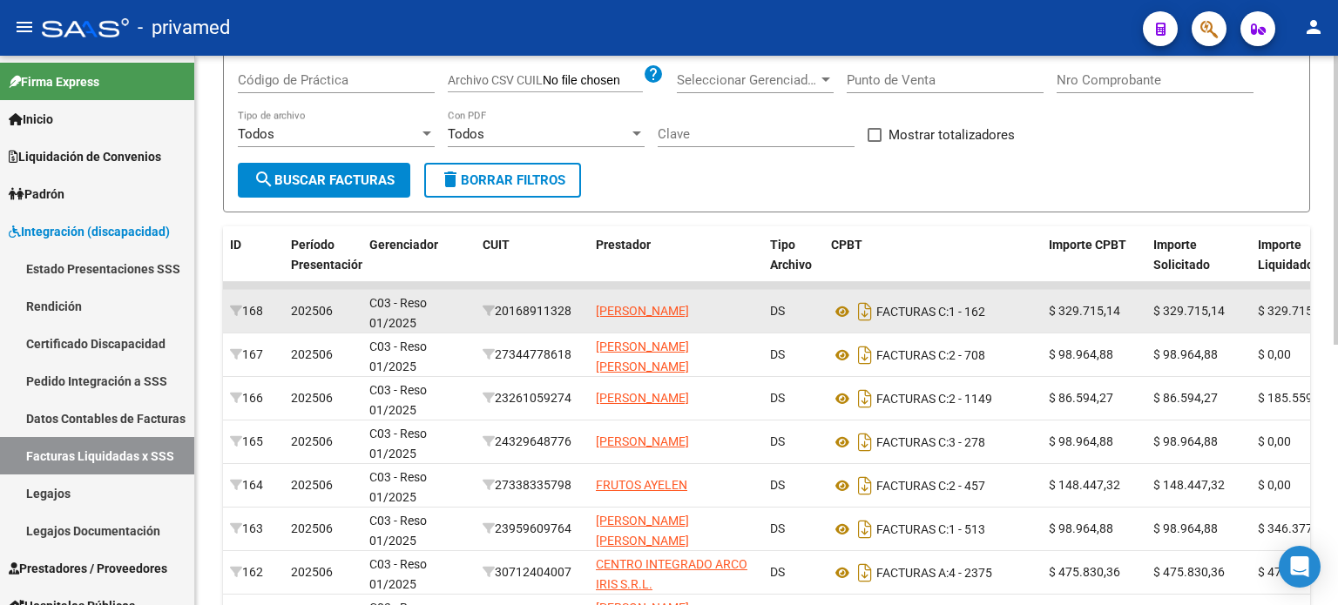
scroll to position [146, 0]
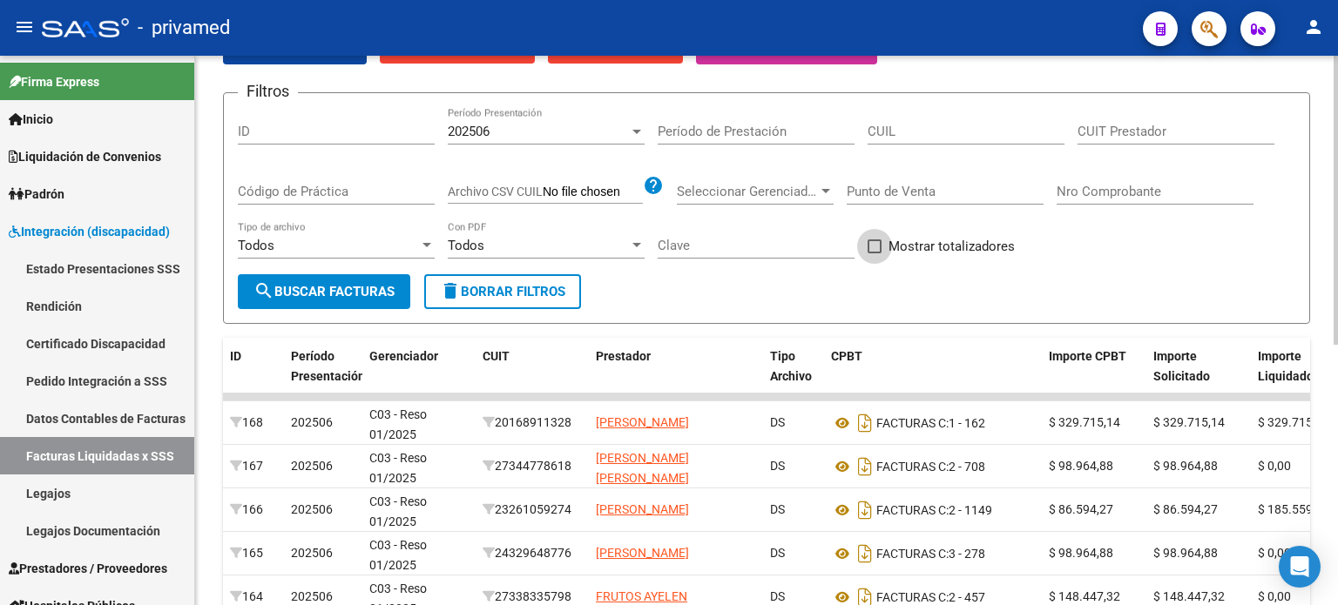
click at [872, 244] on span at bounding box center [874, 246] width 14 height 14
click at [873, 253] on input "Mostrar totalizadores" at bounding box center [873, 253] width 1 height 1
checkbox input "true"
click at [366, 281] on button "search Buscar Facturas" at bounding box center [324, 291] width 172 height 35
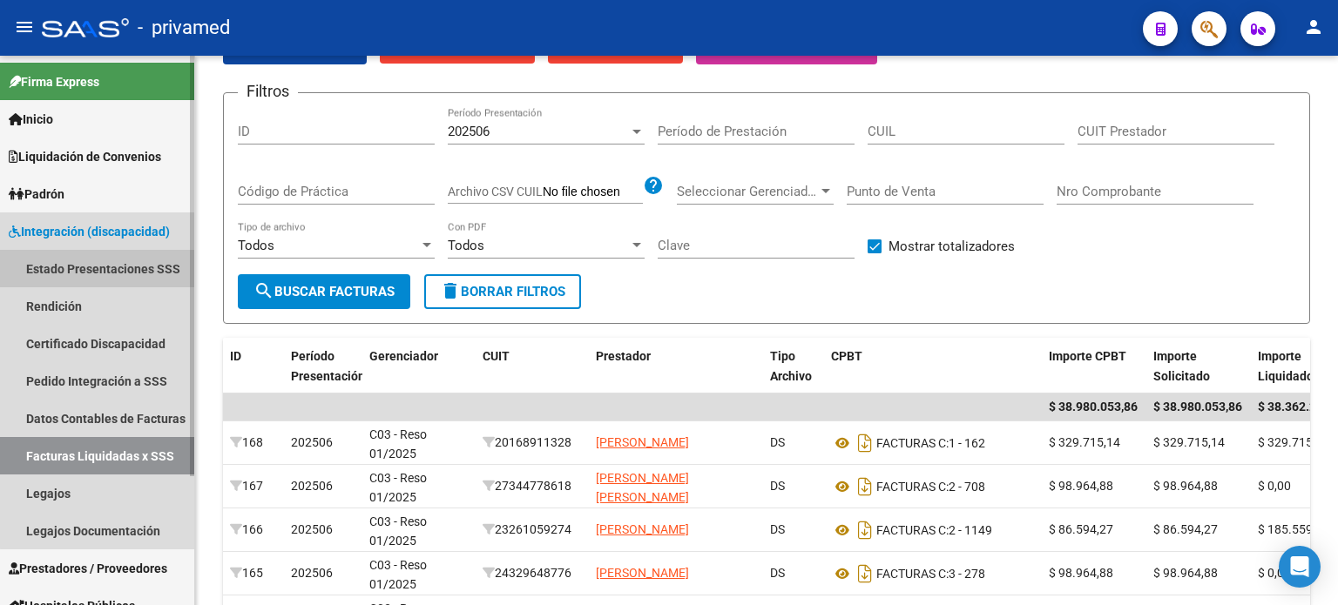
click at [153, 278] on link "Estado Presentaciones SSS" at bounding box center [97, 268] width 194 height 37
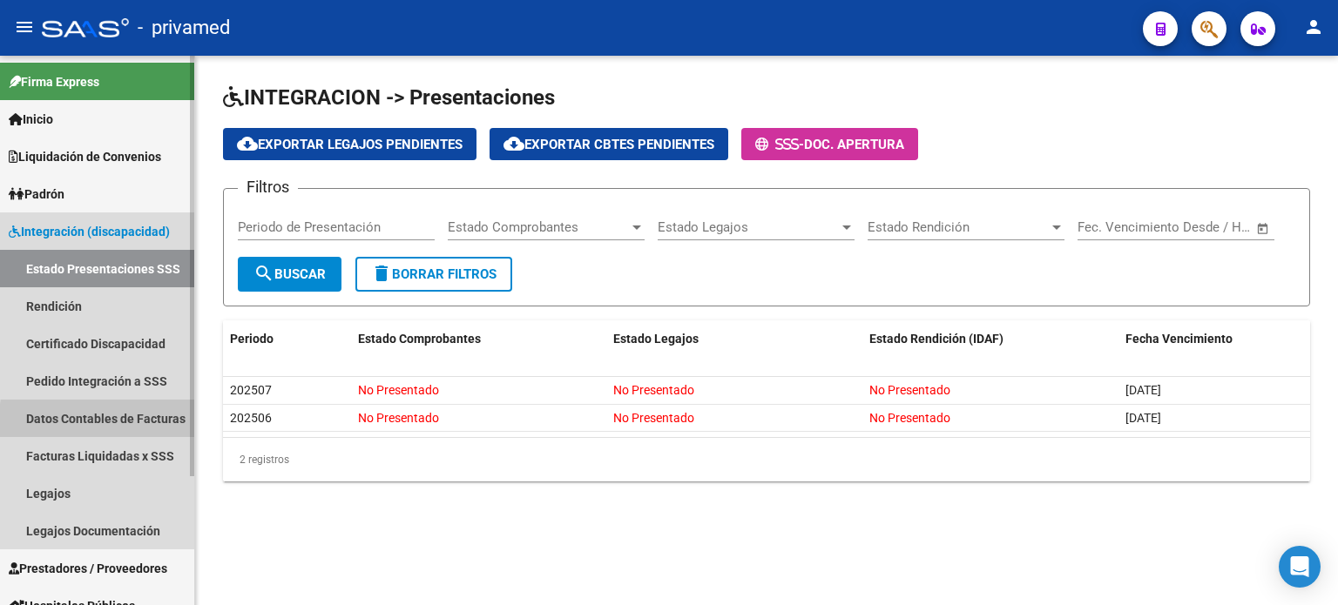
click at [167, 421] on link "Datos Contables de Facturas" at bounding box center [97, 418] width 194 height 37
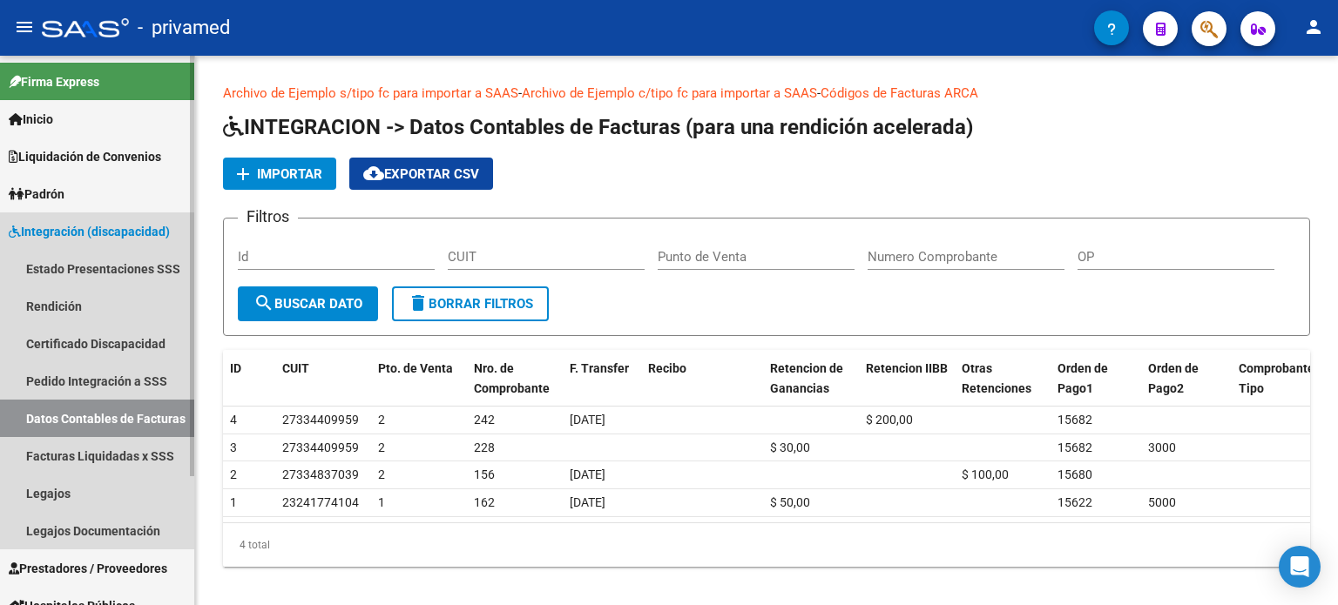
click at [101, 227] on span "Integración (discapacidad)" at bounding box center [89, 231] width 161 height 19
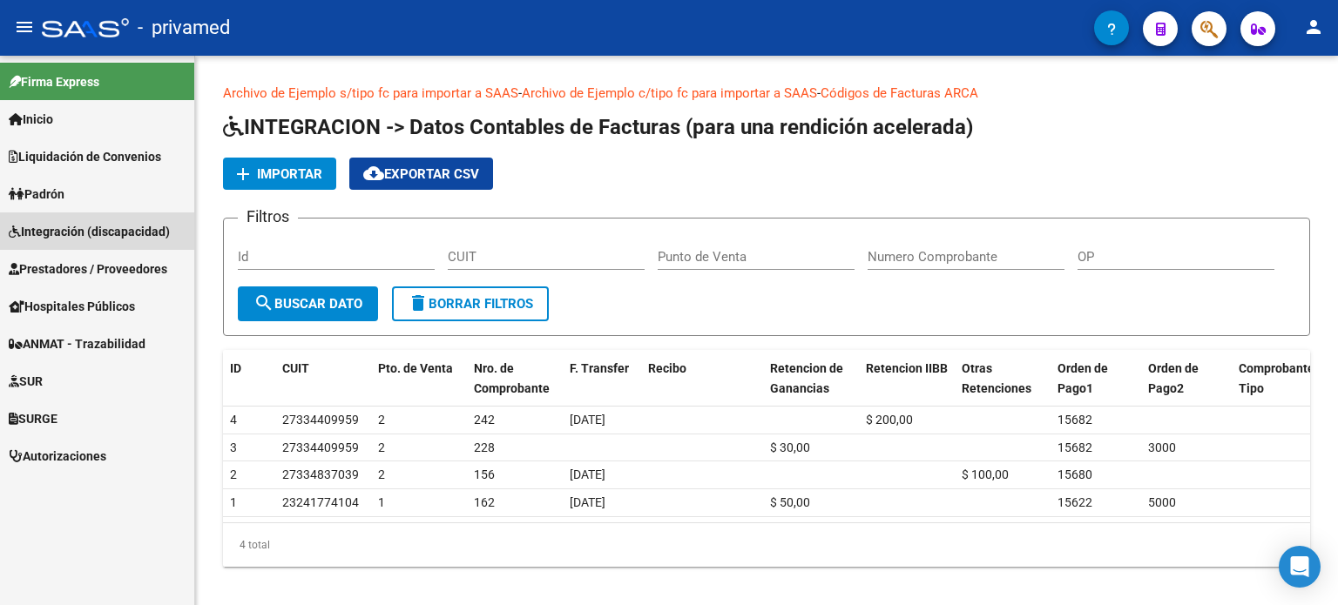
click at [101, 227] on span "Integración (discapacidad)" at bounding box center [89, 231] width 161 height 19
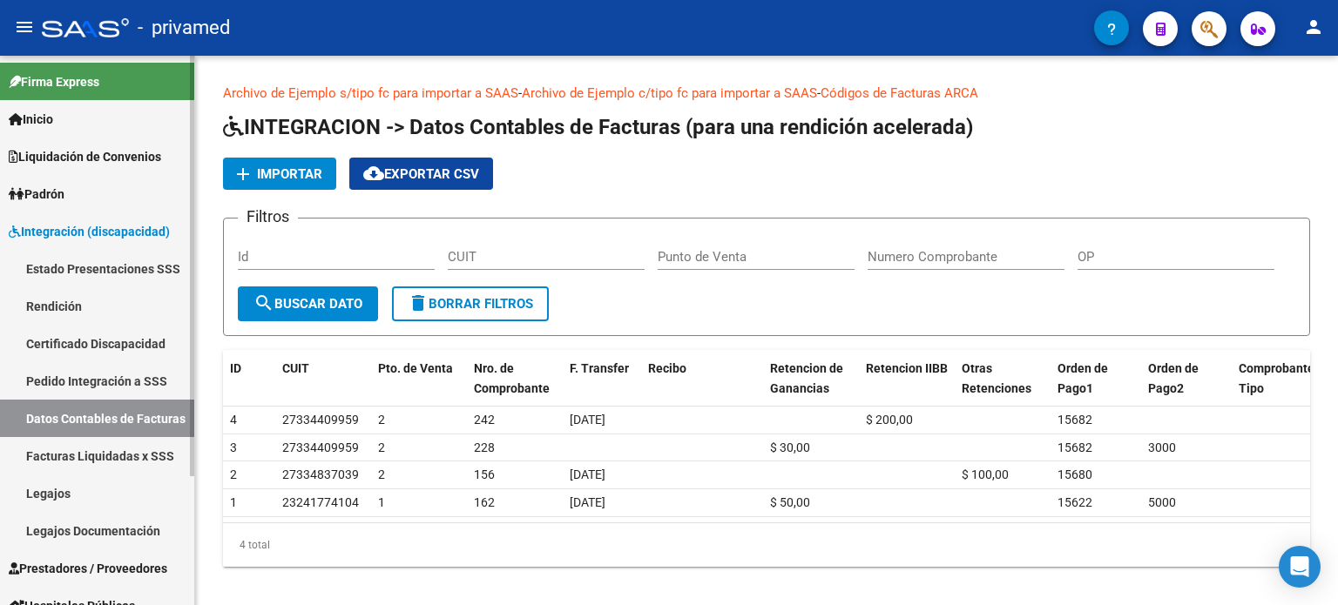
click at [124, 267] on link "Estado Presentaciones SSS" at bounding box center [97, 268] width 194 height 37
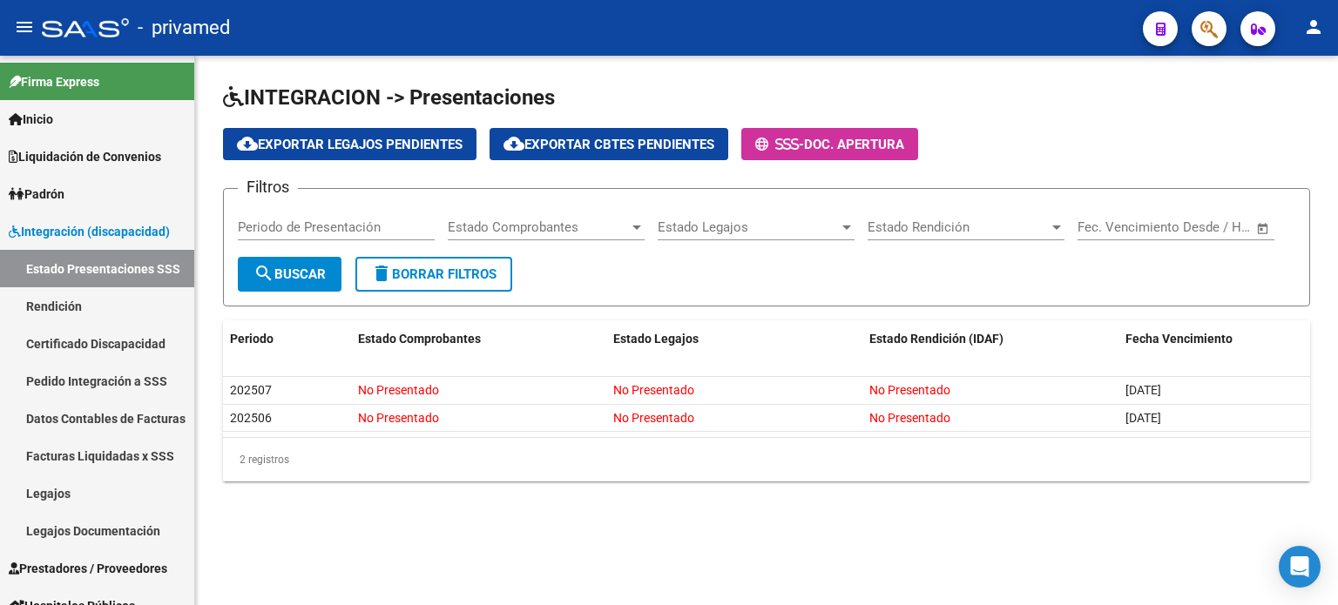
click at [524, 231] on span "Estado Comprobantes" at bounding box center [538, 227] width 181 height 16
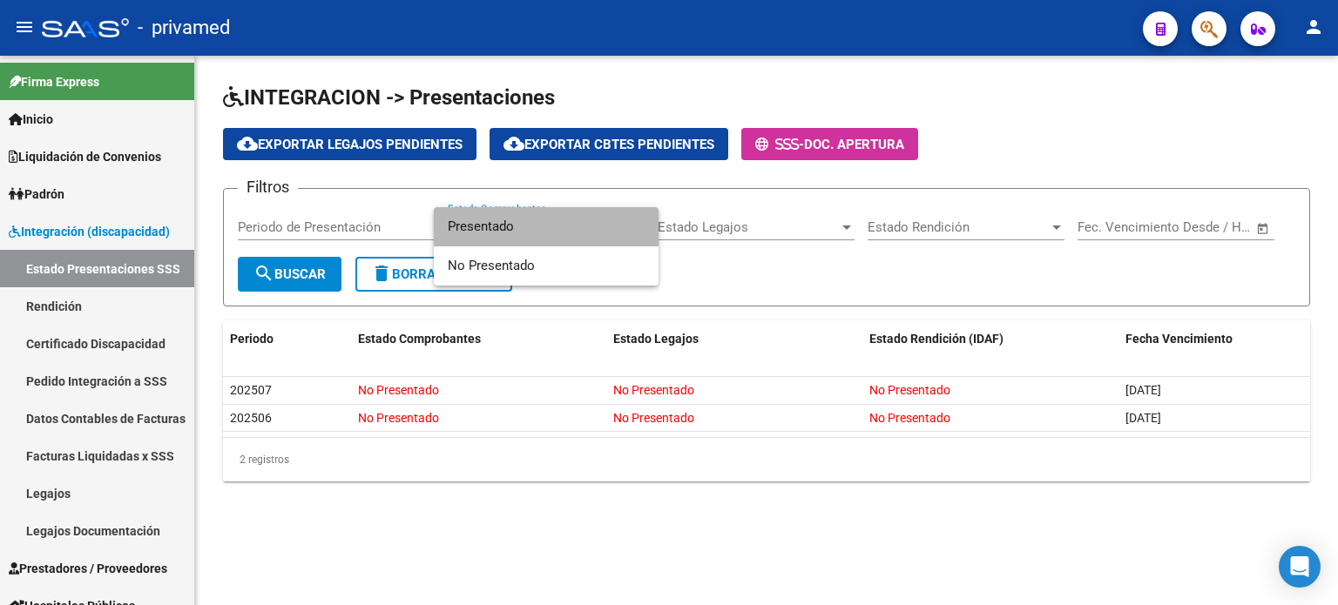
click at [526, 229] on span "Presentado" at bounding box center [546, 226] width 197 height 39
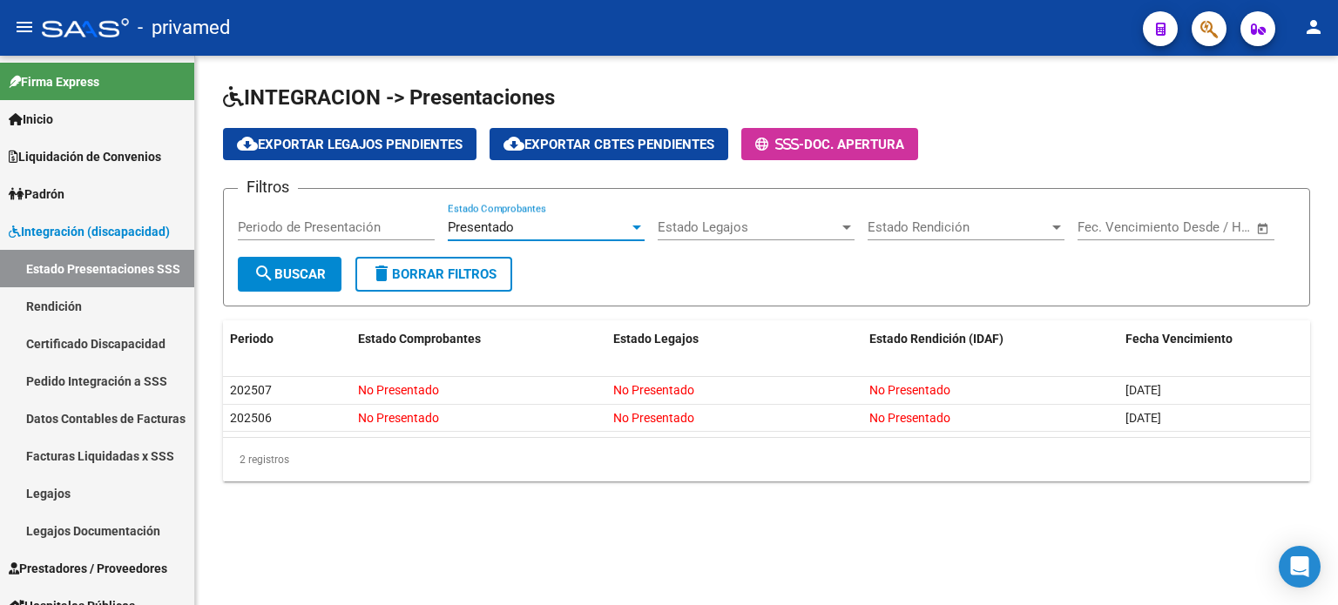
click at [262, 286] on button "search Buscar" at bounding box center [290, 274] width 104 height 35
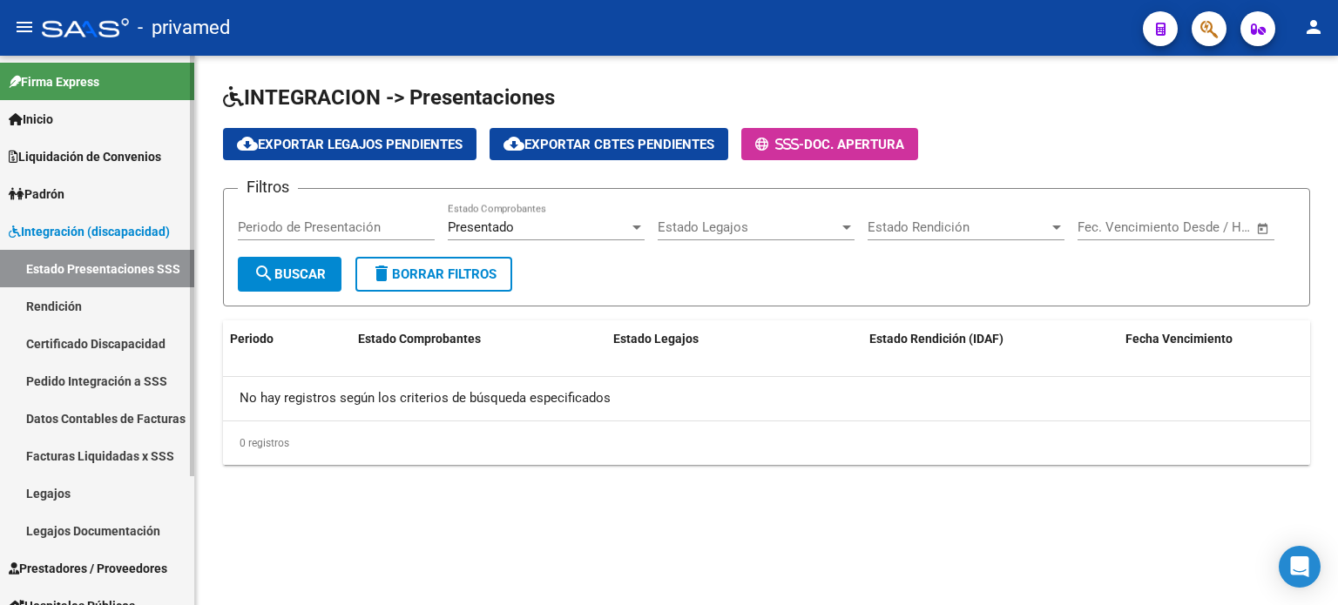
click at [135, 452] on link "Facturas Liquidadas x SSS" at bounding box center [97, 455] width 194 height 37
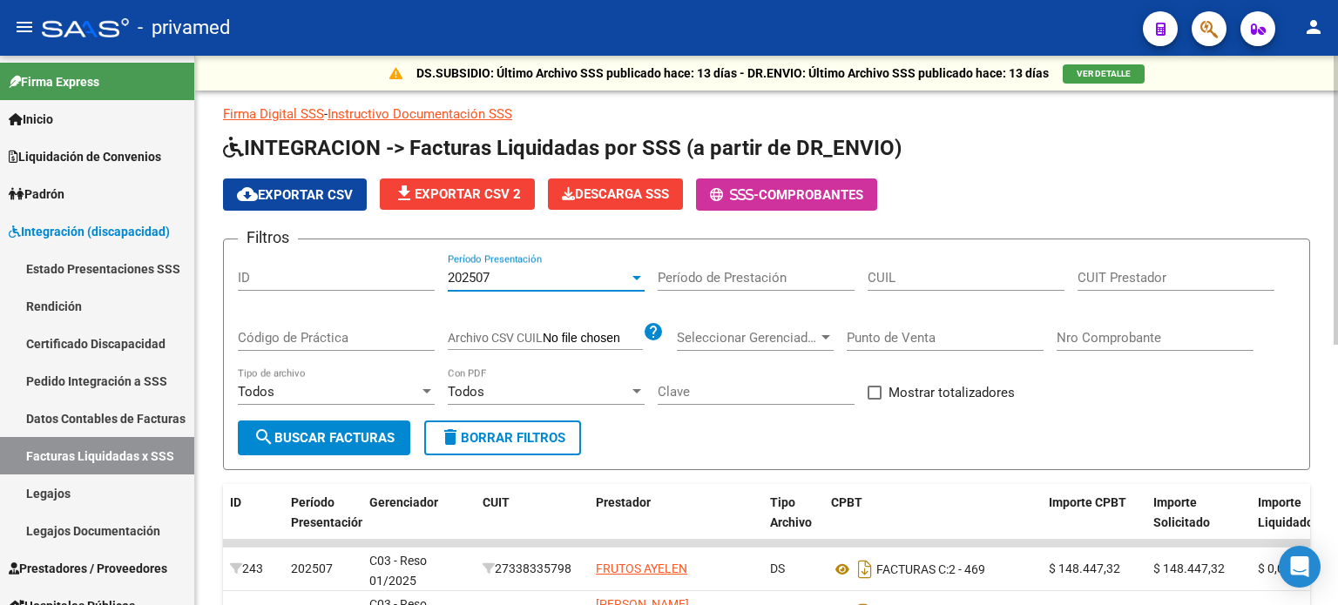
click at [590, 277] on div "202507" at bounding box center [538, 278] width 181 height 16
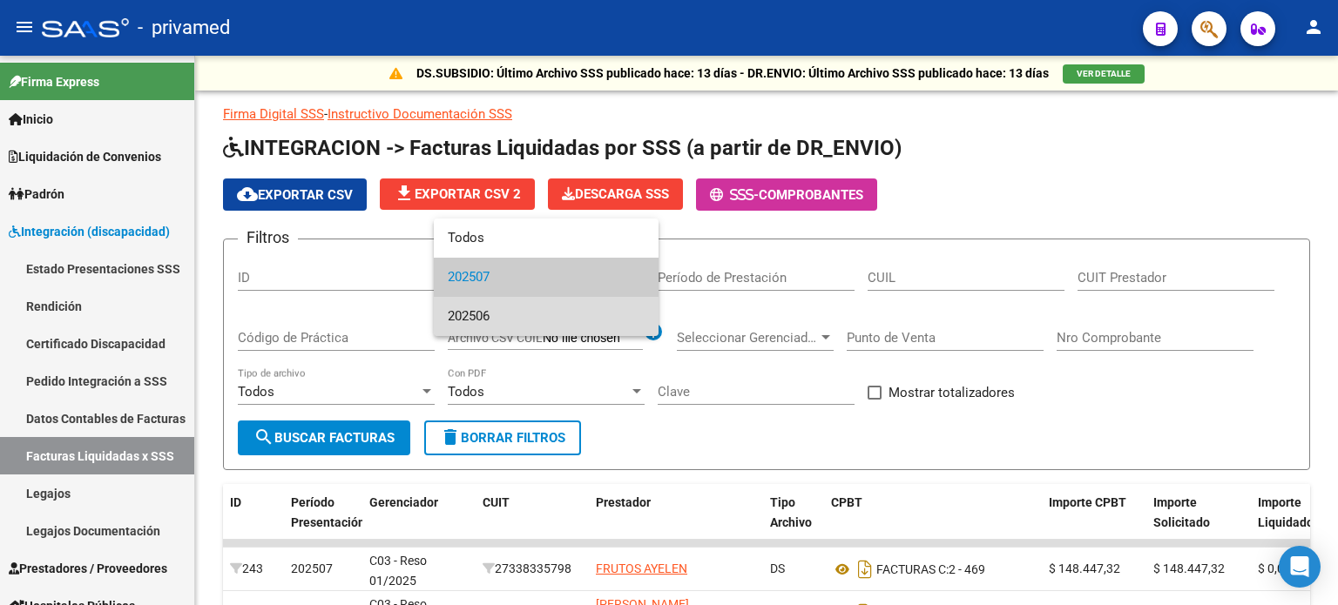
click at [591, 316] on span "202506" at bounding box center [546, 316] width 197 height 39
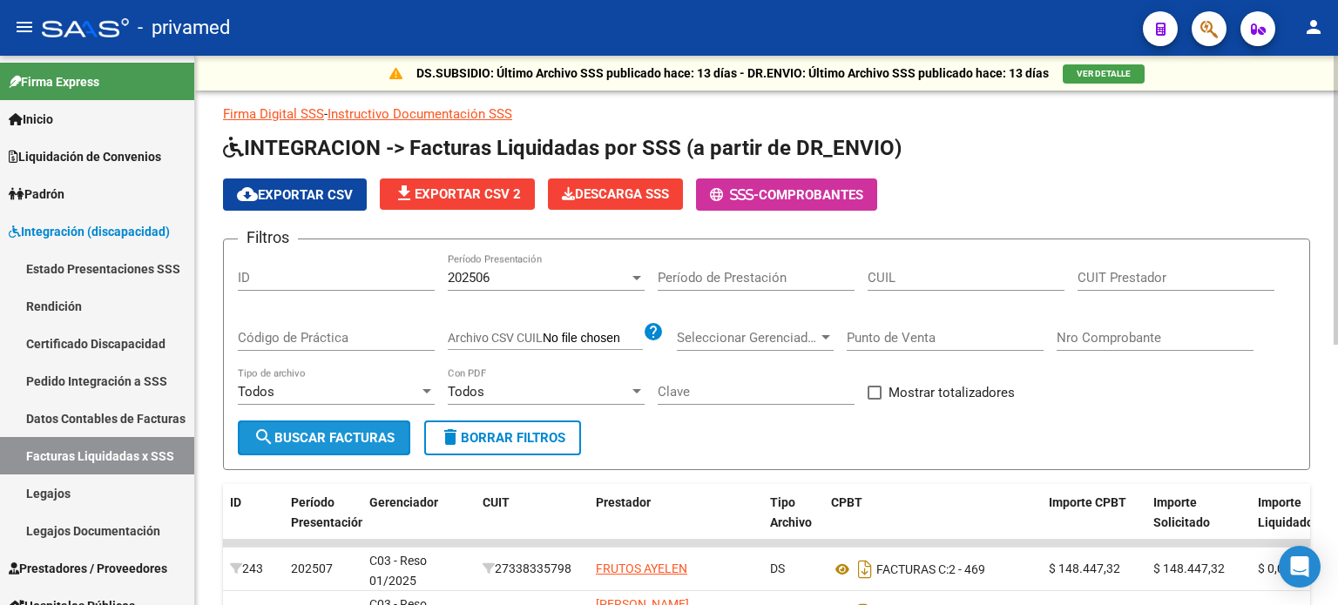
click at [333, 430] on span "search Buscar Facturas" at bounding box center [323, 438] width 141 height 16
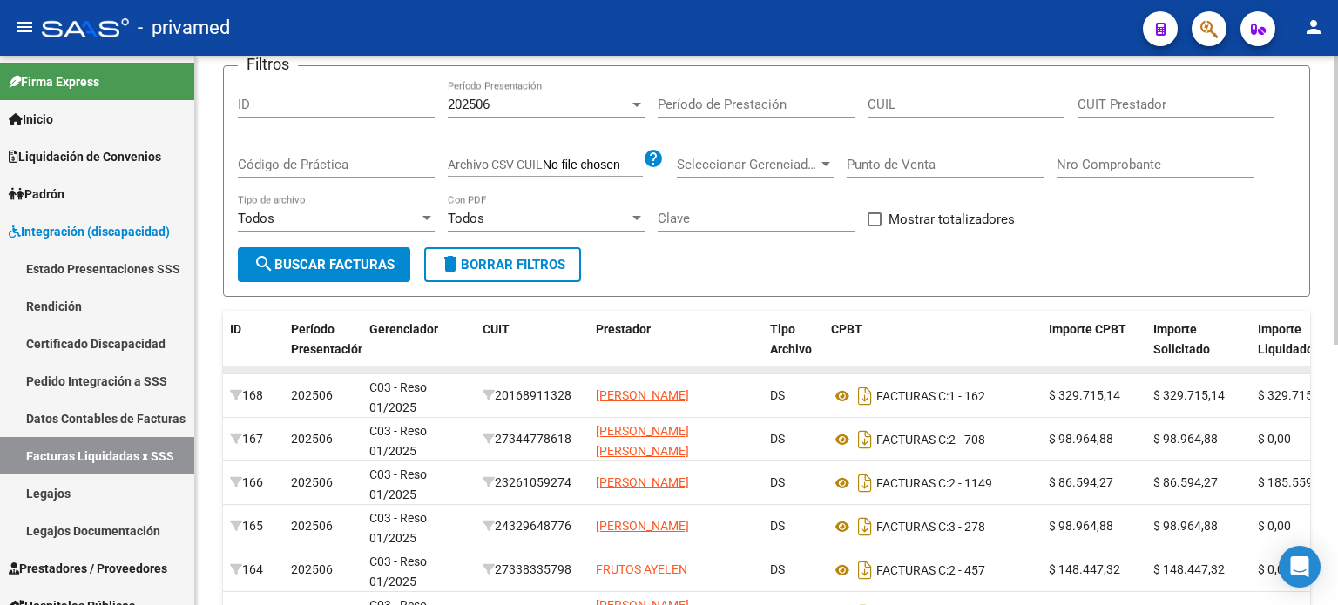
scroll to position [174, 0]
click at [593, 100] on div "202506" at bounding box center [538, 104] width 181 height 16
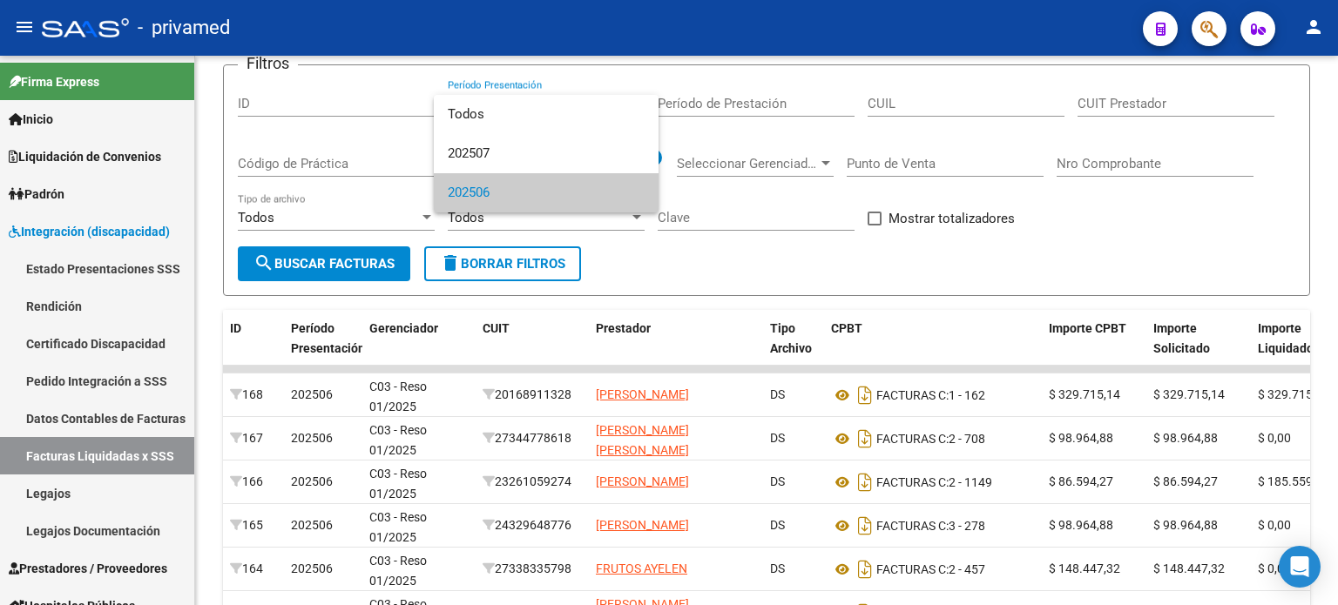
click at [492, 190] on span "202506" at bounding box center [546, 192] width 197 height 39
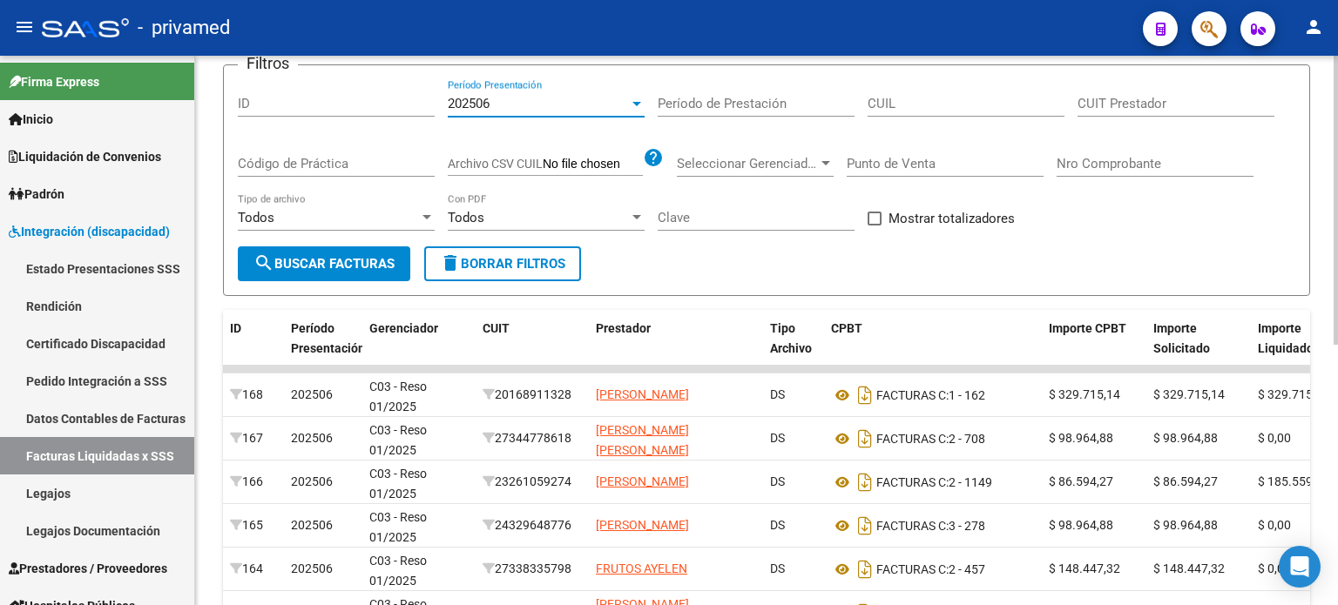
click at [335, 256] on span "search Buscar Facturas" at bounding box center [323, 264] width 141 height 16
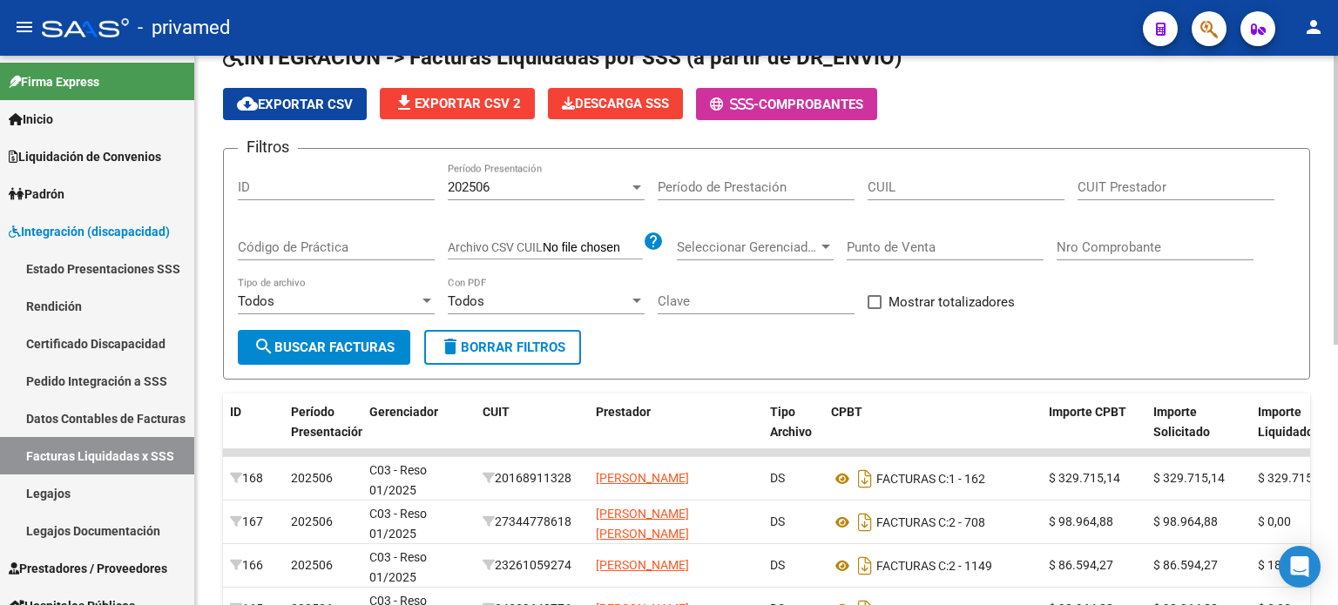
scroll to position [0, 0]
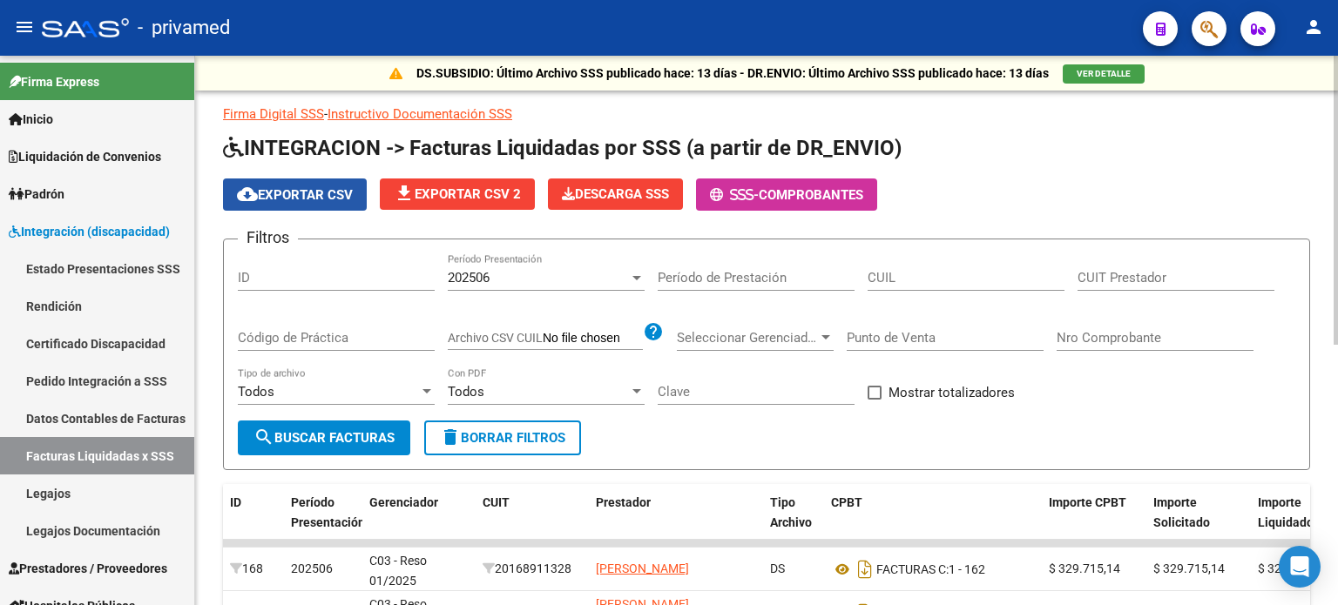
click at [303, 196] on span "cloud_download Exportar CSV" at bounding box center [295, 195] width 116 height 16
click at [475, 111] on link "Instructivo Documentación SSS" at bounding box center [419, 114] width 185 height 16
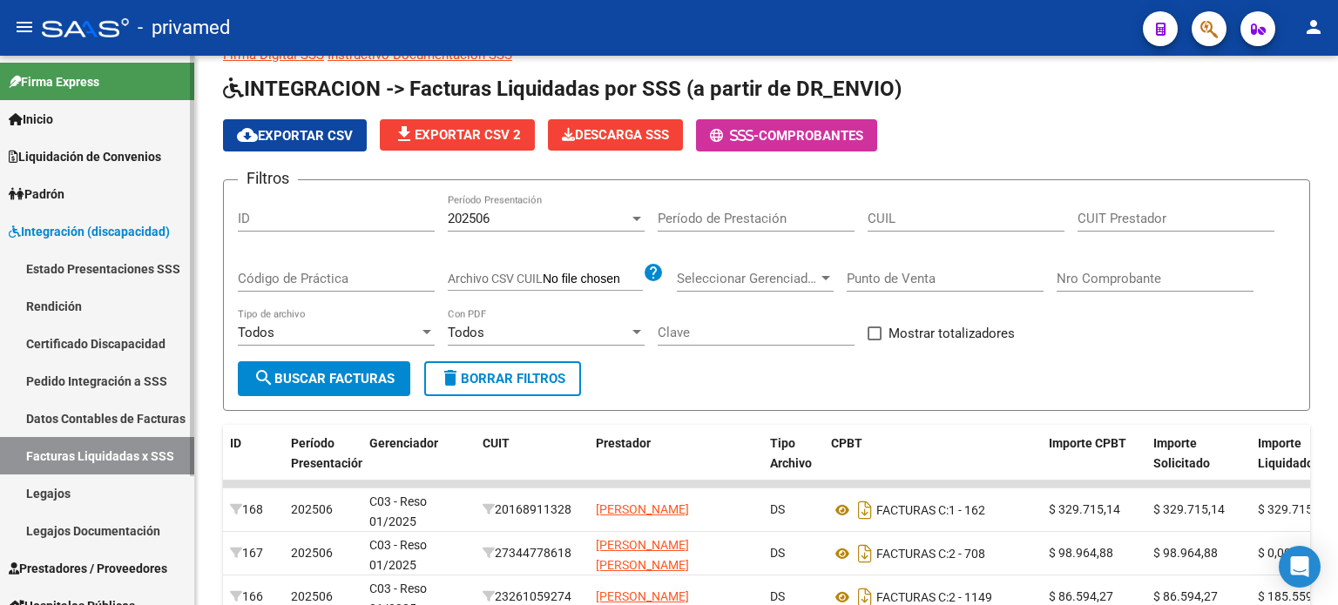
scroll to position [168, 0]
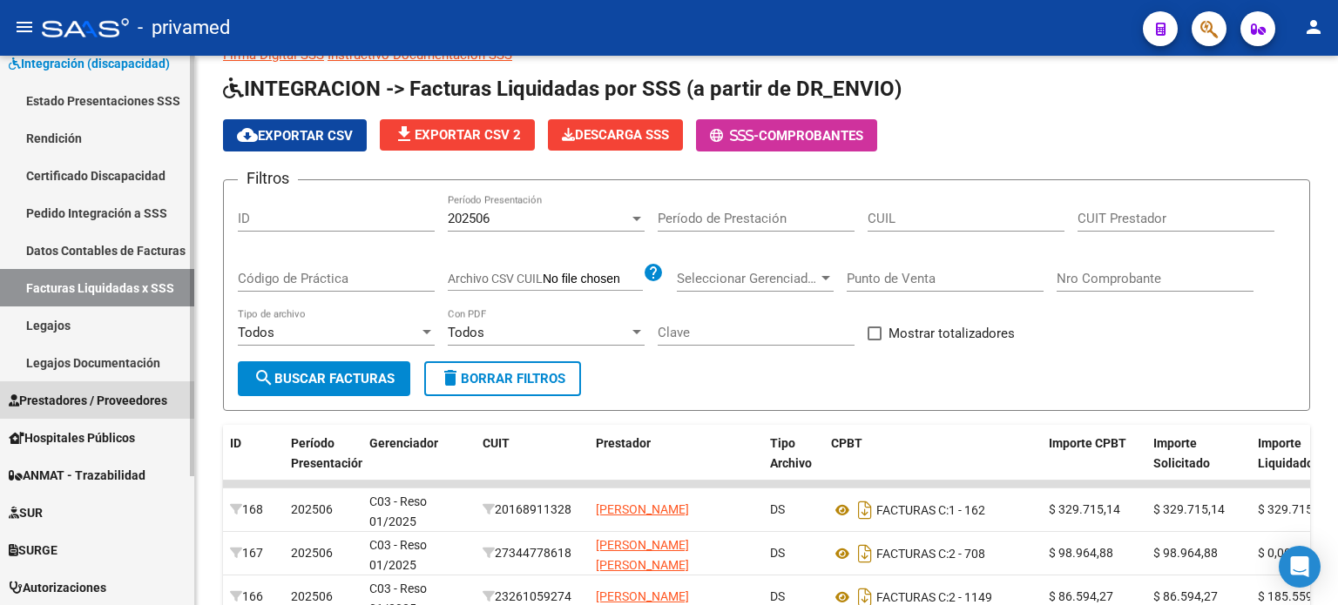
click at [99, 402] on span "Prestadores / Proveedores" at bounding box center [88, 400] width 158 height 19
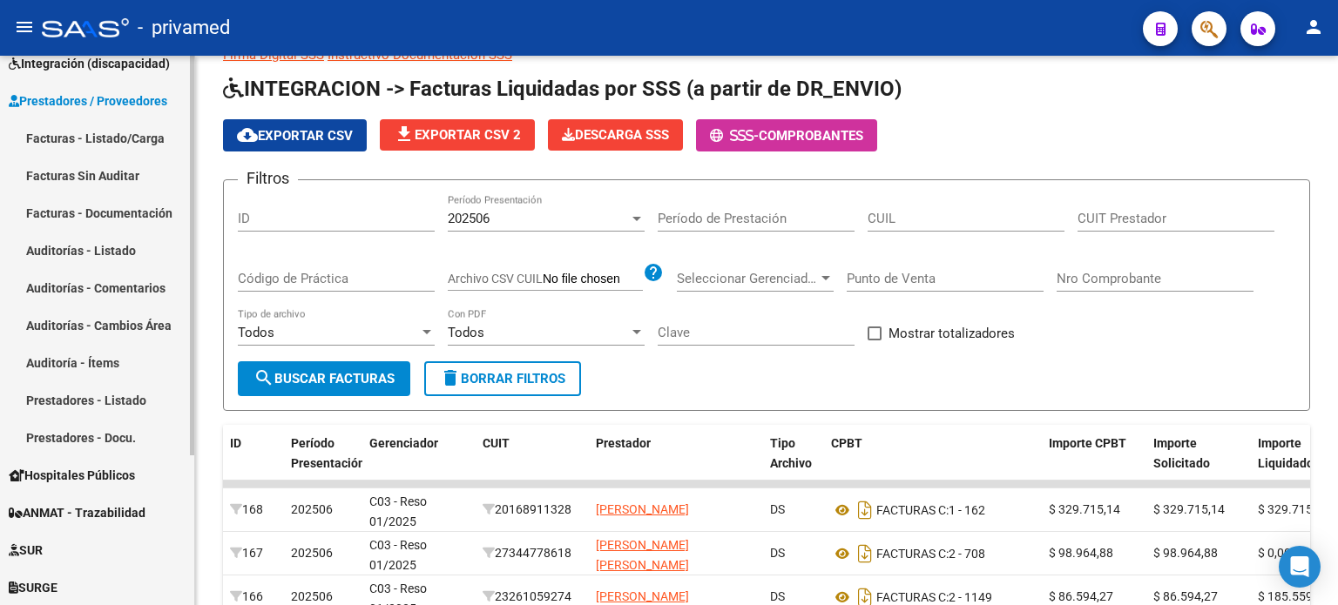
click at [111, 171] on link "Facturas Sin Auditar" at bounding box center [97, 175] width 194 height 37
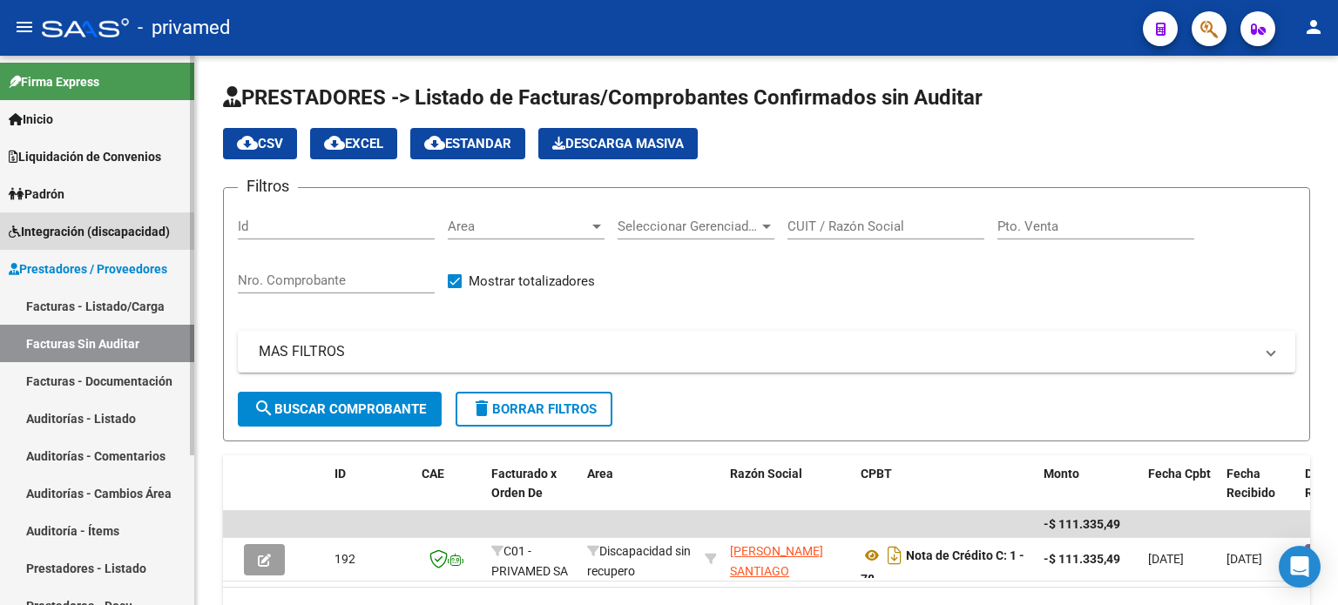
click at [87, 232] on span "Integración (discapacidad)" at bounding box center [89, 231] width 161 height 19
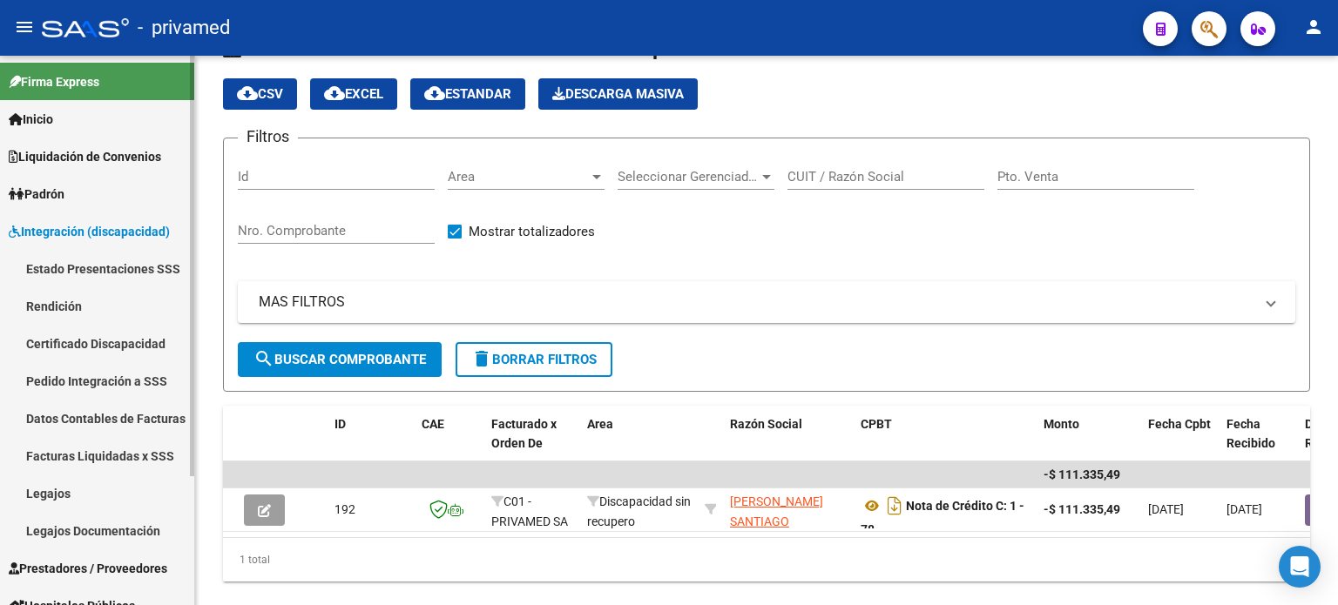
scroll to position [87, 0]
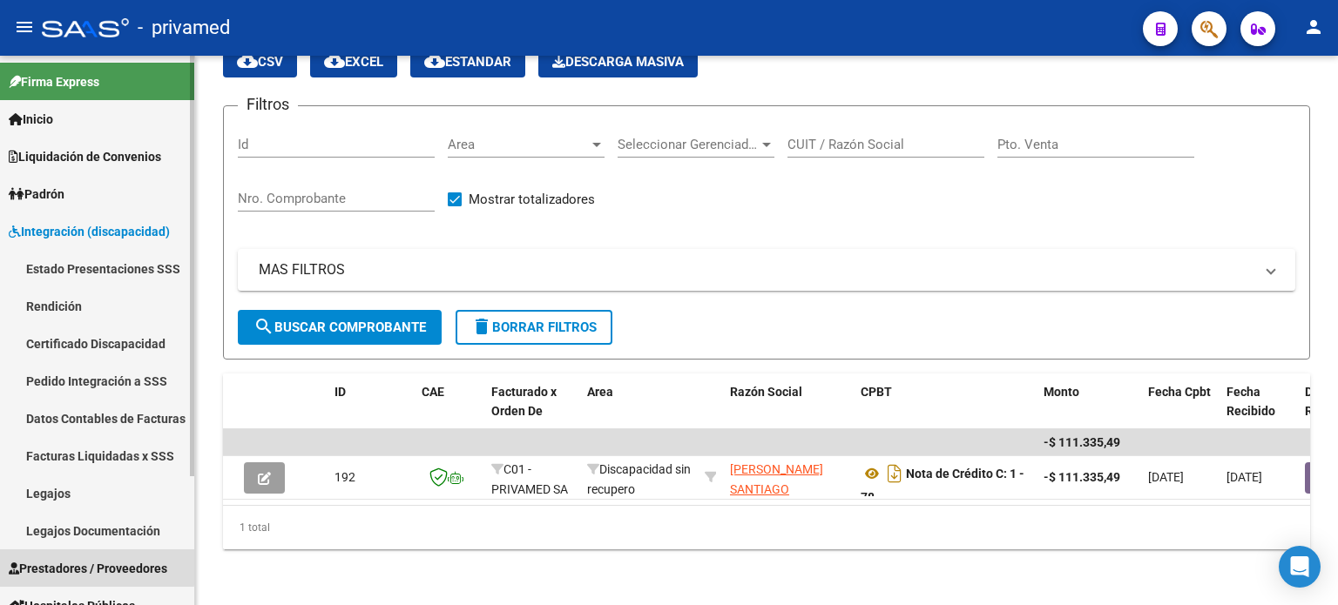
click at [84, 567] on span "Prestadores / Proveedores" at bounding box center [88, 568] width 158 height 19
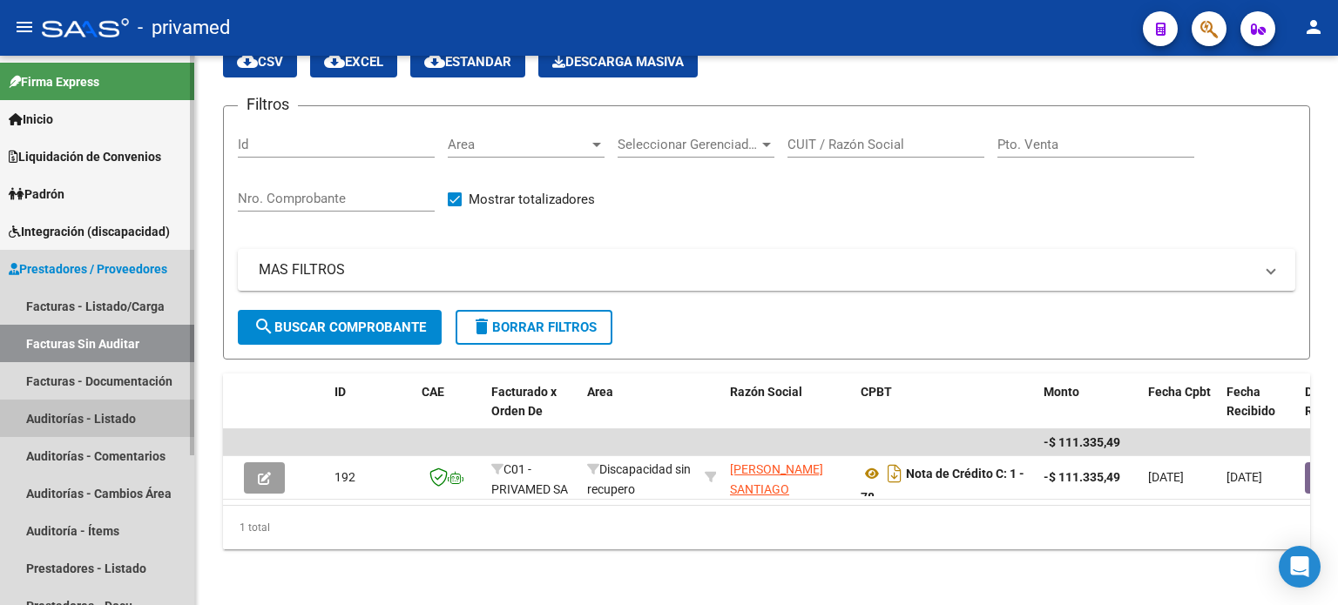
click at [92, 419] on link "Auditorías - Listado" at bounding box center [97, 418] width 194 height 37
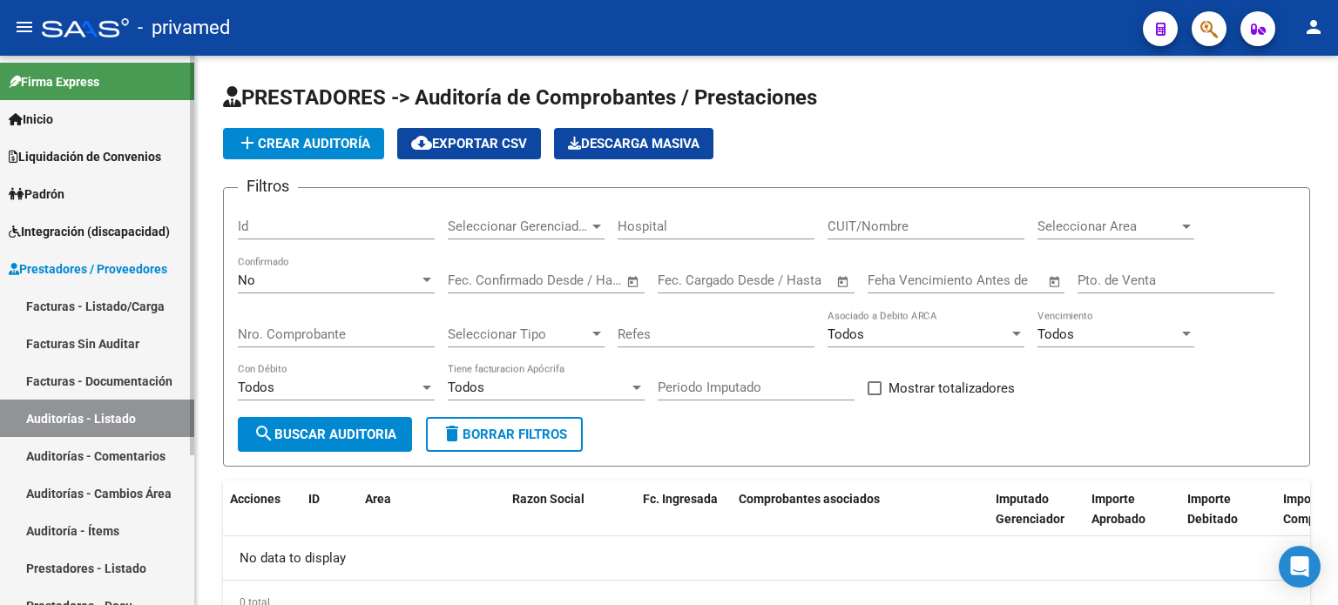
click at [98, 310] on link "Facturas - Listado/Carga" at bounding box center [97, 305] width 194 height 37
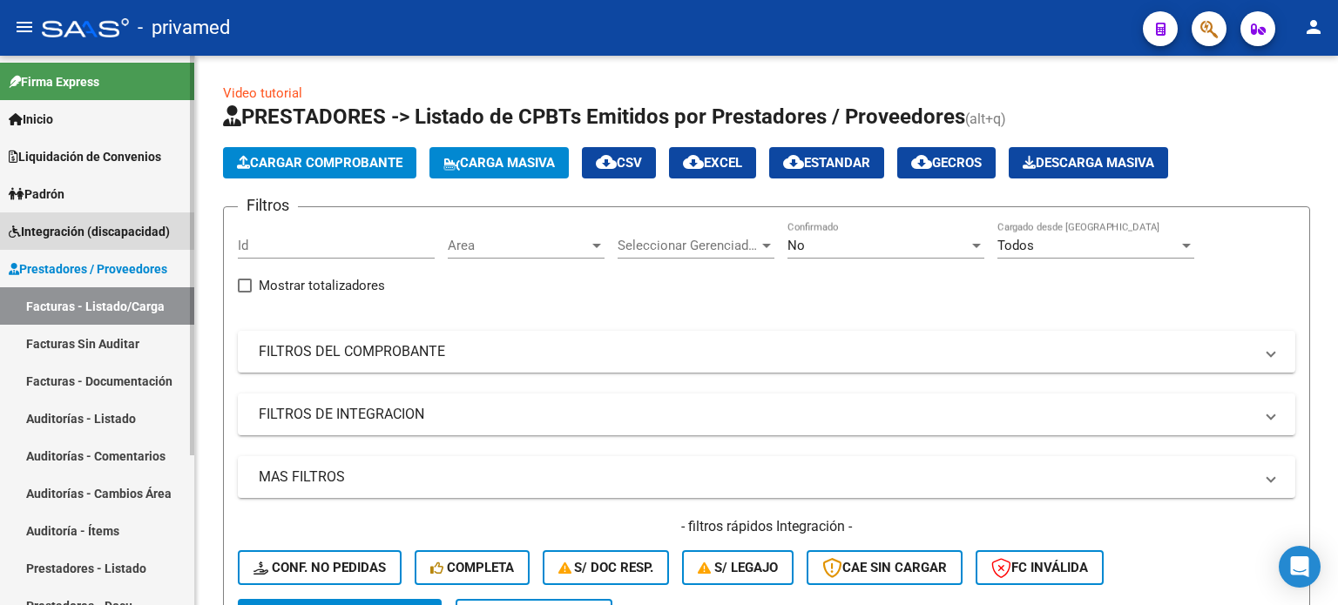
click at [59, 228] on span "Integración (discapacidad)" at bounding box center [89, 231] width 161 height 19
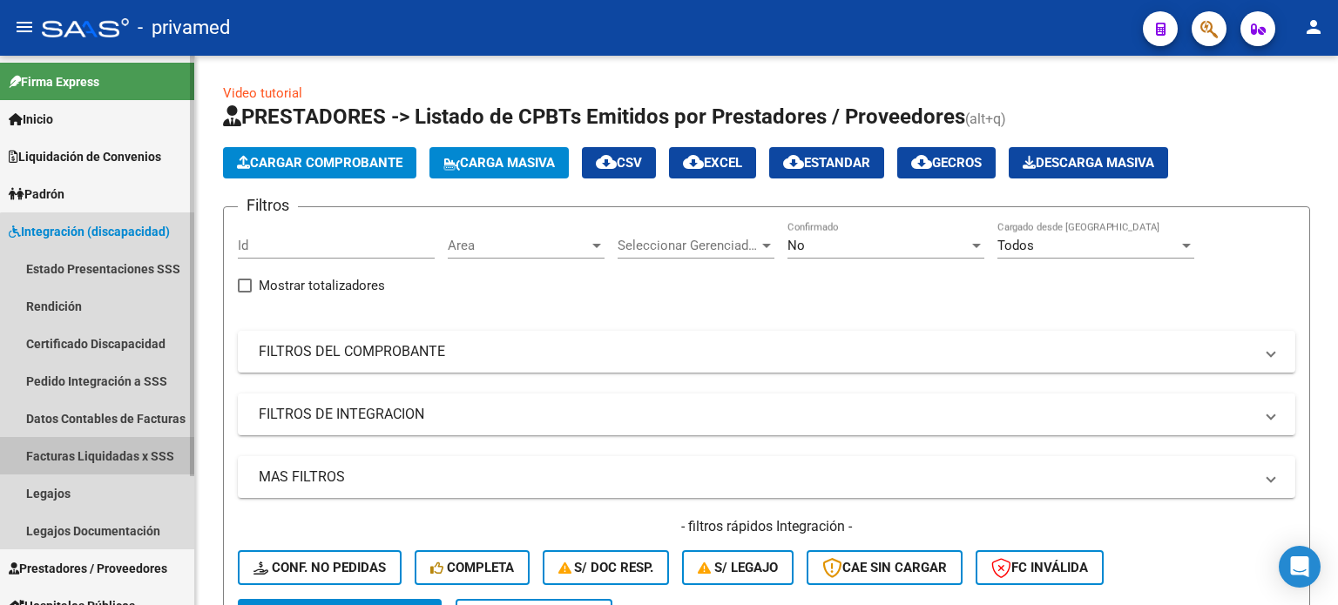
click at [131, 462] on link "Facturas Liquidadas x SSS" at bounding box center [97, 455] width 194 height 37
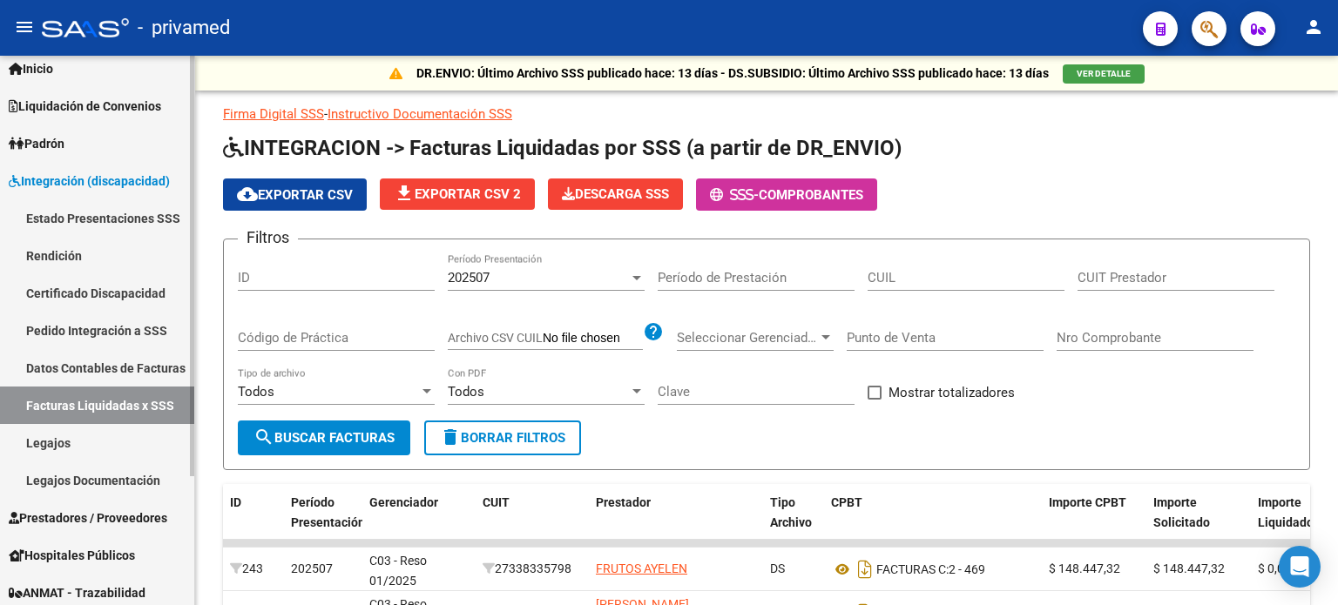
scroll to position [87, 0]
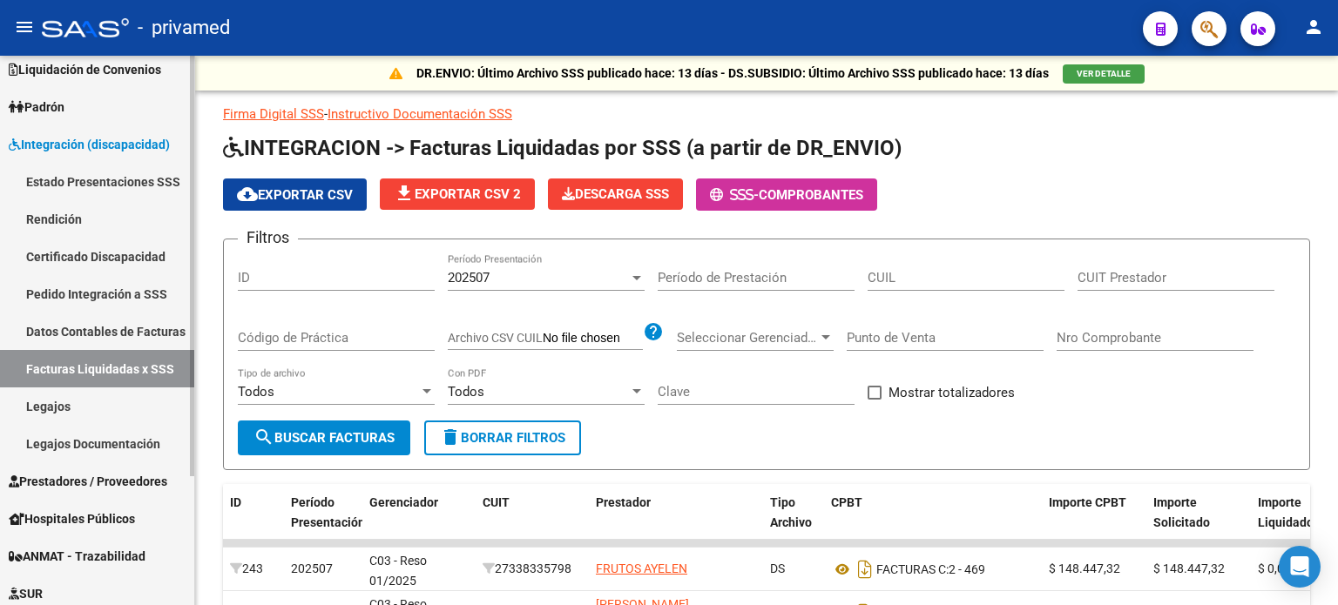
click at [136, 179] on link "Estado Presentaciones SSS" at bounding box center [97, 181] width 194 height 37
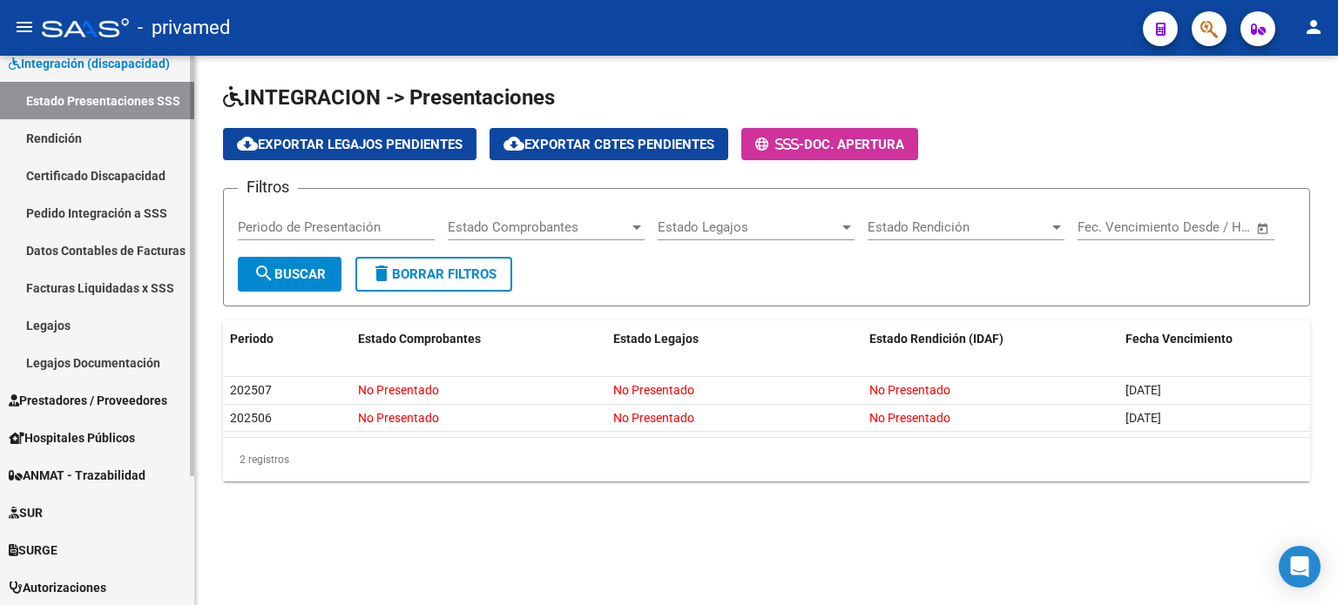
scroll to position [81, 0]
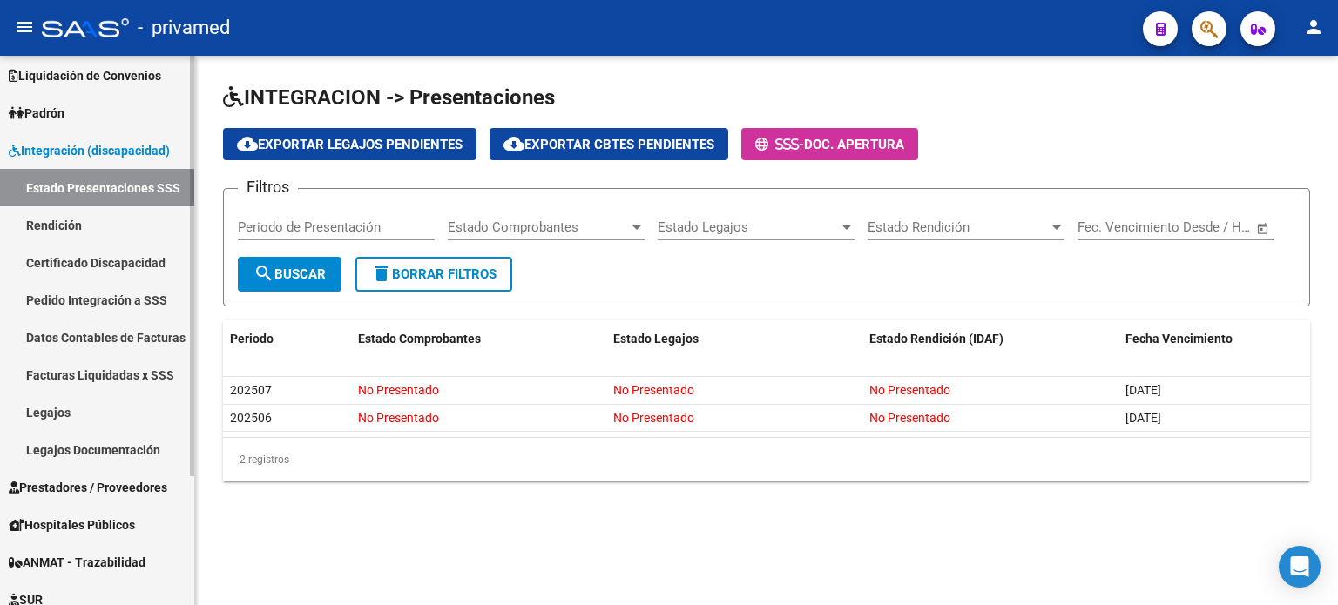
click at [164, 340] on link "Datos Contables de Facturas" at bounding box center [97, 337] width 194 height 37
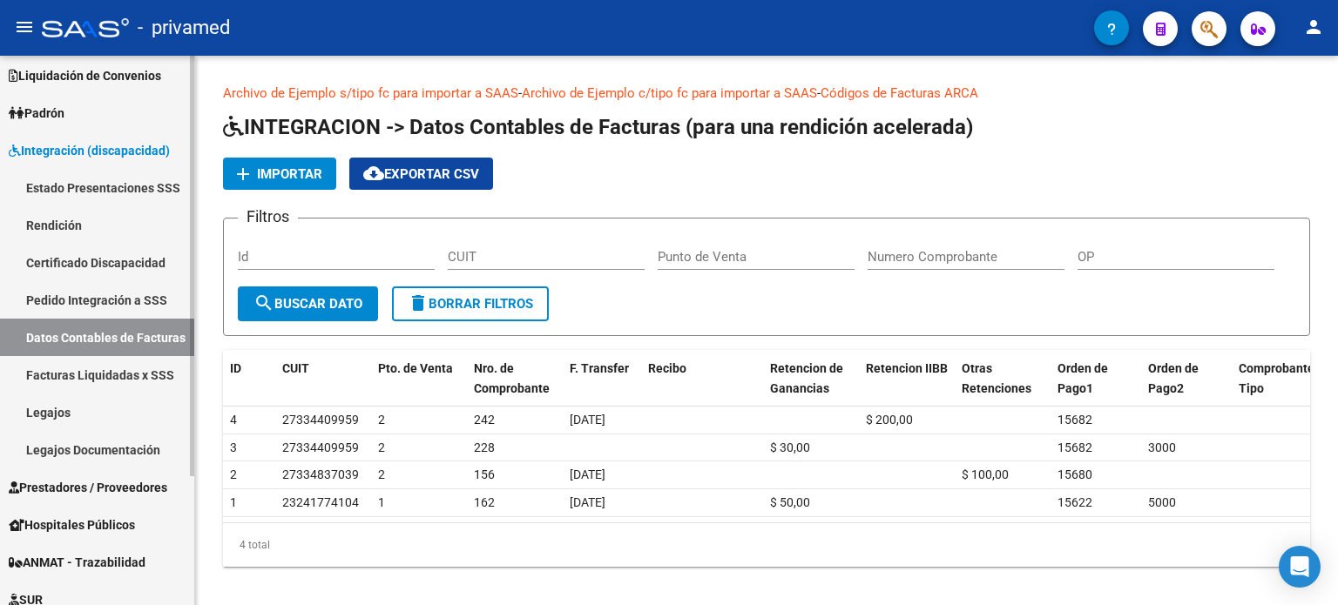
click at [112, 226] on link "Rendición" at bounding box center [97, 224] width 194 height 37
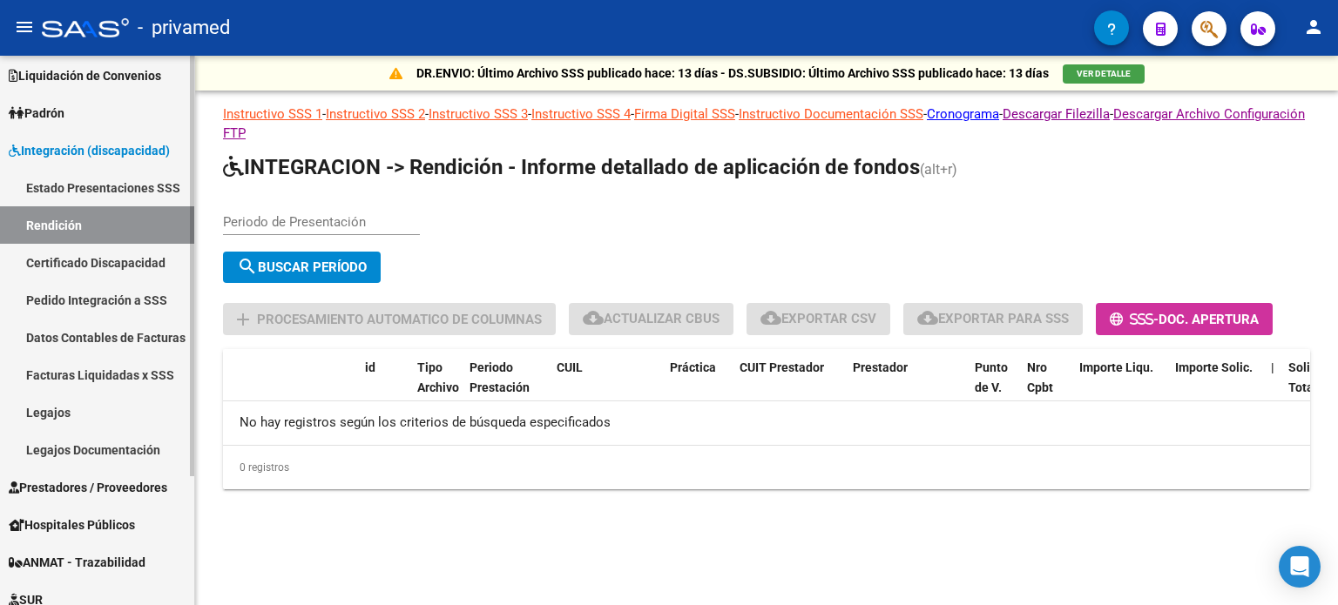
click at [62, 356] on link "Facturas Liquidadas x SSS" at bounding box center [97, 374] width 194 height 37
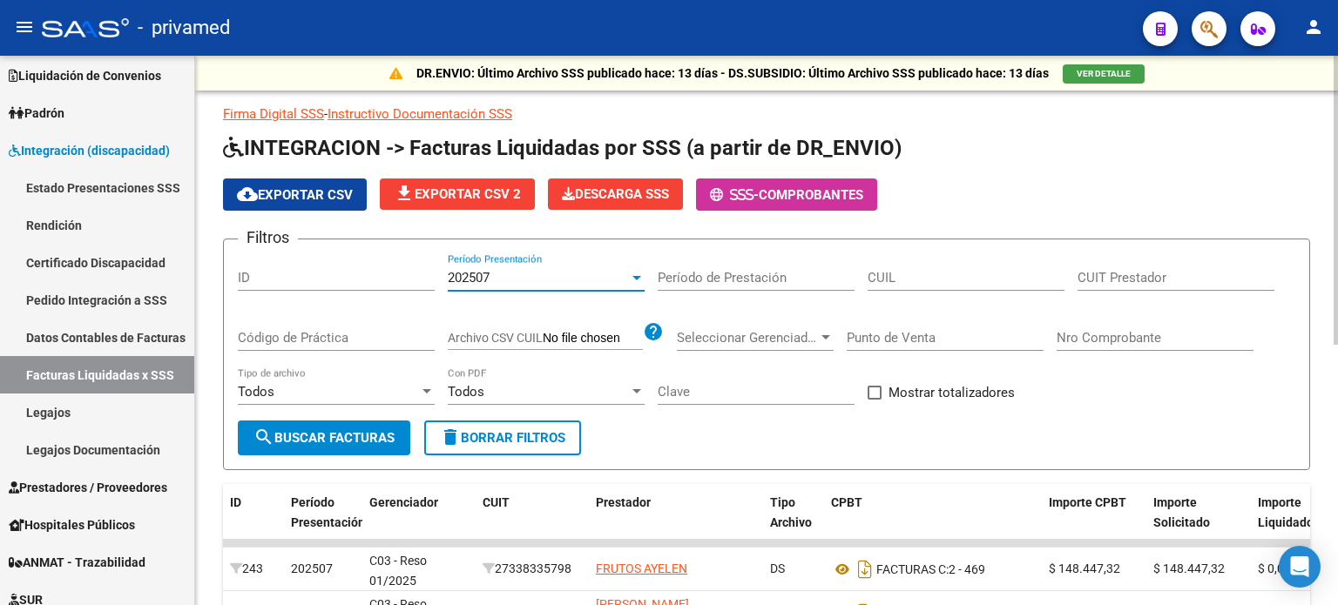
click at [547, 281] on div "202507" at bounding box center [538, 278] width 181 height 16
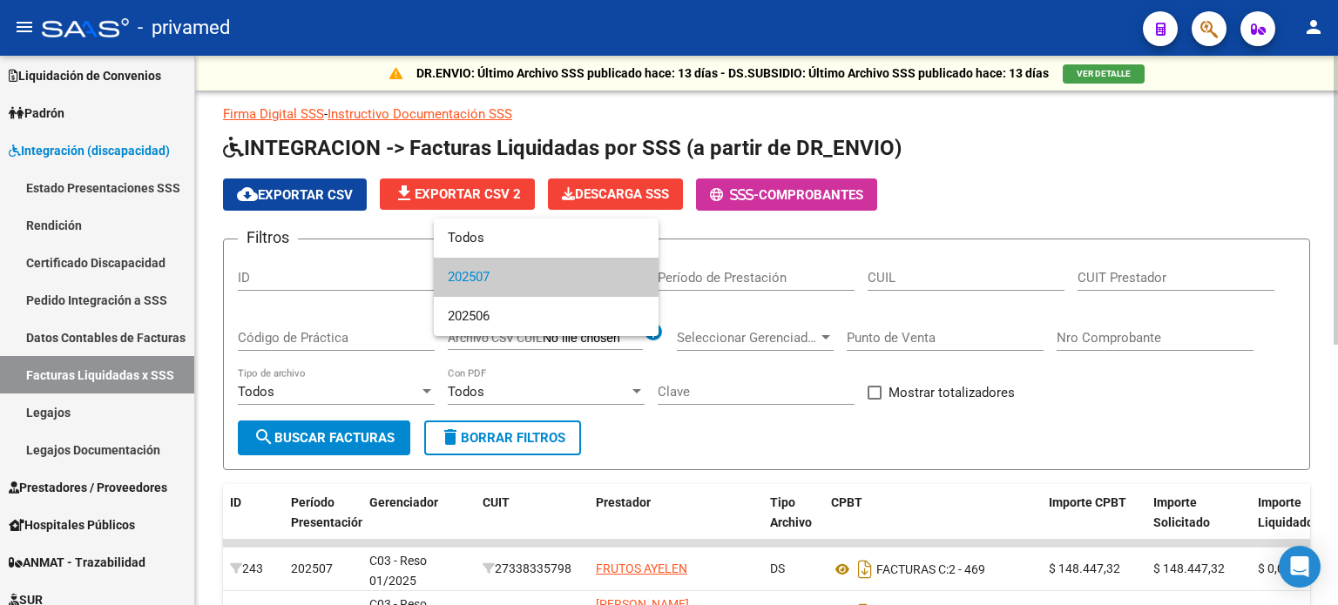
click at [547, 281] on span "202507" at bounding box center [546, 277] width 197 height 39
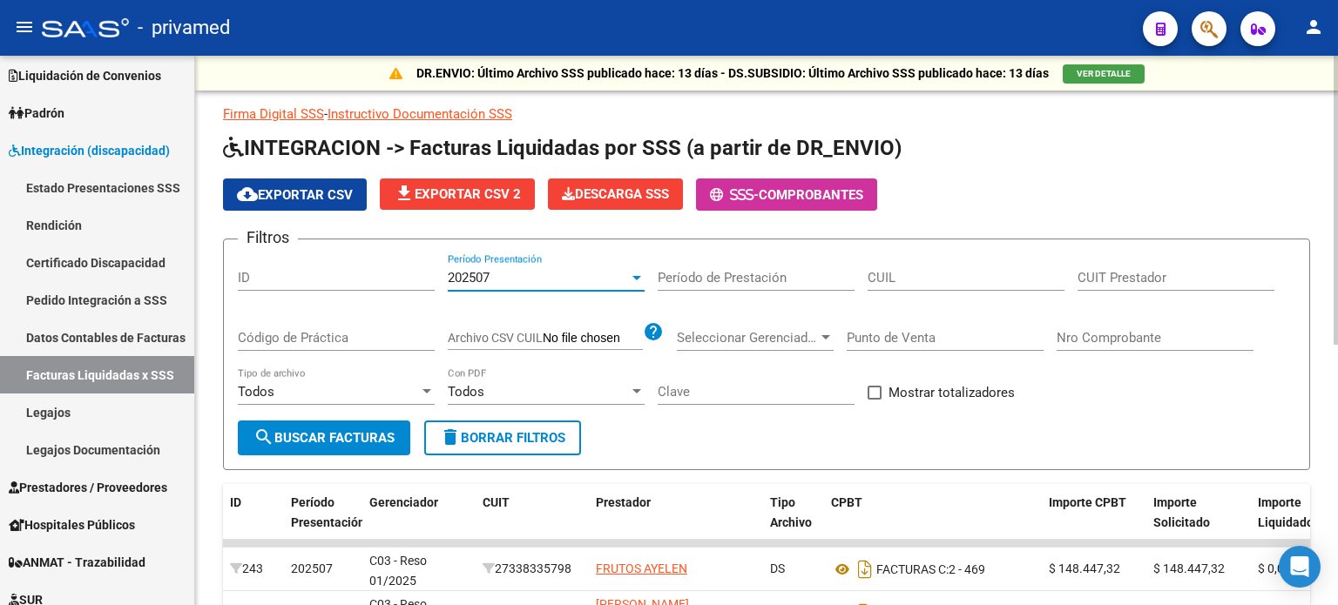
click at [343, 445] on button "search Buscar Facturas" at bounding box center [324, 438] width 172 height 35
click at [276, 184] on button "cloud_download Exportar CSV" at bounding box center [295, 195] width 144 height 32
click at [822, 194] on span "Comprobantes" at bounding box center [810, 195] width 104 height 16
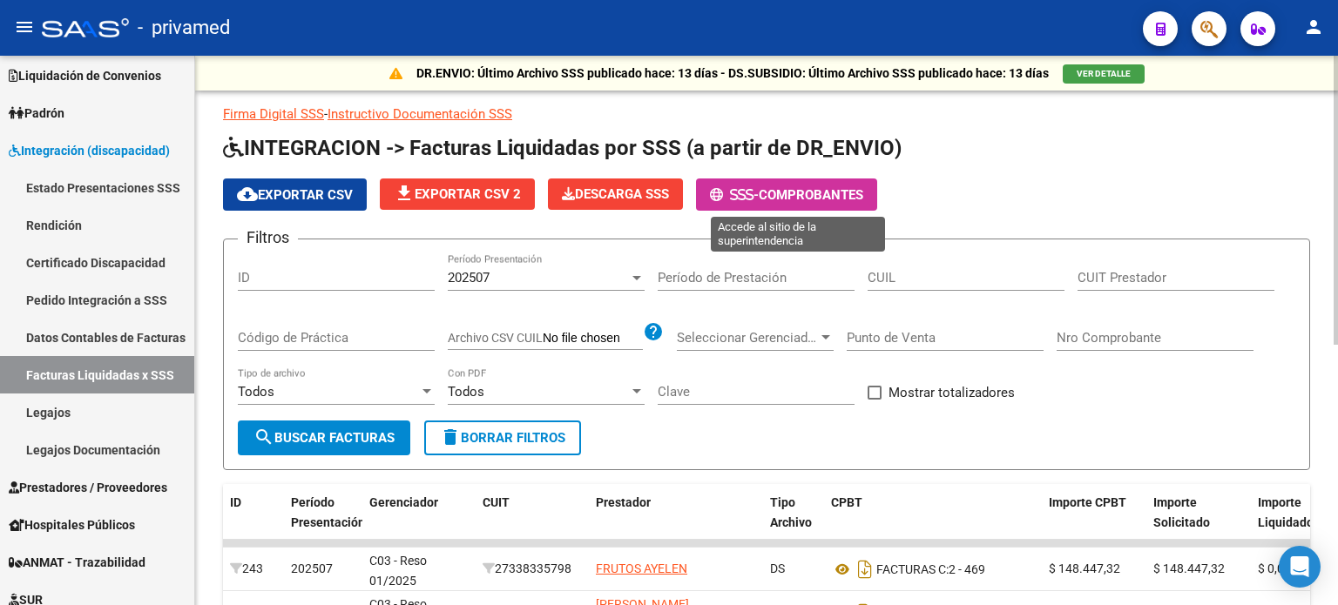
click at [723, 192] on icon at bounding box center [716, 194] width 13 height 13
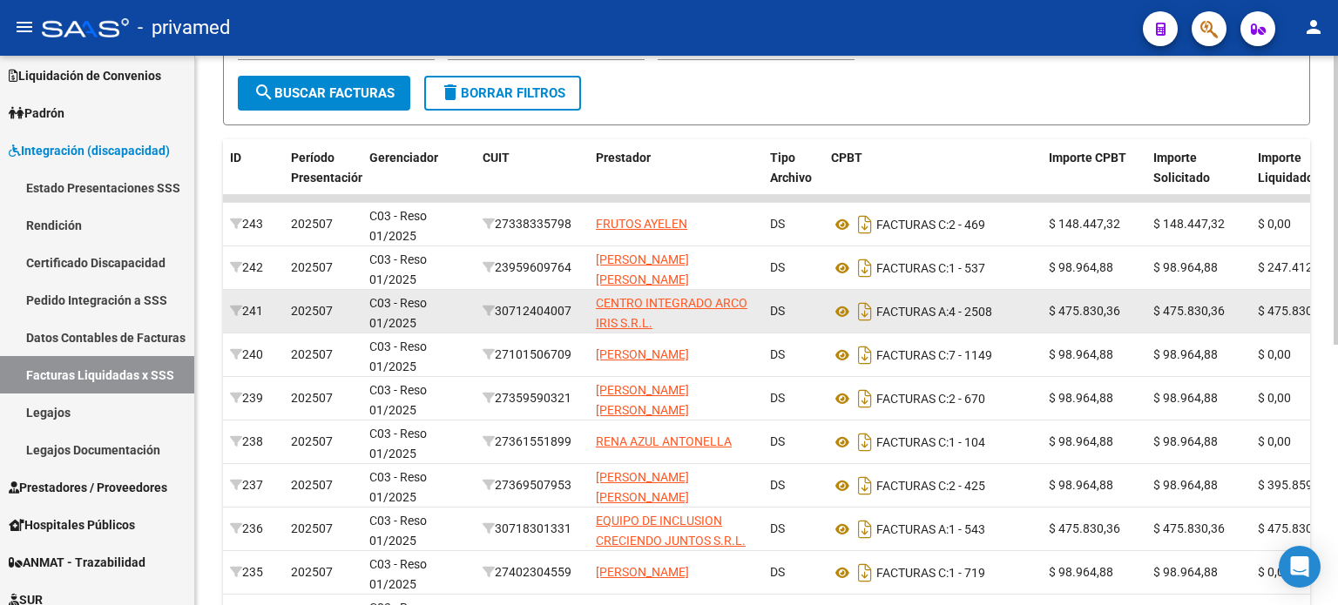
scroll to position [320, 0]
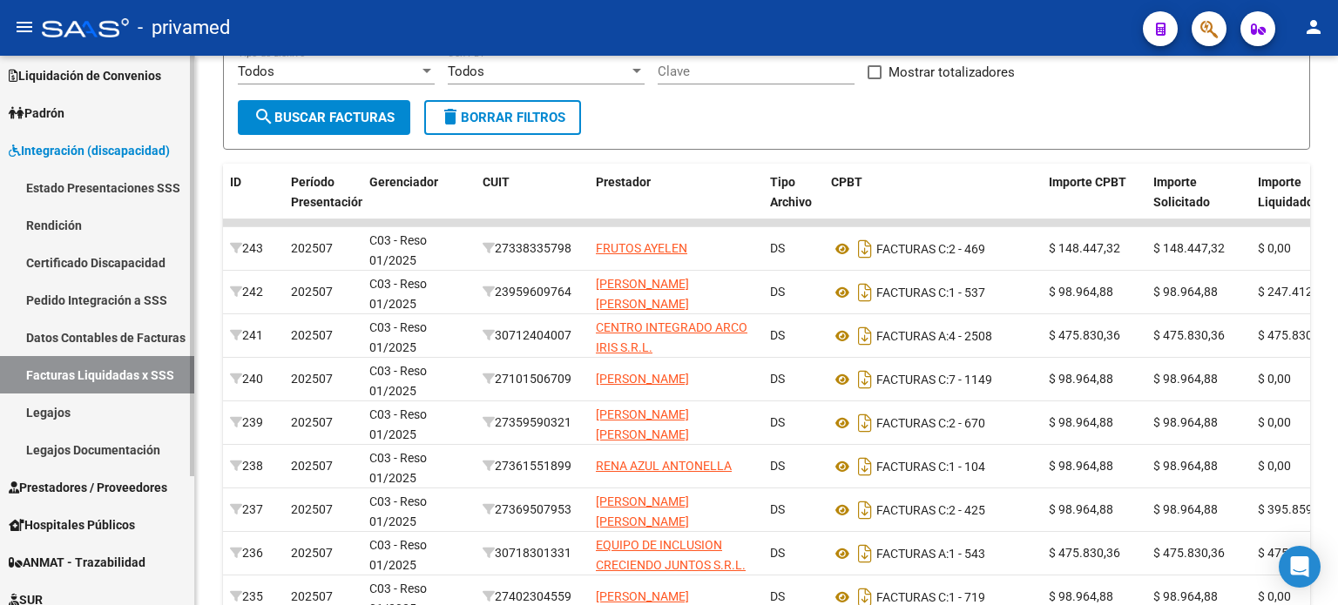
click at [84, 334] on link "Datos Contables de Facturas" at bounding box center [97, 337] width 194 height 37
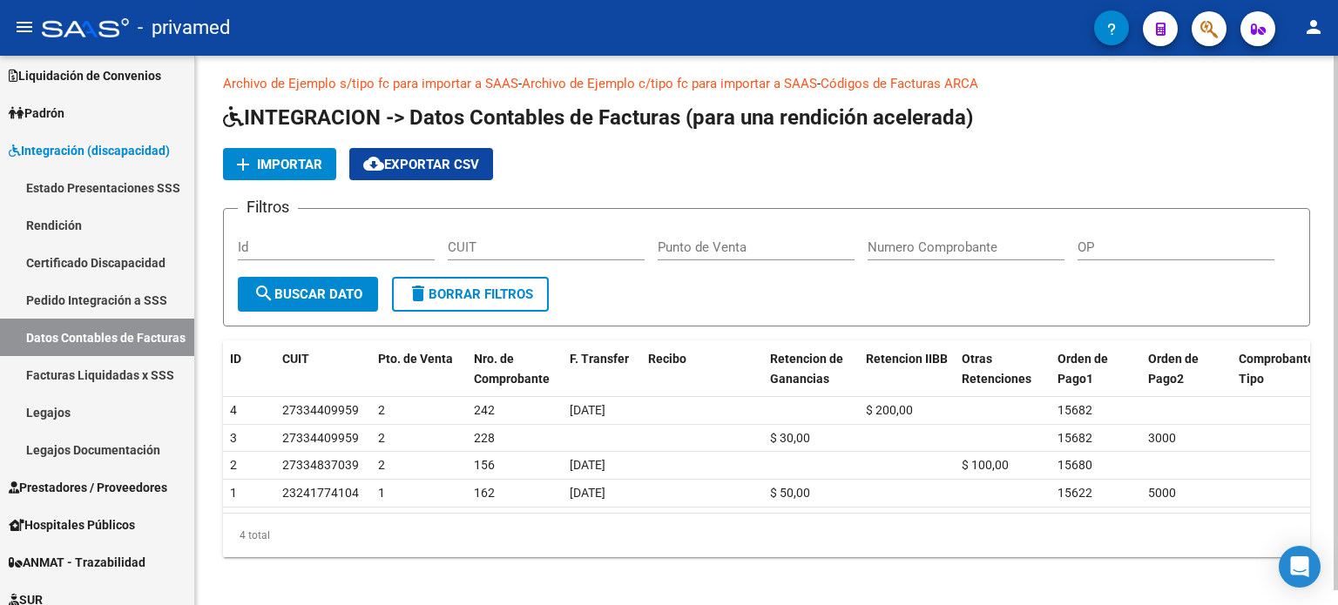
scroll to position [14, 0]
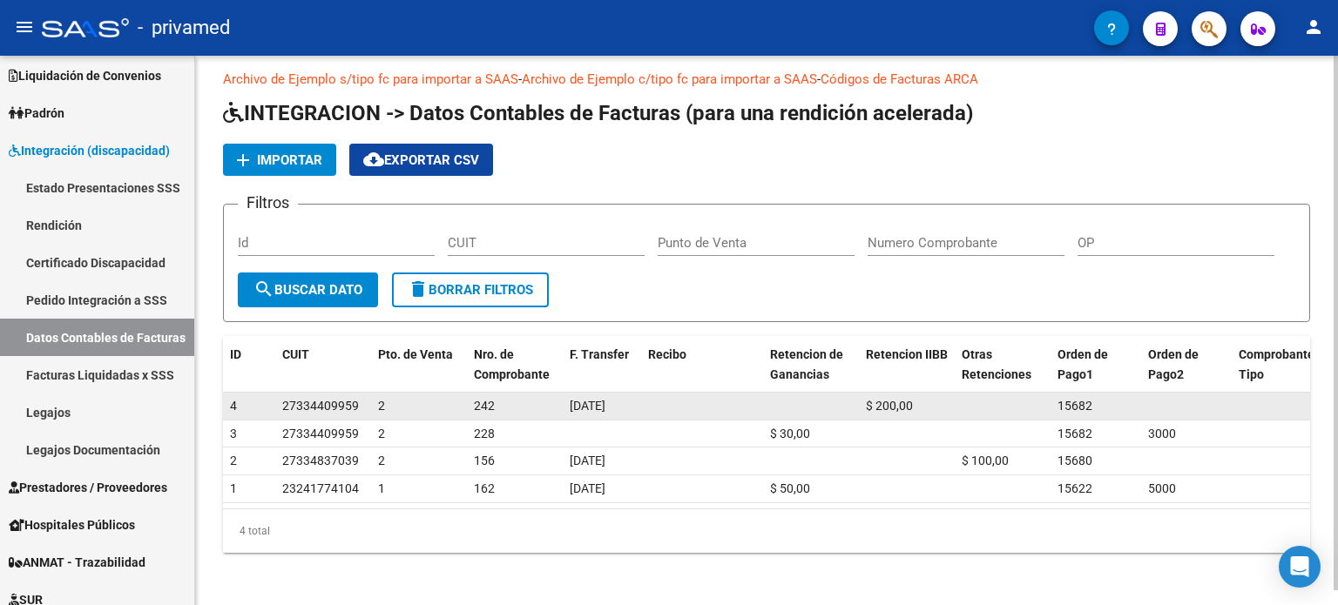
click at [345, 403] on span "27334409959" at bounding box center [320, 406] width 77 height 14
click at [492, 407] on span "242" at bounding box center [484, 406] width 21 height 14
click at [490, 405] on span "242" at bounding box center [484, 406] width 21 height 14
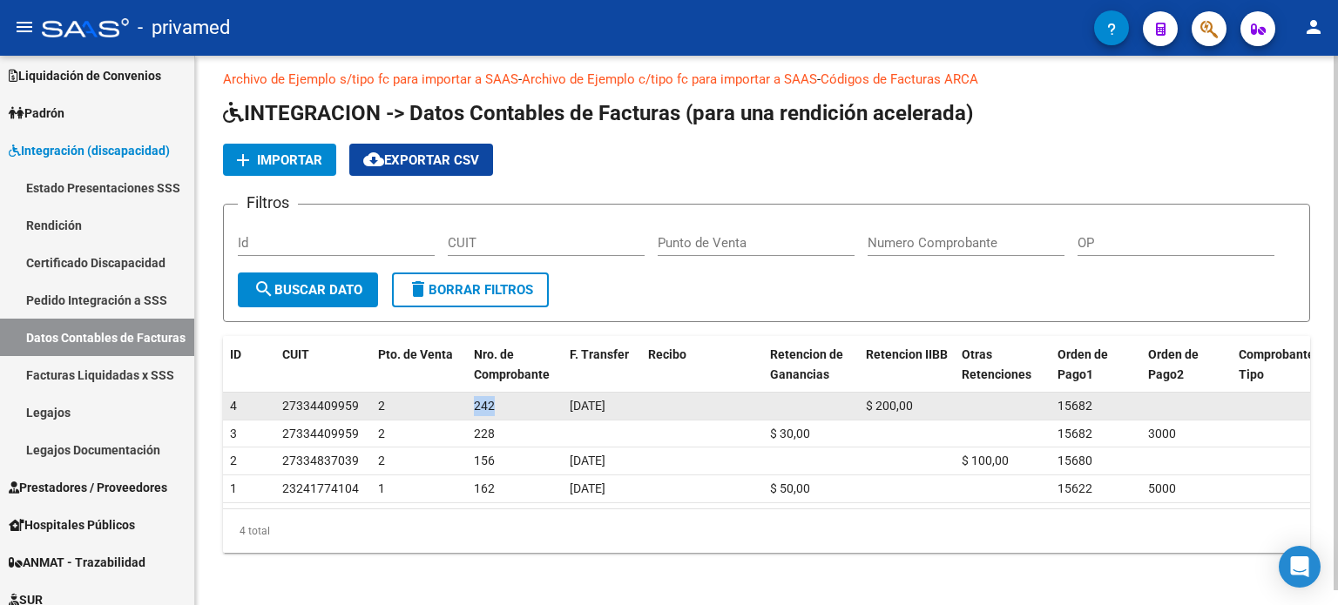
click at [490, 405] on span "242" at bounding box center [484, 406] width 21 height 14
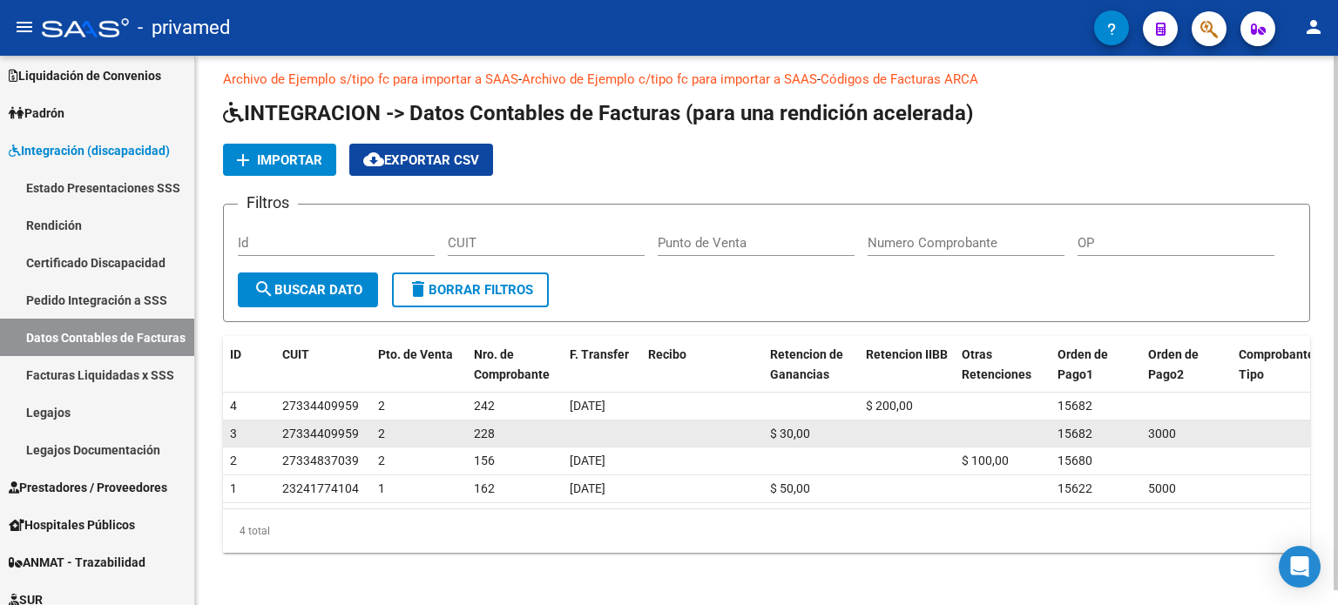
click at [1169, 429] on span "3000" at bounding box center [1162, 434] width 28 height 14
click at [1199, 433] on div "3000" at bounding box center [1186, 434] width 77 height 20
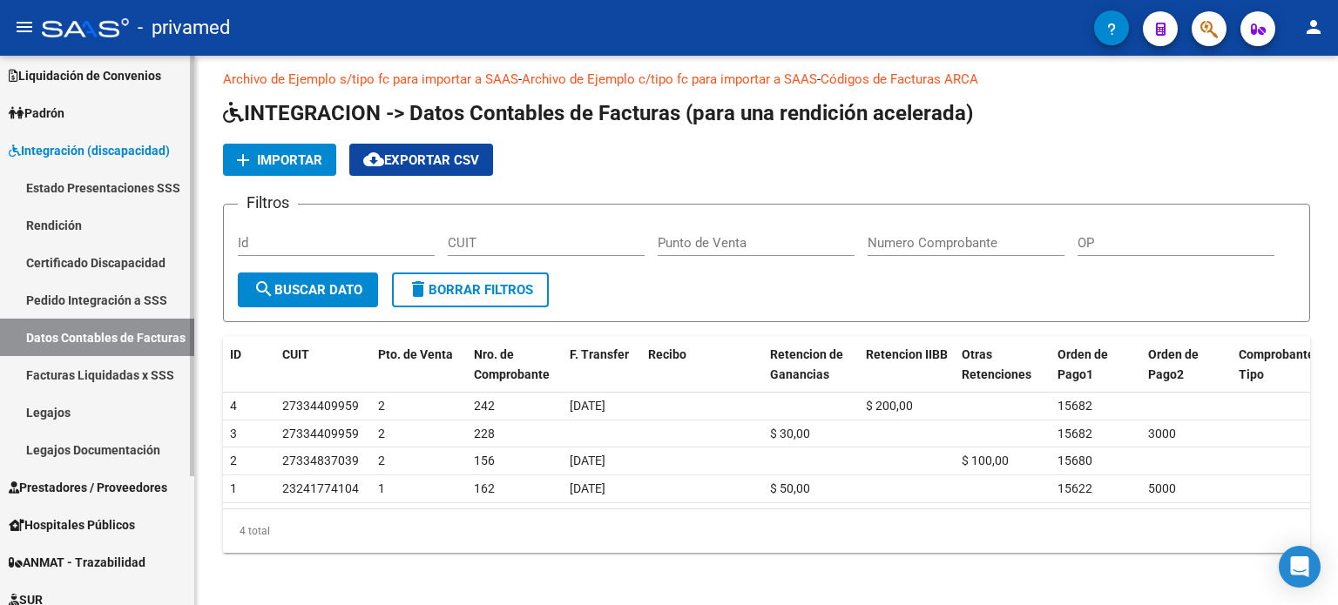
click at [88, 222] on link "Rendición" at bounding box center [97, 224] width 194 height 37
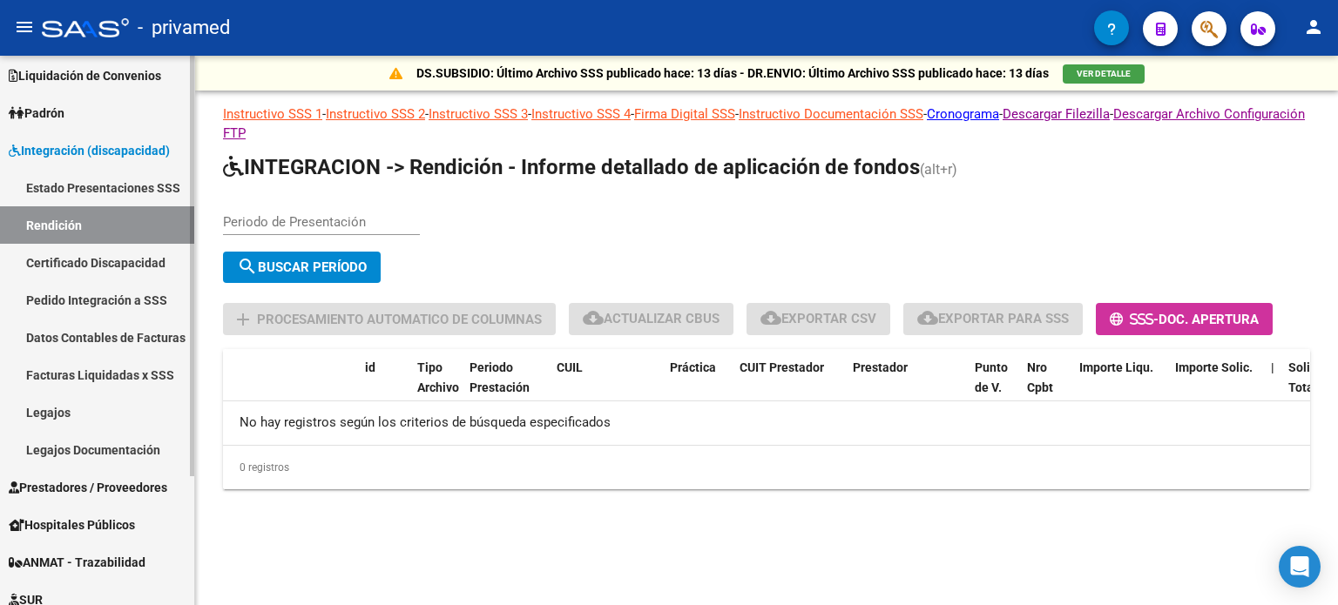
click at [84, 185] on link "Estado Presentaciones SSS" at bounding box center [97, 187] width 194 height 37
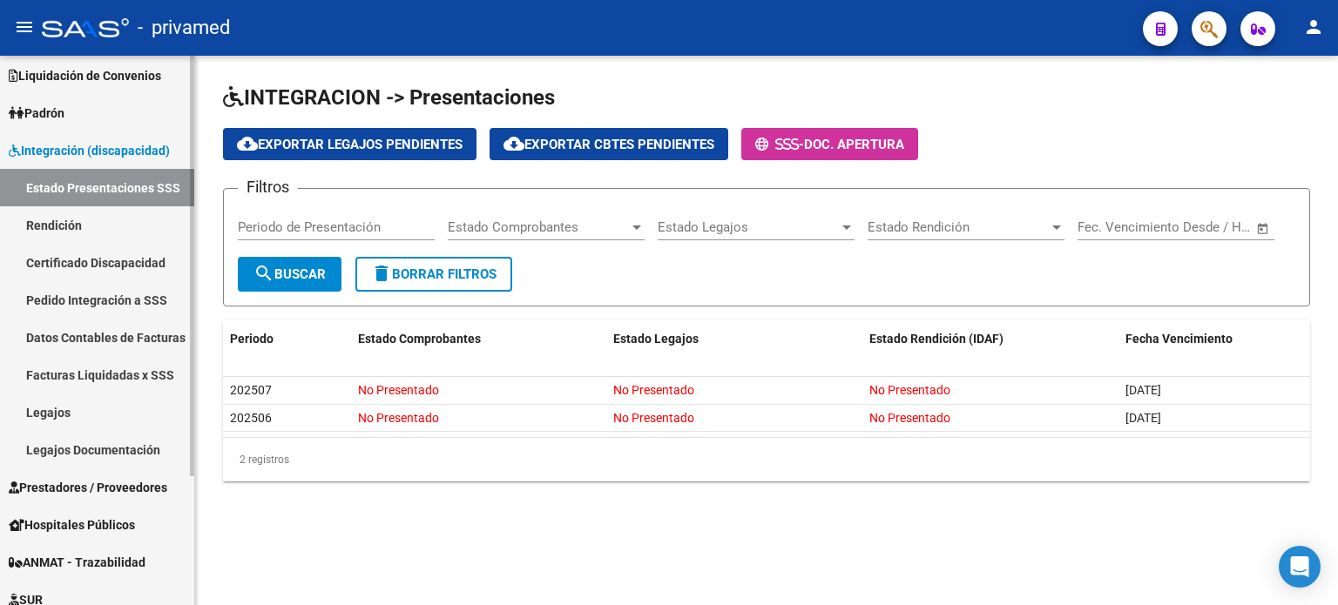
click at [0, 169] on link "Estado Presentaciones SSS" at bounding box center [97, 187] width 194 height 37
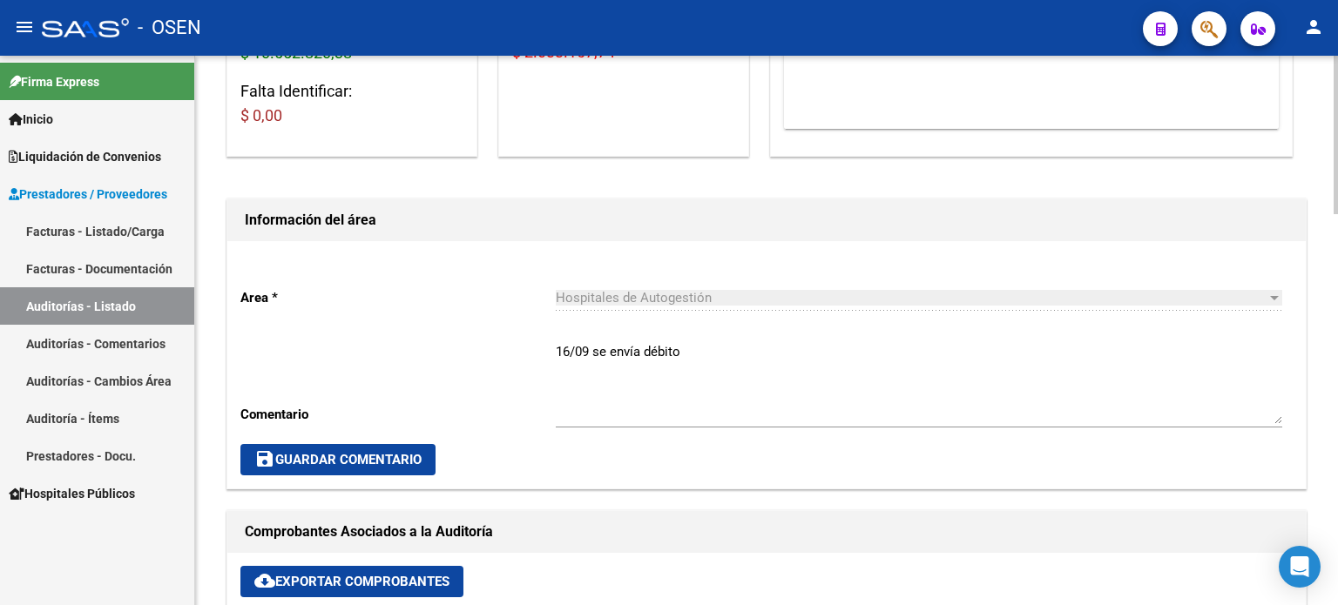
scroll to position [610, 0]
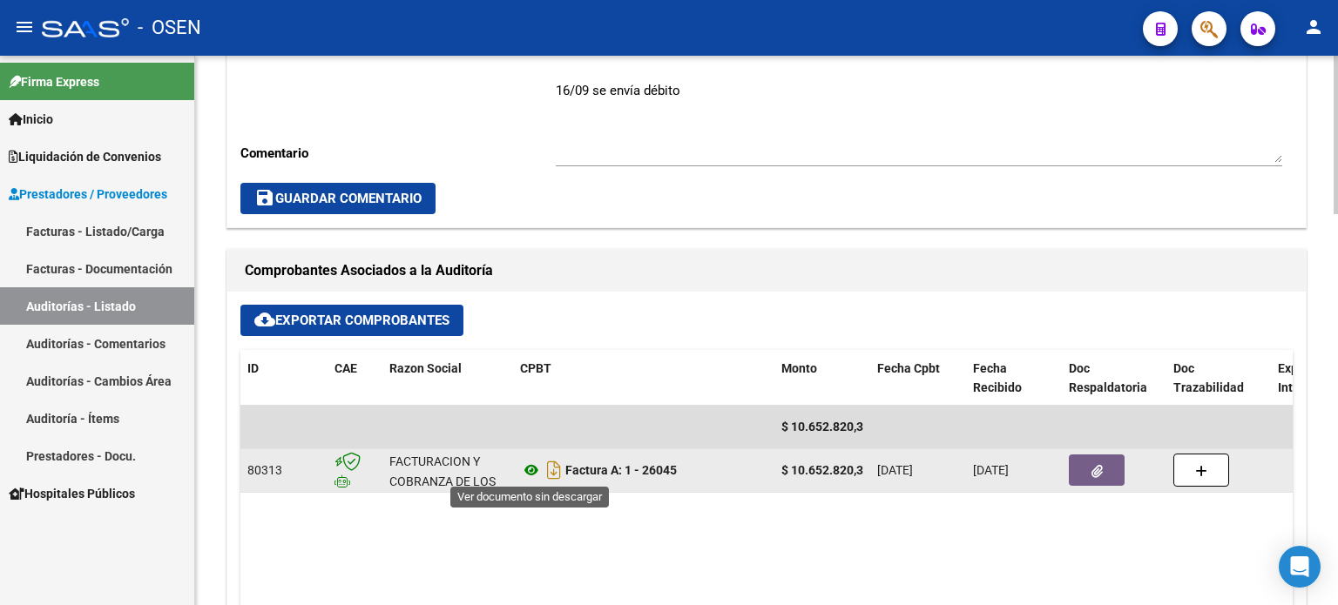
click at [529, 469] on icon at bounding box center [531, 470] width 23 height 21
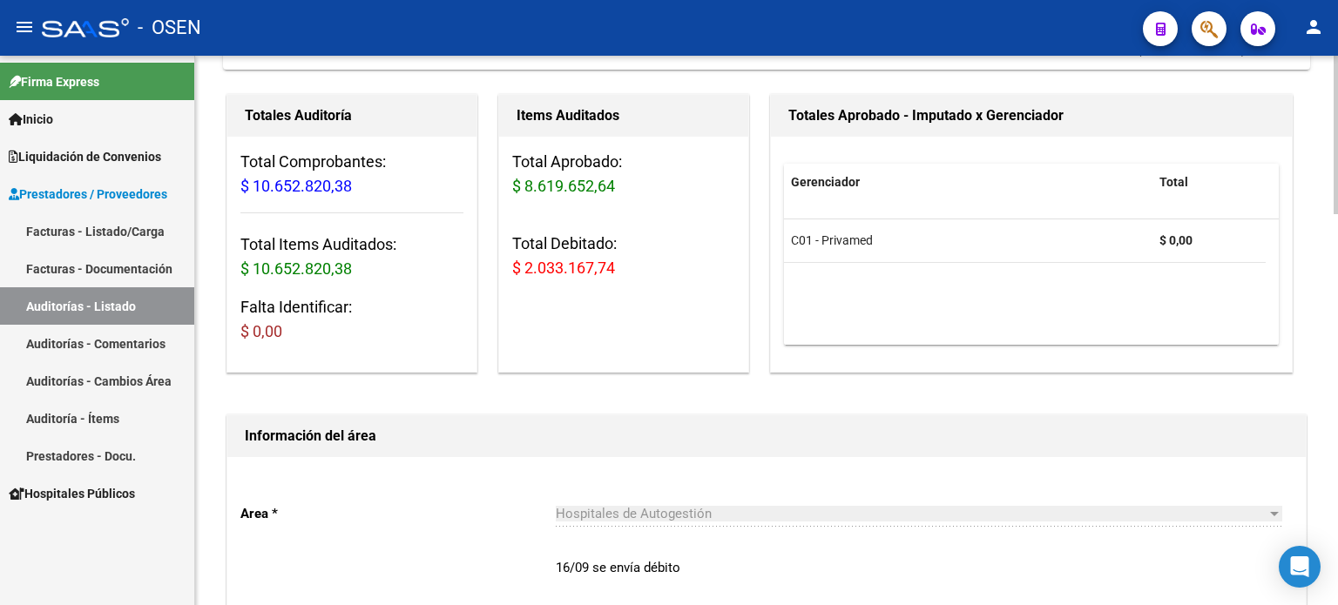
scroll to position [0, 0]
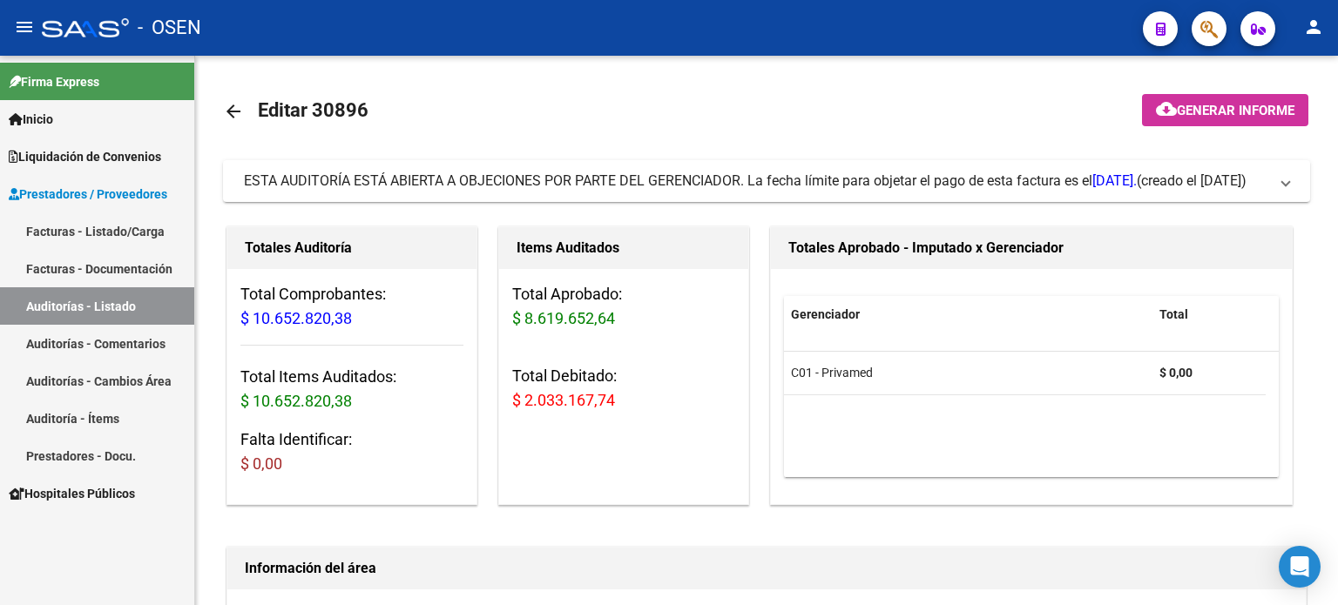
click at [71, 118] on link "Inicio" at bounding box center [97, 118] width 194 height 37
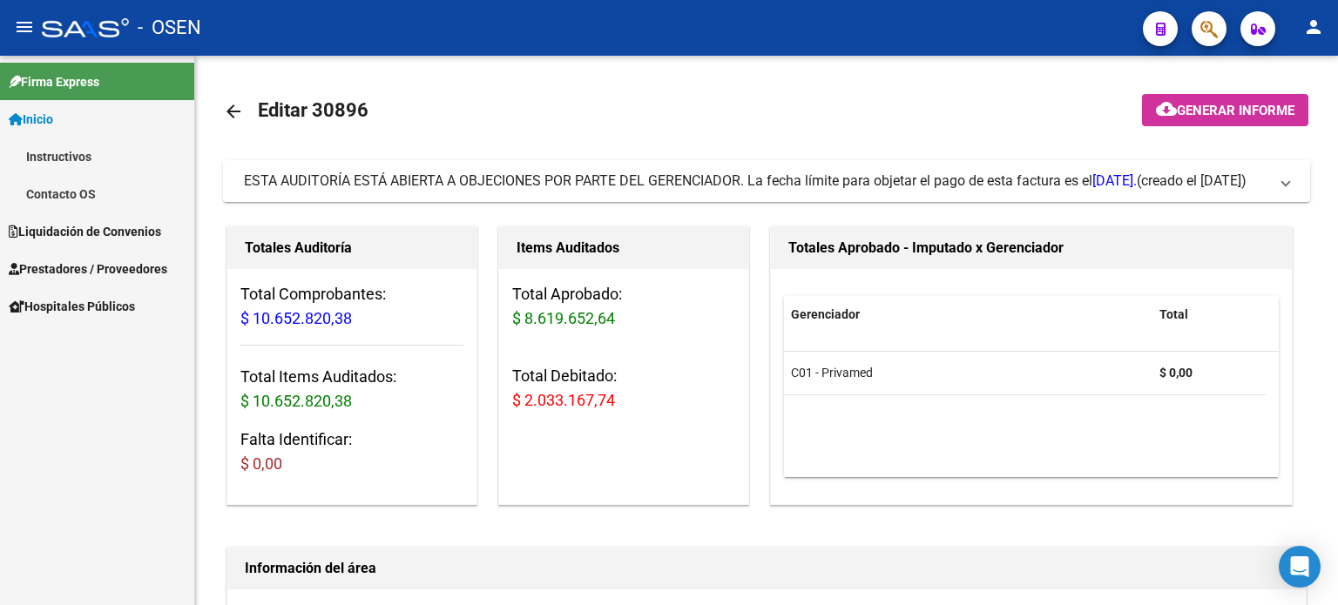
click at [52, 227] on span "Liquidación de Convenios" at bounding box center [85, 231] width 152 height 19
click at [44, 232] on link "Gastos - Facturas" at bounding box center [97, 230] width 194 height 37
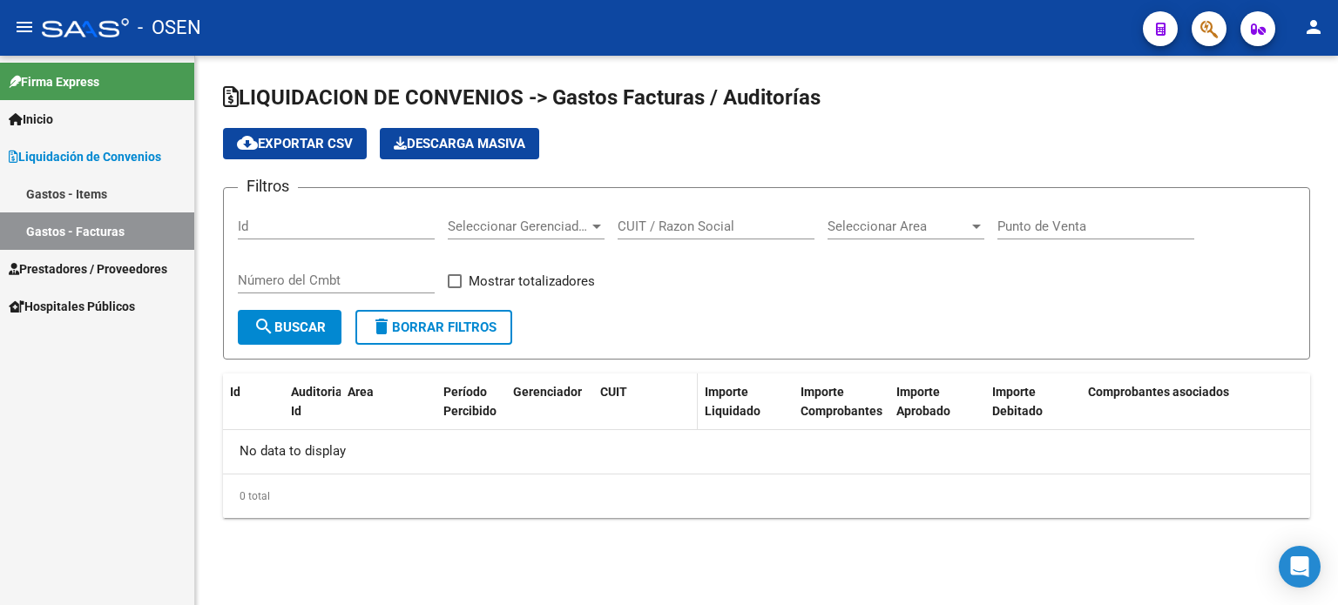
checkbox input "true"
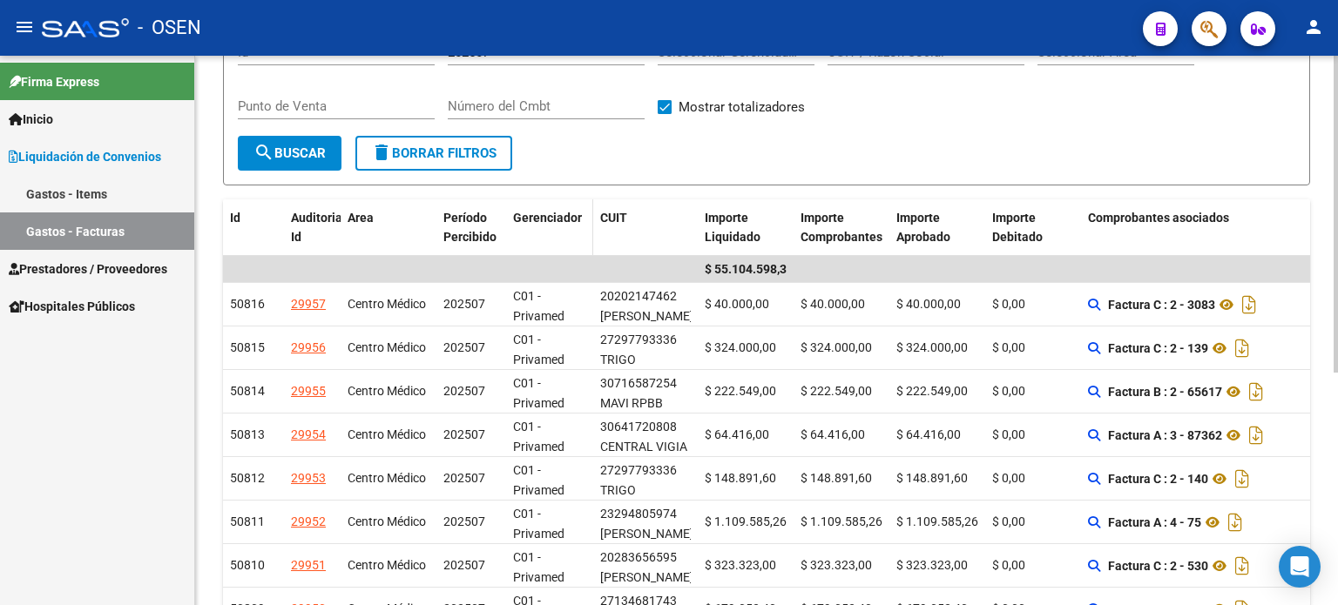
scroll to position [3, 0]
